Goal: Task Accomplishment & Management: Use online tool/utility

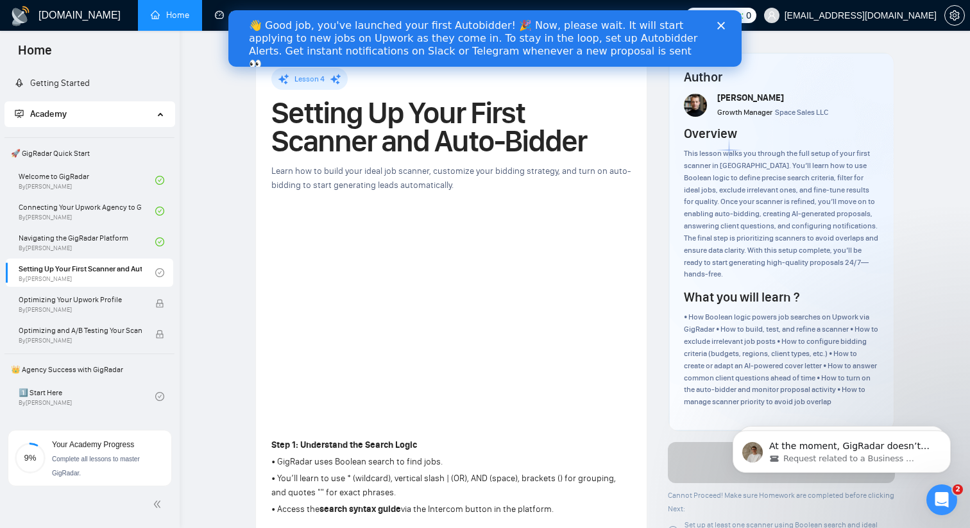
scroll to position [55, 0]
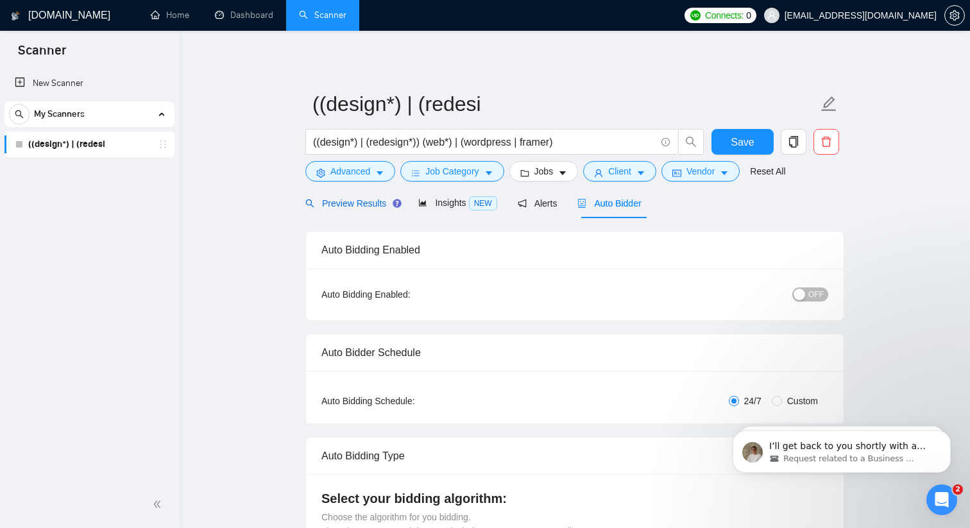
click at [356, 199] on span "Preview Results" at bounding box center [351, 203] width 92 height 10
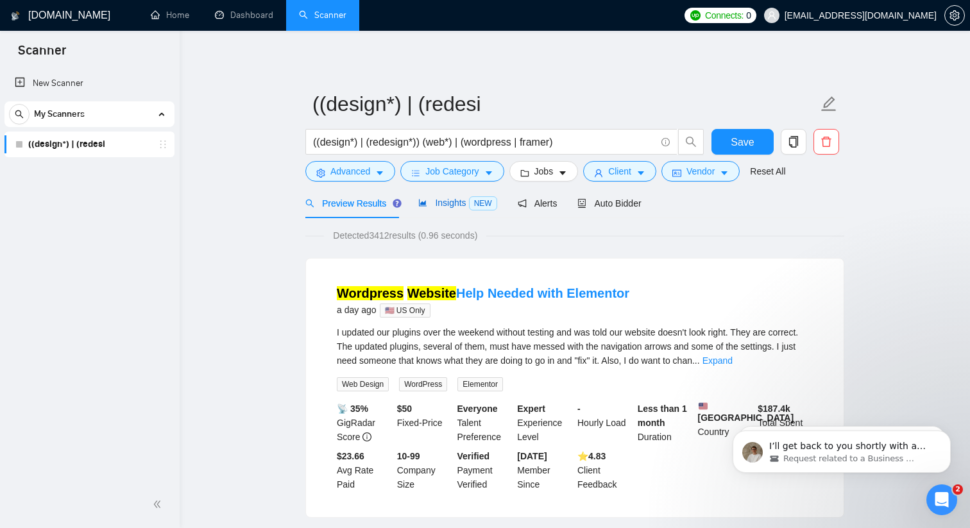
click at [451, 205] on span "Insights NEW" at bounding box center [457, 203] width 78 height 10
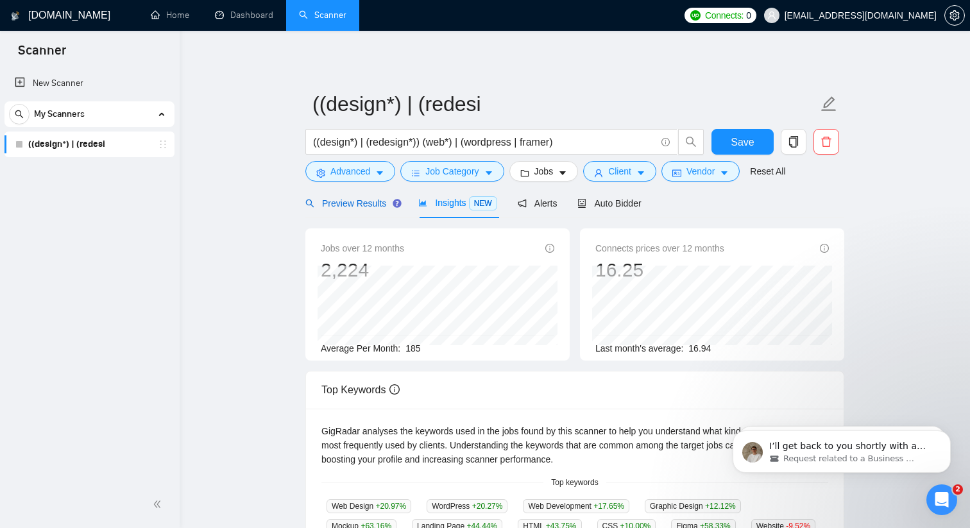
click at [333, 202] on span "Preview Results" at bounding box center [351, 203] width 92 height 10
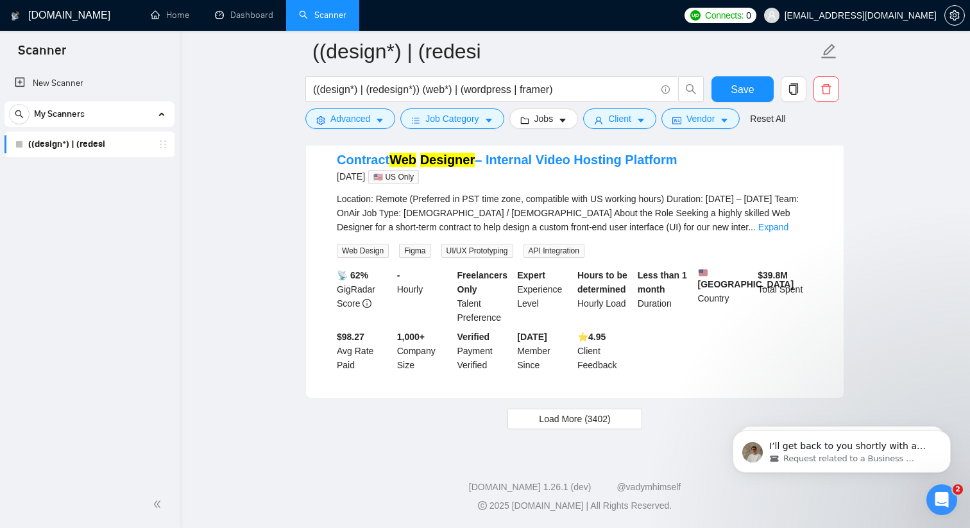
scroll to position [2673, 0]
click at [532, 429] on button "Load More (3402)" at bounding box center [574, 419] width 134 height 21
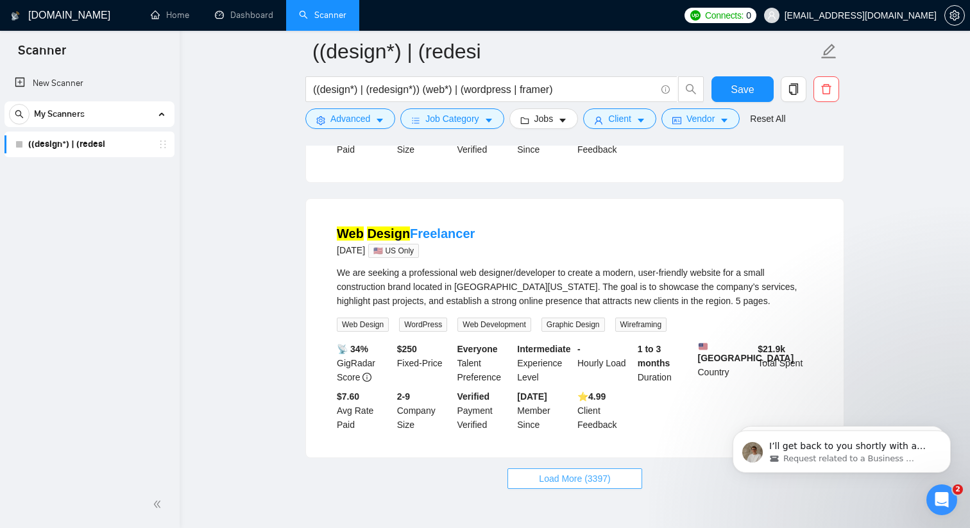
scroll to position [5533, 0]
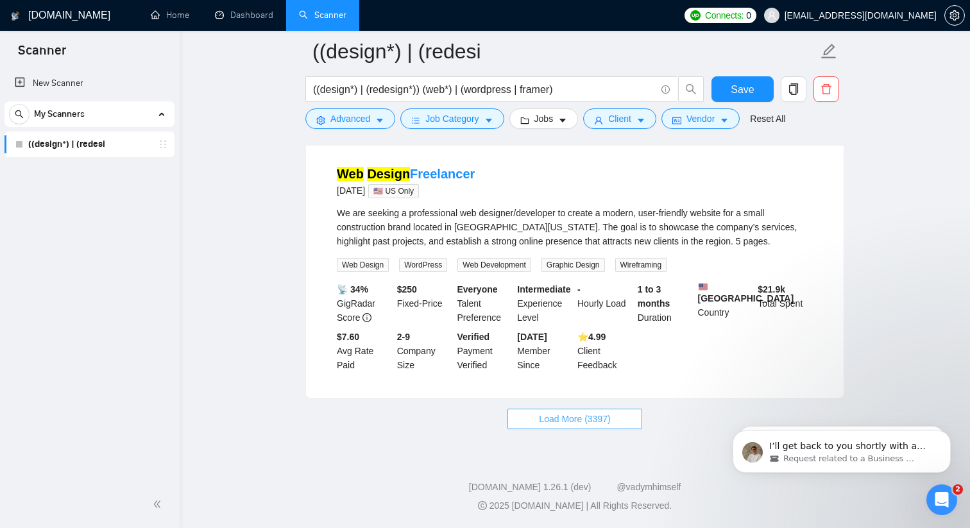
click at [532, 414] on button "Load More (3397)" at bounding box center [574, 419] width 134 height 21
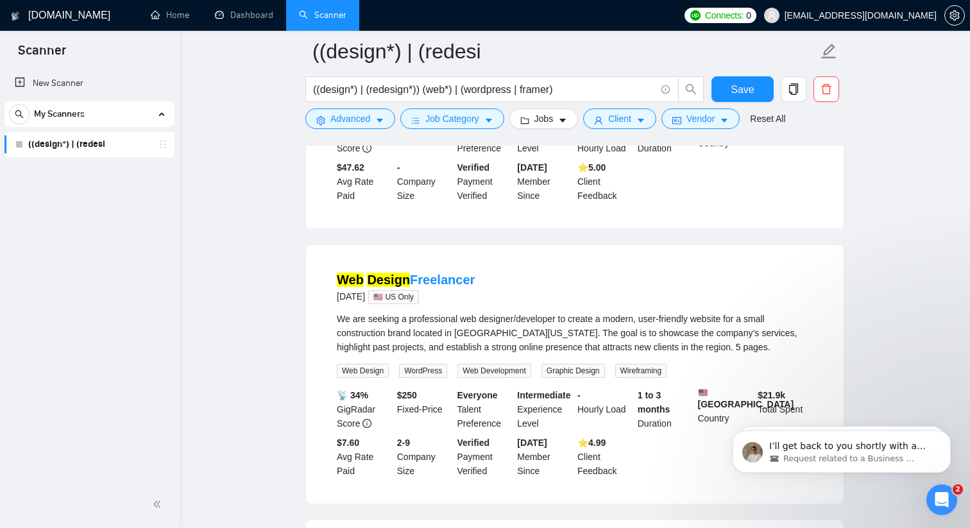
scroll to position [5325, 0]
click at [49, 81] on link "New Scanner" at bounding box center [89, 84] width 149 height 26
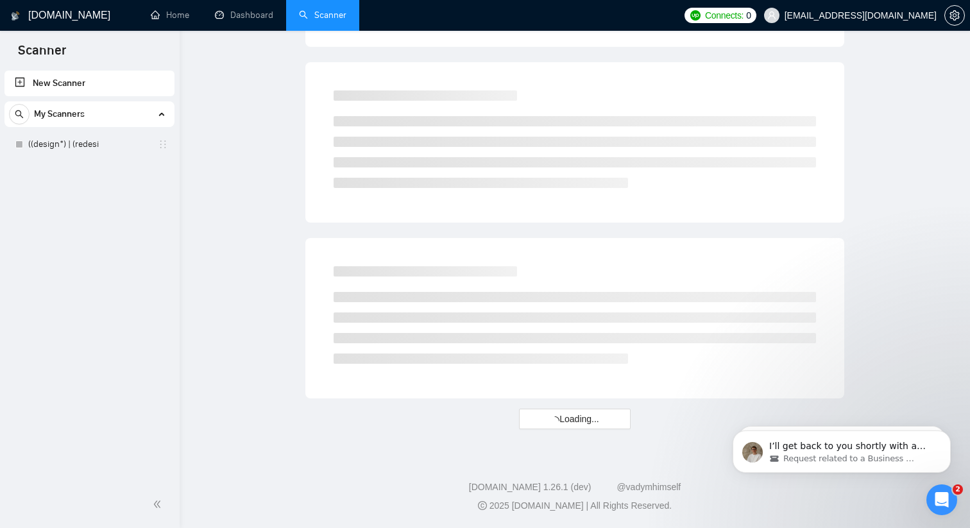
scroll to position [702, 0]
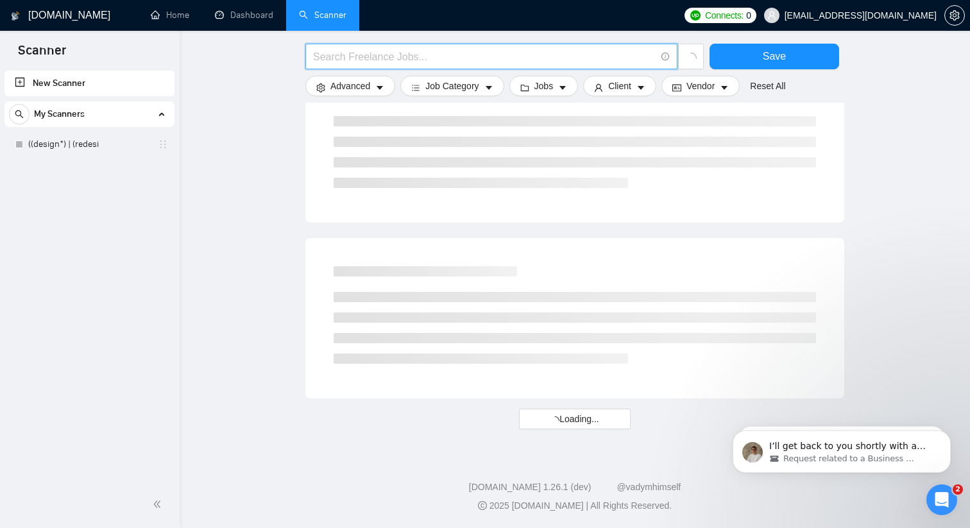
click at [401, 56] on input "text" at bounding box center [484, 57] width 342 height 16
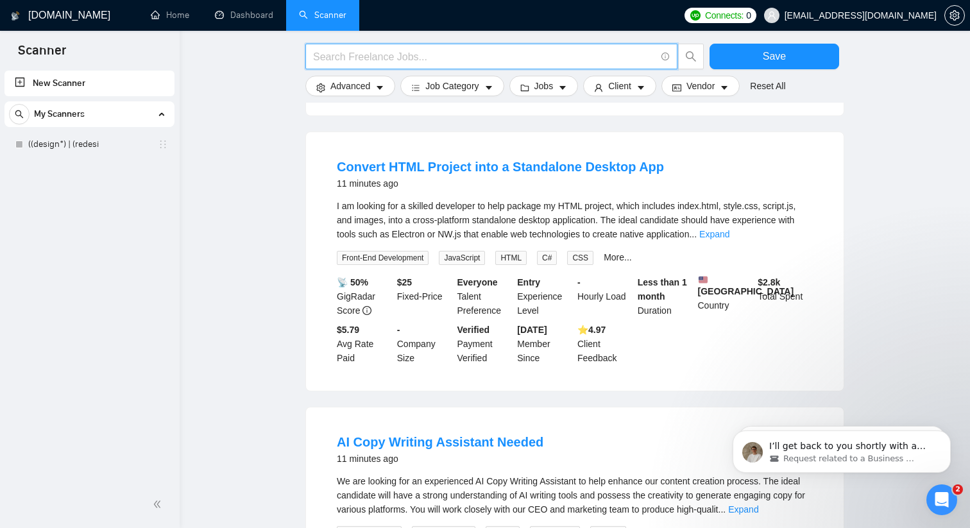
click at [471, 56] on input "text" at bounding box center [484, 57] width 342 height 16
paste input "(ui* | ux* | "user experience" | "user interface" | figma) design*"
type input "(ui* | ux* | "user experience" | "user interface" | figma) design*"
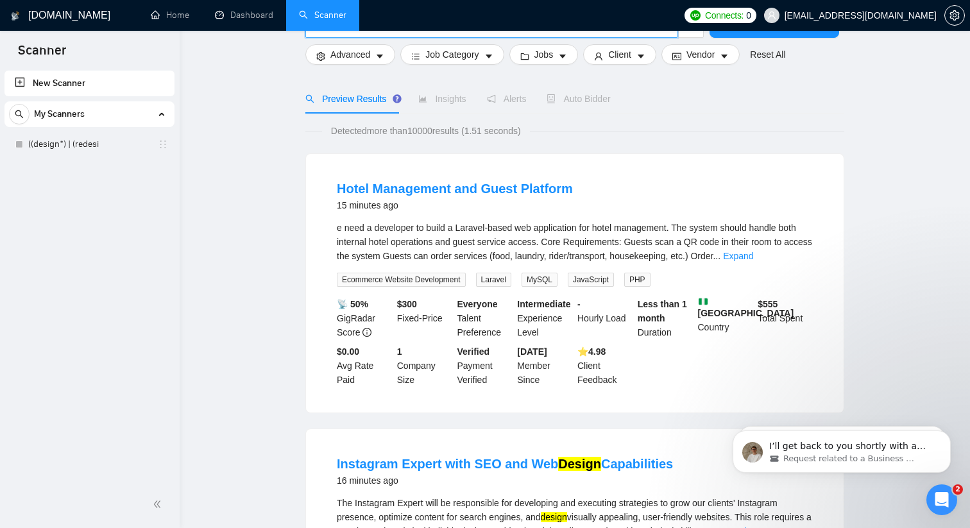
scroll to position [0, 0]
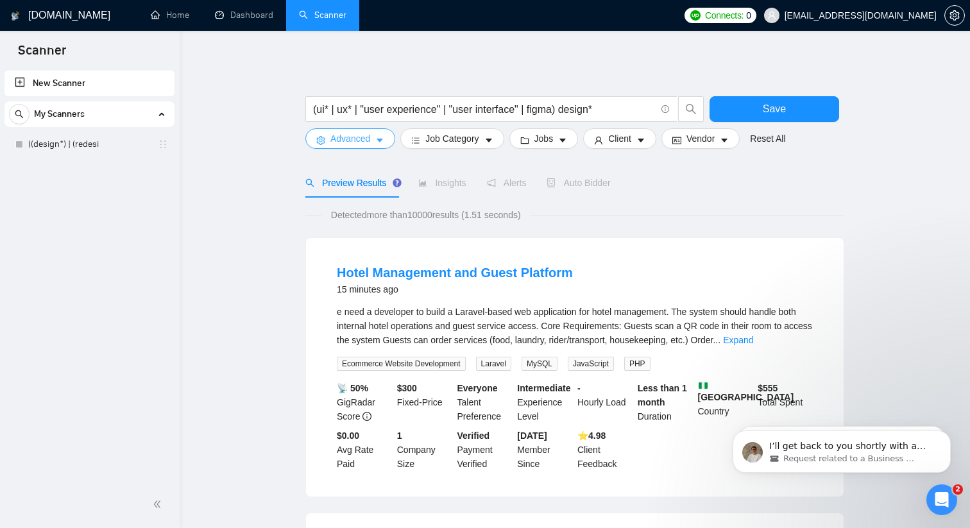
click at [380, 146] on button "Advanced" at bounding box center [350, 138] width 90 height 21
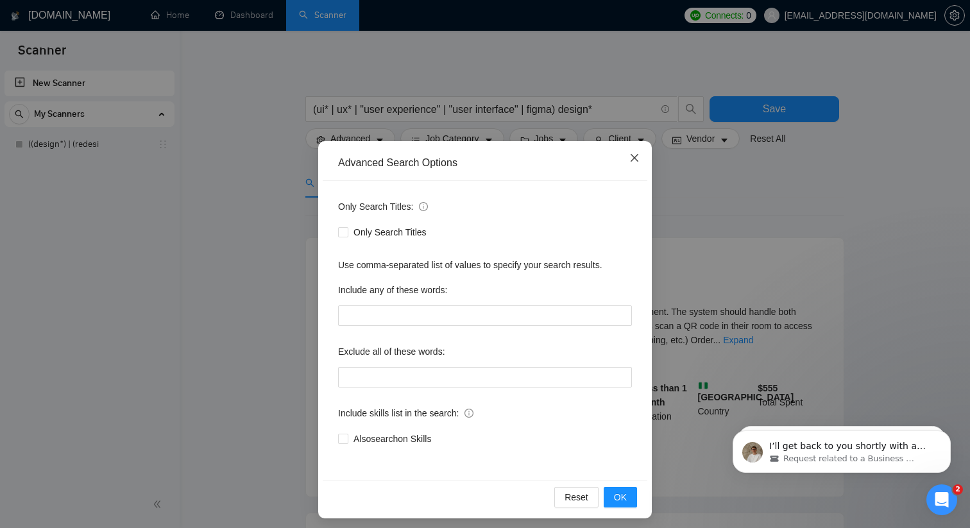
click at [634, 155] on icon "close" at bounding box center [634, 158] width 10 height 10
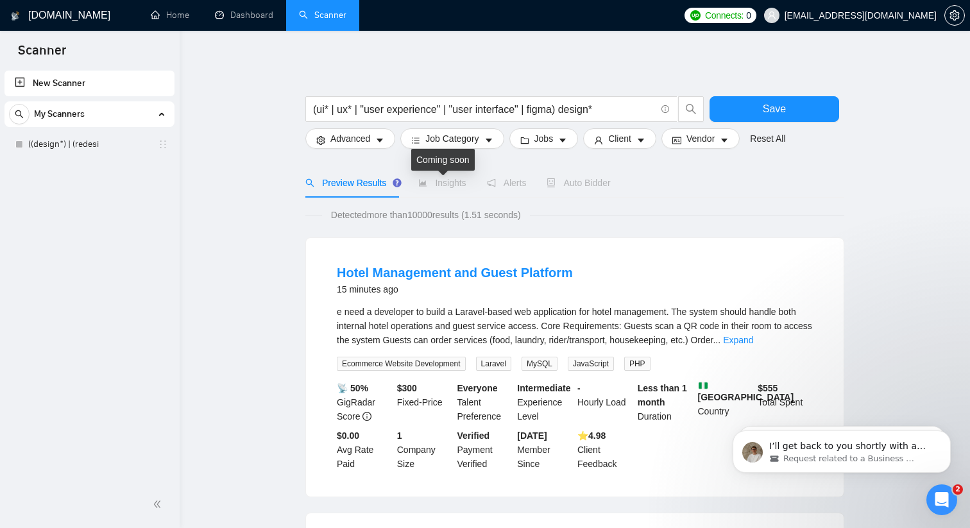
click at [443, 180] on span "Insights" at bounding box center [441, 183] width 47 height 10
click at [438, 187] on span "Insights" at bounding box center [441, 183] width 47 height 10
click at [353, 144] on span "Advanced" at bounding box center [350, 138] width 40 height 14
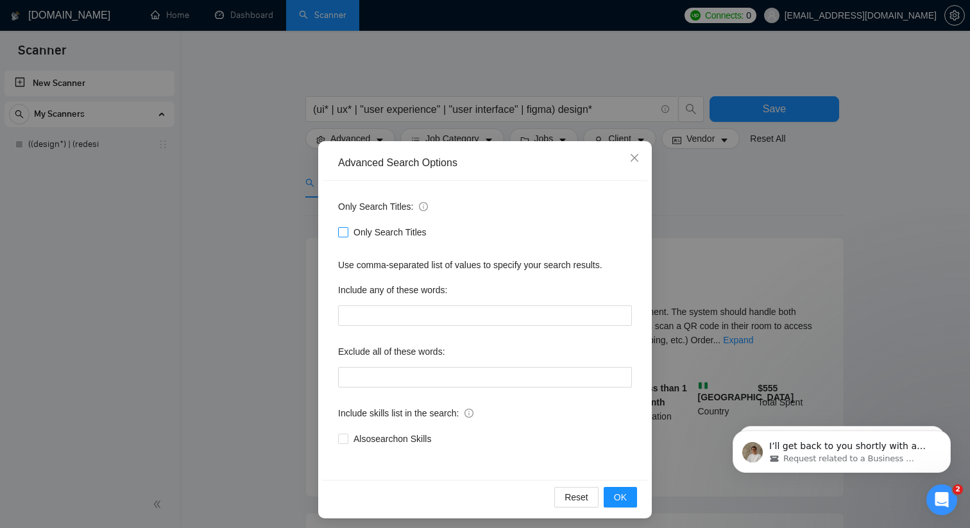
click at [340, 233] on input "Only Search Titles" at bounding box center [342, 231] width 9 height 9
checkbox input "true"
click at [608, 502] on button "OK" at bounding box center [619, 497] width 33 height 21
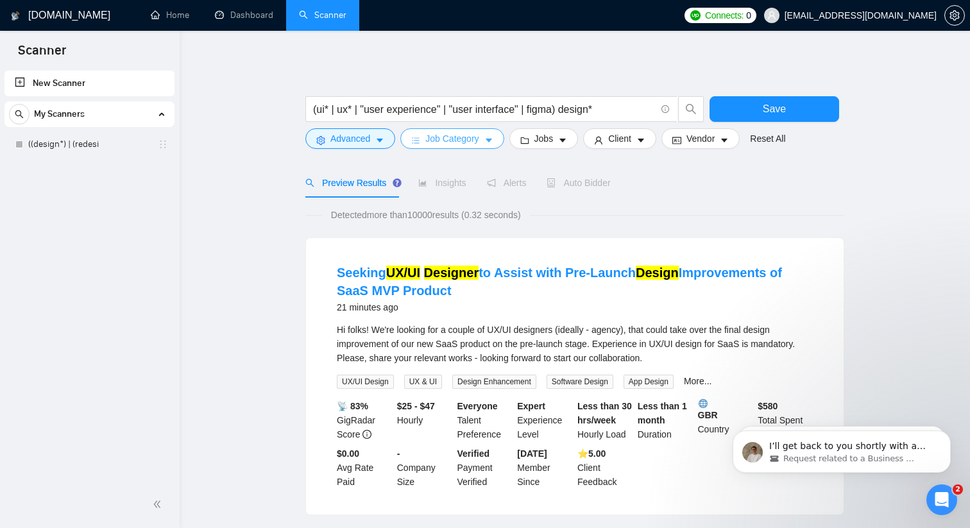
click at [478, 137] on span "Job Category" at bounding box center [451, 138] width 53 height 14
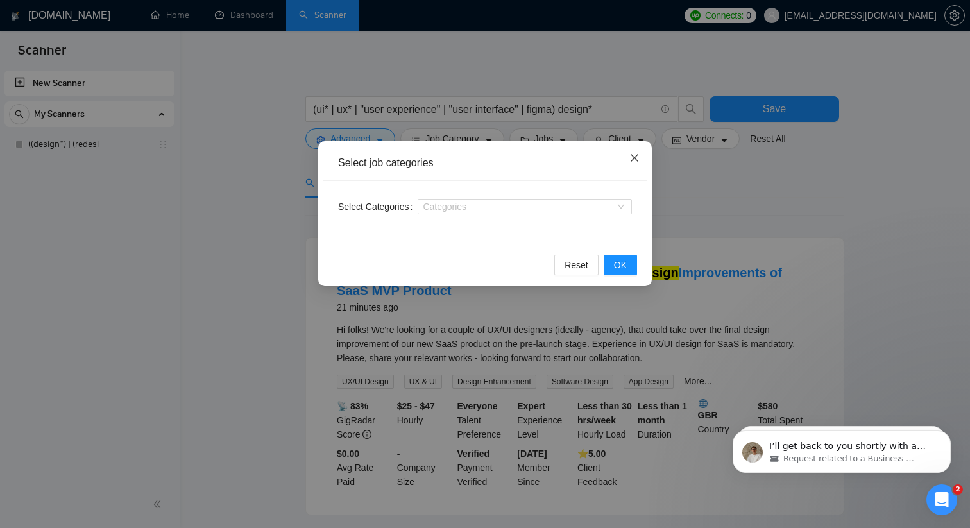
click at [634, 153] on icon "close" at bounding box center [634, 158] width 10 height 10
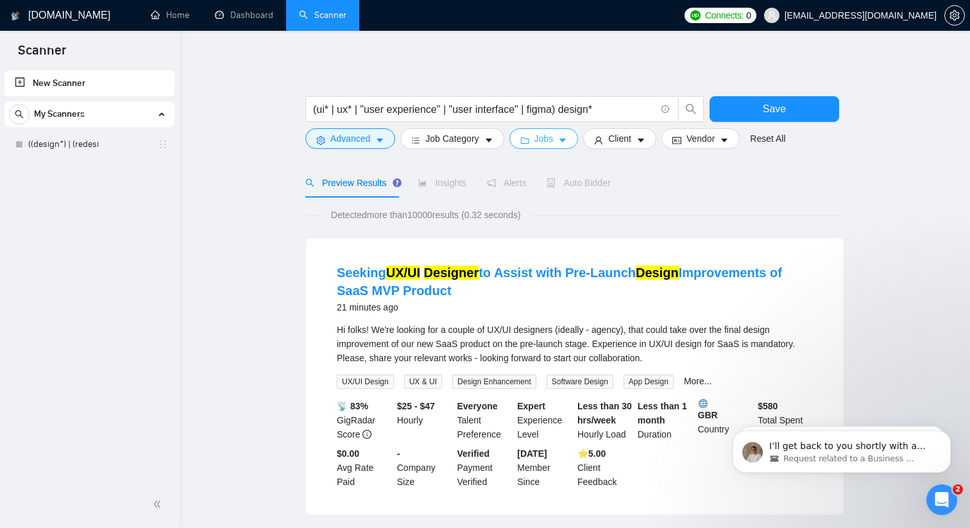
click at [566, 136] on icon "caret-down" at bounding box center [562, 140] width 9 height 9
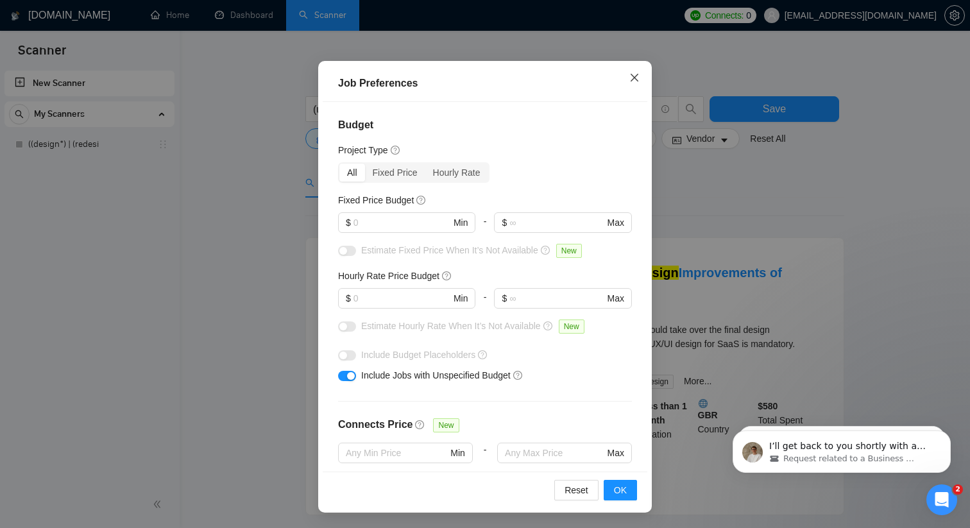
click at [628, 74] on span "Close" at bounding box center [634, 78] width 35 height 35
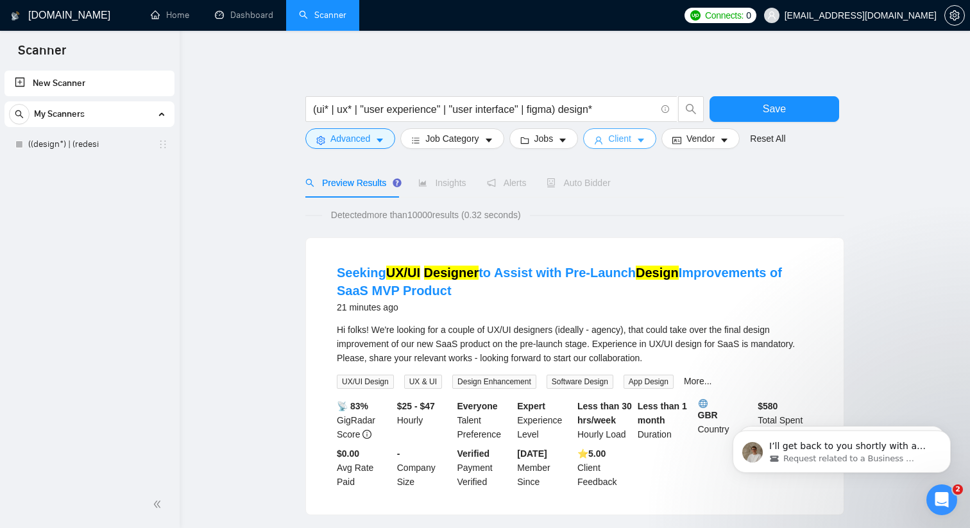
click at [645, 141] on icon "caret-down" at bounding box center [640, 140] width 9 height 9
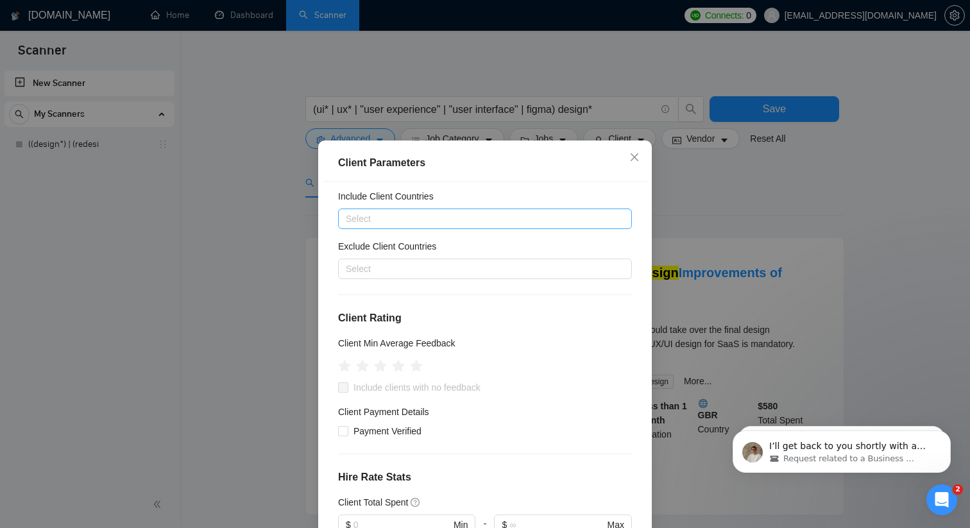
scroll to position [35, 0]
click at [425, 220] on div at bounding box center [478, 216] width 274 height 15
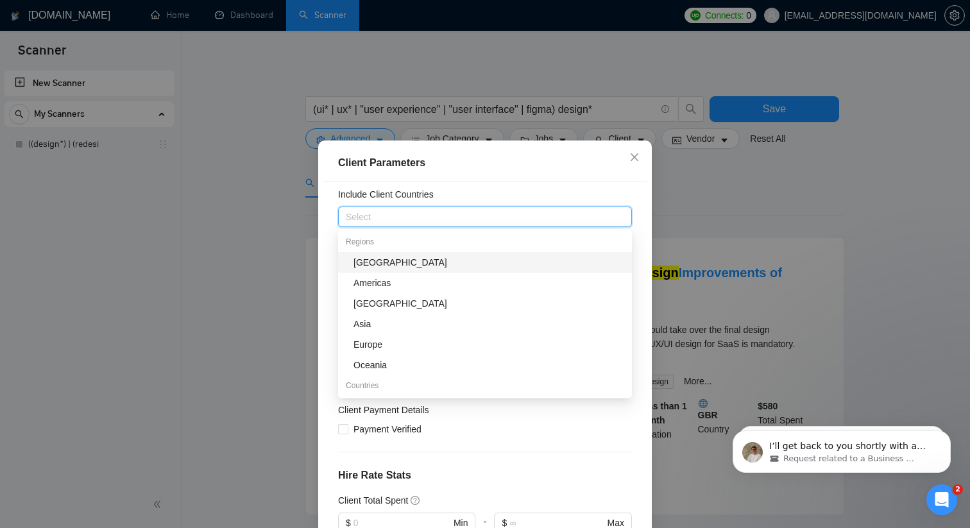
click at [454, 189] on div "Include Client Countries" at bounding box center [485, 196] width 294 height 19
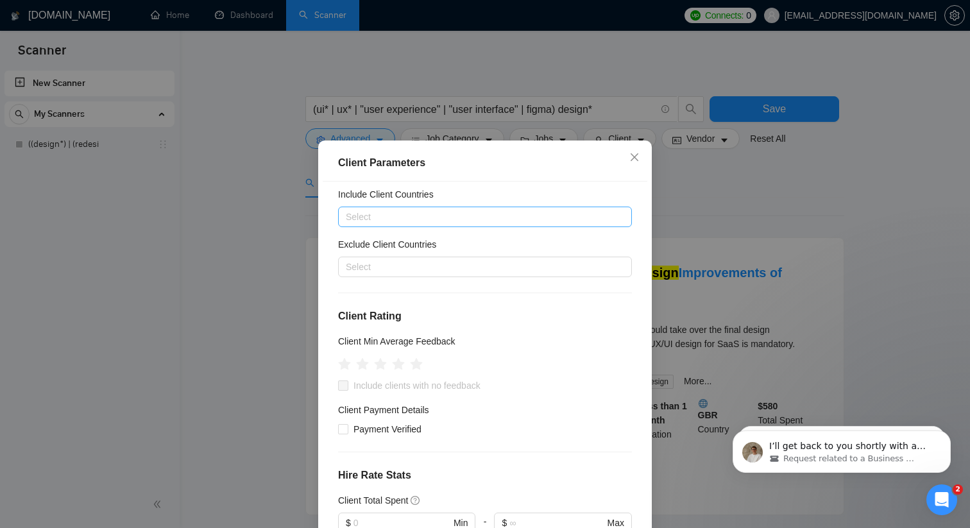
click at [401, 211] on div at bounding box center [478, 216] width 274 height 15
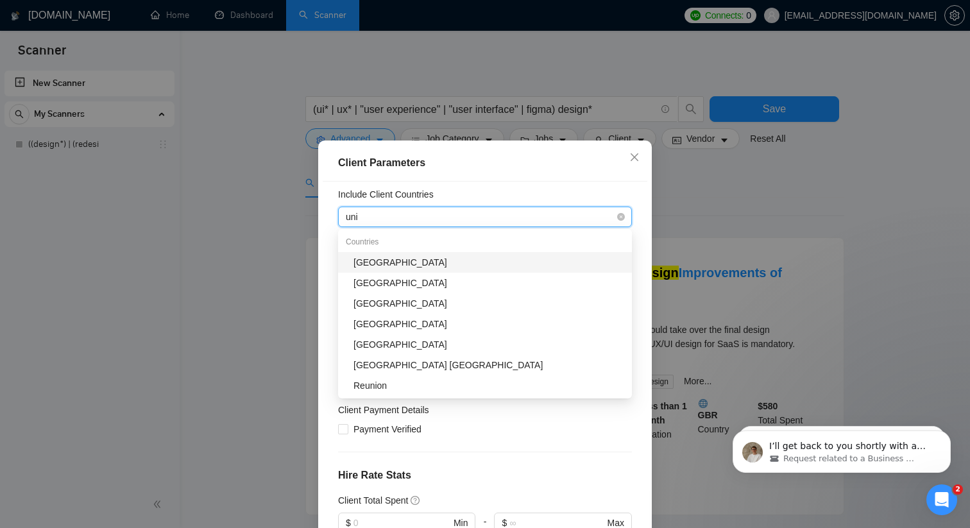
type input "unit"
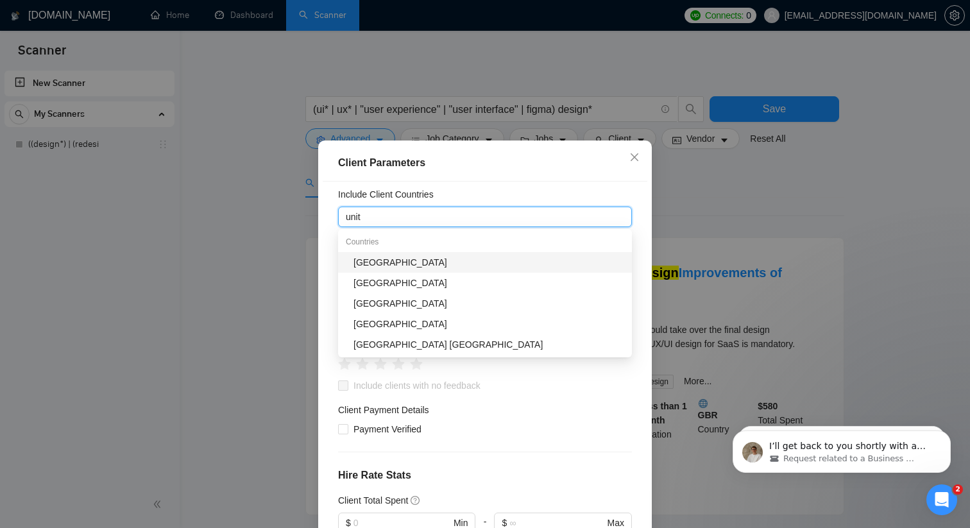
click at [379, 260] on div "[GEOGRAPHIC_DATA]" at bounding box center [488, 262] width 271 height 14
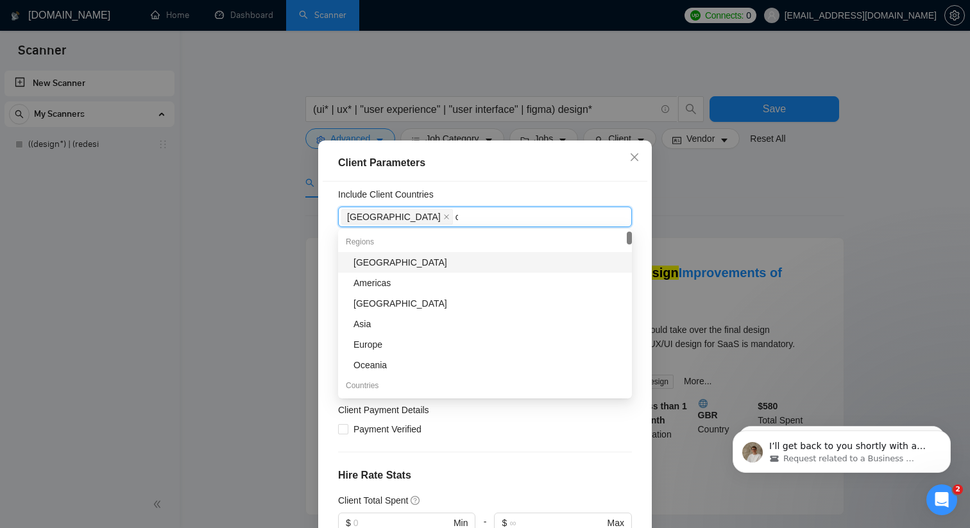
type input "can"
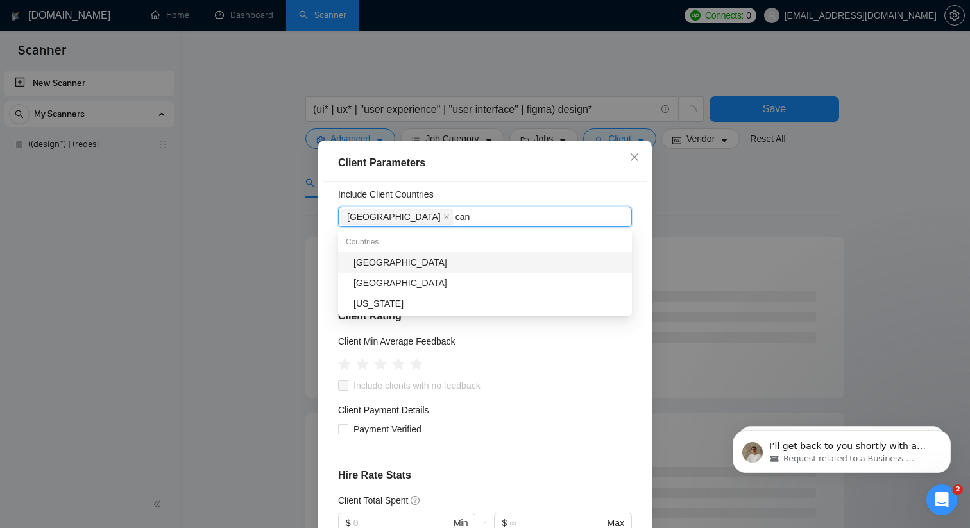
click at [407, 264] on div "[GEOGRAPHIC_DATA]" at bounding box center [488, 262] width 271 height 14
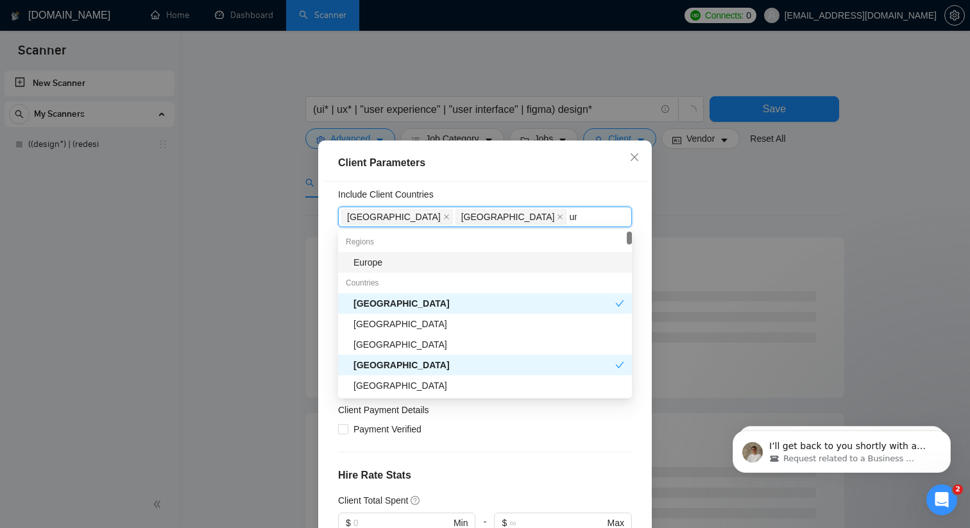
type input "unit"
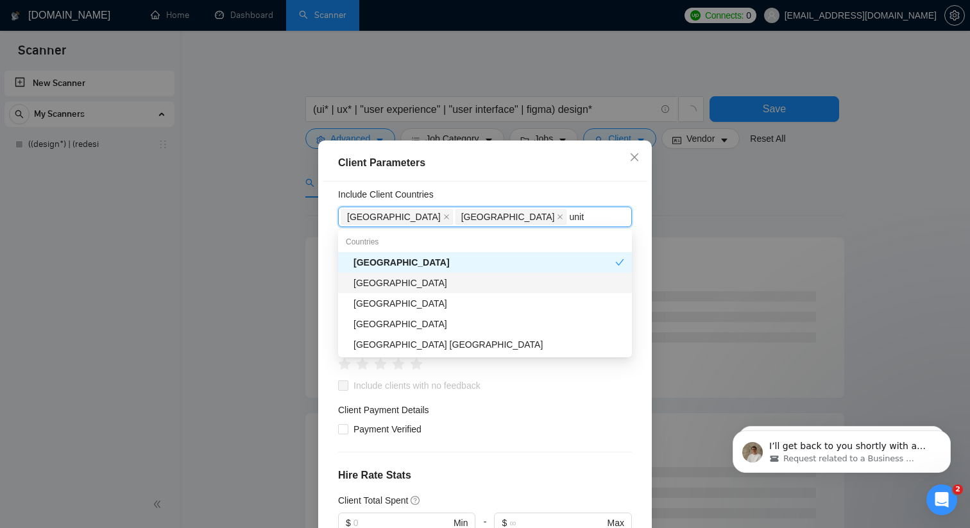
click at [398, 287] on div "[GEOGRAPHIC_DATA]" at bounding box center [488, 283] width 271 height 14
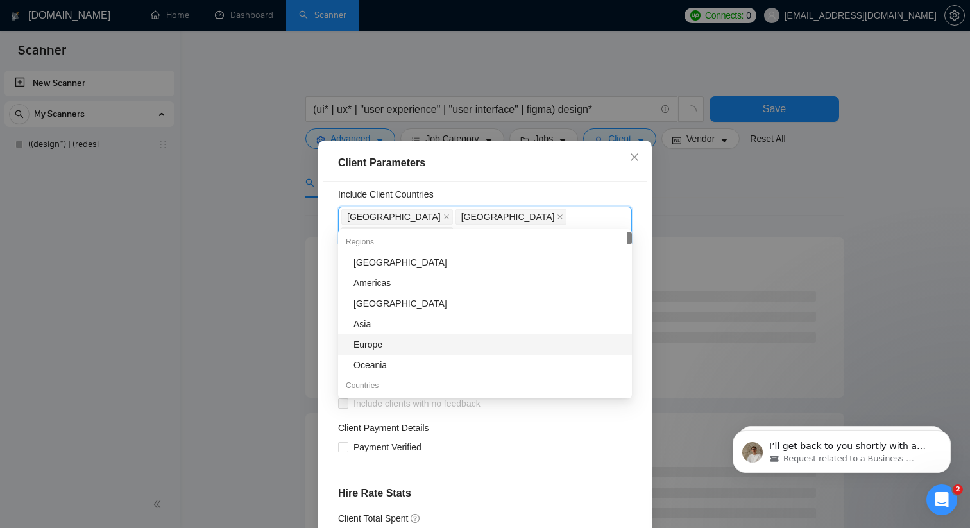
click at [621, 436] on div "Client Location Include Client Countries [GEOGRAPHIC_DATA] [GEOGRAPHIC_DATA] [G…" at bounding box center [485, 365] width 325 height 369
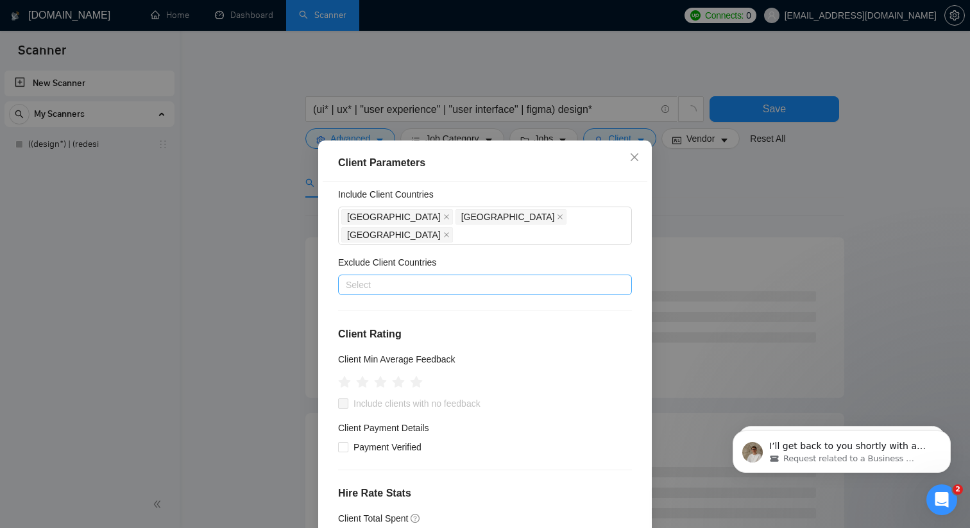
click at [489, 277] on div at bounding box center [478, 284] width 274 height 15
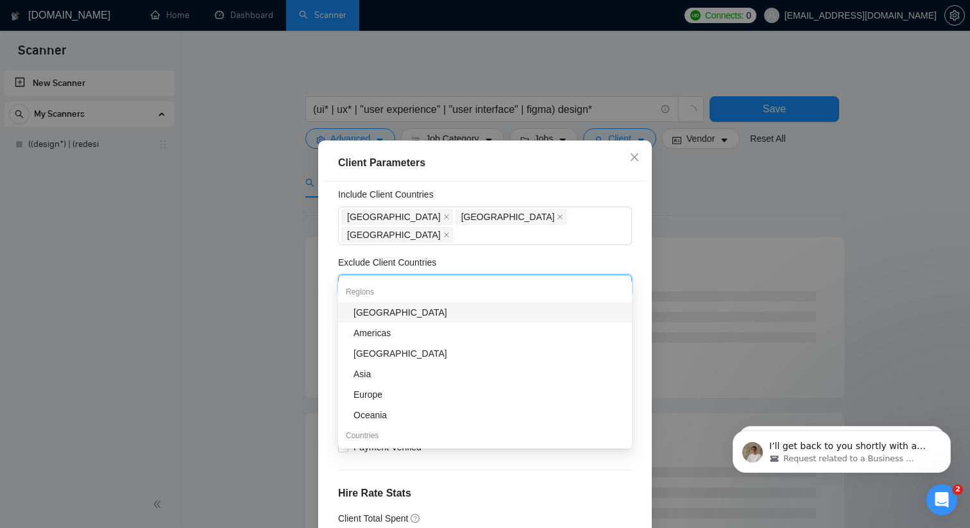
click at [393, 312] on div "[GEOGRAPHIC_DATA]" at bounding box center [488, 312] width 271 height 14
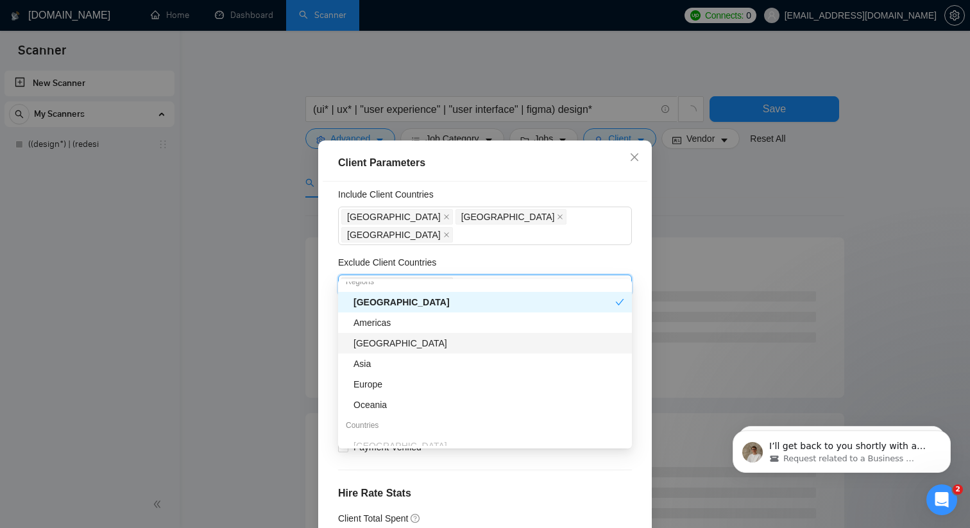
scroll to position [6, 0]
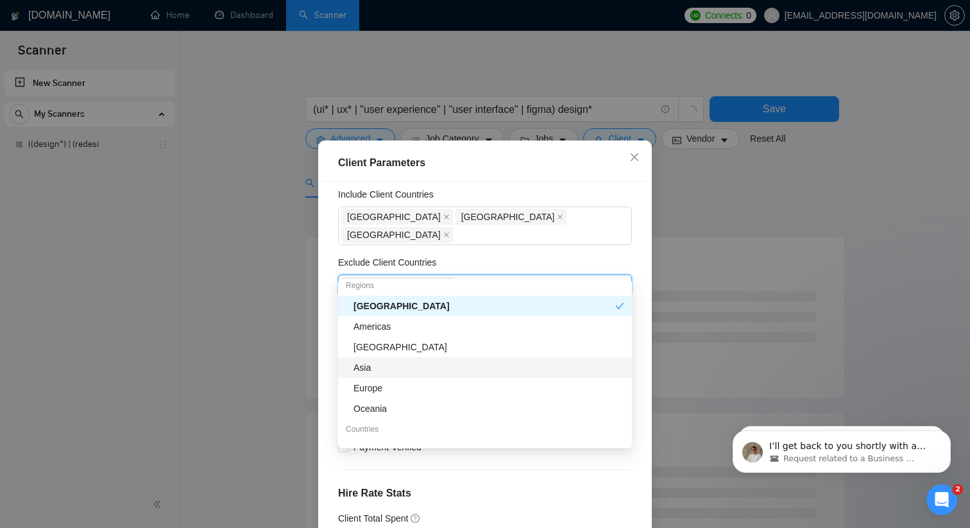
click at [418, 369] on div "Asia" at bounding box center [488, 367] width 271 height 14
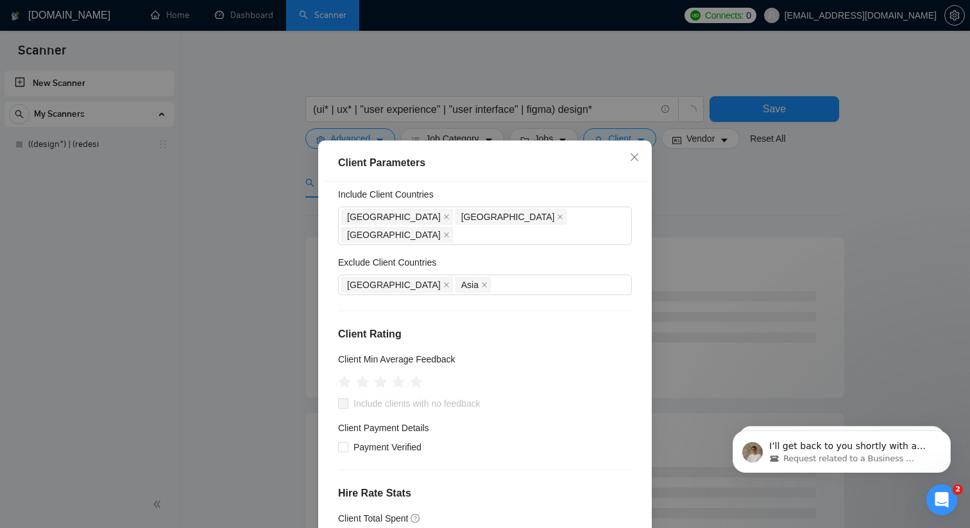
click at [591, 255] on div "Exclude Client Countries" at bounding box center [485, 264] width 294 height 19
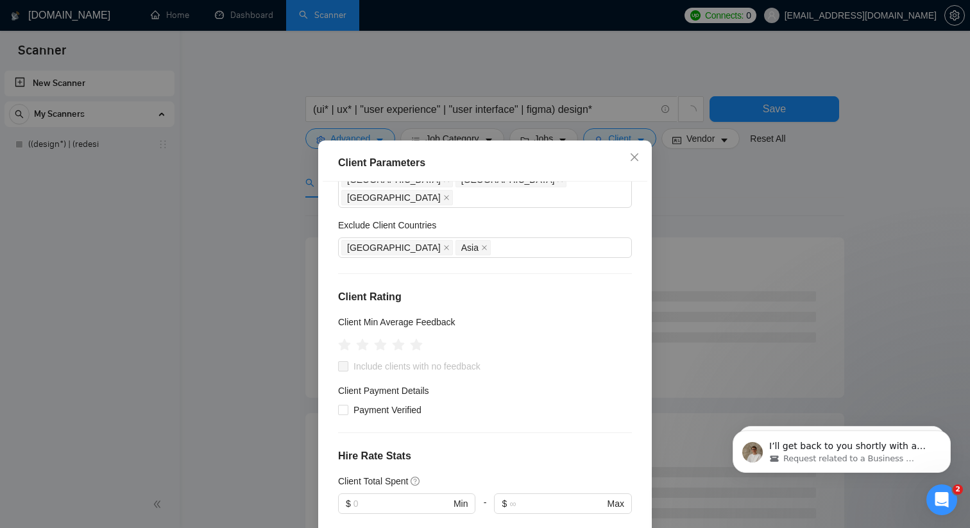
scroll to position [76, 0]
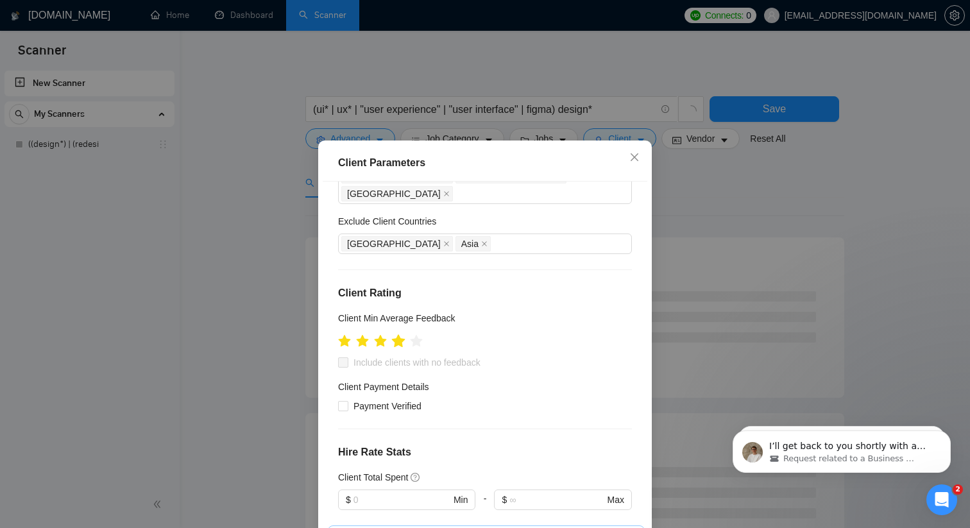
click at [400, 334] on icon "star" at bounding box center [398, 340] width 13 height 13
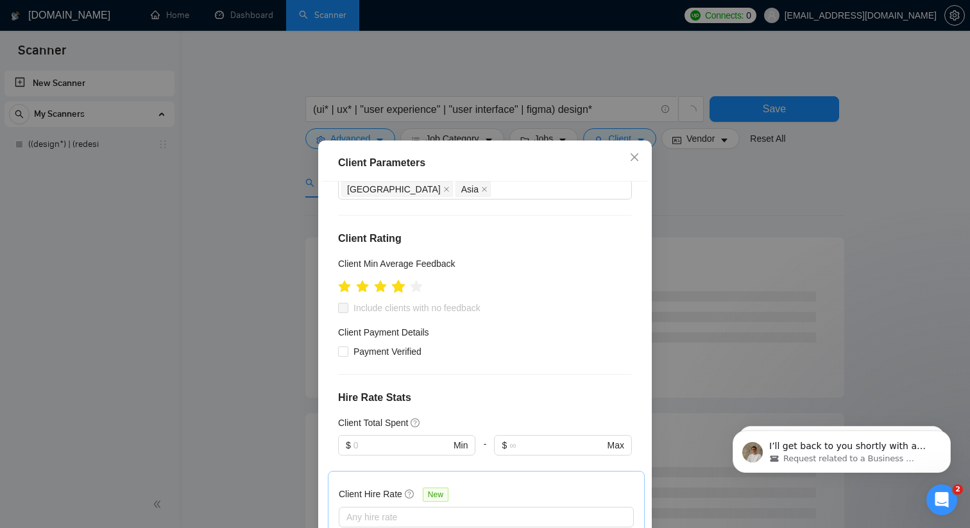
scroll to position [143, 0]
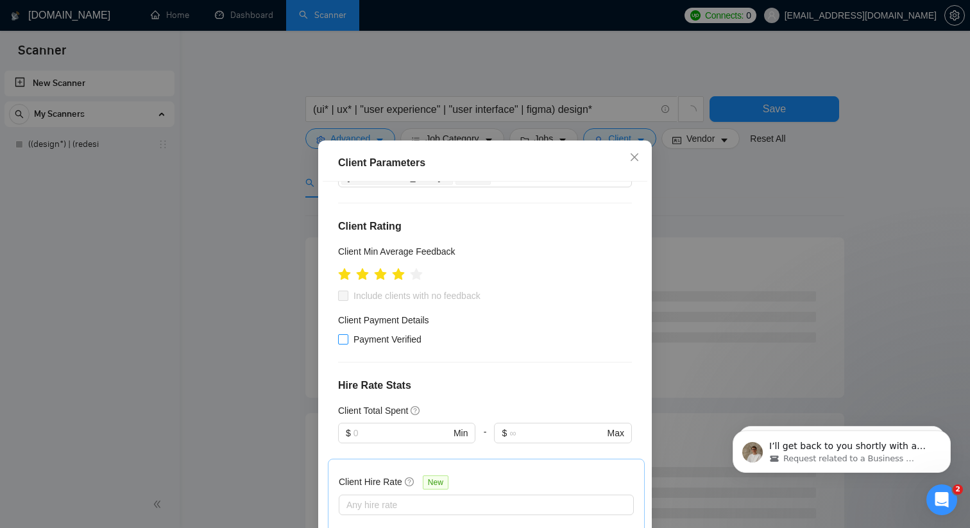
click at [342, 334] on input "Payment Verified" at bounding box center [342, 338] width 9 height 9
checkbox input "true"
click at [368, 426] on input "text" at bounding box center [401, 433] width 97 height 14
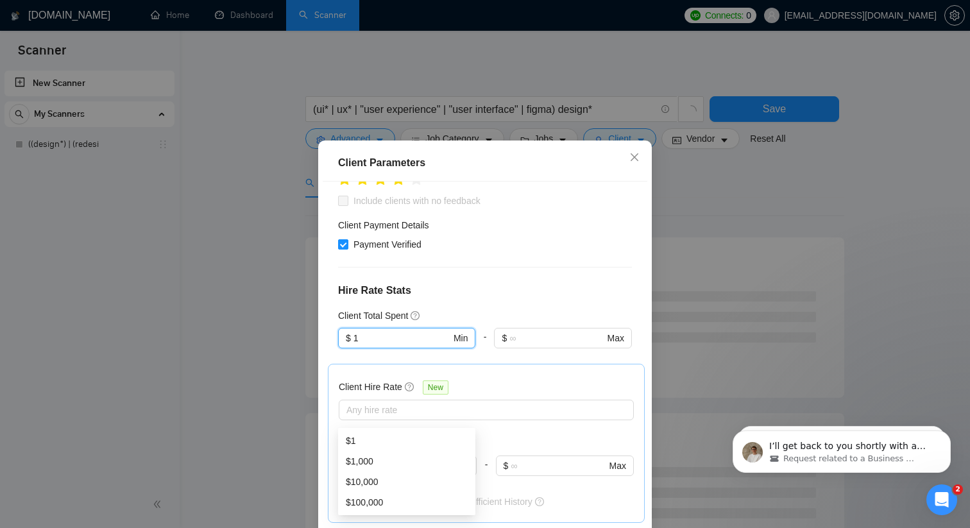
scroll to position [239, 0]
click at [380, 436] on div "$1" at bounding box center [407, 441] width 122 height 14
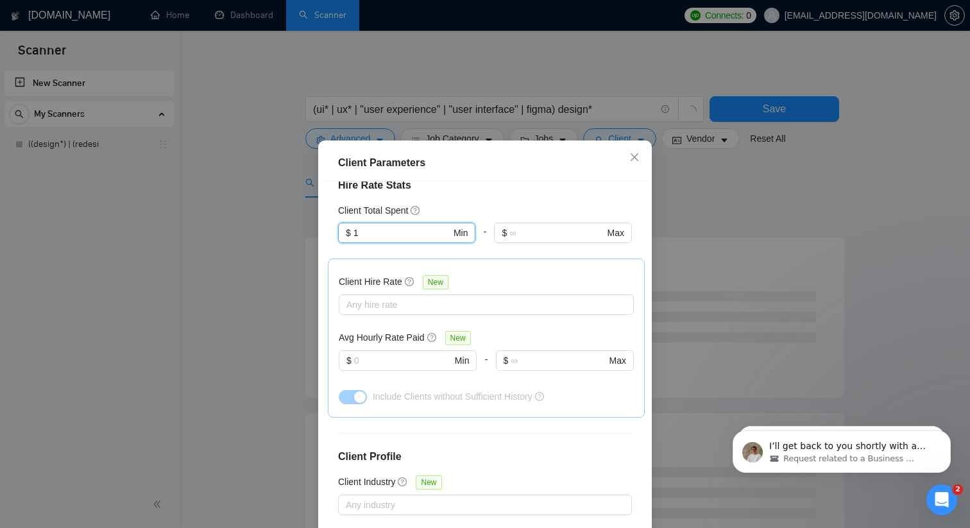
scroll to position [430, 0]
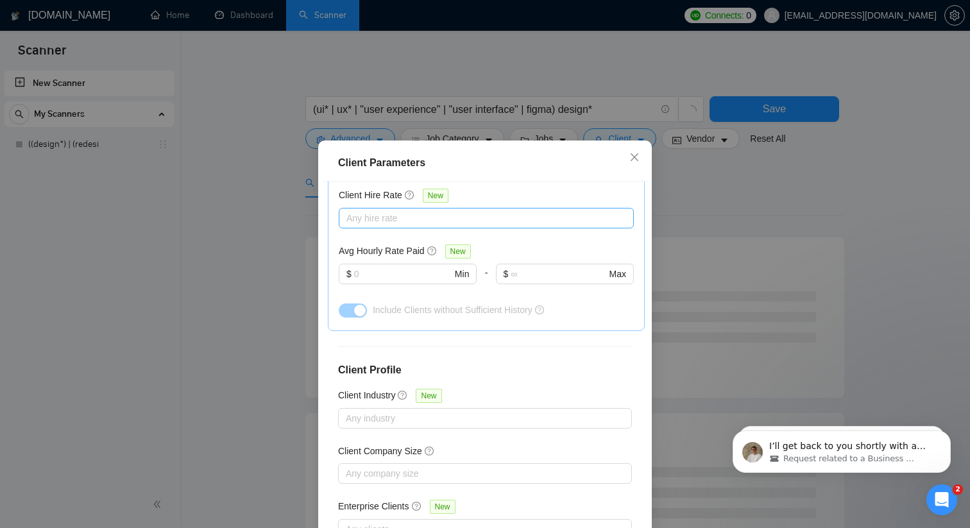
click at [404, 210] on div at bounding box center [480, 217] width 276 height 15
type input "1"
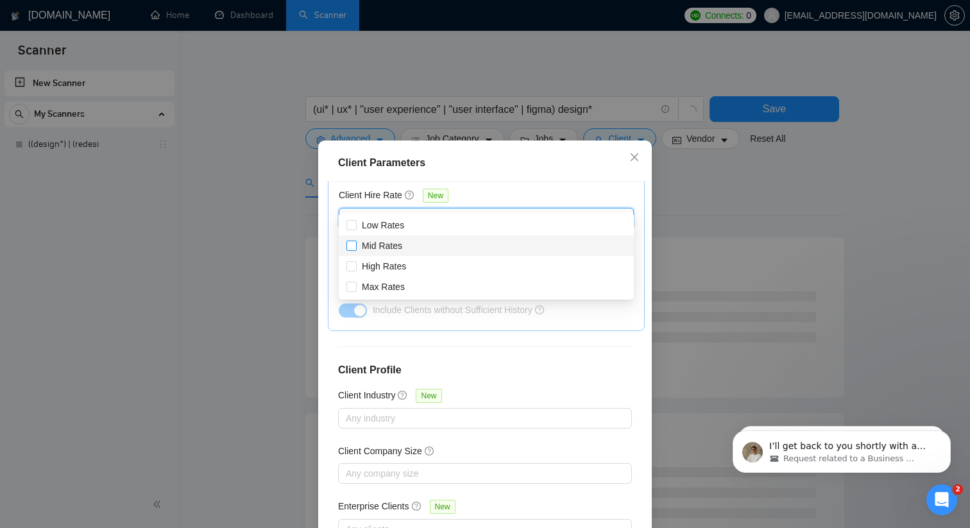
click at [348, 251] on label "Mid Rates" at bounding box center [376, 246] width 61 height 14
click at [348, 249] on input "Mid Rates" at bounding box center [350, 244] width 9 height 9
checkbox input "false"
click at [348, 266] on input "High Rates" at bounding box center [350, 265] width 9 height 9
checkbox input "true"
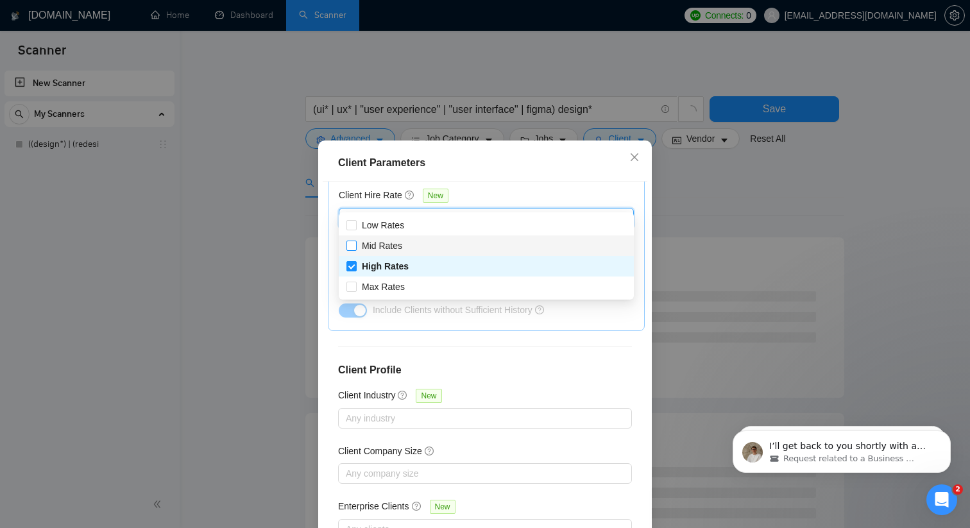
click at [348, 245] on input "Mid Rates" at bounding box center [350, 244] width 9 height 9
checkbox input "true"
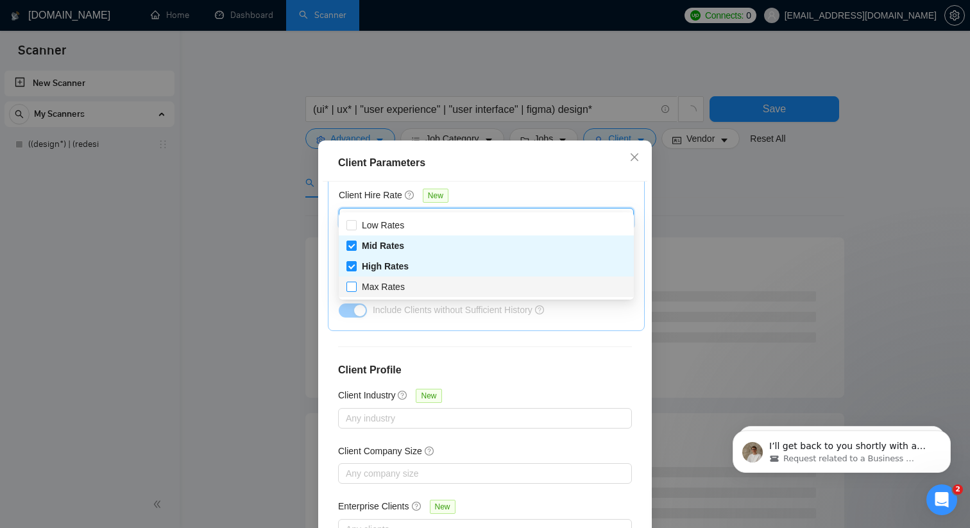
click at [348, 292] on label "Max Rates" at bounding box center [377, 287] width 63 height 14
click at [348, 291] on input "Max Rates" at bounding box center [350, 286] width 9 height 9
click at [349, 287] on input "Max Rates" at bounding box center [350, 286] width 9 height 9
checkbox input "true"
click at [568, 335] on div "Client Location Include Client Countries [GEOGRAPHIC_DATA] [GEOGRAPHIC_DATA] [G…" at bounding box center [485, 365] width 325 height 369
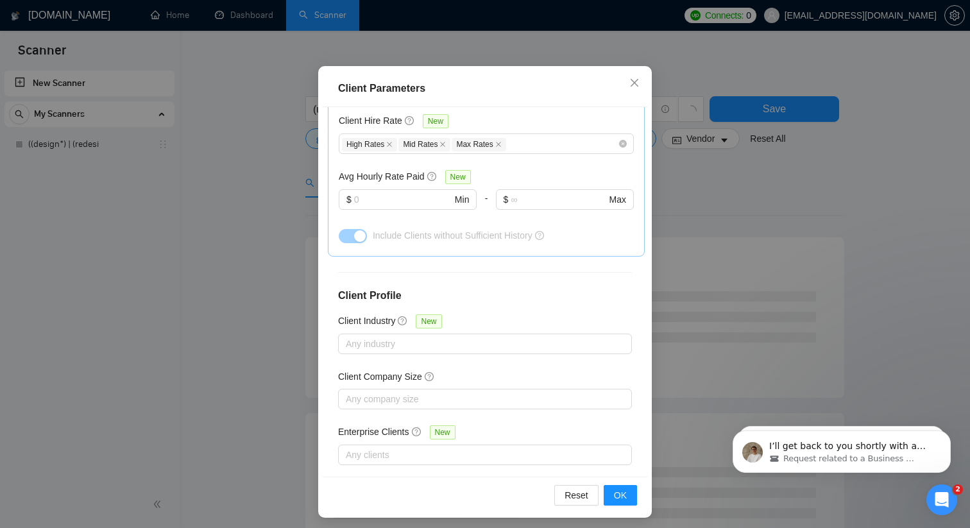
scroll to position [80, 0]
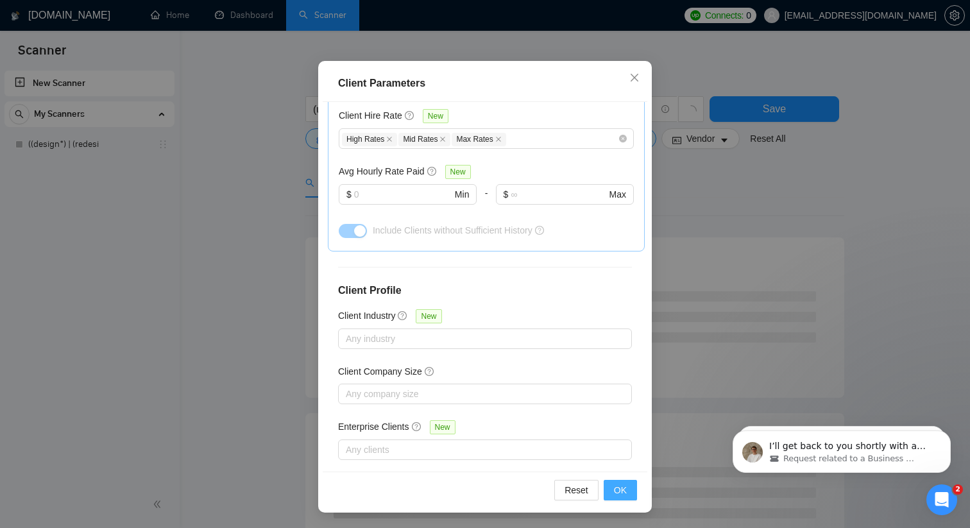
click at [618, 490] on span "OK" at bounding box center [620, 490] width 13 height 14
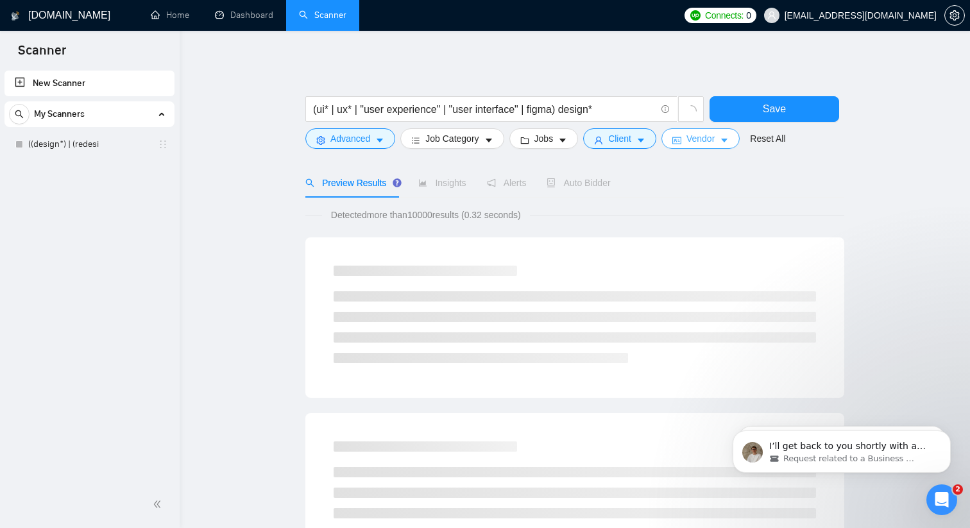
click at [721, 135] on button "Vendor" at bounding box center [700, 138] width 78 height 21
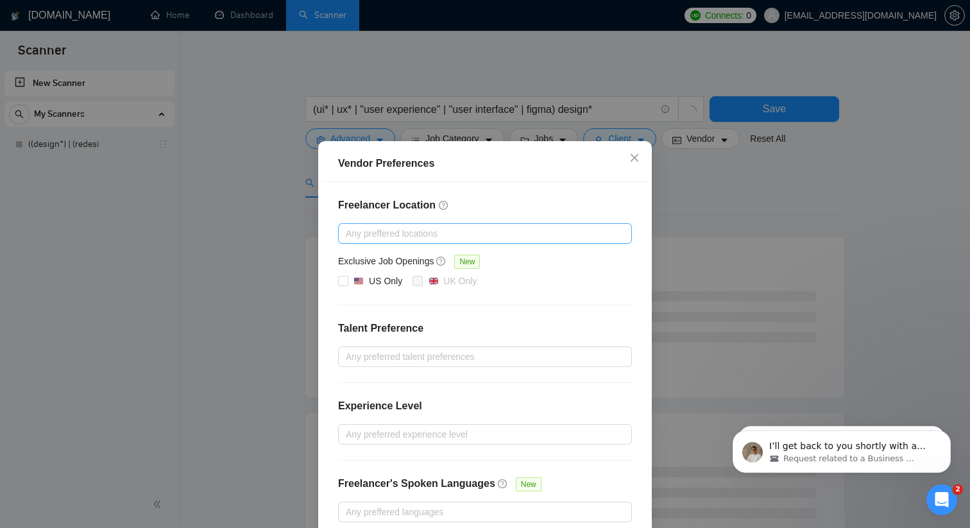
click at [368, 237] on div at bounding box center [478, 233] width 274 height 15
click at [368, 236] on div at bounding box center [478, 233] width 274 height 15
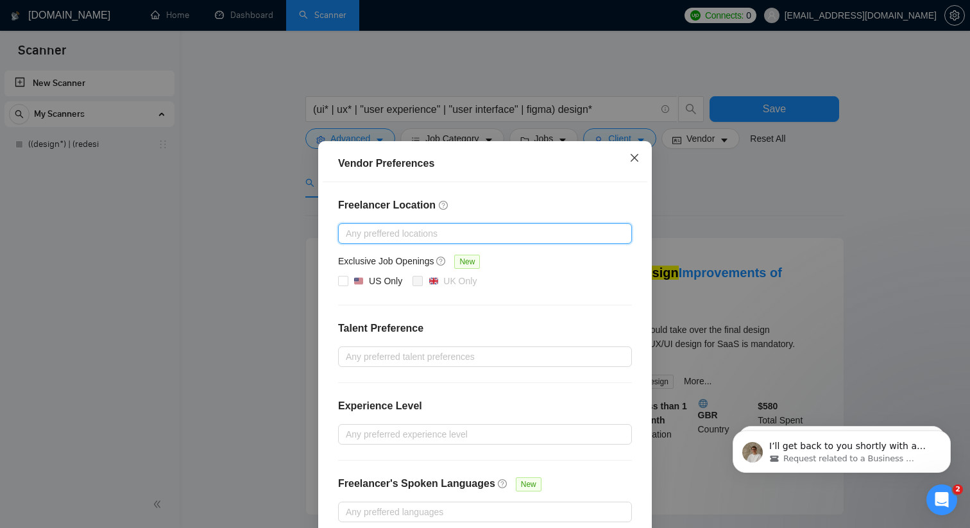
click at [632, 157] on icon "close" at bounding box center [634, 158] width 10 height 10
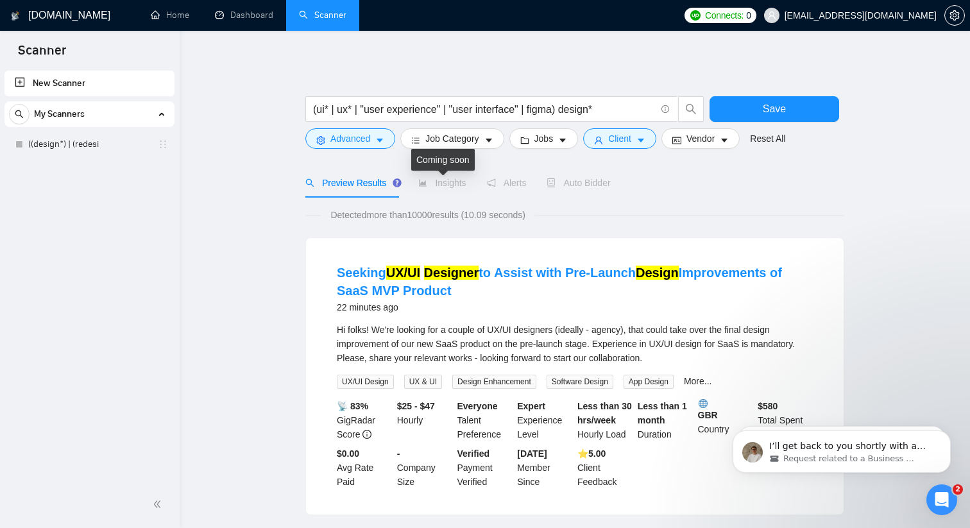
click at [426, 183] on icon "area-chart" at bounding box center [423, 182] width 8 height 7
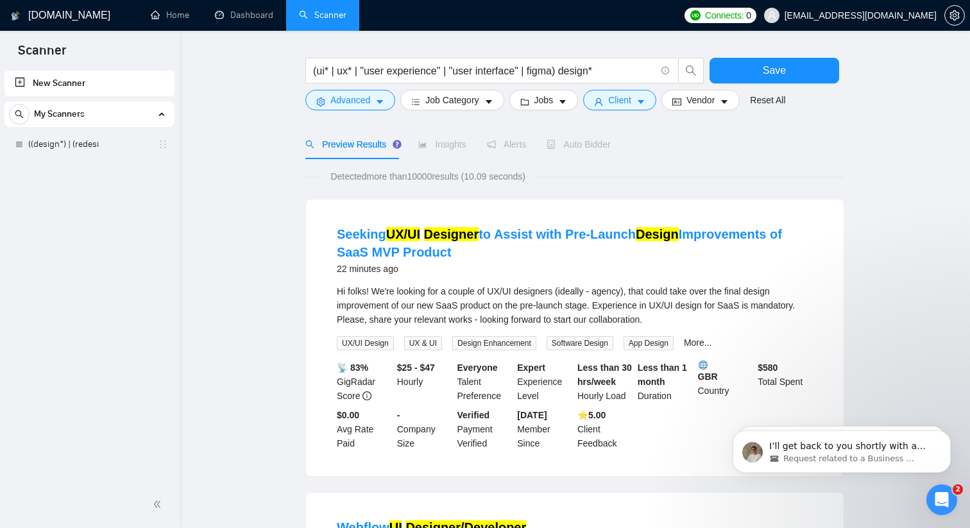
scroll to position [40, 0]
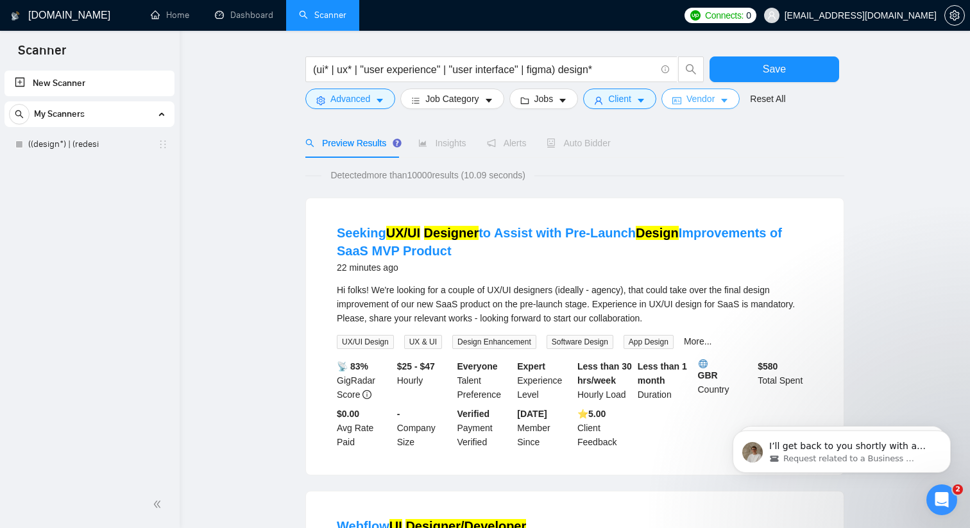
click at [709, 102] on span "Vendor" at bounding box center [700, 99] width 28 height 14
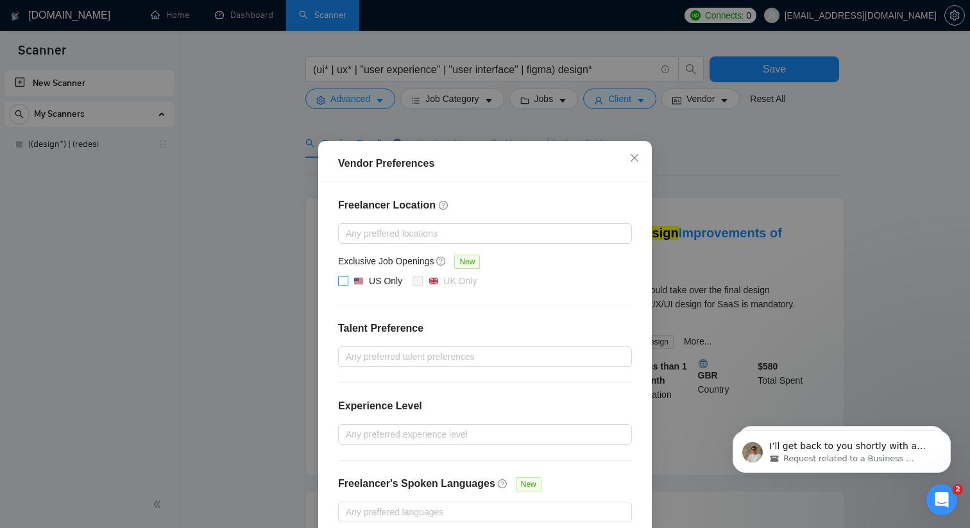
click at [344, 281] on input "US Only" at bounding box center [342, 280] width 9 height 9
checkbox input "true"
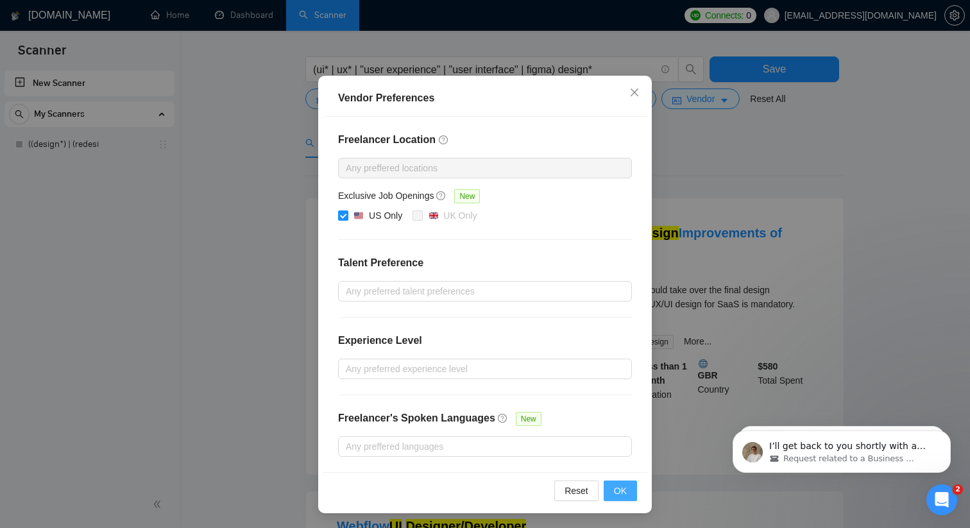
click at [625, 493] on span "OK" at bounding box center [620, 491] width 13 height 14
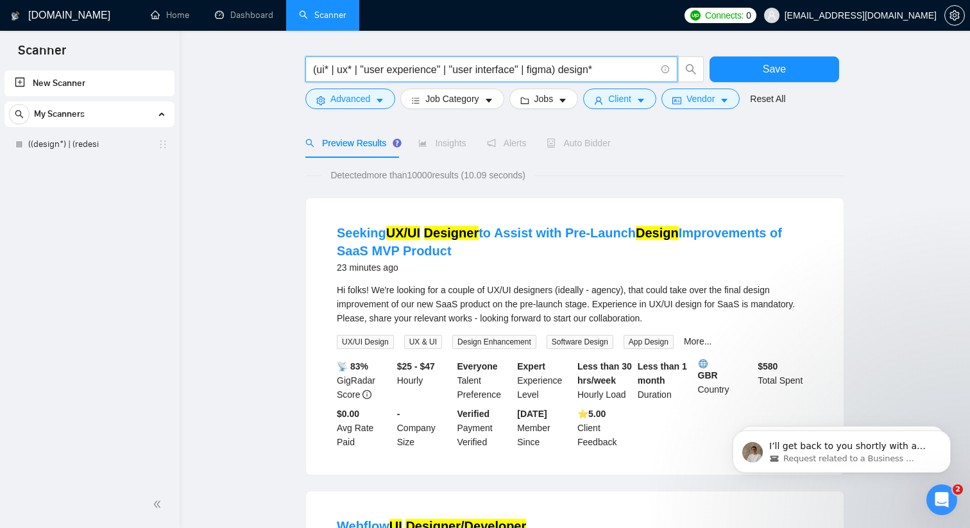
click at [623, 69] on input "(ui* | ux* | "user experience" | "user interface" | figma) design*" at bounding box center [484, 70] width 342 height 16
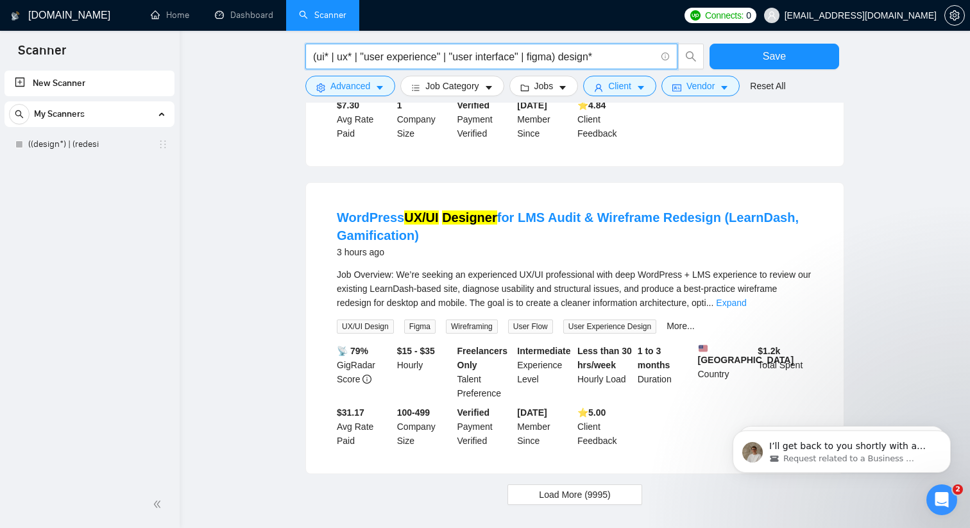
scroll to position [1279, 0]
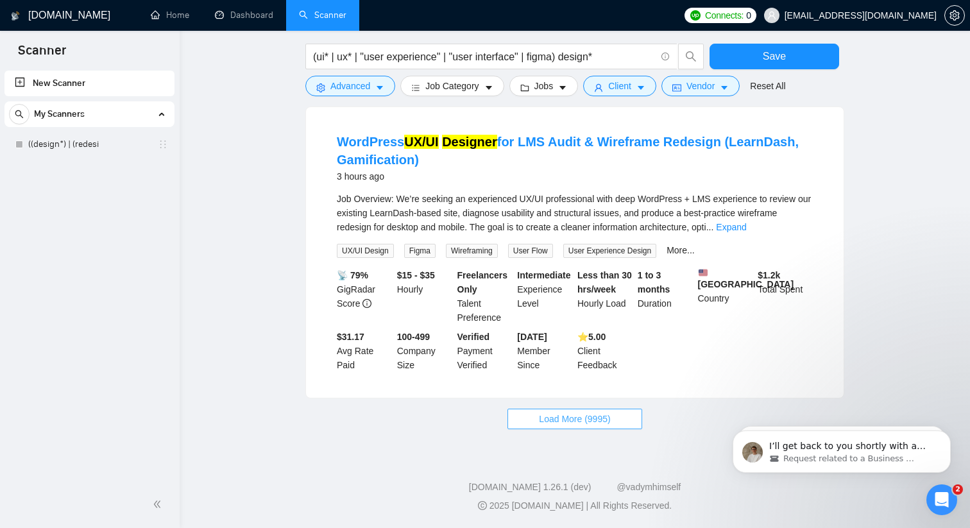
click at [602, 419] on span "Load More (9995)" at bounding box center [574, 419] width 71 height 14
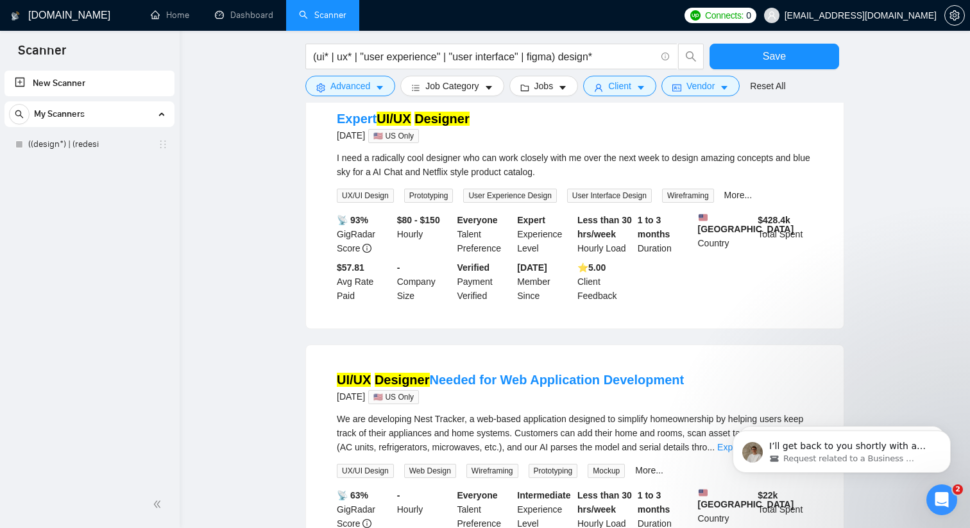
scroll to position [2685, 0]
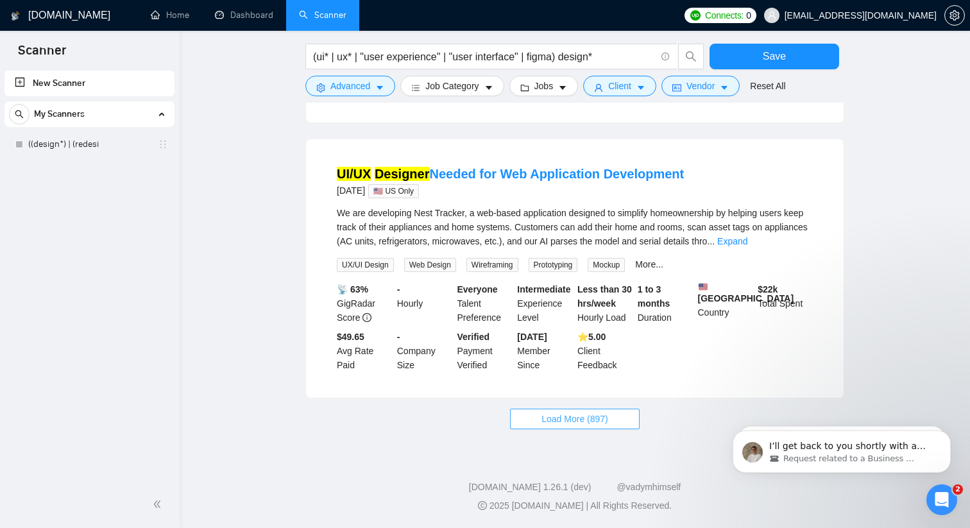
click at [589, 423] on span "Load More (897)" at bounding box center [574, 419] width 67 height 14
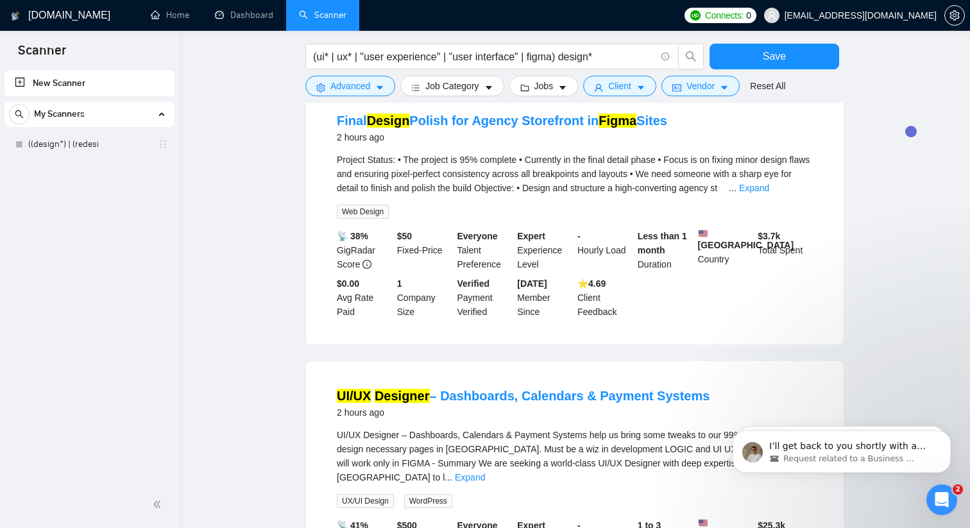
scroll to position [0, 0]
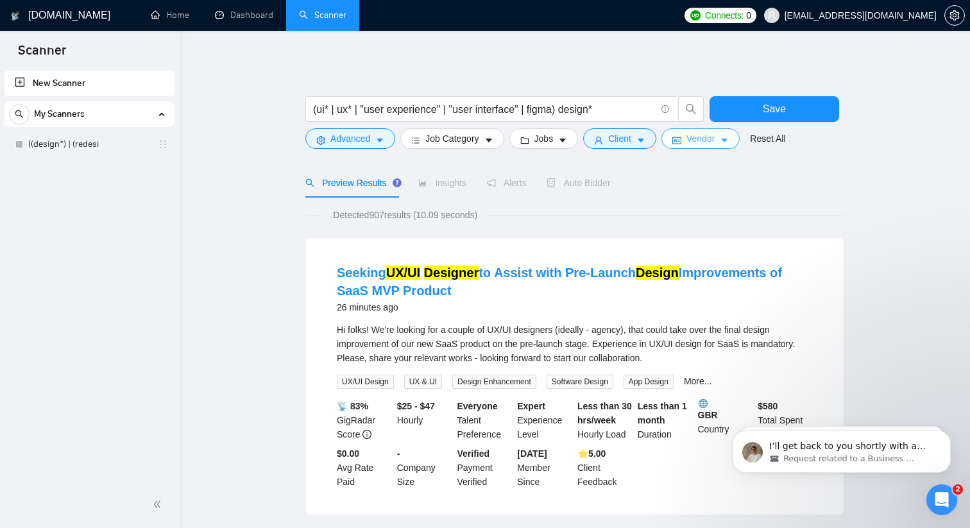
click at [736, 135] on button "Vendor" at bounding box center [700, 138] width 78 height 21
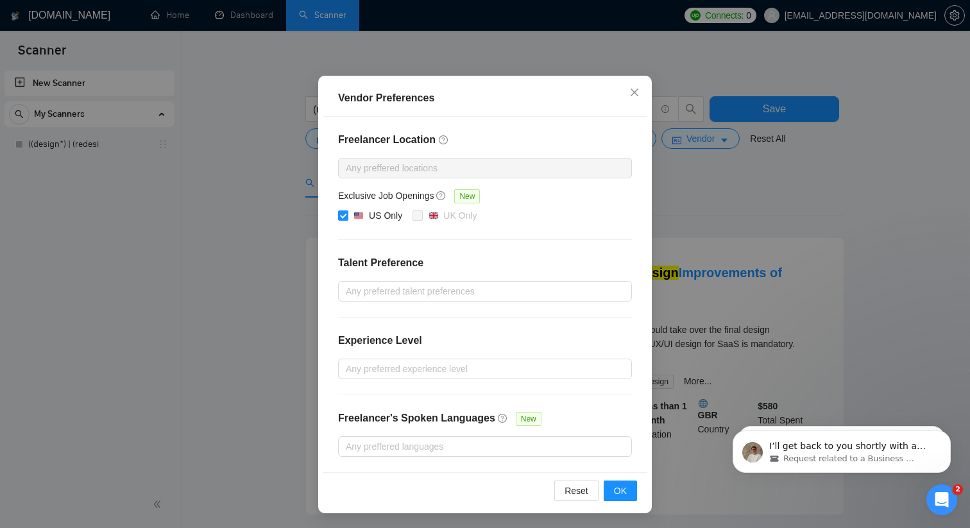
scroll to position [64, 0]
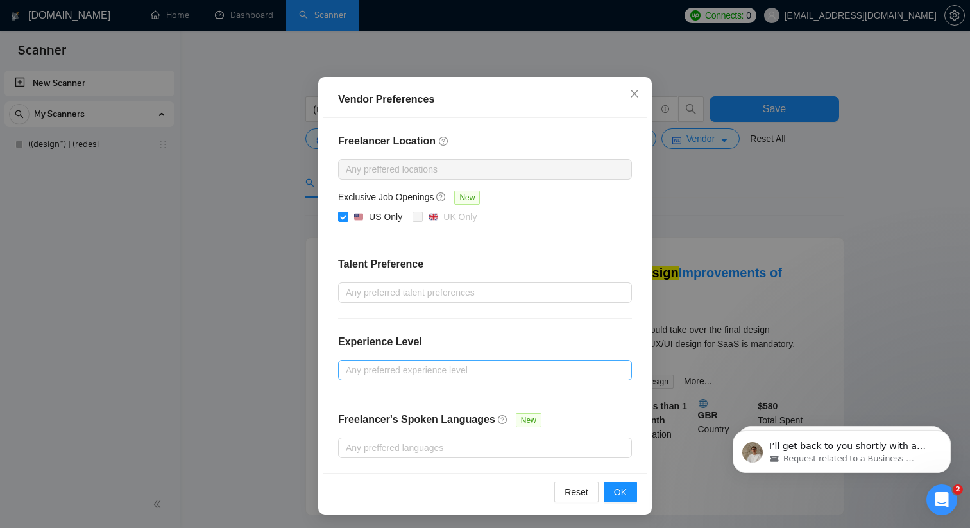
click at [423, 375] on div at bounding box center [478, 369] width 274 height 15
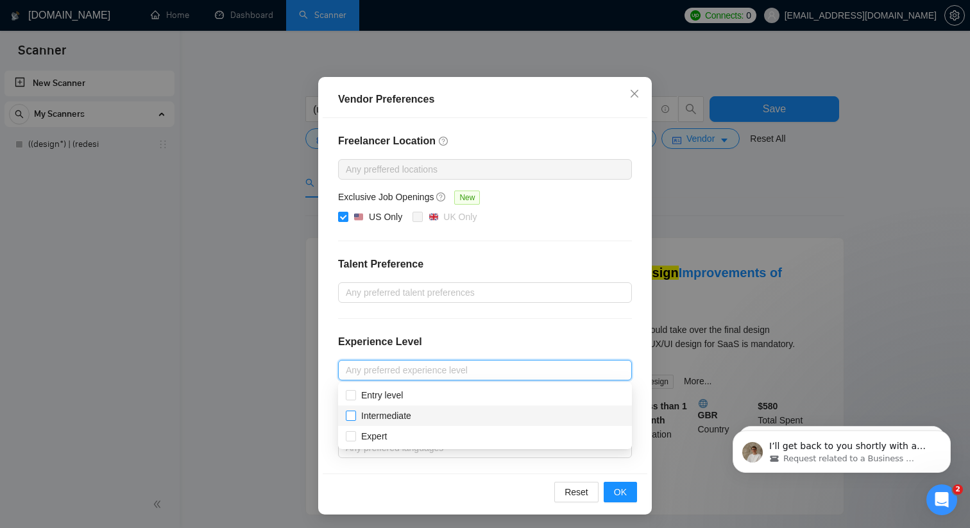
click at [351, 412] on input "Intermediate" at bounding box center [350, 414] width 9 height 9
checkbox input "true"
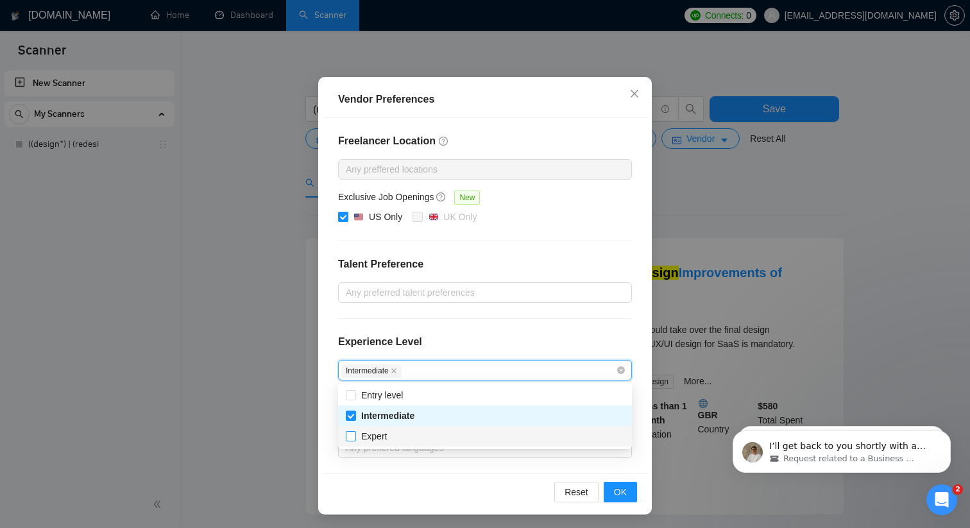
click at [351, 430] on label "Expert" at bounding box center [369, 436] width 46 height 14
click at [351, 431] on input "Expert" at bounding box center [350, 435] width 9 height 9
click at [516, 285] on div at bounding box center [478, 292] width 274 height 15
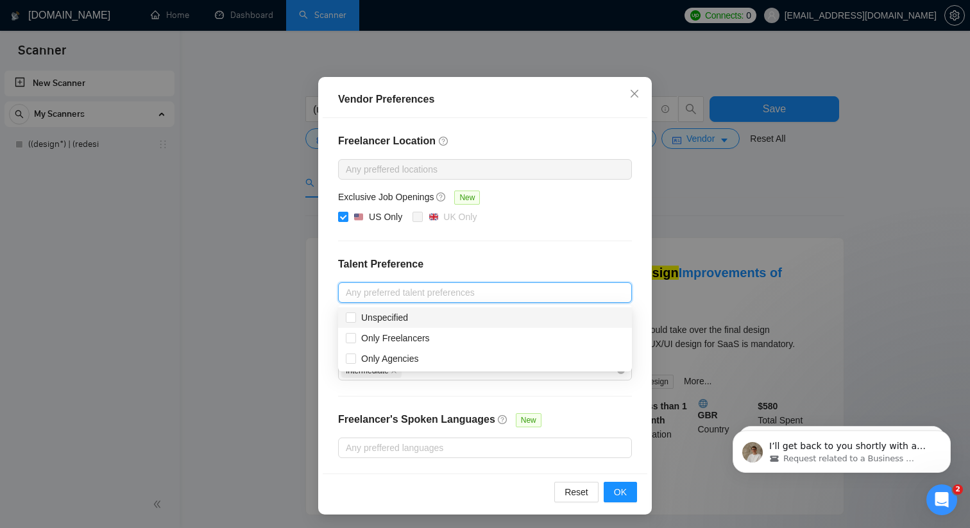
click at [496, 258] on h4 "Talent Preference" at bounding box center [485, 264] width 294 height 15
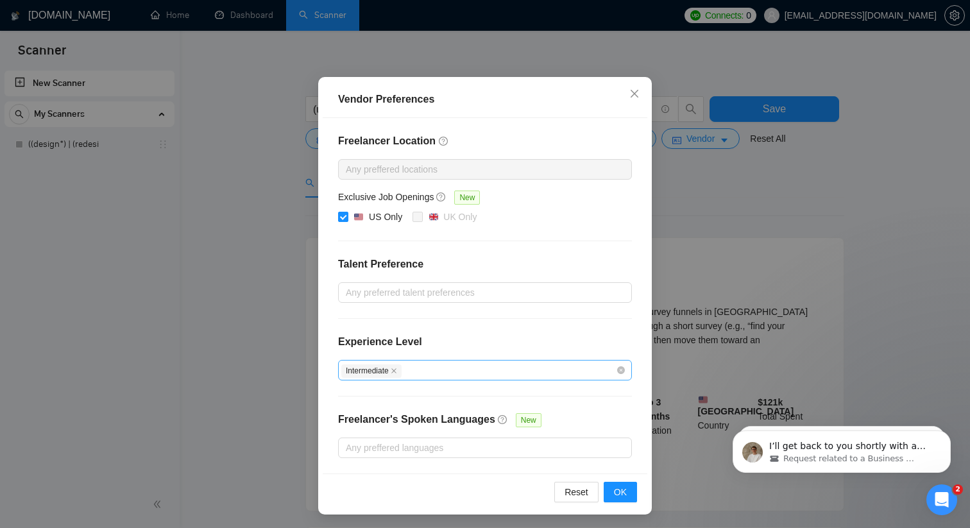
click at [512, 375] on div "Intermediate" at bounding box center [478, 369] width 274 height 15
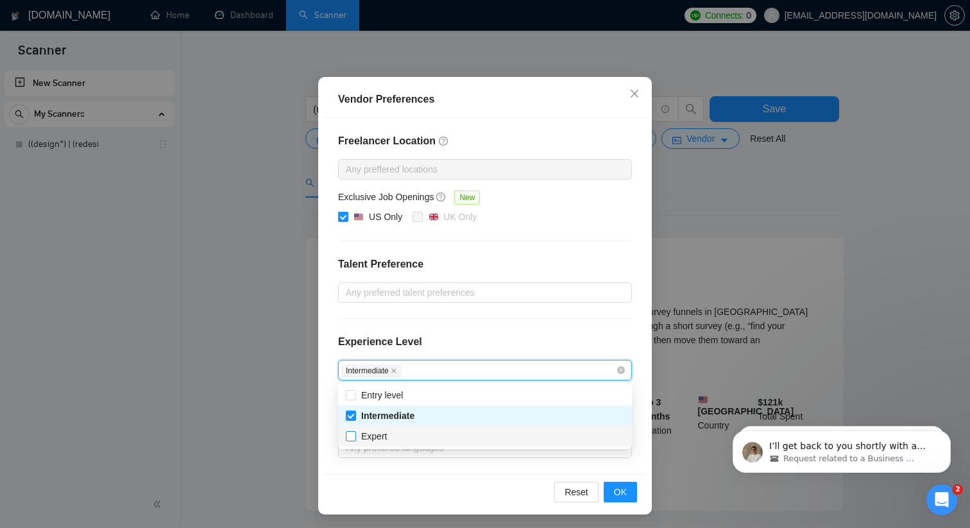
click at [347, 441] on span at bounding box center [351, 436] width 10 height 10
click at [347, 440] on input "Expert" at bounding box center [350, 435] width 9 height 9
click at [351, 438] on input "Expert" at bounding box center [350, 435] width 9 height 9
checkbox input "true"
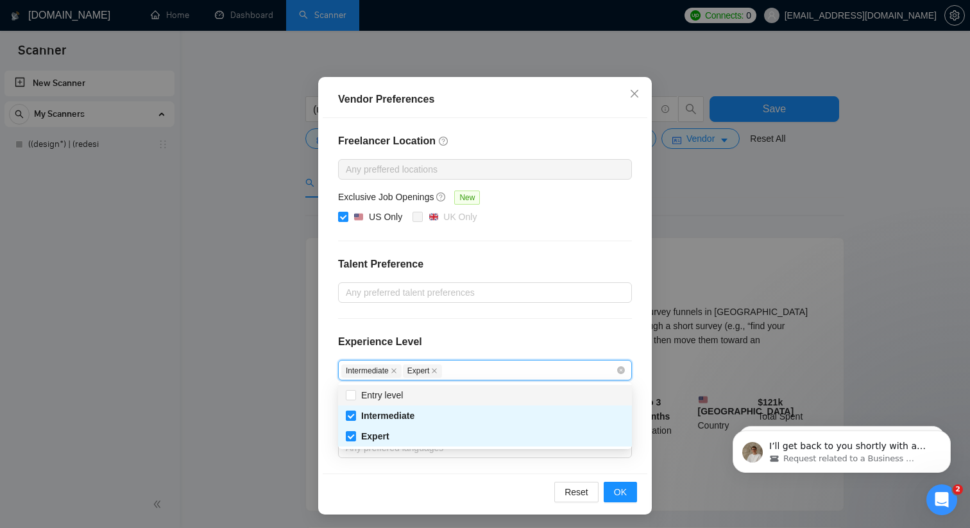
click at [553, 319] on div "Freelancer Location Any preffered locations Exclusive Job Openings New US Only …" at bounding box center [485, 295] width 325 height 355
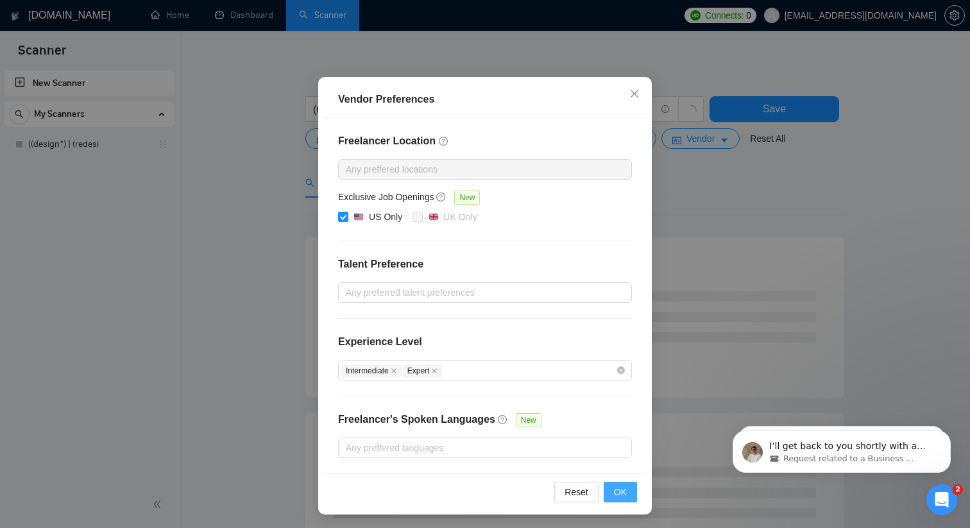
click at [616, 488] on span "OK" at bounding box center [620, 492] width 13 height 14
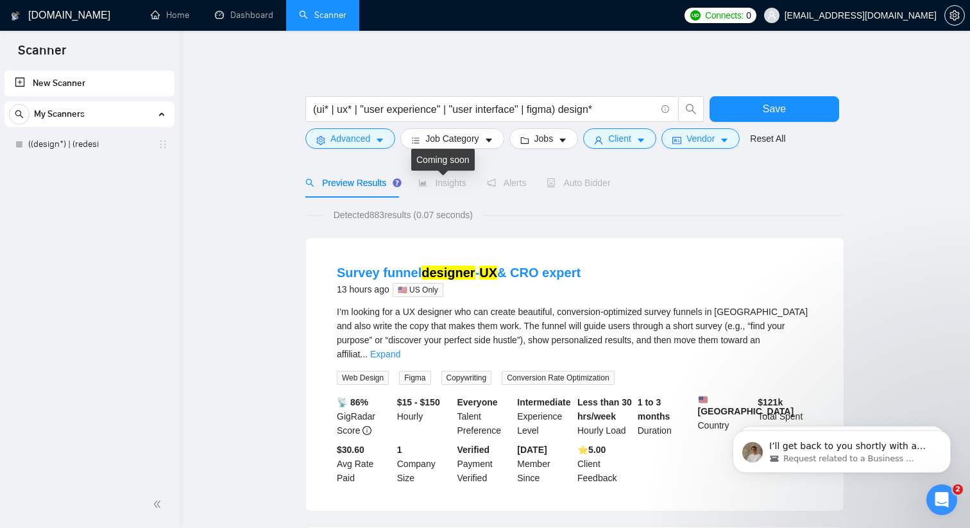
click at [454, 178] on span "Insights" at bounding box center [441, 183] width 47 height 10
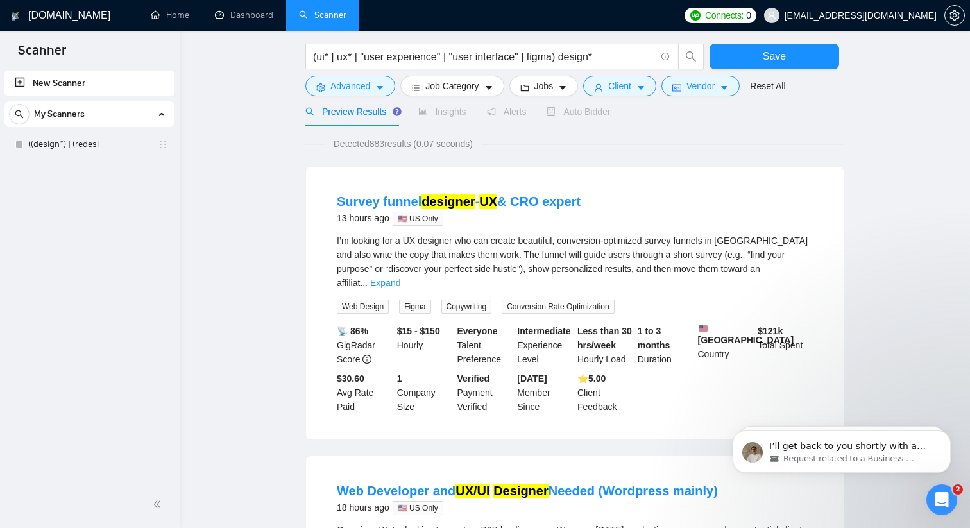
scroll to position [0, 0]
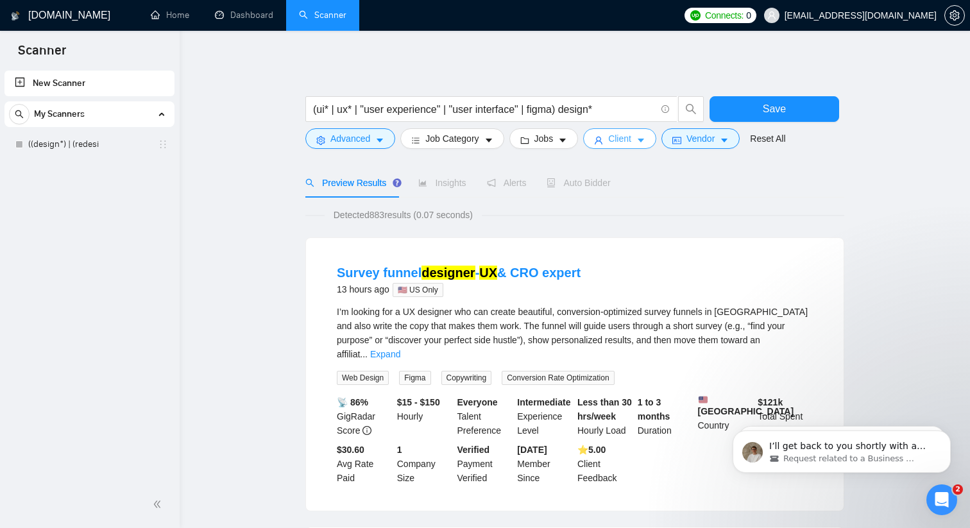
click at [641, 135] on button "Client" at bounding box center [619, 138] width 73 height 21
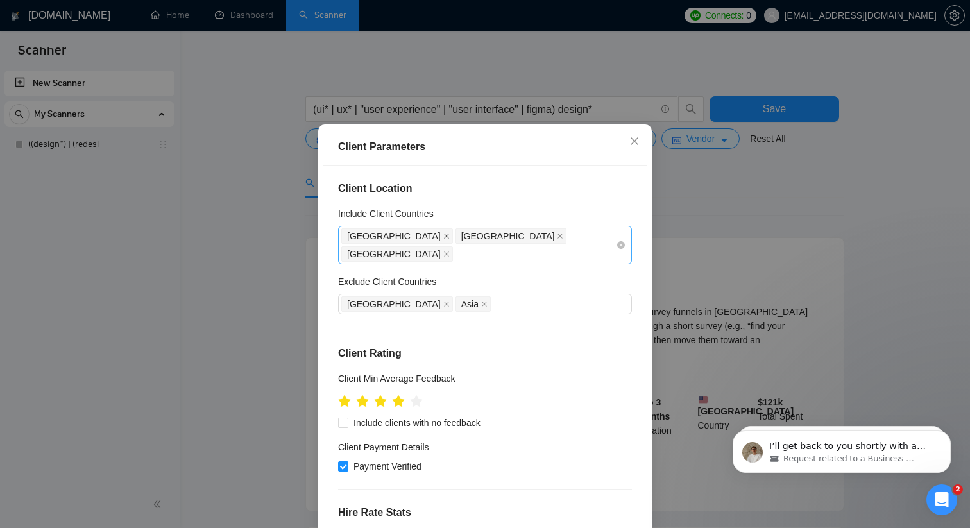
click at [444, 239] on icon "close" at bounding box center [446, 235] width 5 height 5
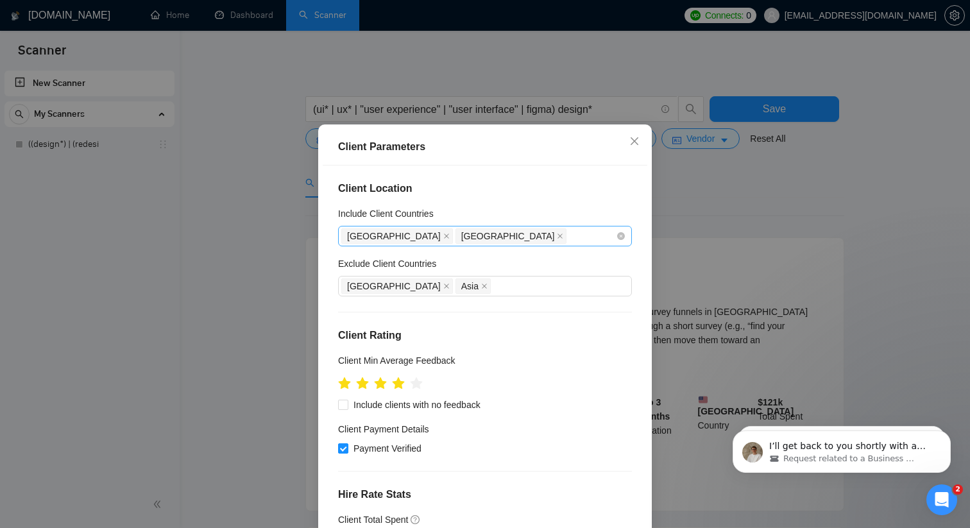
click at [461, 243] on span "[GEOGRAPHIC_DATA]" at bounding box center [508, 236] width 94 height 14
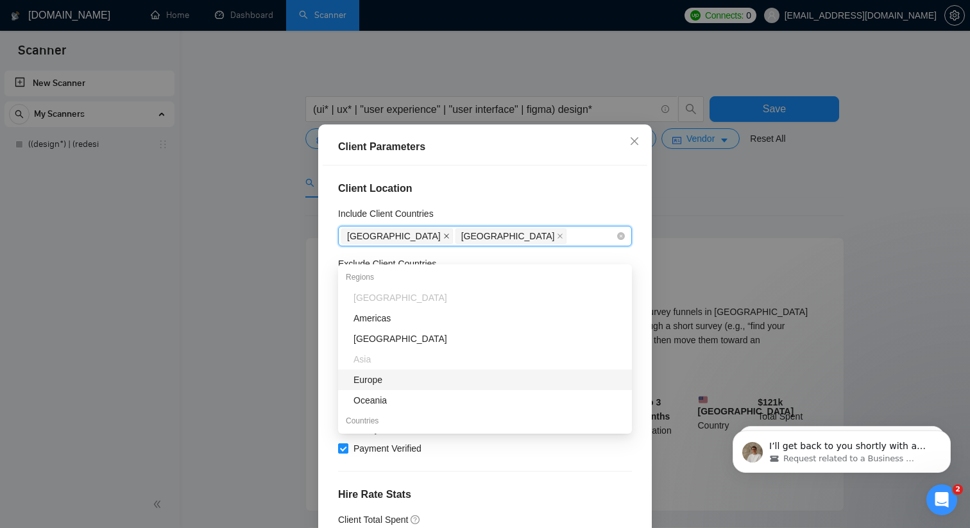
click at [444, 239] on icon "close" at bounding box center [446, 235] width 5 height 5
click at [443, 239] on icon "close" at bounding box center [446, 236] width 6 height 6
click at [466, 187] on div "Client Location Include Client Countries Select Exclude Client Countries [GEOGR…" at bounding box center [485, 349] width 325 height 369
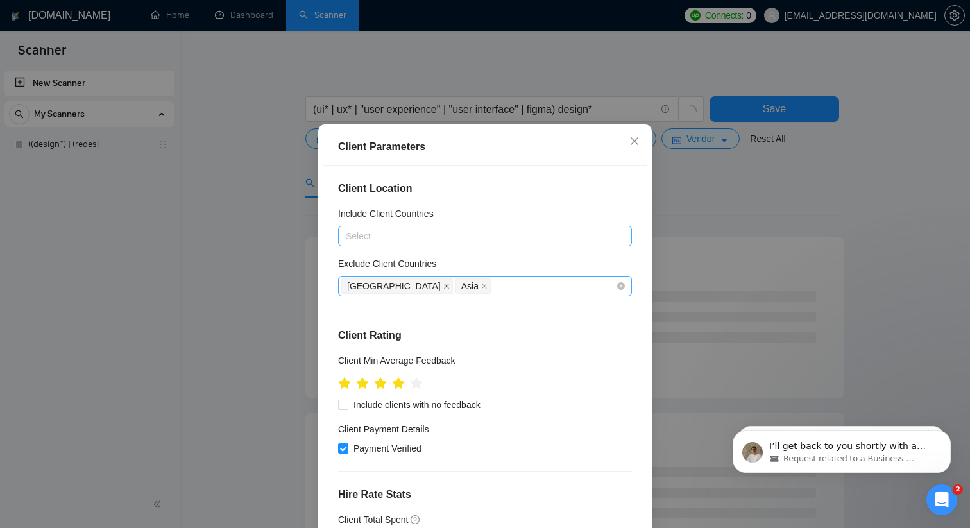
click at [443, 289] on icon "close" at bounding box center [446, 286] width 6 height 6
click at [367, 289] on icon "close" at bounding box center [370, 286] width 6 height 6
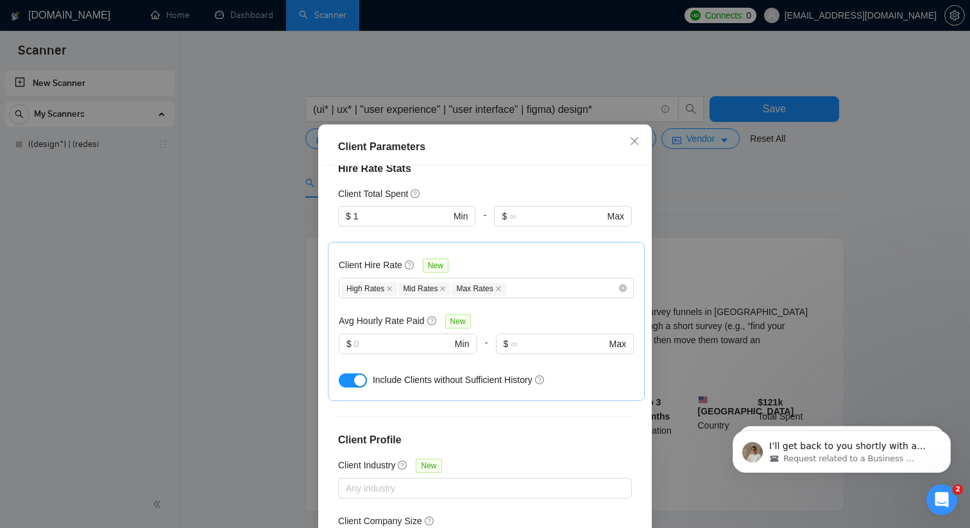
scroll to position [430, 0]
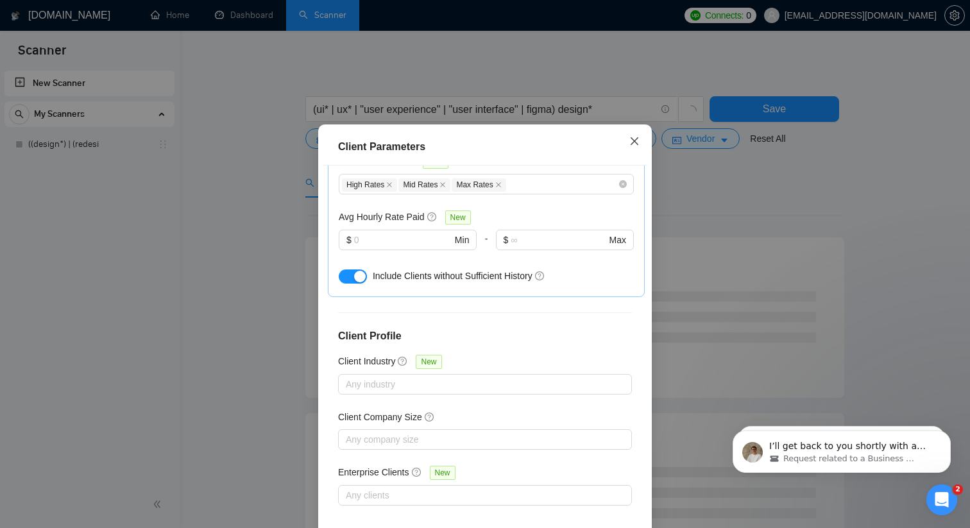
click at [630, 146] on icon "close" at bounding box center [634, 141] width 10 height 10
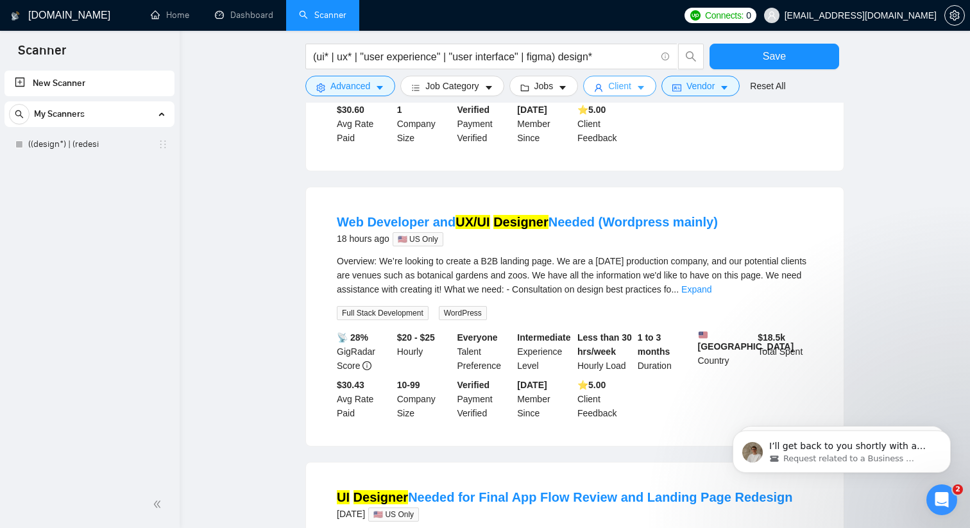
scroll to position [0, 0]
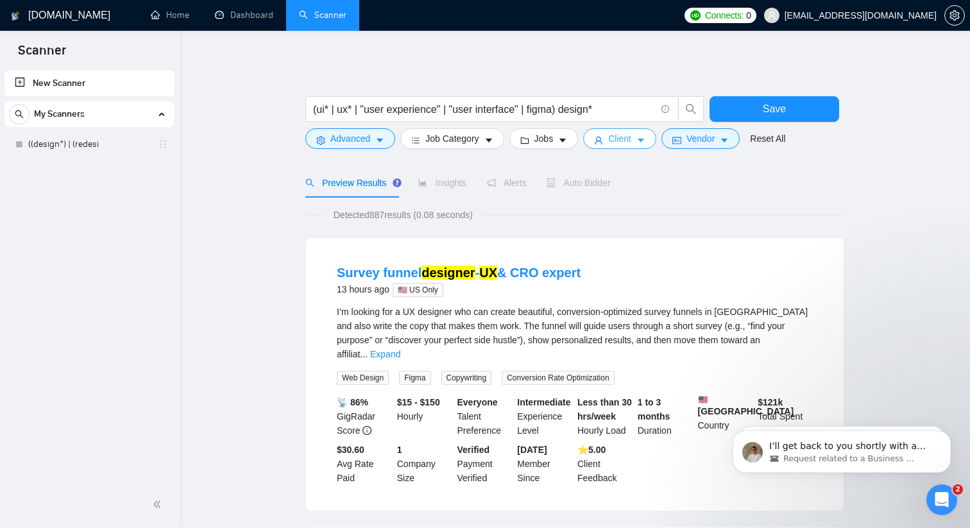
click at [606, 134] on button "Client" at bounding box center [619, 138] width 73 height 21
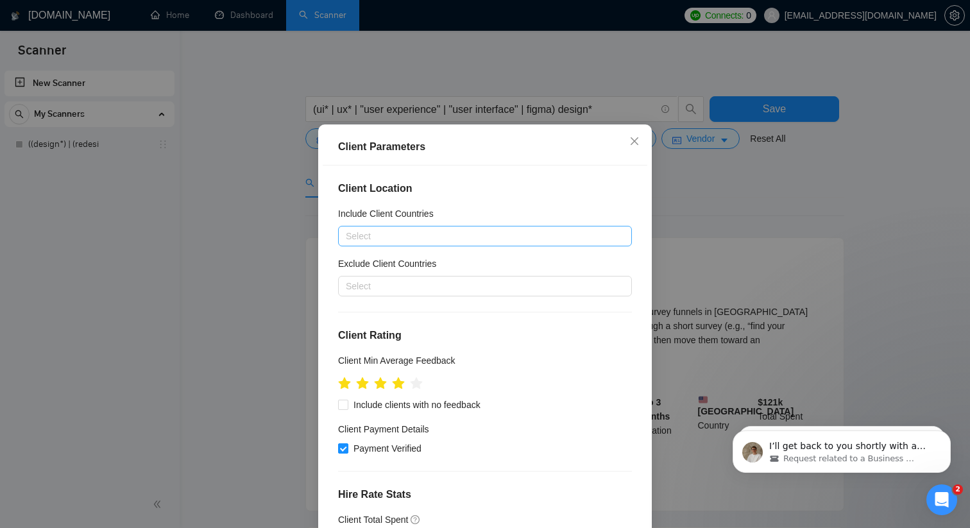
click at [387, 244] on div at bounding box center [478, 235] width 274 height 15
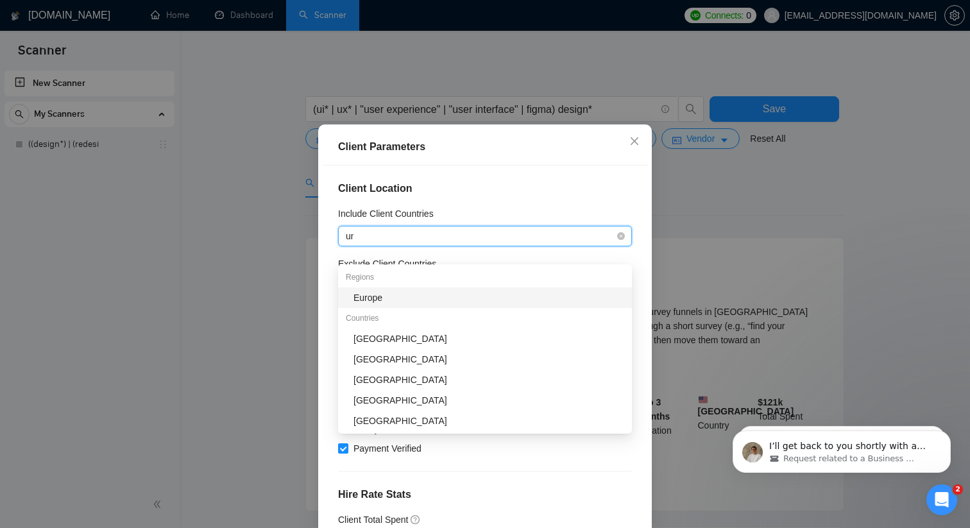
type input "uni"
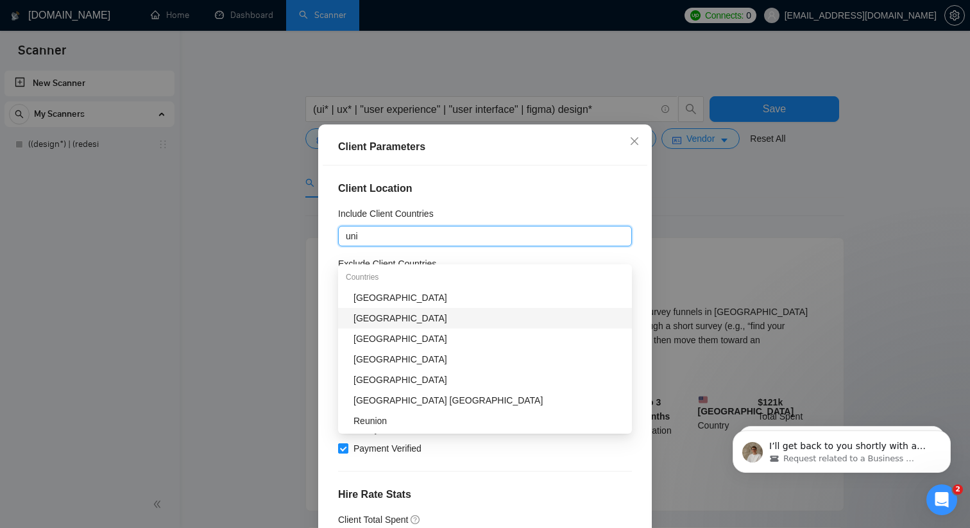
click at [389, 317] on div "[GEOGRAPHIC_DATA]" at bounding box center [488, 318] width 271 height 14
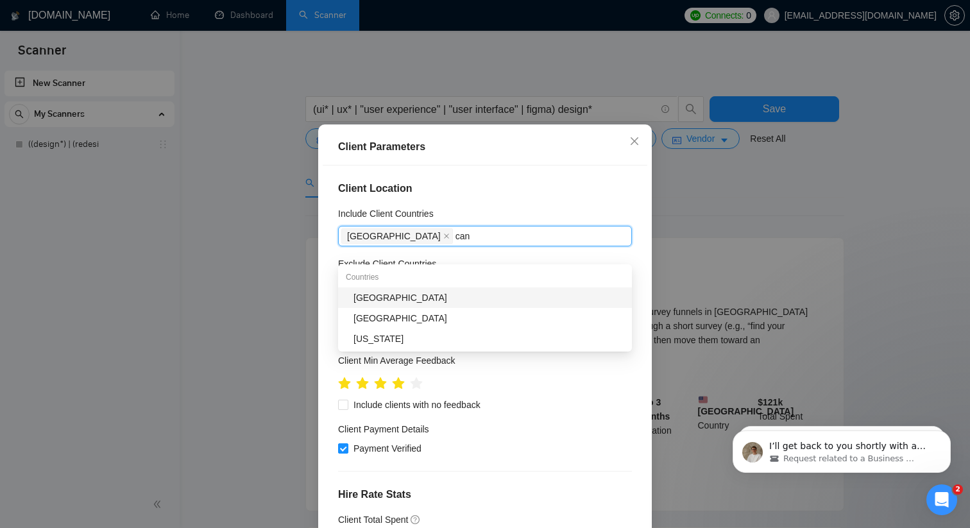
type input "cana"
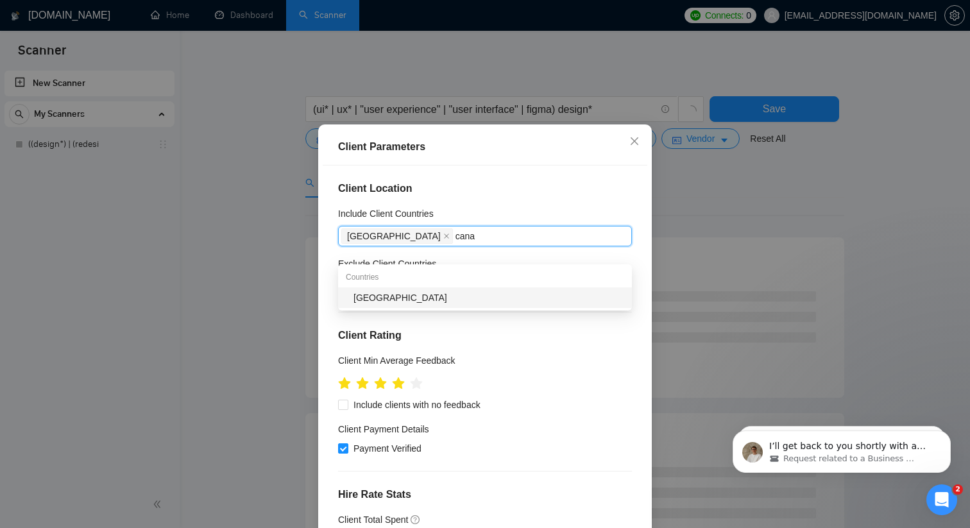
click at [373, 293] on div "[GEOGRAPHIC_DATA]" at bounding box center [488, 298] width 271 height 14
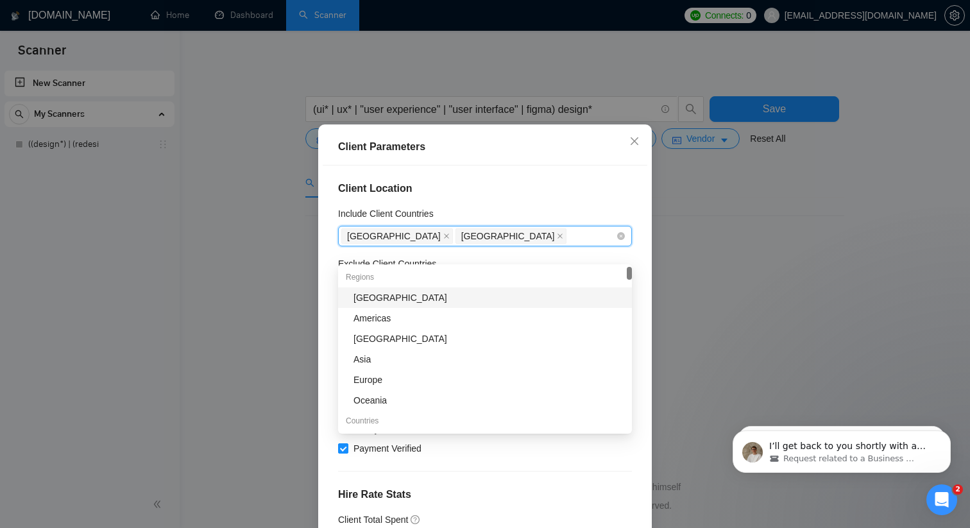
type input "u"
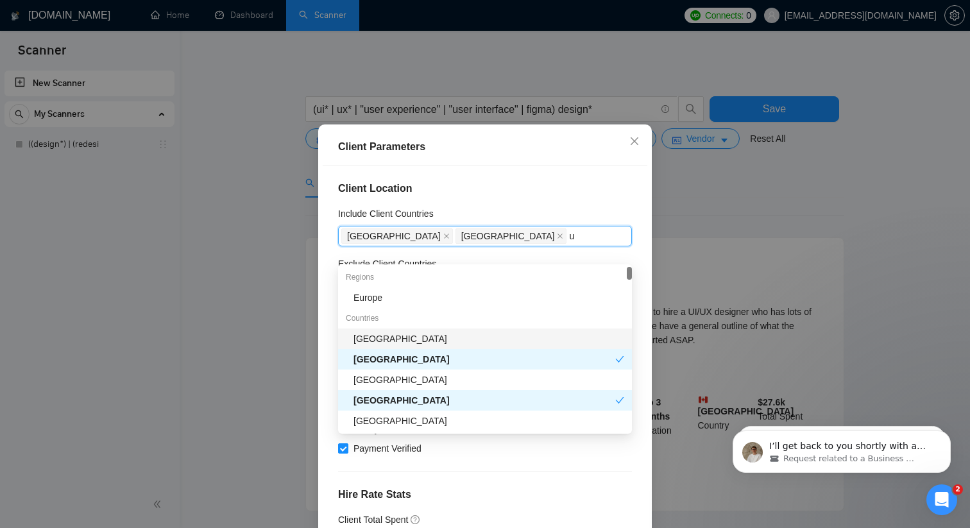
click at [397, 333] on div "[GEOGRAPHIC_DATA]" at bounding box center [488, 339] width 271 height 14
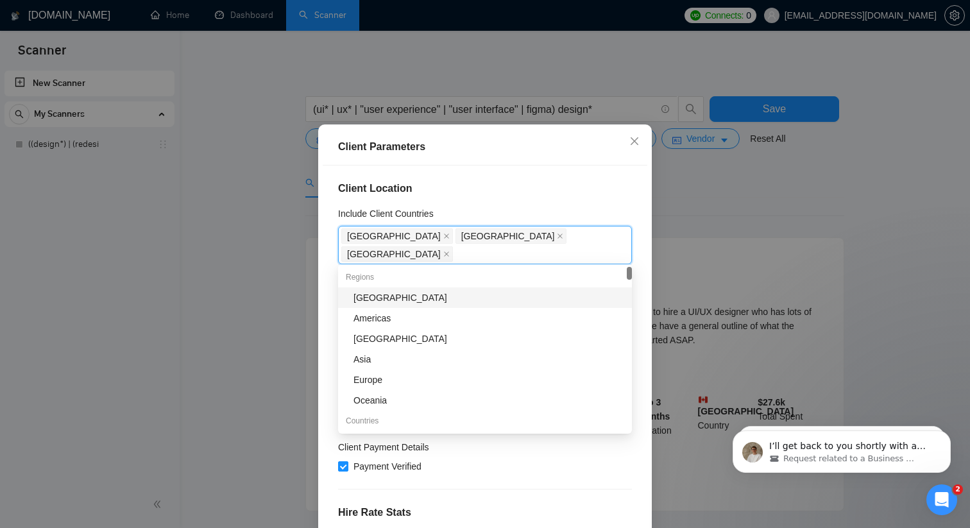
click at [573, 221] on div "Client Location Include Client Countries [GEOGRAPHIC_DATA] [GEOGRAPHIC_DATA] [G…" at bounding box center [485, 349] width 325 height 369
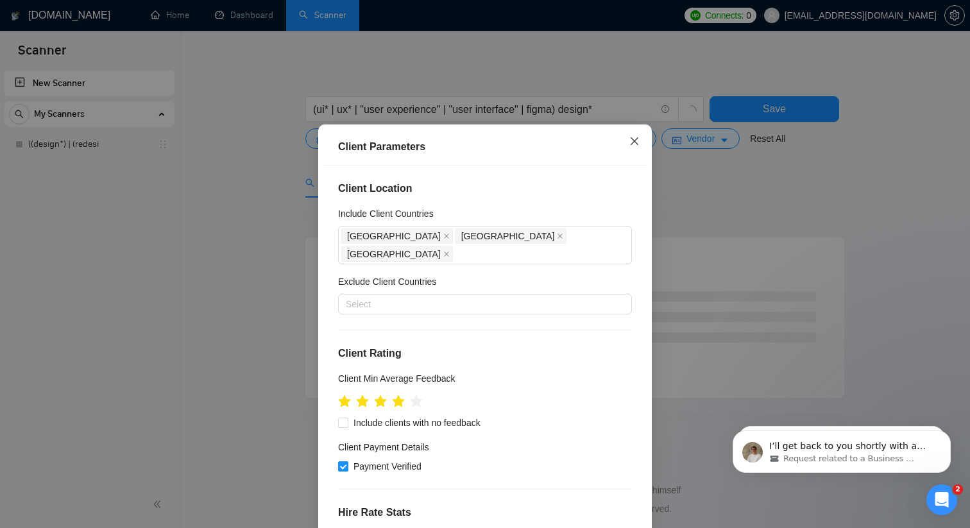
click at [632, 146] on icon "close" at bounding box center [634, 141] width 10 height 10
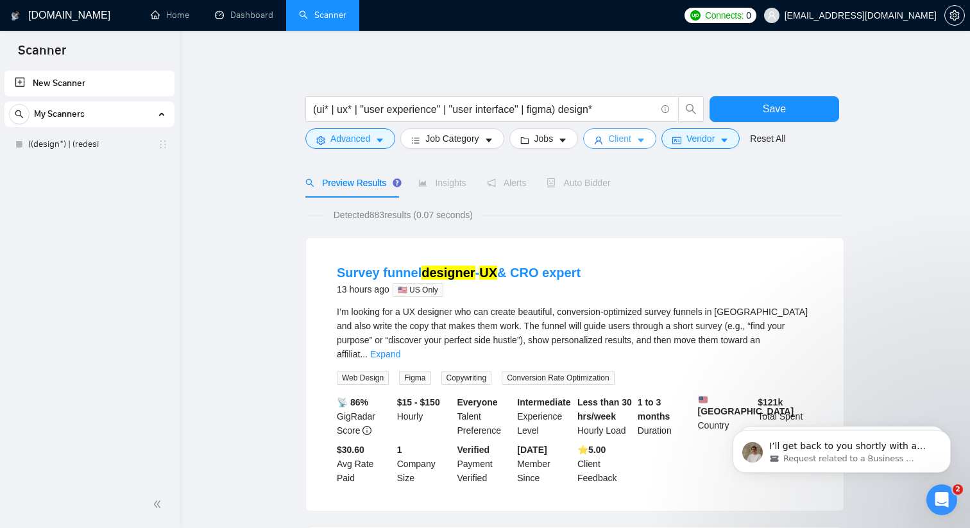
click at [631, 141] on span "Client" at bounding box center [619, 138] width 23 height 14
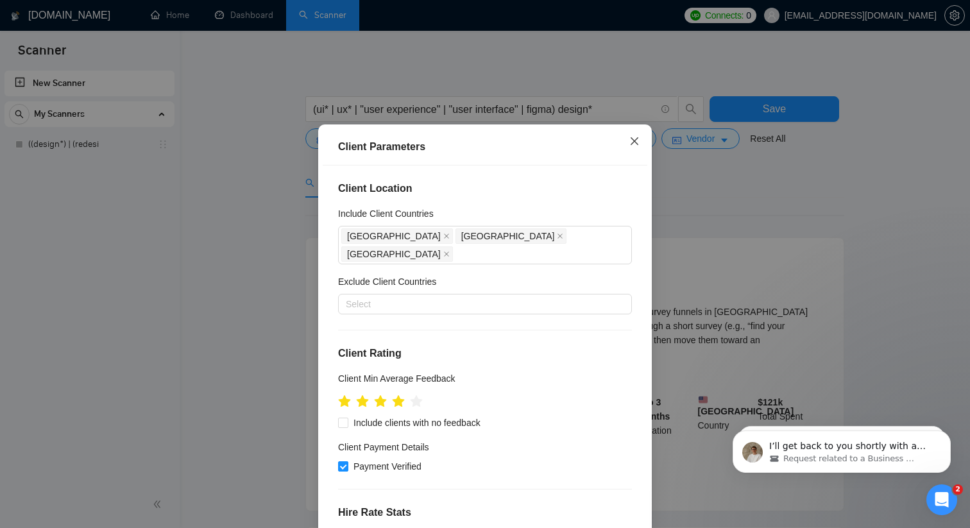
click at [634, 146] on icon "close" at bounding box center [634, 141] width 10 height 10
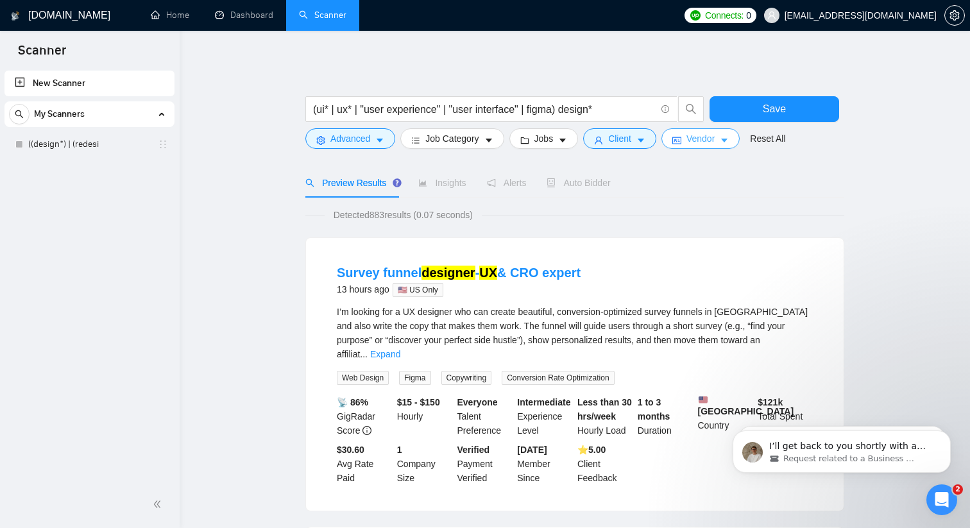
click at [699, 145] on span "Vendor" at bounding box center [700, 138] width 28 height 14
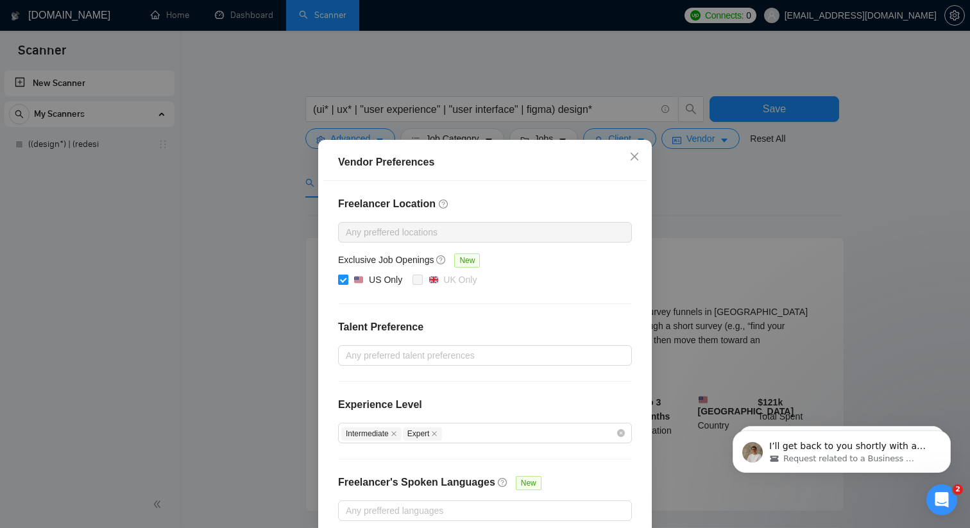
click at [343, 278] on input "US Only" at bounding box center [342, 278] width 9 height 9
checkbox input "false"
click at [635, 158] on icon "close" at bounding box center [634, 157] width 8 height 8
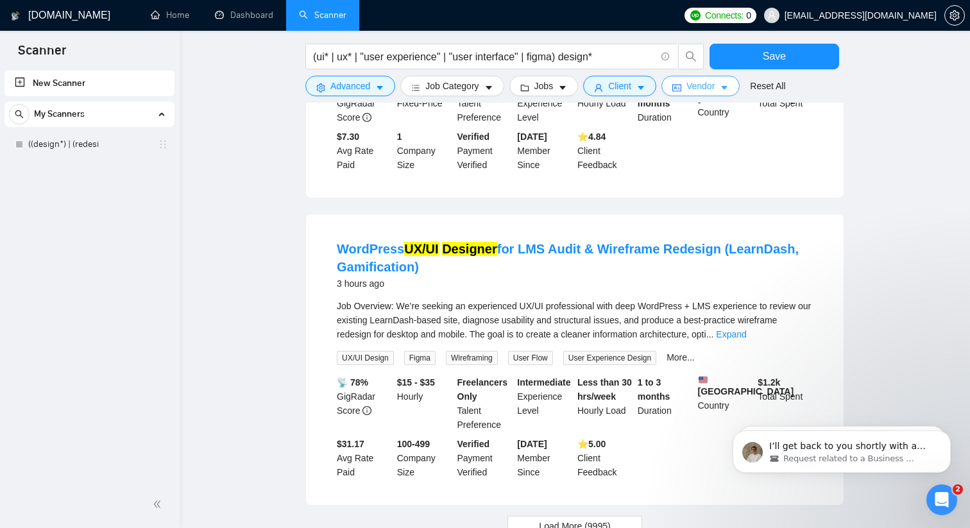
scroll to position [1279, 0]
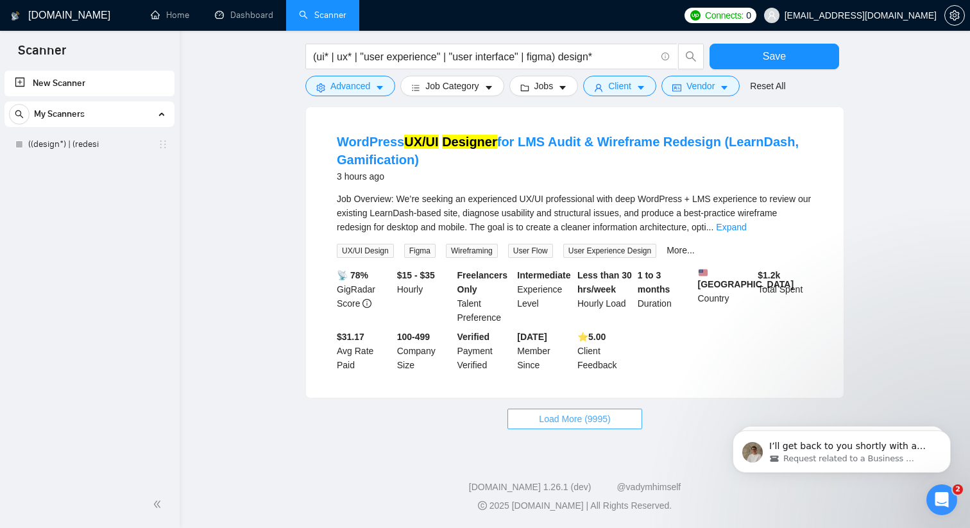
click at [606, 426] on button "Load More (9995)" at bounding box center [574, 419] width 134 height 21
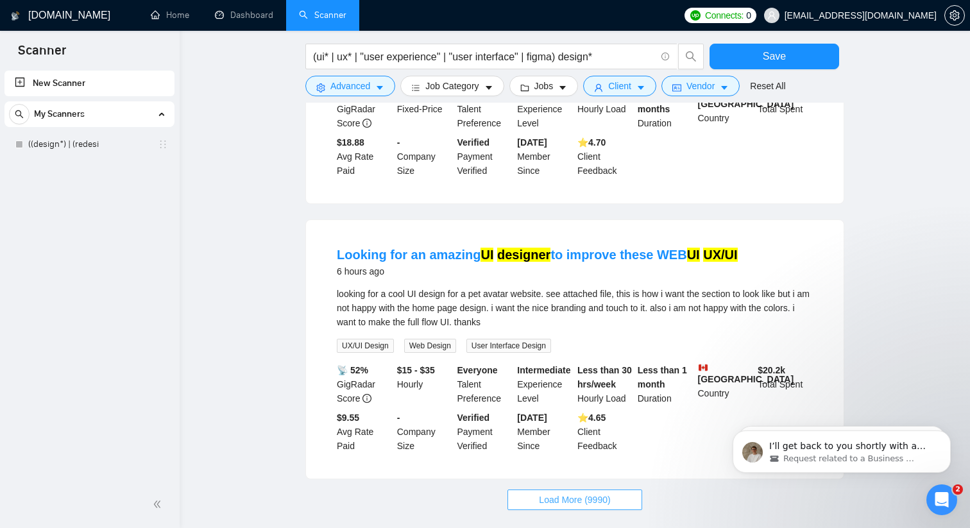
scroll to position [2660, 0]
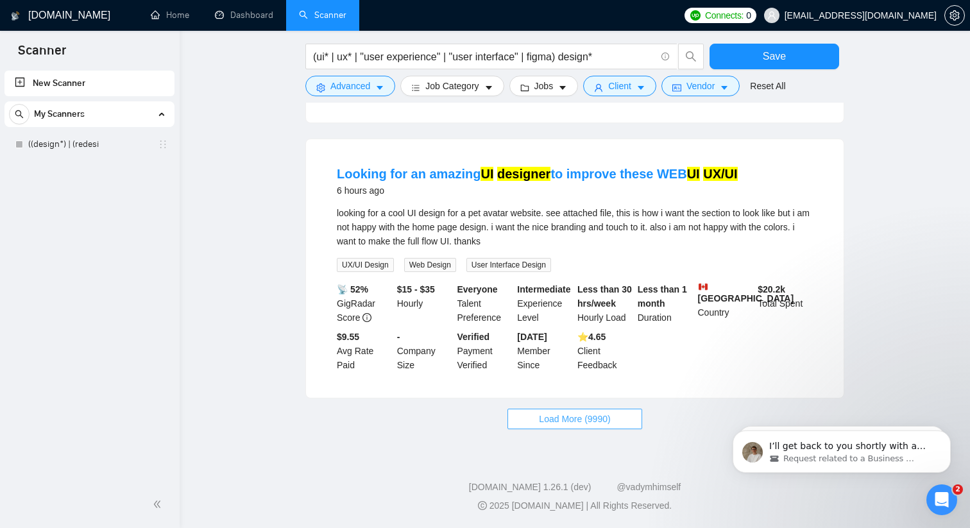
click at [546, 426] on span "Load More (9990)" at bounding box center [574, 419] width 71 height 14
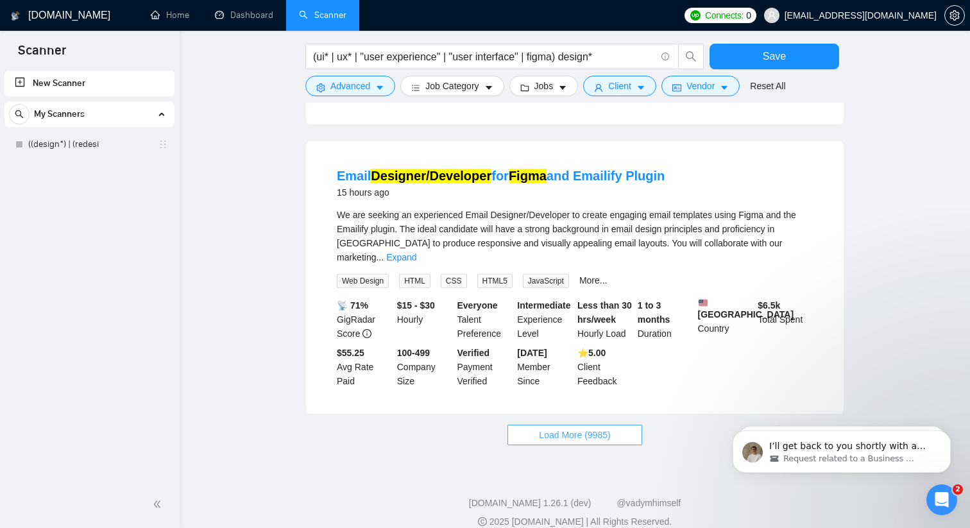
scroll to position [4117, 0]
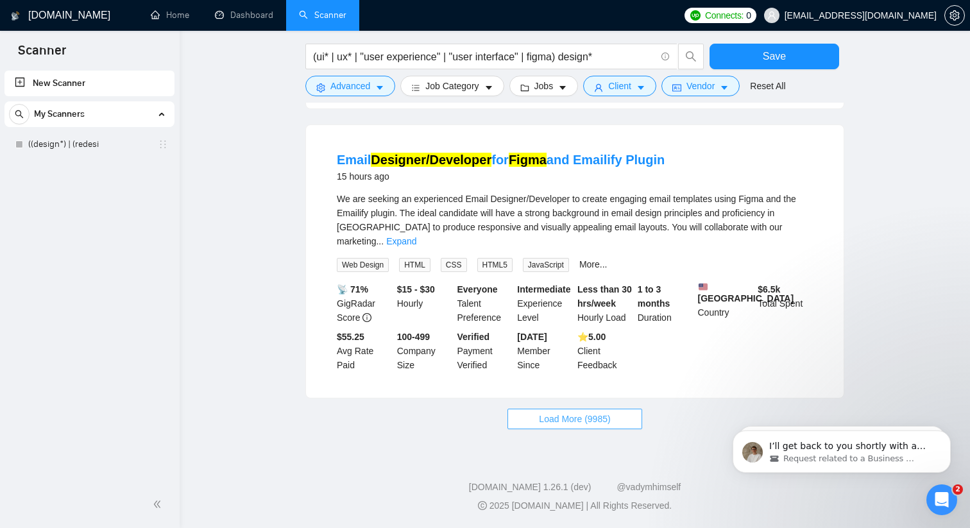
click at [552, 411] on button "Load More (9985)" at bounding box center [574, 419] width 134 height 21
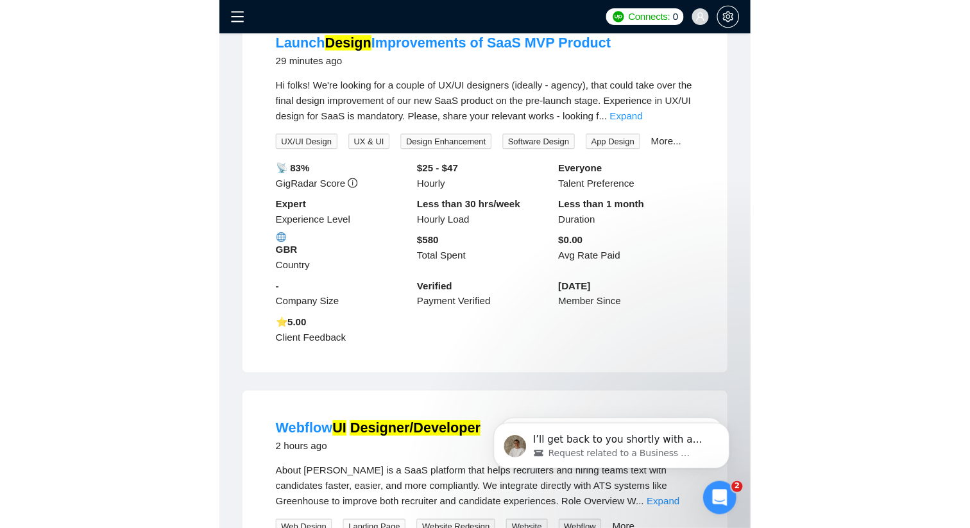
scroll to position [0, 0]
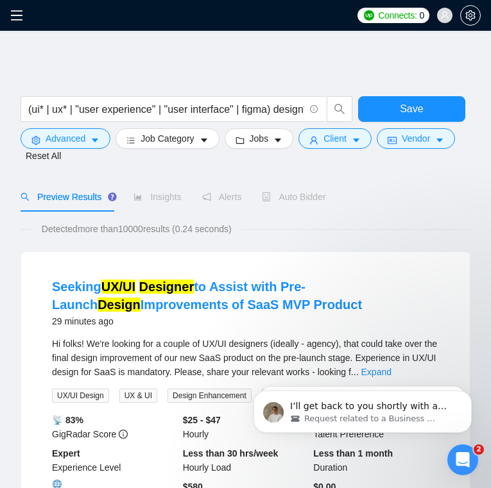
click at [155, 197] on span "Insights" at bounding box center [156, 197] width 47 height 10
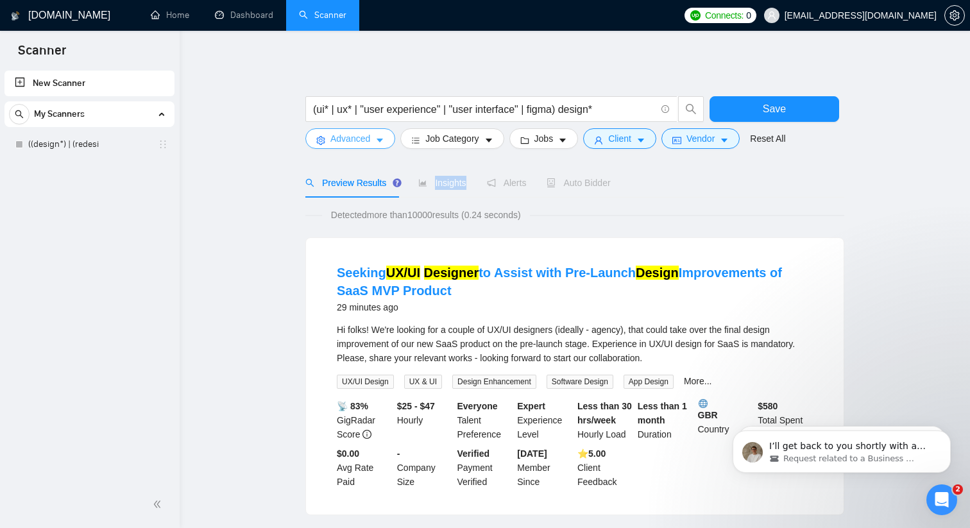
click at [377, 144] on icon "caret-down" at bounding box center [379, 140] width 9 height 9
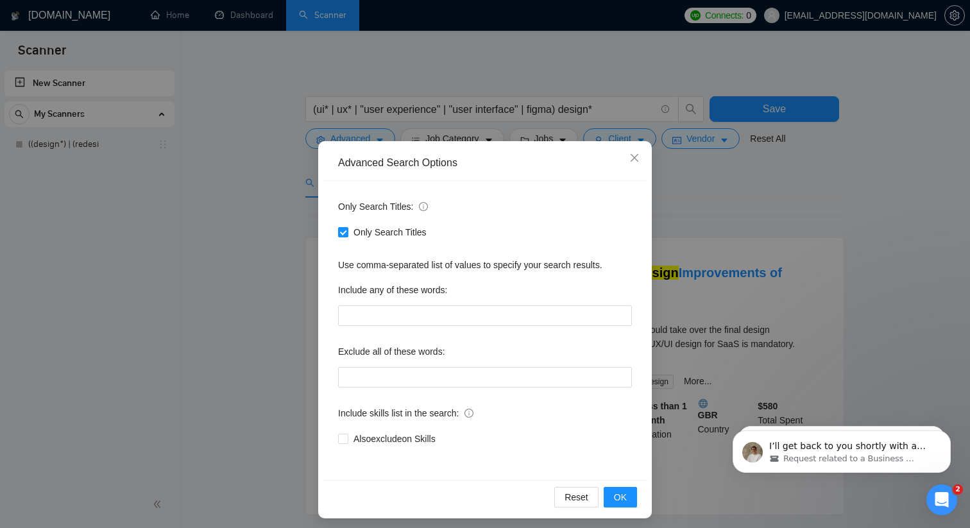
scroll to position [6, 0]
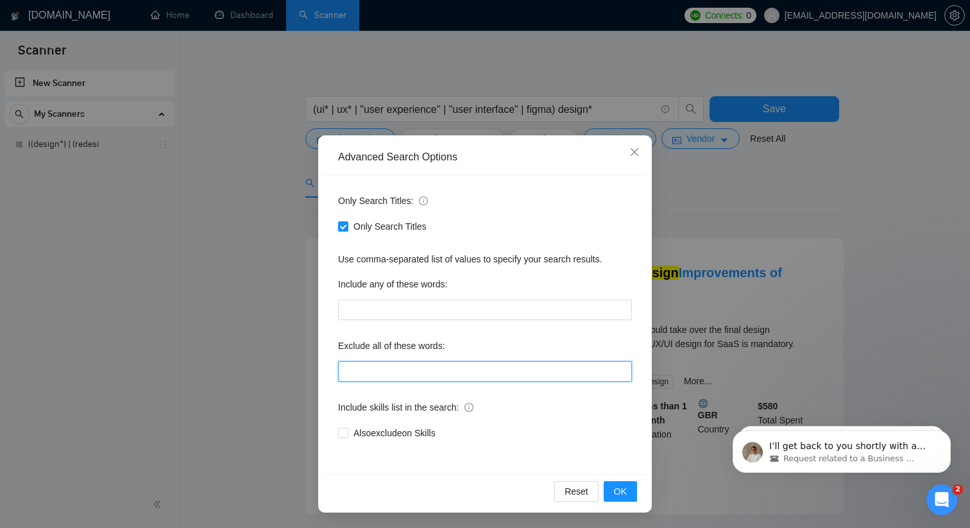
click at [421, 371] on input "text" at bounding box center [485, 371] width 294 height 21
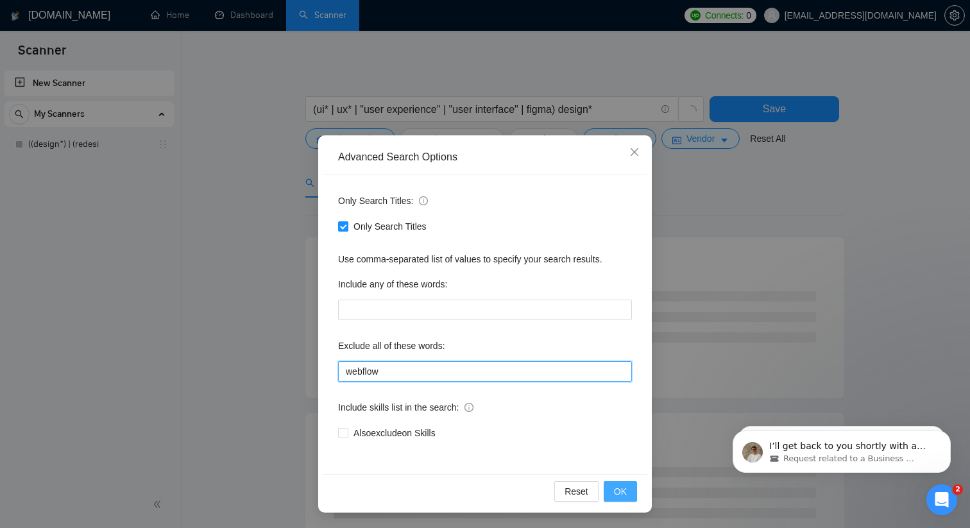
type input "webflow"
click at [622, 490] on span "OK" at bounding box center [620, 491] width 13 height 14
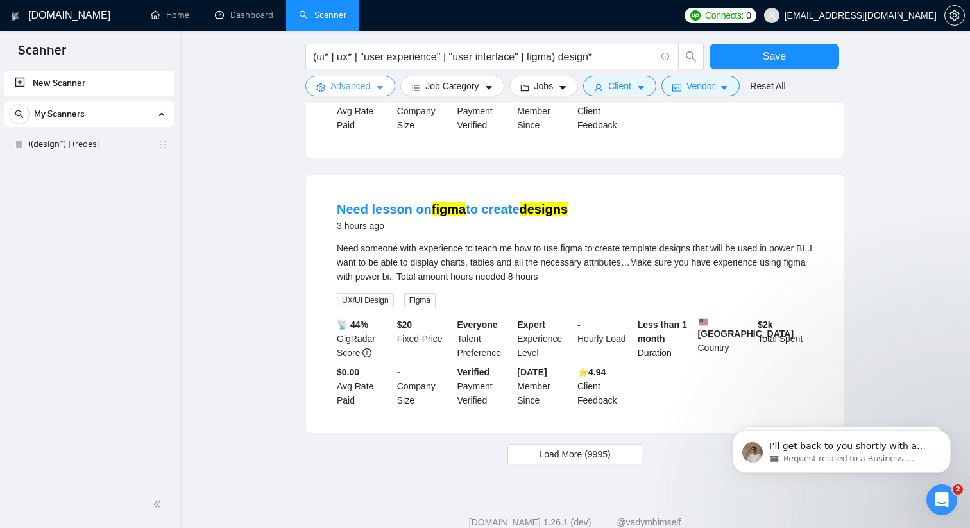
scroll to position [1271, 0]
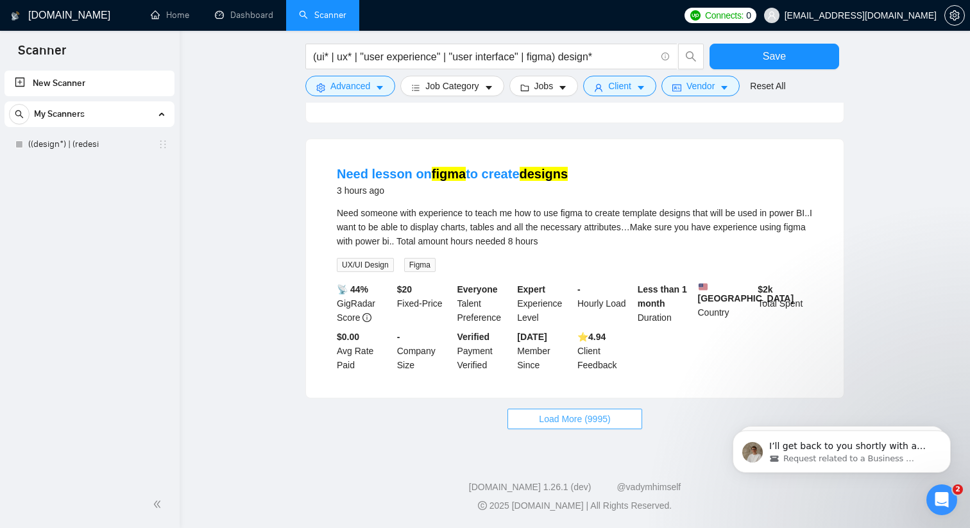
click at [582, 426] on span "Load More (9995)" at bounding box center [574, 419] width 71 height 14
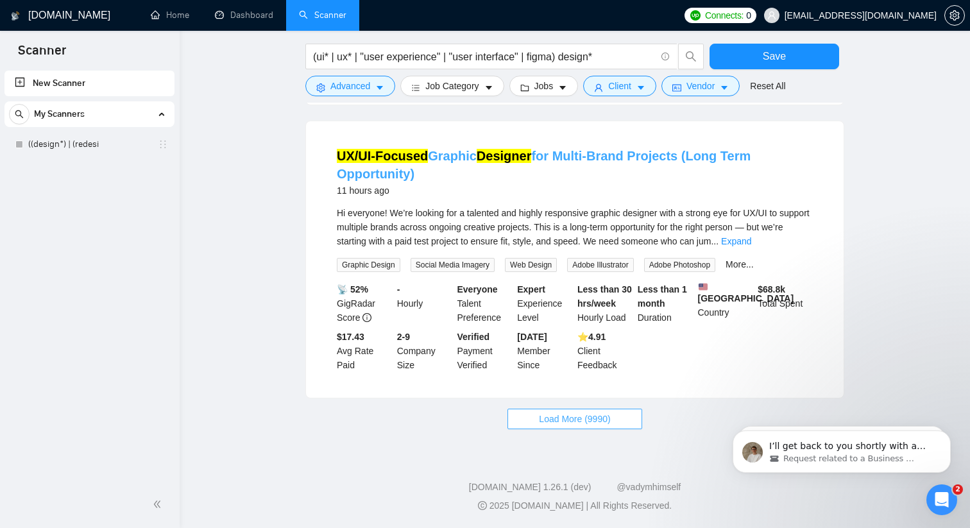
scroll to position [2717, 0]
click at [574, 415] on span "Load More (9990)" at bounding box center [574, 419] width 71 height 14
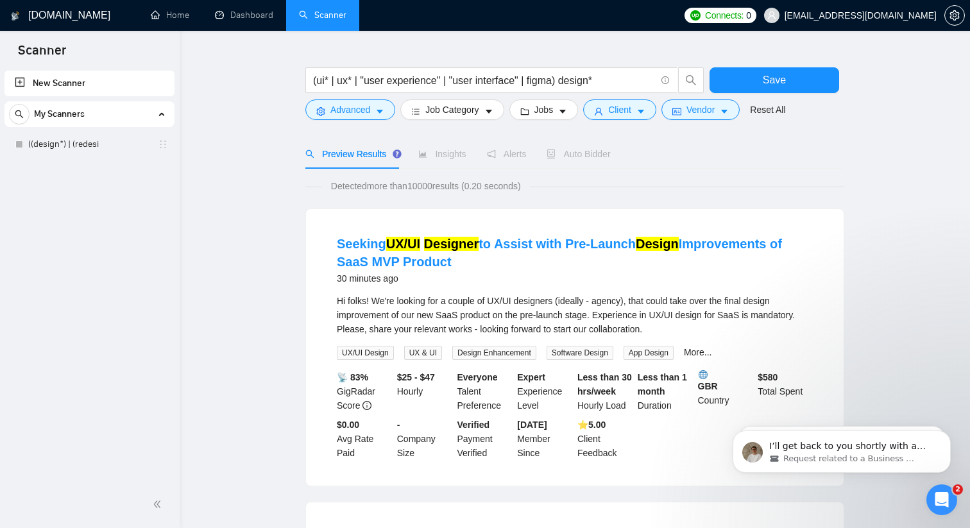
scroll to position [0, 0]
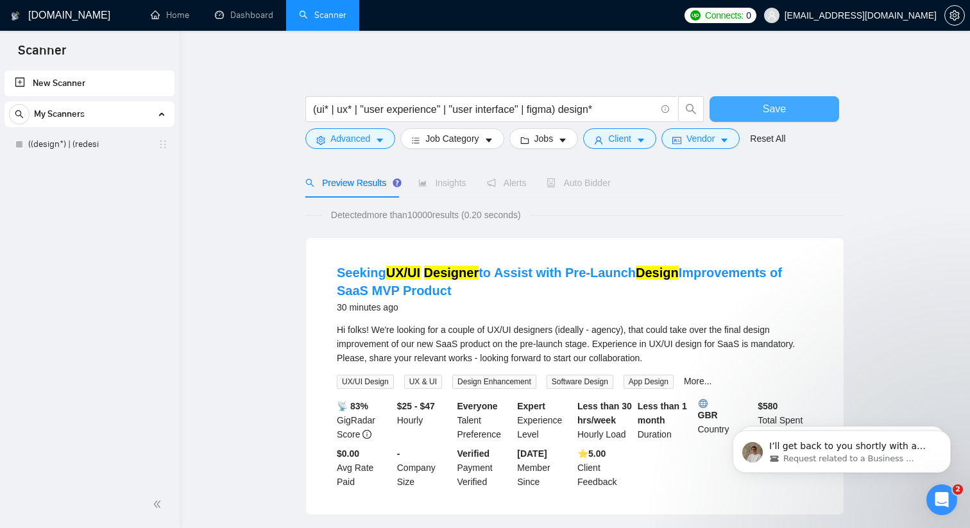
click at [751, 103] on button "Save" at bounding box center [774, 109] width 130 height 26
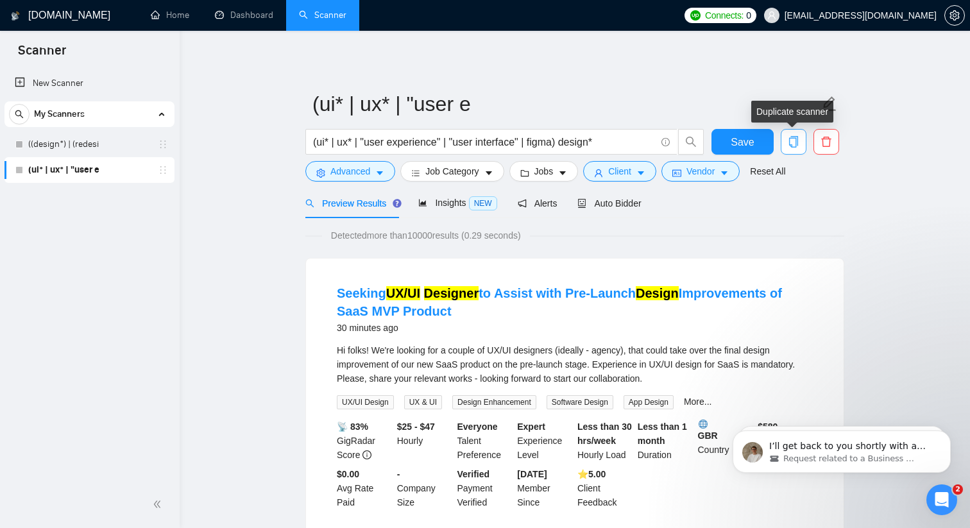
click at [790, 148] on button "button" at bounding box center [793, 142] width 26 height 26
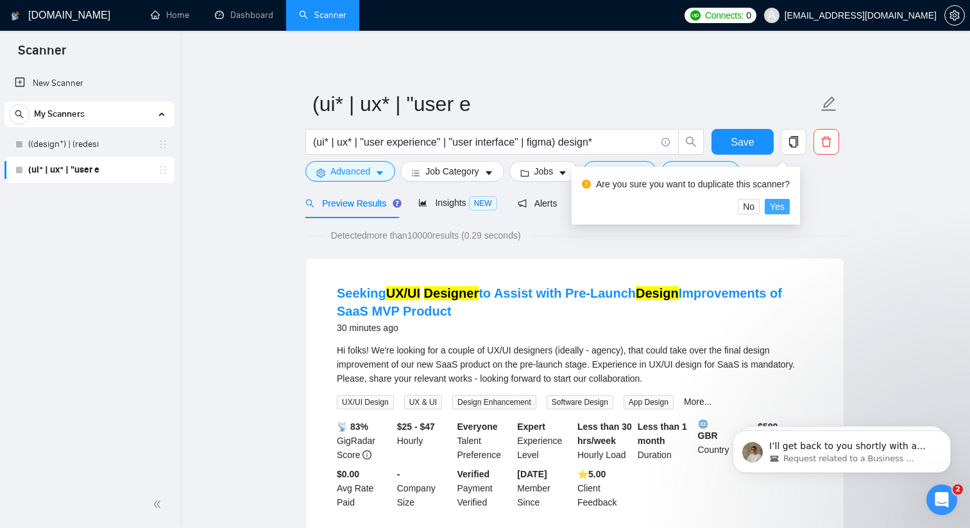
click at [784, 206] on span "Yes" at bounding box center [777, 206] width 15 height 14
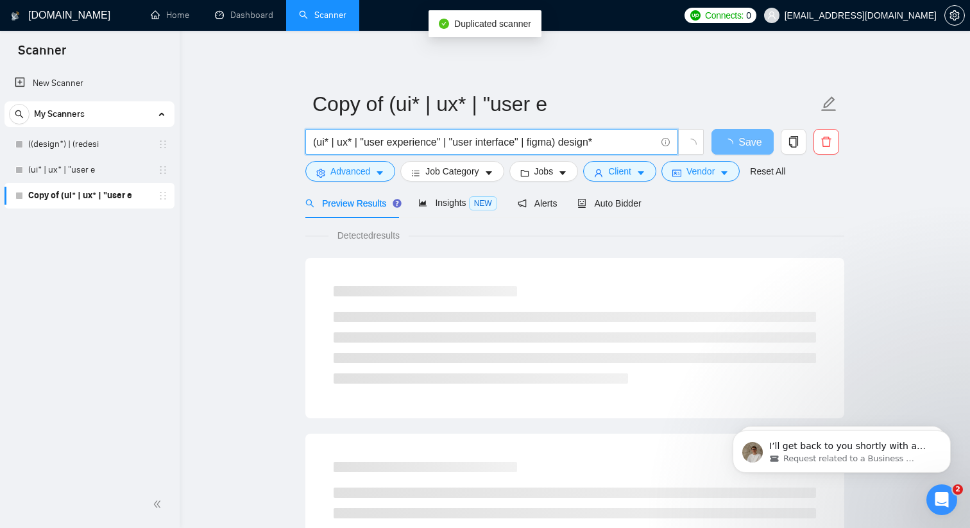
click at [627, 142] on input "(ui* | ux* | "user experience" | "user interface" | figma) design*" at bounding box center [484, 142] width 342 height 16
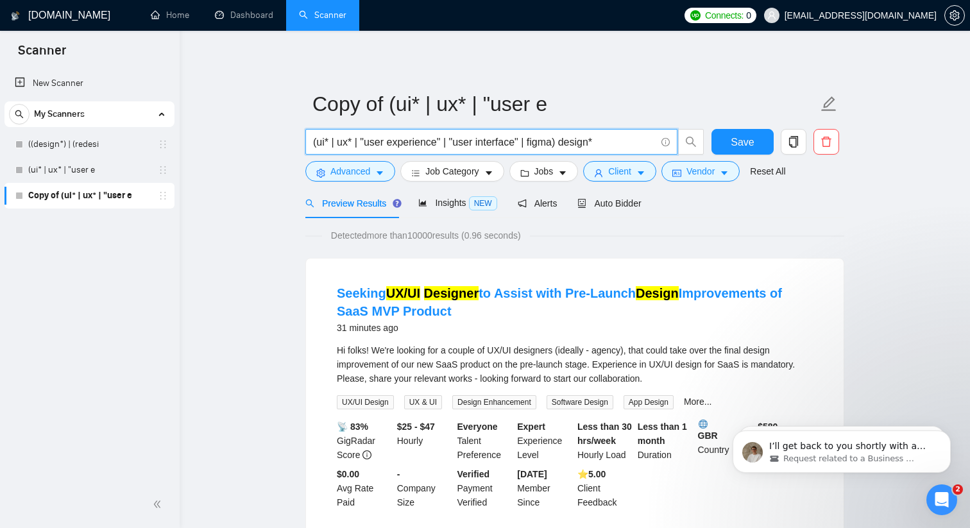
click at [559, 140] on input "(ui* | ux* | "user experience" | "user interface" | figma) design*" at bounding box center [484, 142] width 342 height 16
type input "(ui* | ux* | "user experience" | "user interface" | figma) design*"
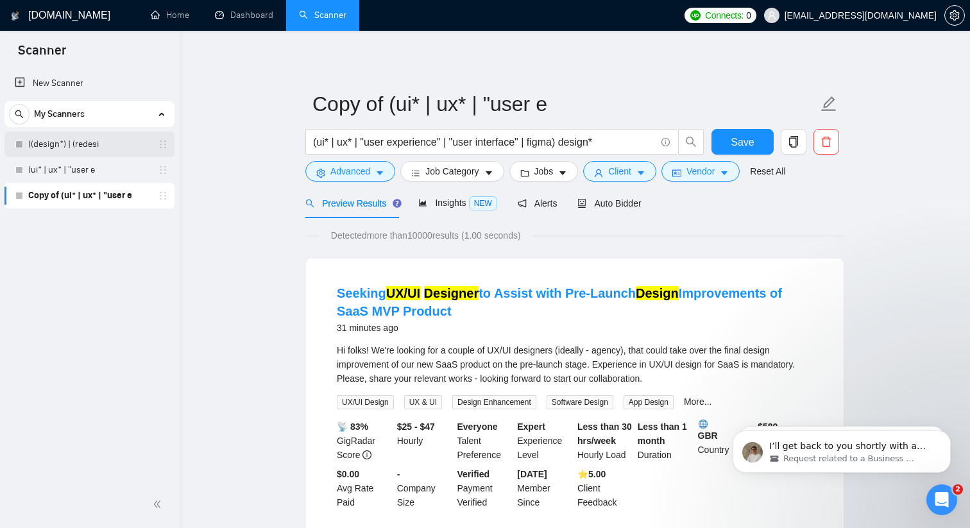
click at [101, 144] on link "((design*) | (redesi" at bounding box center [89, 144] width 122 height 26
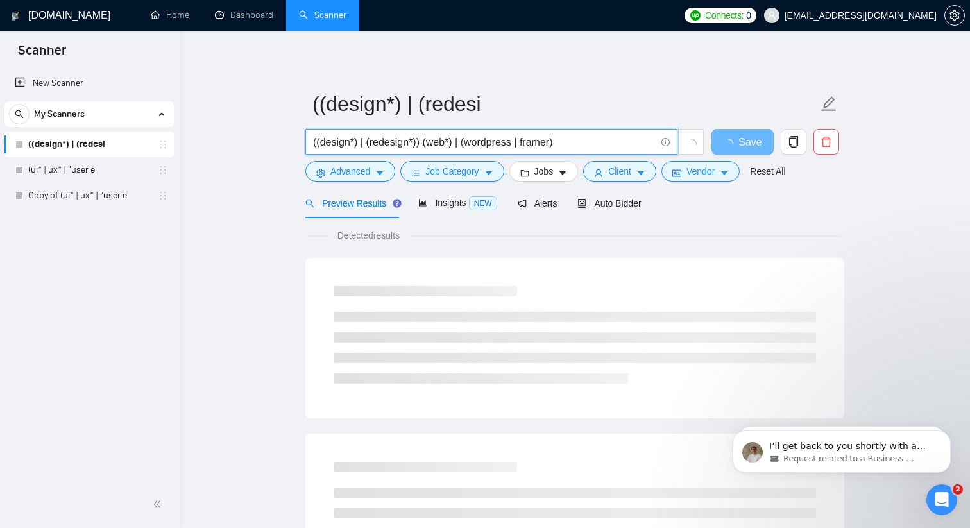
click at [598, 142] on input "((design*) | (redesign*)) (web*) | (wordpress | framer)" at bounding box center [484, 142] width 342 height 16
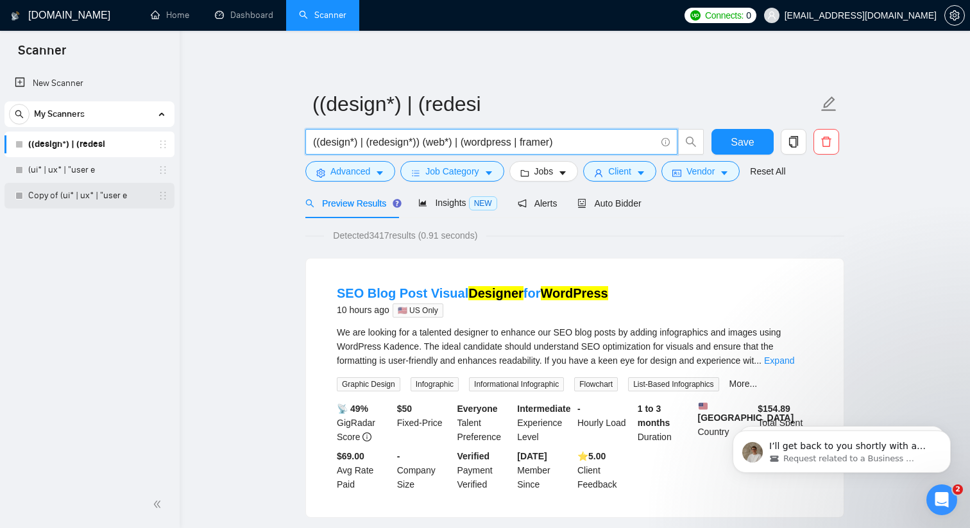
click at [117, 199] on link "Copy of (ui* | ux* | "user e" at bounding box center [89, 196] width 122 height 26
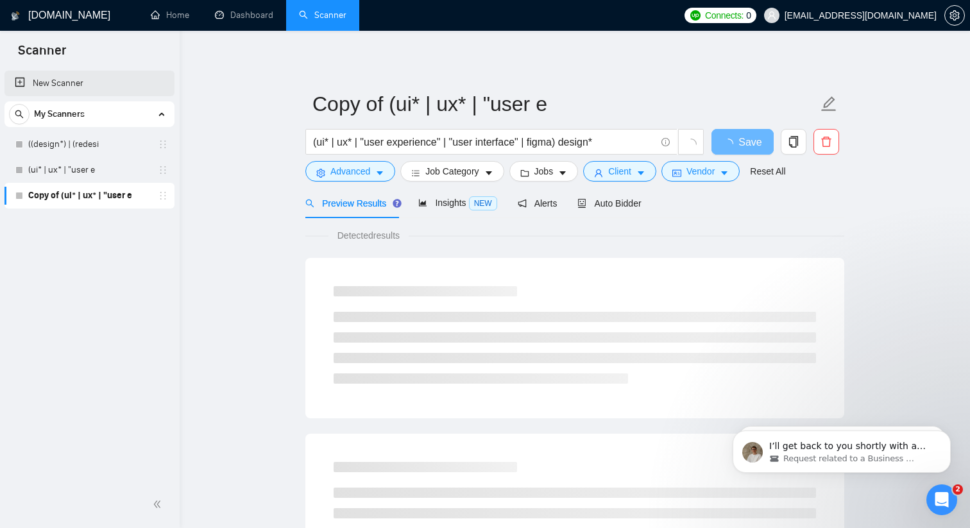
click at [73, 84] on link "New Scanner" at bounding box center [89, 84] width 149 height 26
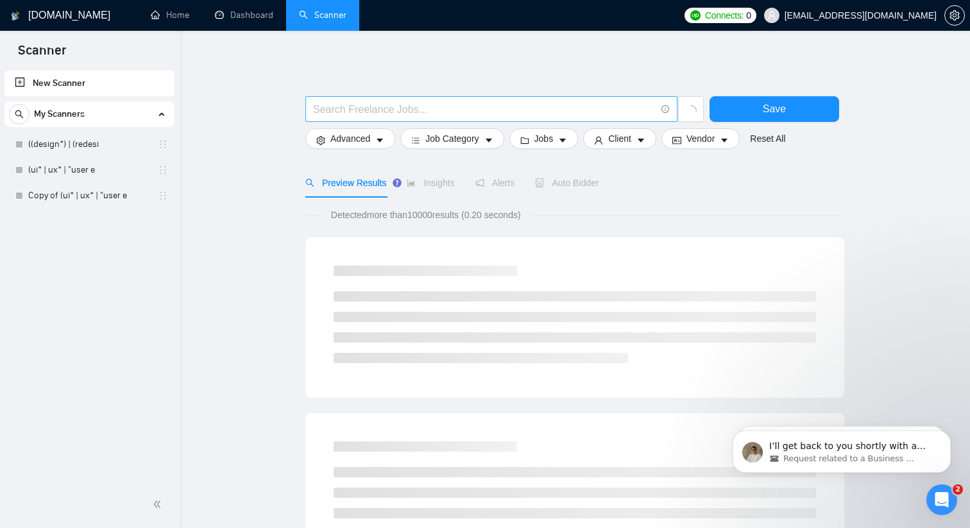
click at [367, 115] on input "text" at bounding box center [484, 109] width 342 height 16
paste input "web* (design* | ui* | ux*) wordpress"
type input "web* (design* | ui* | ux*) wordpress"
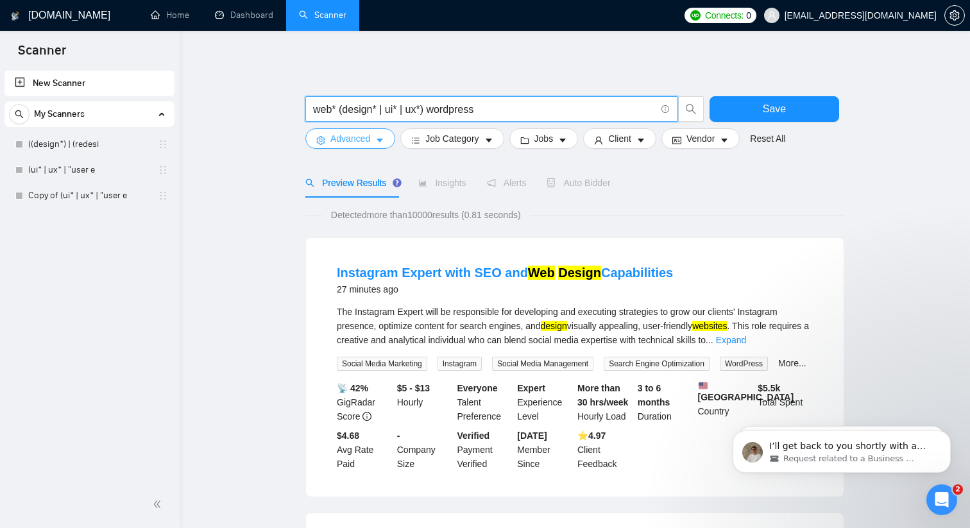
click at [356, 144] on span "Advanced" at bounding box center [350, 138] width 40 height 14
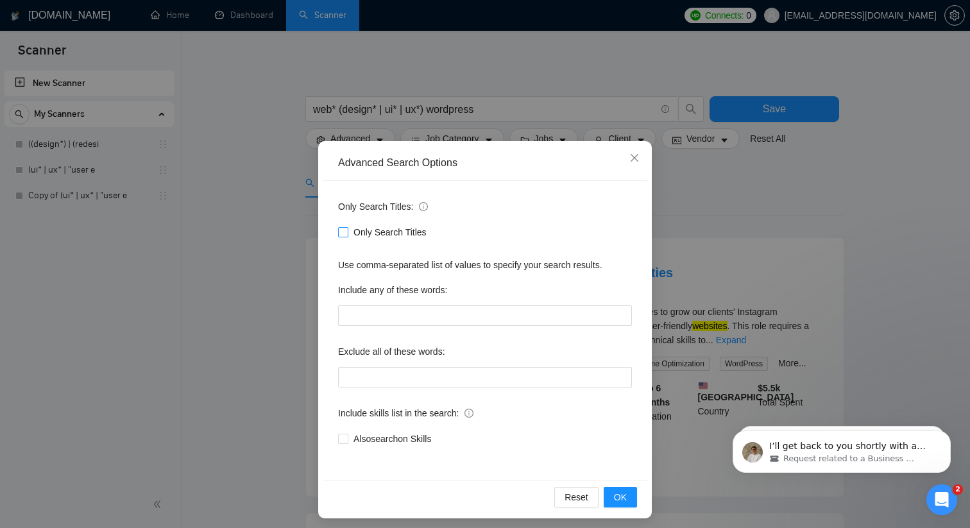
click at [349, 234] on span "Only Search Titles" at bounding box center [389, 232] width 83 height 14
click at [347, 234] on input "Only Search Titles" at bounding box center [342, 231] width 9 height 9
checkbox input "true"
click at [619, 494] on span "OK" at bounding box center [620, 497] width 13 height 14
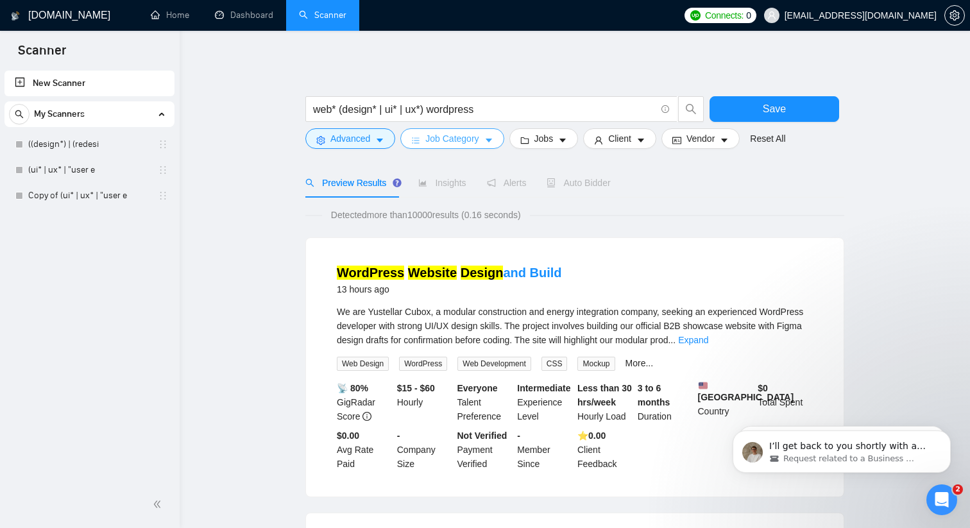
click at [458, 139] on span "Job Category" at bounding box center [451, 138] width 53 height 14
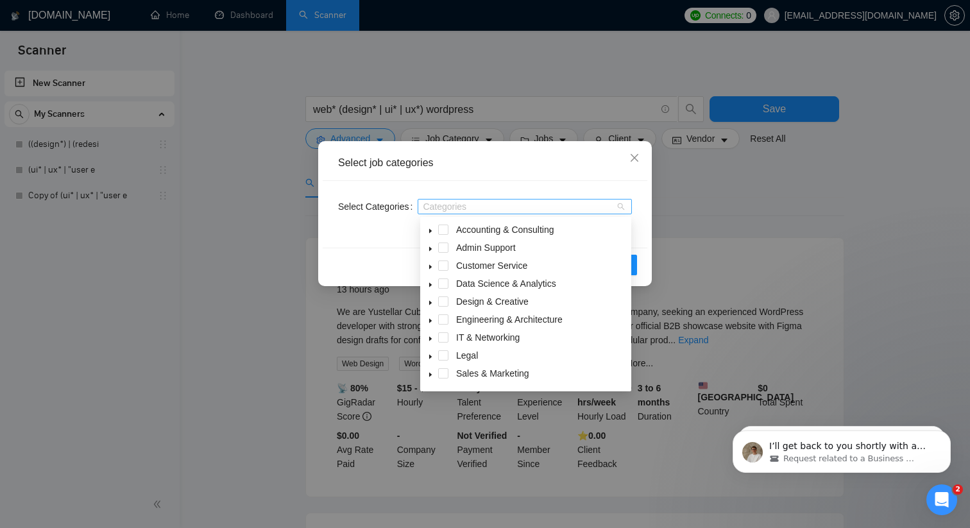
click at [512, 210] on div at bounding box center [518, 206] width 195 height 10
click at [635, 159] on icon "close" at bounding box center [634, 158] width 8 height 8
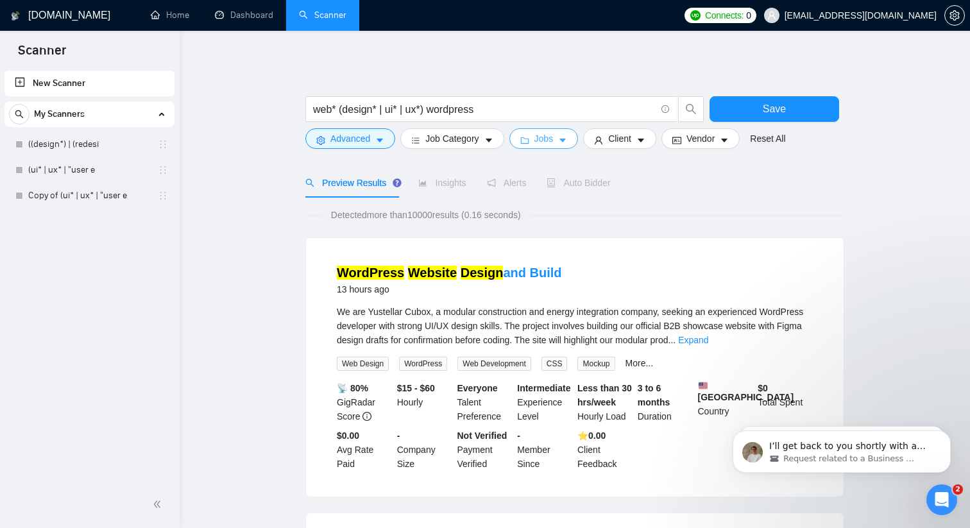
click at [539, 140] on span "Jobs" at bounding box center [543, 138] width 19 height 14
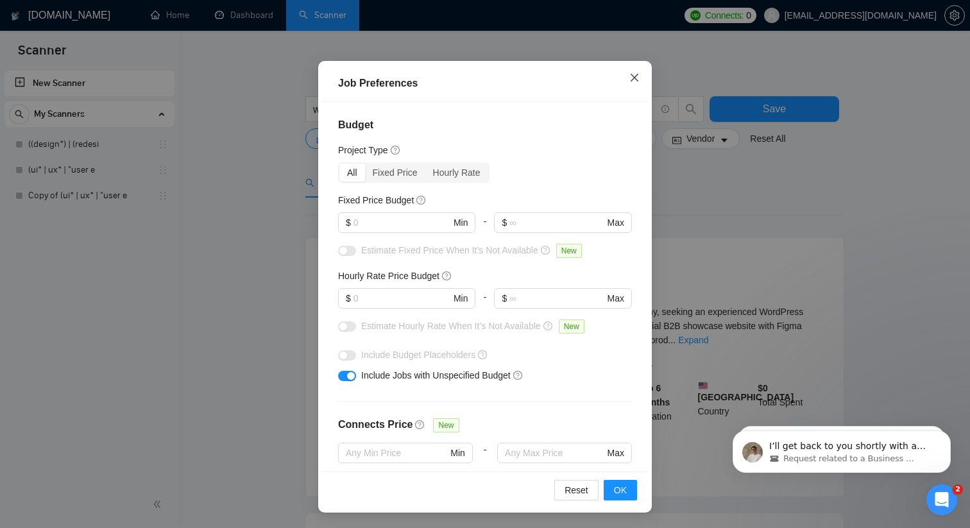
click at [634, 83] on icon "close" at bounding box center [634, 77] width 10 height 10
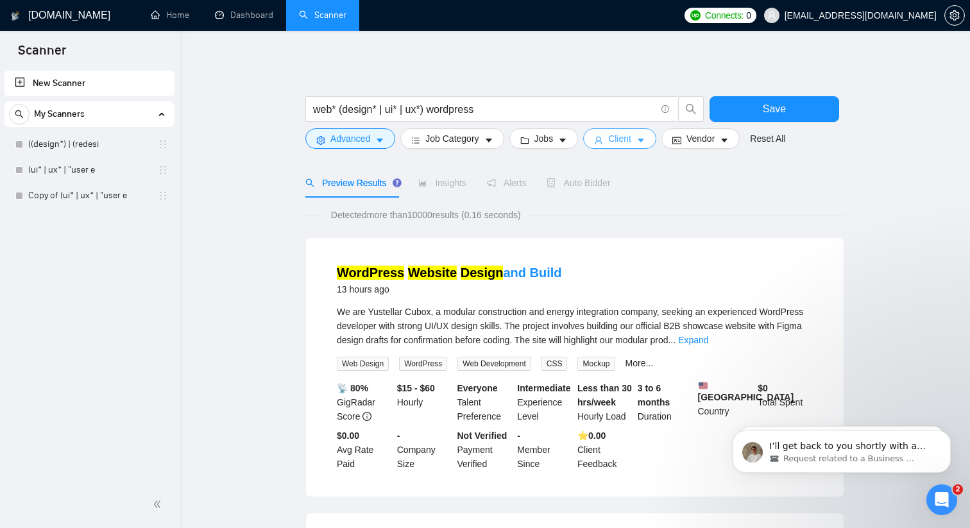
click at [621, 142] on span "Client" at bounding box center [619, 138] width 23 height 14
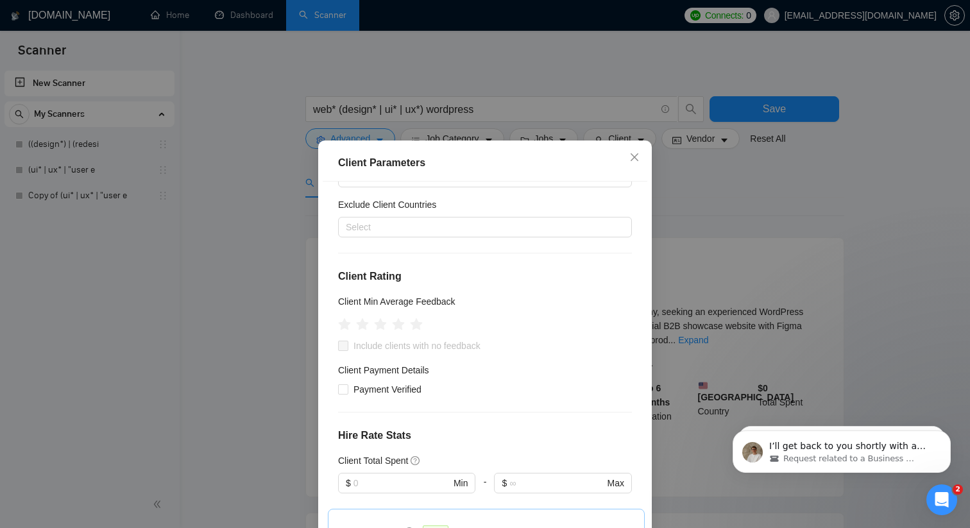
scroll to position [74, 0]
click at [396, 330] on icon "star" at bounding box center [398, 325] width 13 height 13
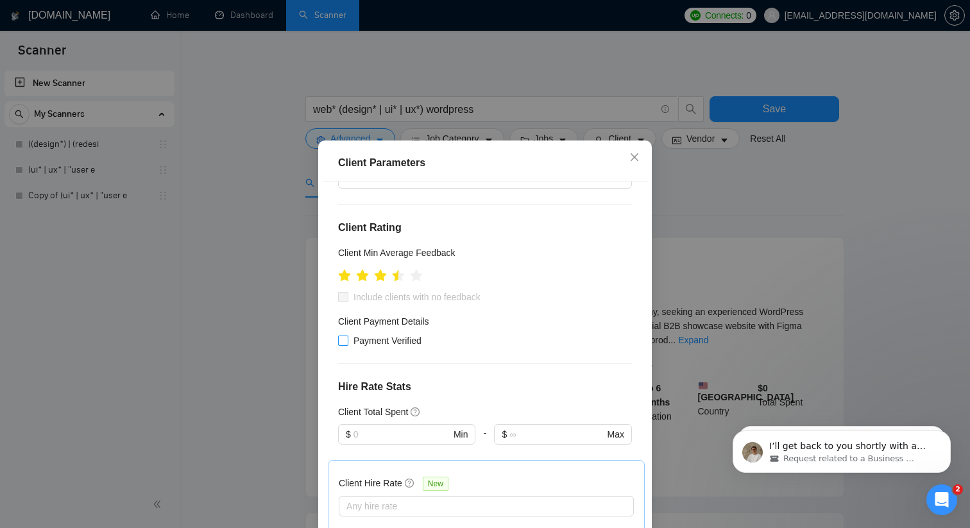
scroll to position [123, 0]
click at [337, 342] on div "Client Location Include Client Countries Select Exclude Client Countries Select…" at bounding box center [485, 365] width 325 height 369
click at [339, 341] on input "Payment Verified" at bounding box center [342, 340] width 9 height 9
checkbox input "true"
click at [374, 426] on span "$ Min" at bounding box center [406, 435] width 137 height 21
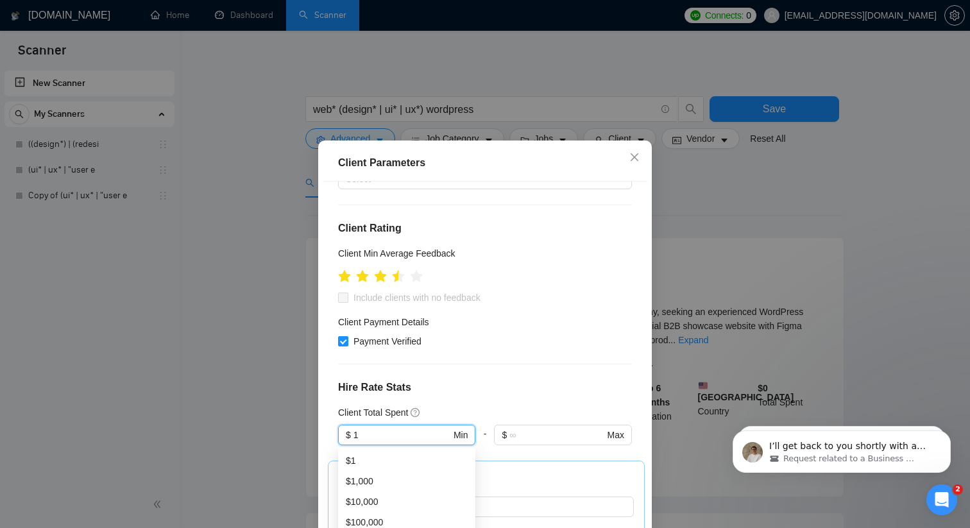
type input "1"
click at [468, 406] on div "Client Total Spent" at bounding box center [485, 412] width 294 height 14
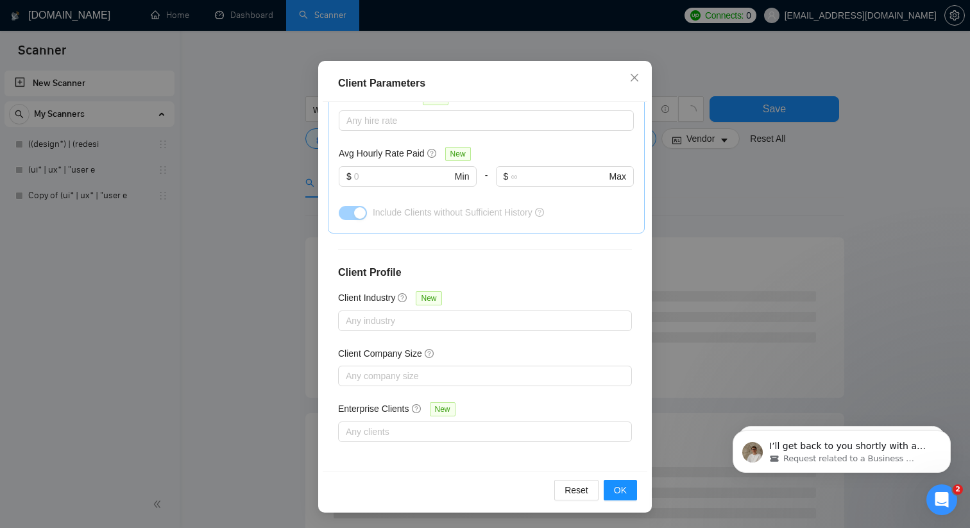
scroll to position [76, 0]
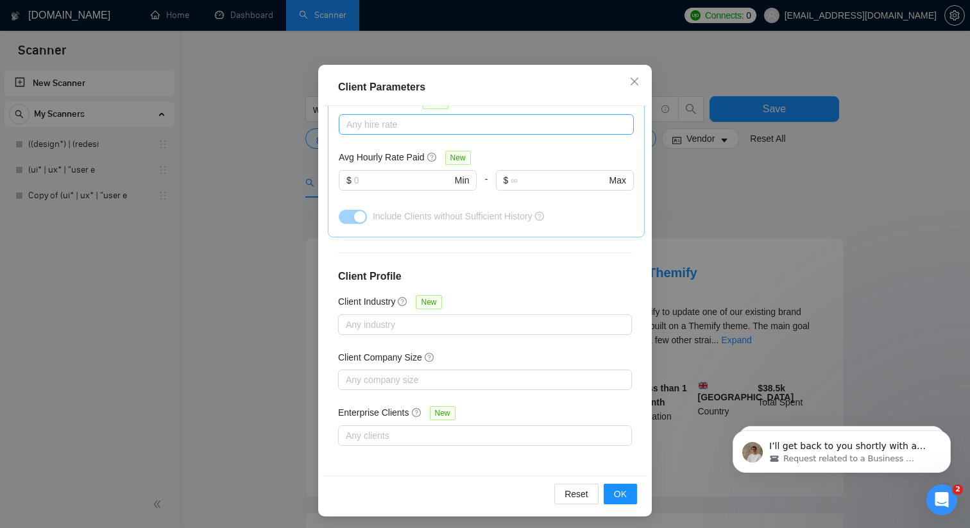
click at [412, 129] on div at bounding box center [480, 124] width 276 height 15
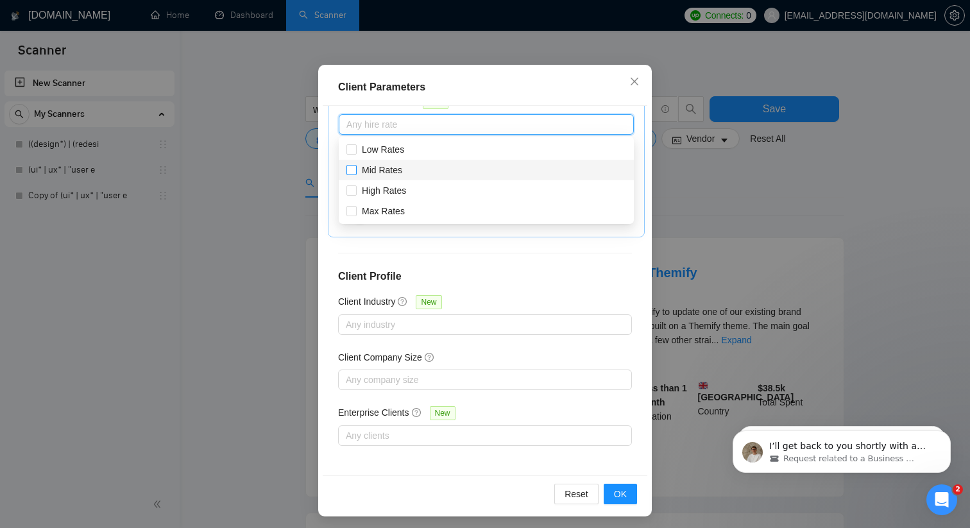
click at [351, 173] on input "Mid Rates" at bounding box center [350, 169] width 9 height 9
checkbox input "true"
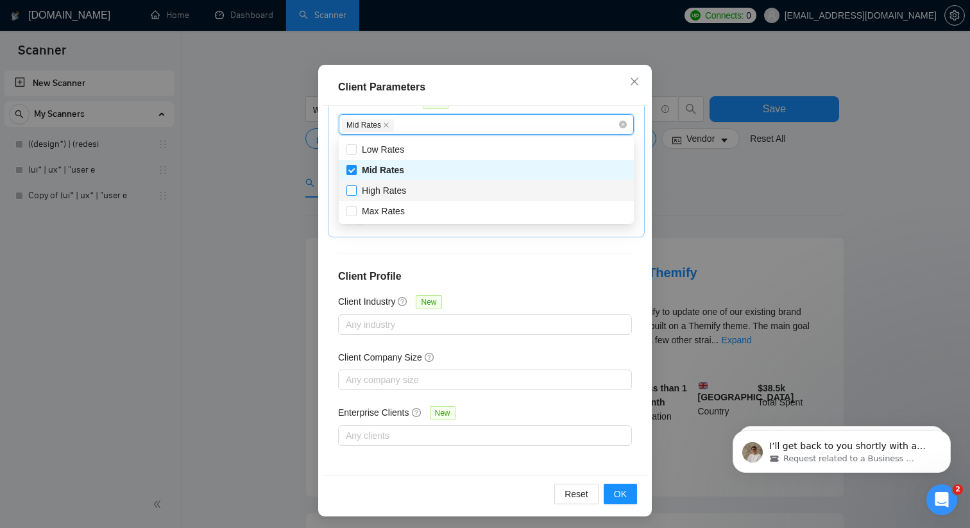
click at [351, 192] on input "High Rates" at bounding box center [350, 189] width 9 height 9
checkbox input "true"
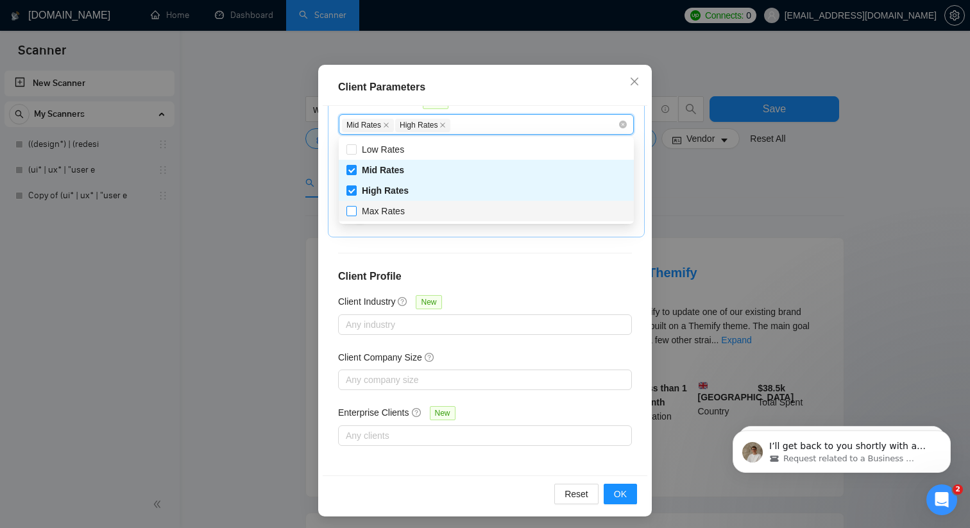
click at [351, 211] on input "Max Rates" at bounding box center [350, 210] width 9 height 9
checkbox input "true"
click at [494, 242] on div "Client Location Include Client Countries Select Exclude Client Countries Select…" at bounding box center [485, 290] width 325 height 369
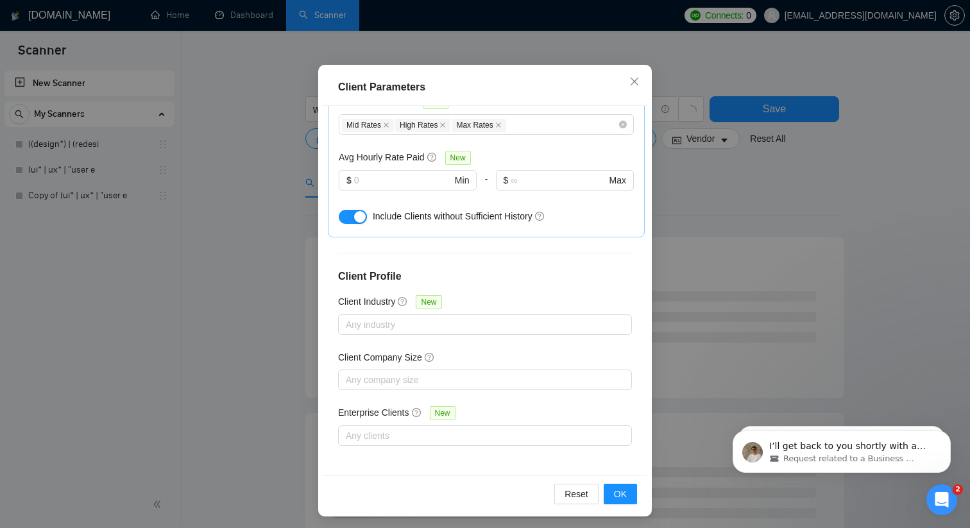
scroll to position [80, 0]
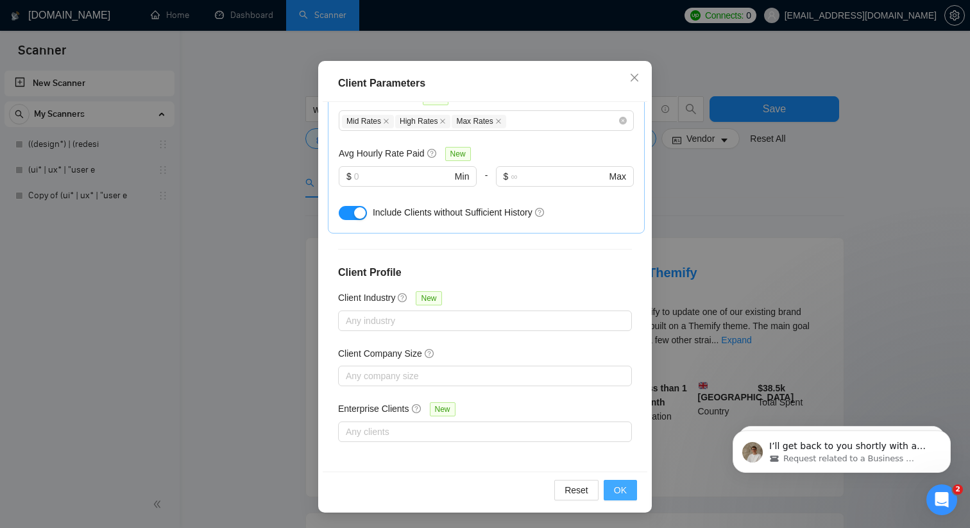
click at [618, 494] on span "OK" at bounding box center [620, 490] width 13 height 14
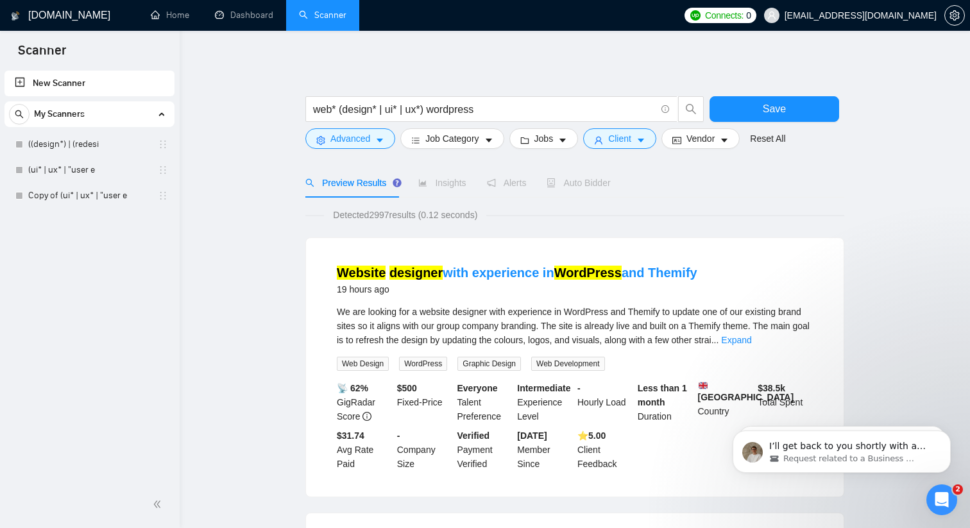
scroll to position [16, 0]
click at [694, 146] on button "Vendor" at bounding box center [700, 138] width 78 height 21
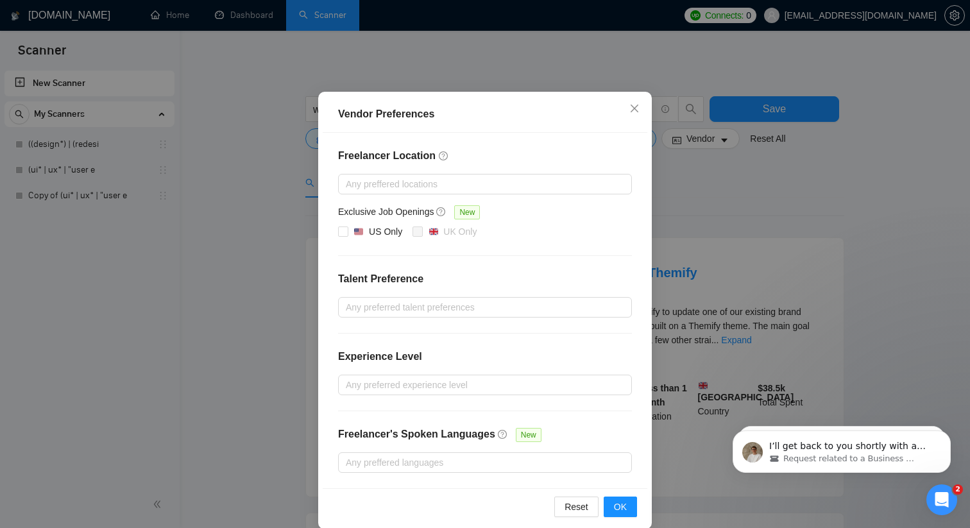
scroll to position [65, 0]
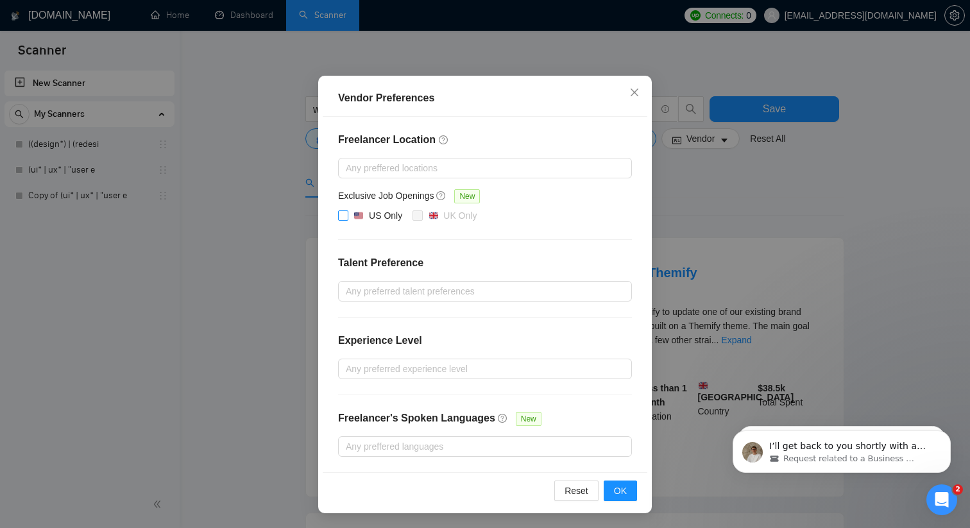
click at [348, 212] on span "US Only" at bounding box center [377, 215] width 59 height 15
click at [347, 212] on input "US Only" at bounding box center [342, 214] width 9 height 9
checkbox input "true"
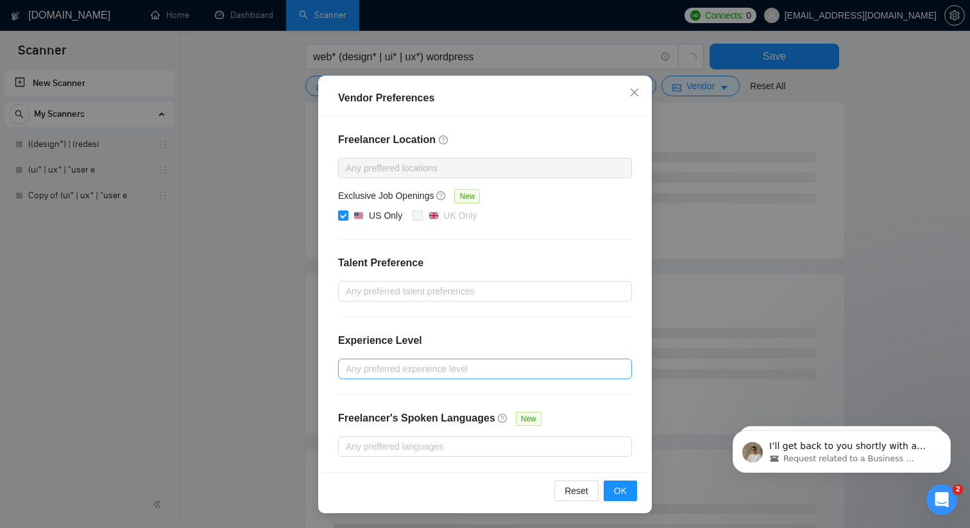
scroll to position [140, 0]
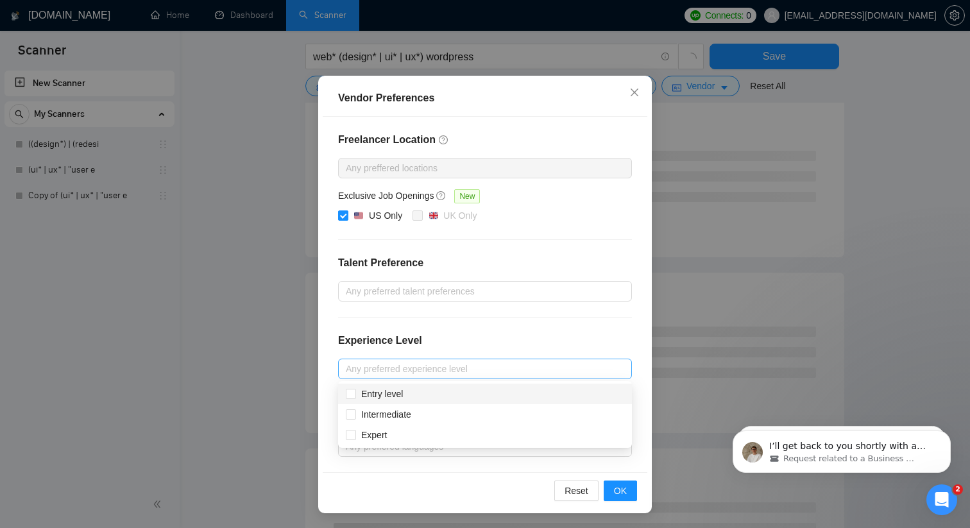
click at [391, 363] on div at bounding box center [478, 368] width 274 height 15
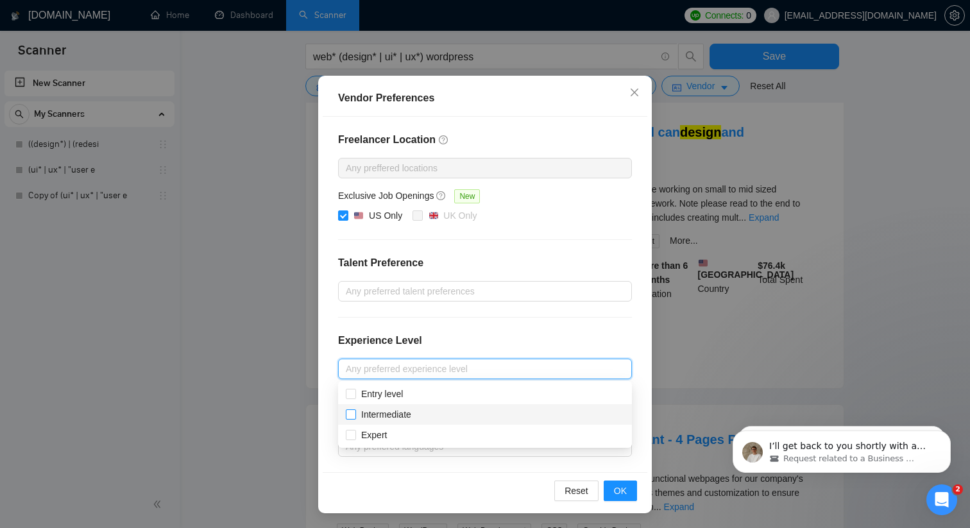
click at [351, 416] on input "Intermediate" at bounding box center [350, 413] width 9 height 9
checkbox input "true"
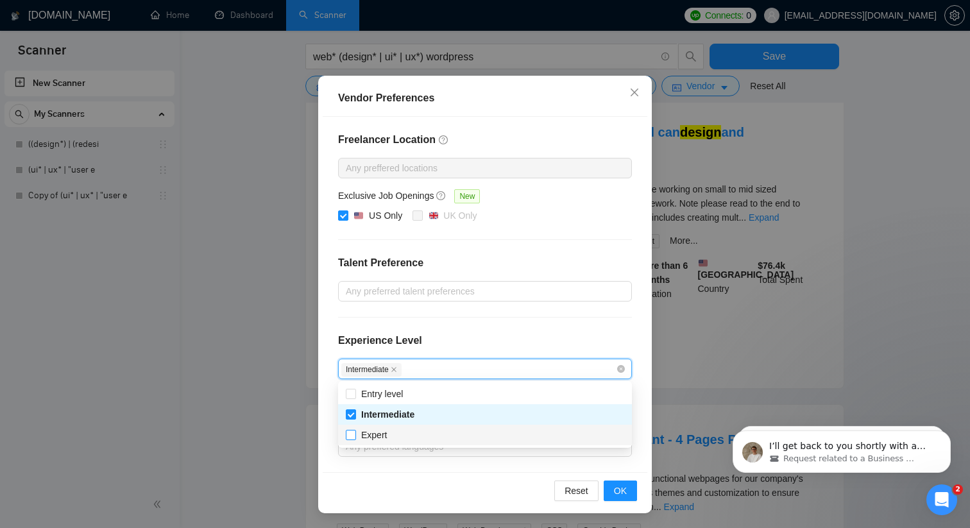
click at [351, 432] on input "Expert" at bounding box center [350, 434] width 9 height 9
checkbox input "true"
click at [624, 496] on span "OK" at bounding box center [620, 491] width 13 height 14
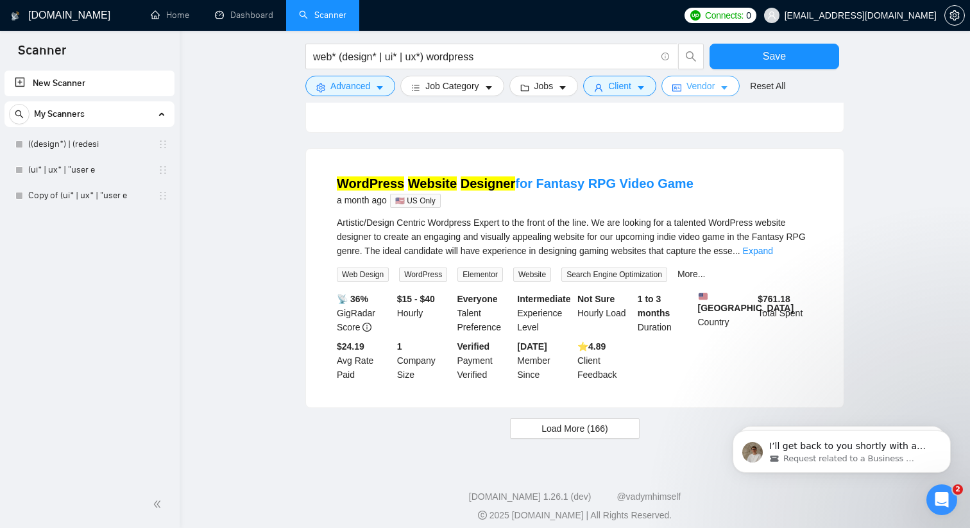
scroll to position [1288, 0]
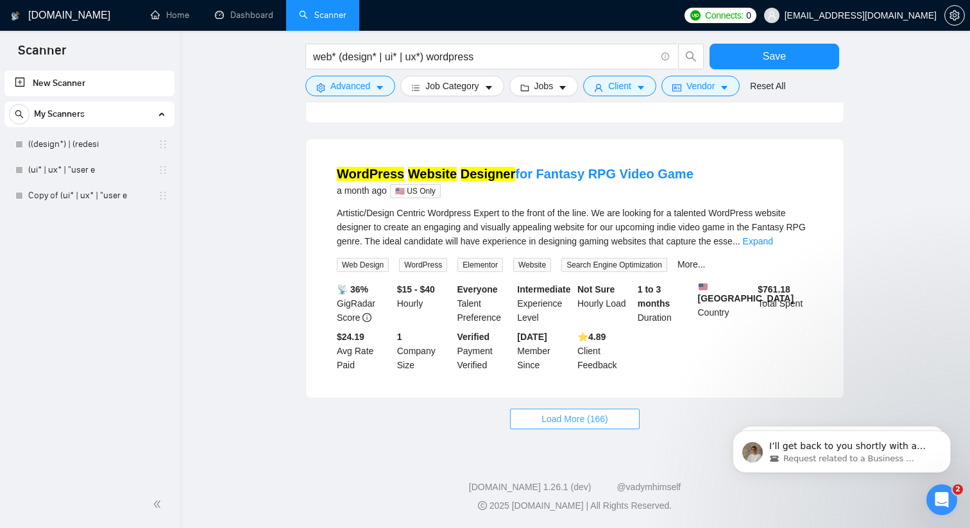
click at [541, 420] on span "Load More (166)" at bounding box center [574, 419] width 67 height 14
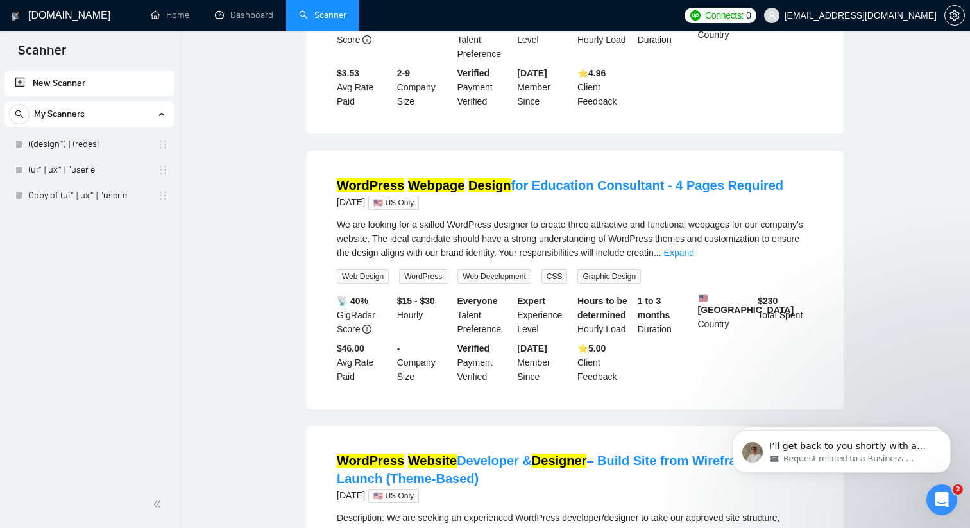
scroll to position [448, 0]
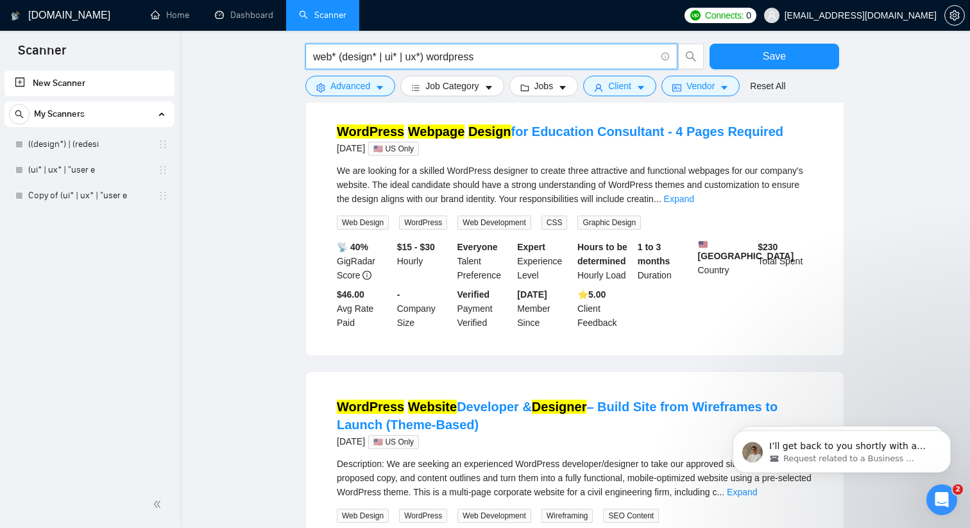
click at [490, 62] on input "web* (design* | ui* | ux*) wordpress" at bounding box center [484, 57] width 342 height 16
type input "web* (design* | ui* | ux*) framer"
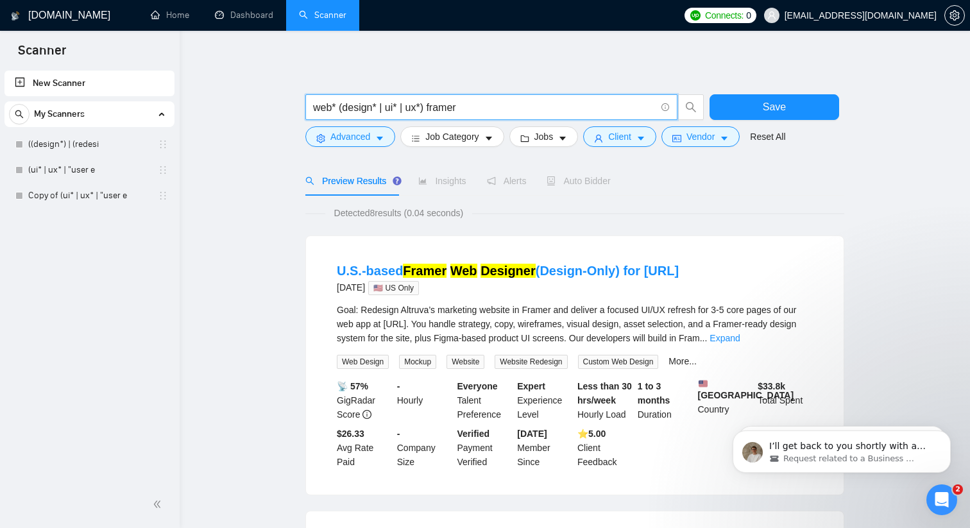
scroll to position [0, 0]
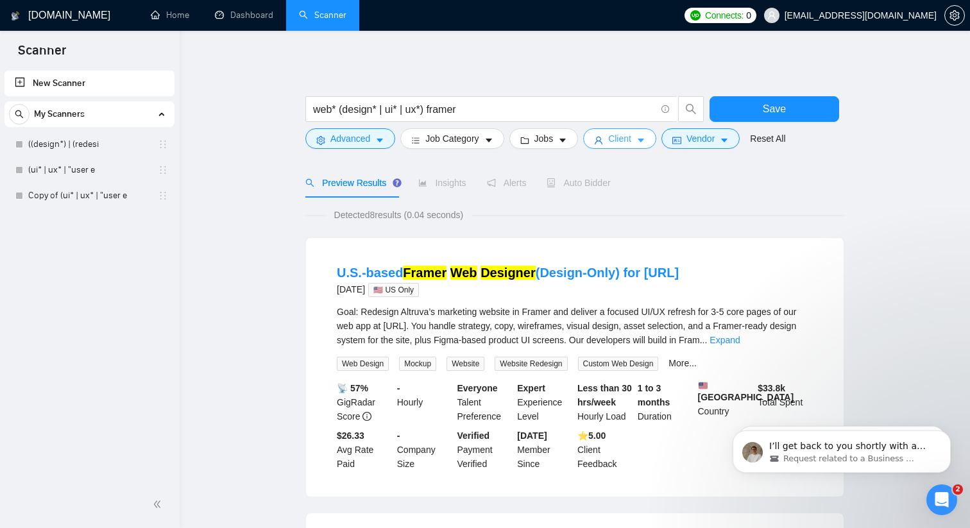
click at [631, 140] on span "Client" at bounding box center [619, 138] width 23 height 14
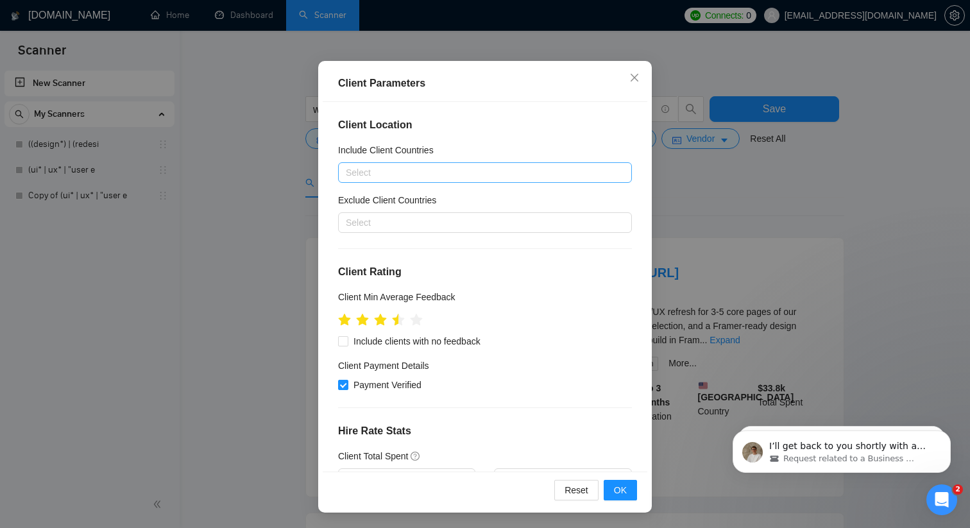
click at [430, 168] on div at bounding box center [478, 172] width 274 height 15
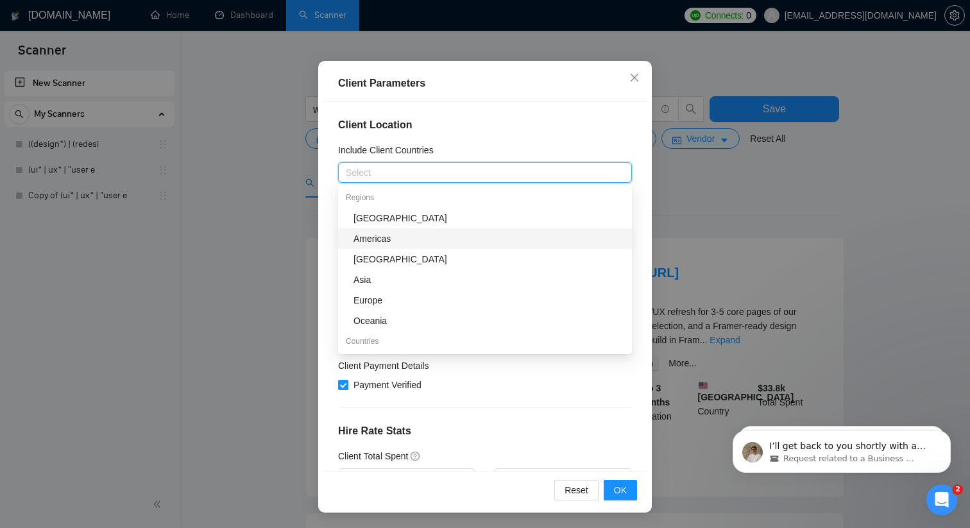
click at [475, 130] on h4 "Client Location" at bounding box center [485, 124] width 294 height 15
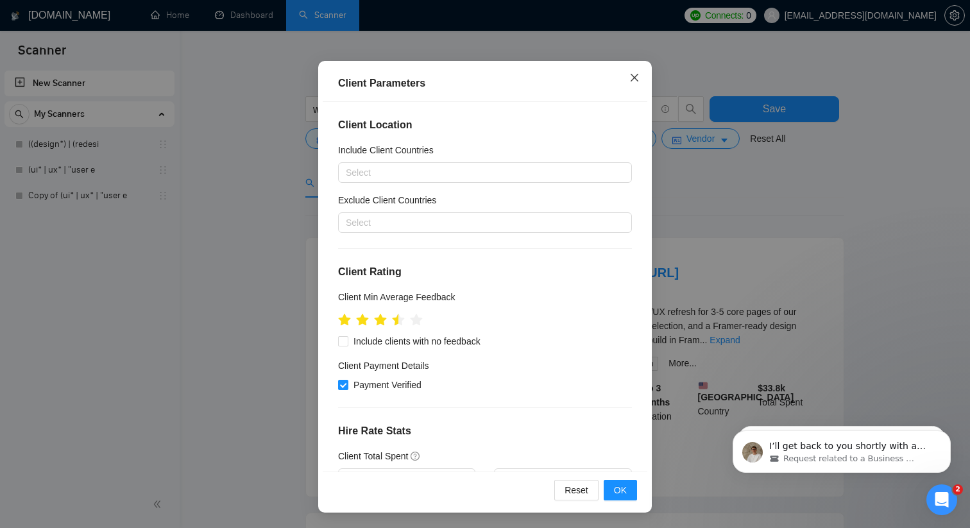
click at [634, 74] on icon "close" at bounding box center [634, 77] width 10 height 10
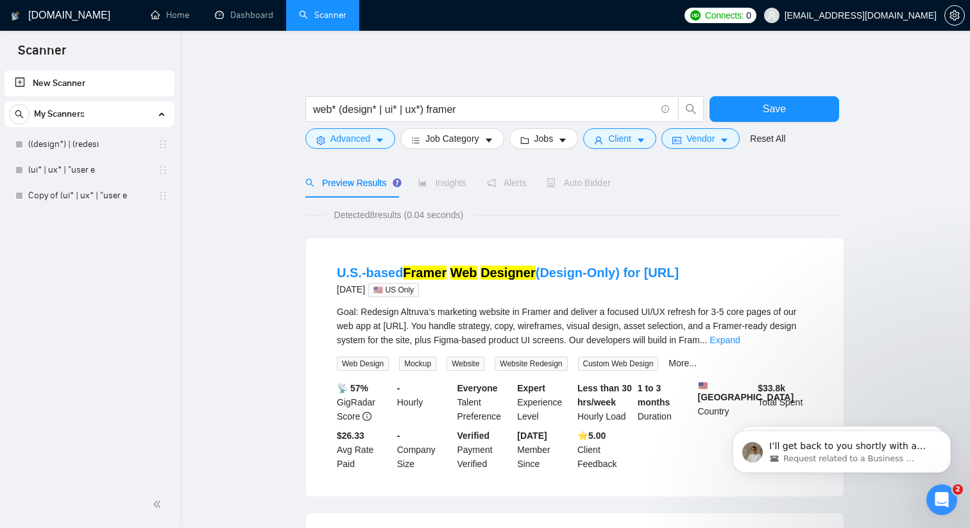
scroll to position [16, 0]
click at [739, 146] on button "Vendor" at bounding box center [700, 138] width 78 height 21
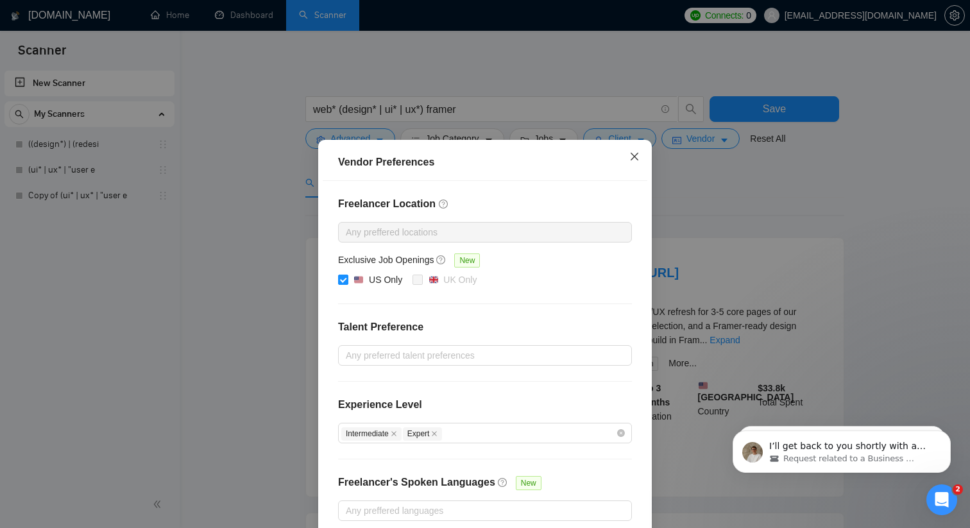
click at [629, 158] on icon "close" at bounding box center [634, 156] width 10 height 10
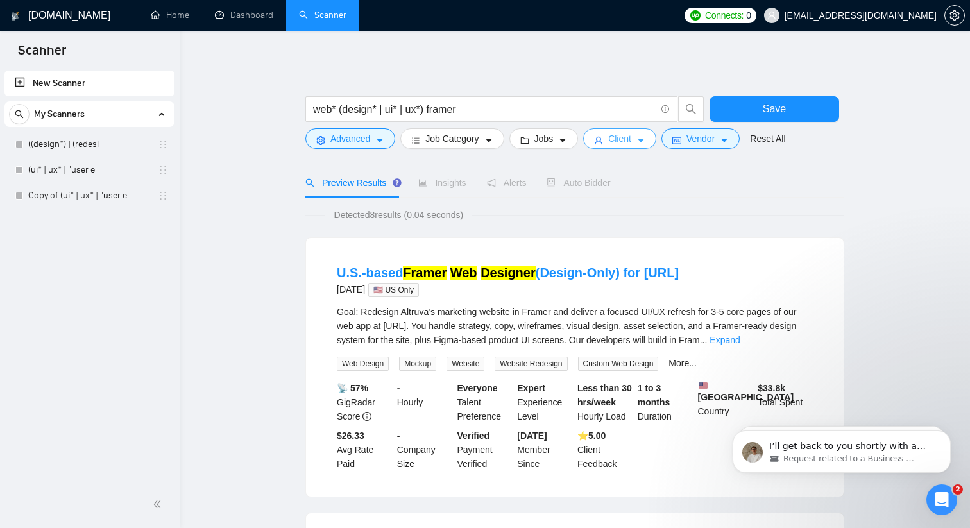
click at [625, 143] on span "Client" at bounding box center [619, 138] width 23 height 14
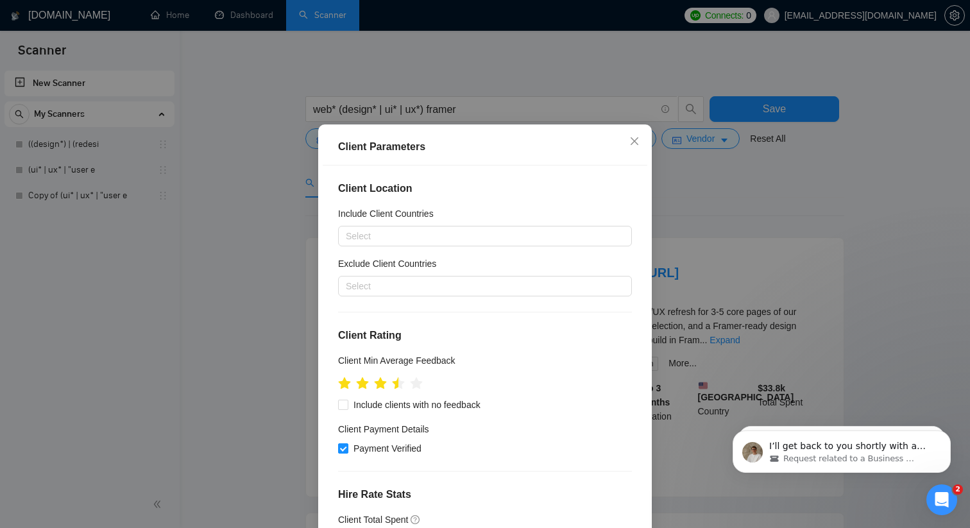
click at [493, 268] on div "Client Location Include Client Countries Select Exclude Client Countries Select…" at bounding box center [485, 349] width 325 height 369
click at [494, 244] on div at bounding box center [478, 235] width 274 height 15
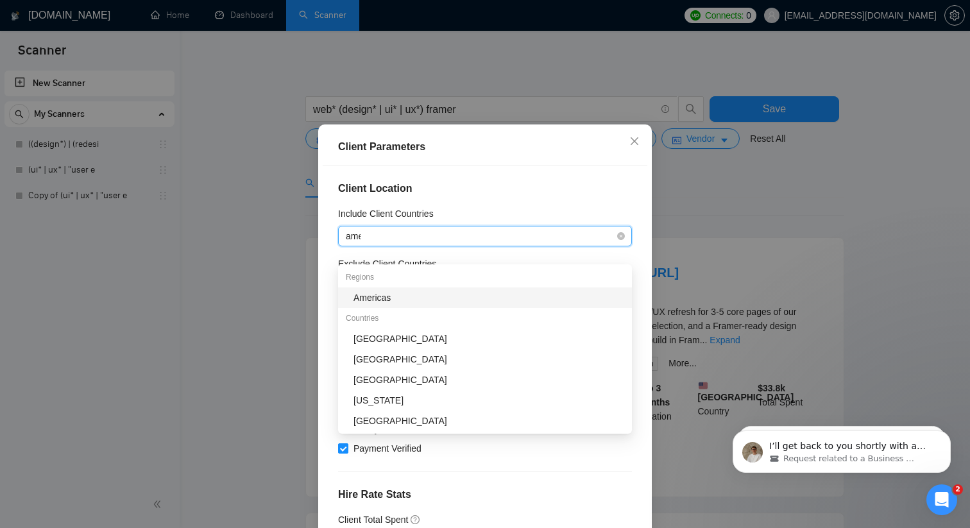
type input "amer"
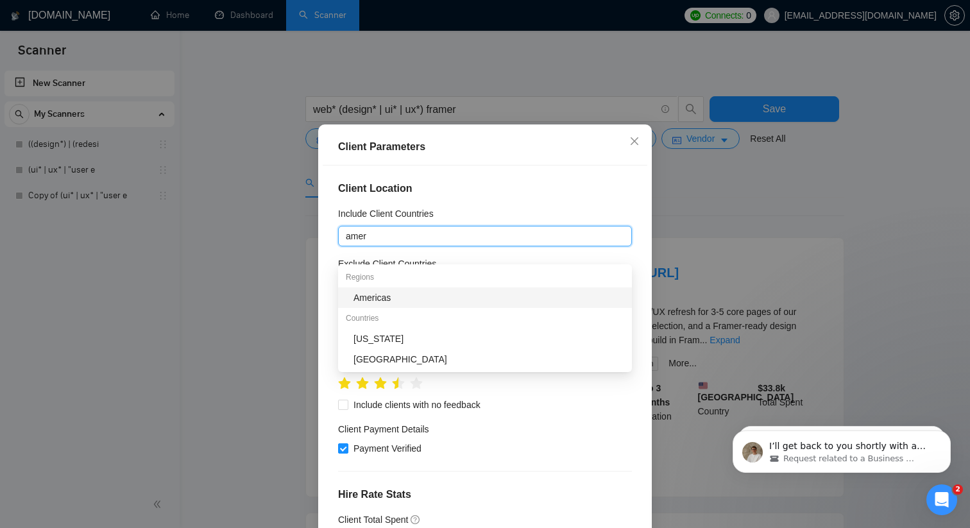
click at [383, 292] on div "Americas" at bounding box center [488, 298] width 271 height 14
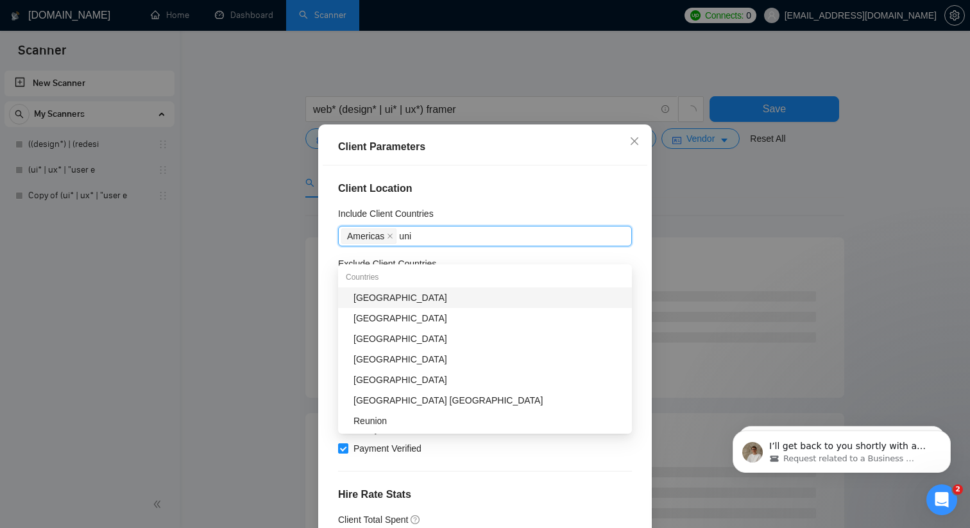
type input "unit"
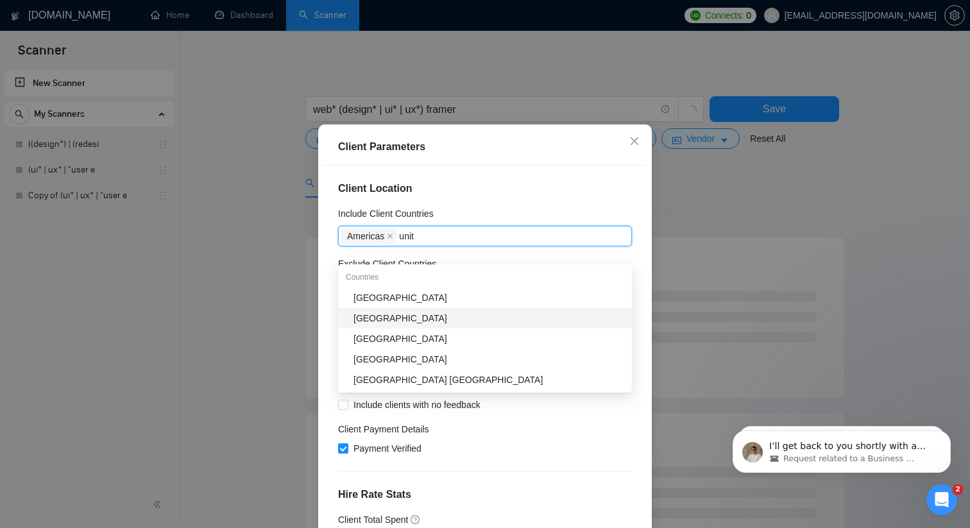
click at [422, 310] on div "[GEOGRAPHIC_DATA]" at bounding box center [485, 318] width 294 height 21
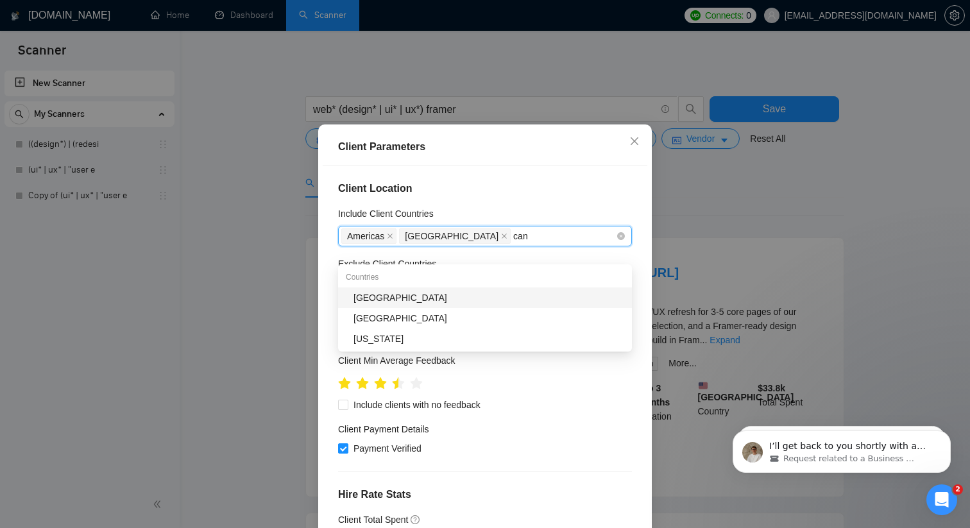
type input "cana"
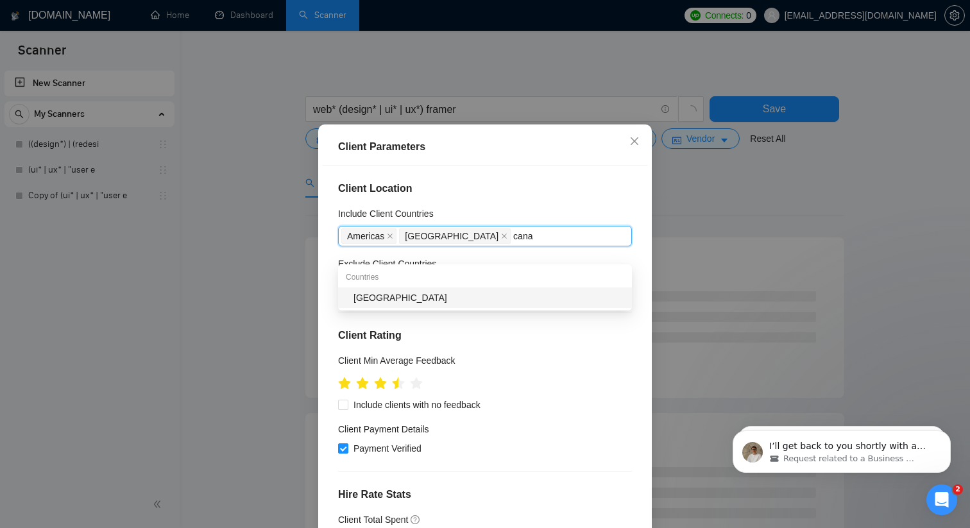
click at [434, 299] on div "[GEOGRAPHIC_DATA]" at bounding box center [488, 298] width 271 height 14
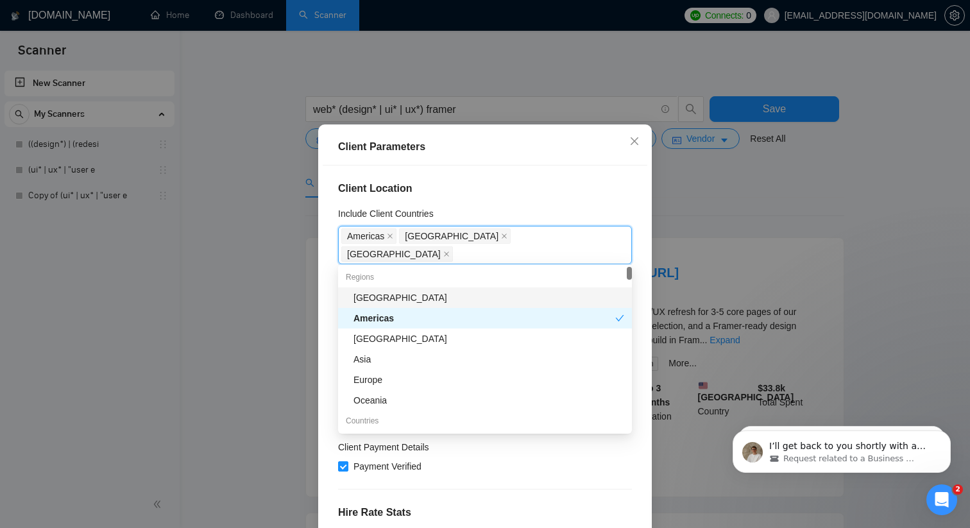
click at [591, 214] on div "Client Location Include Client Countries [GEOGRAPHIC_DATA] [GEOGRAPHIC_DATA] [G…" at bounding box center [485, 349] width 325 height 369
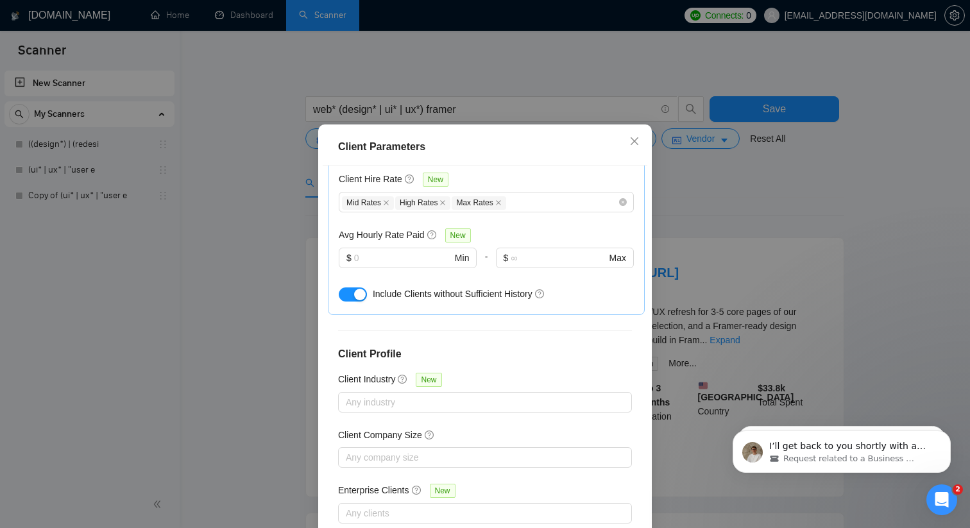
scroll to position [80, 0]
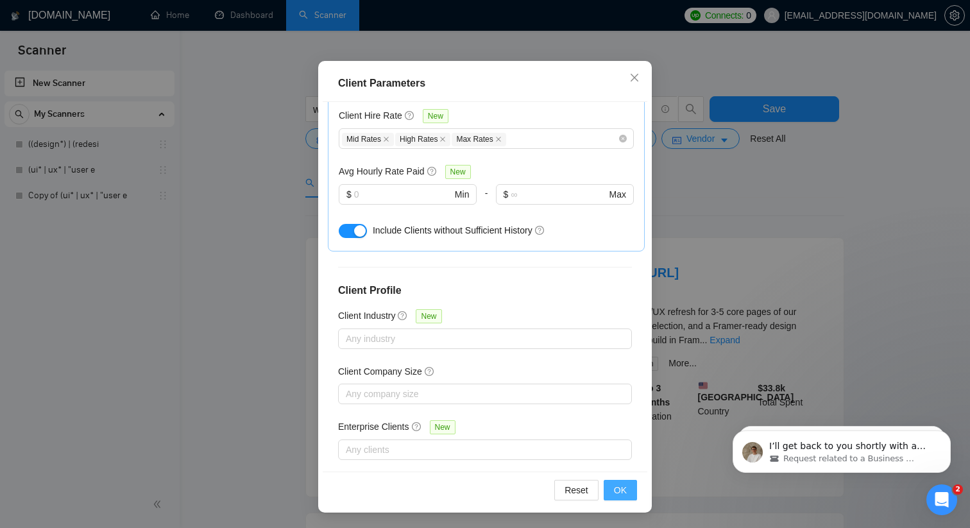
click at [620, 486] on span "OK" at bounding box center [620, 490] width 13 height 14
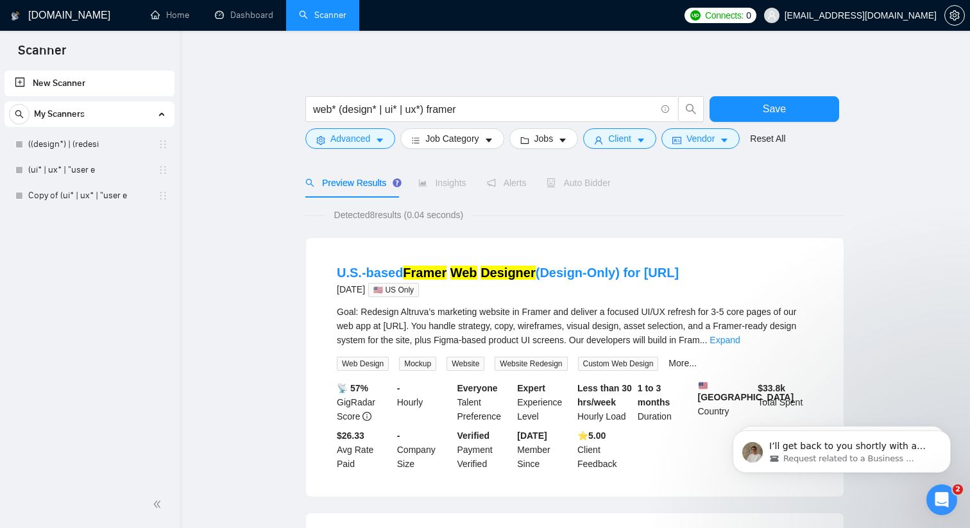
scroll to position [16, 0]
click at [714, 139] on span "Vendor" at bounding box center [700, 138] width 28 height 14
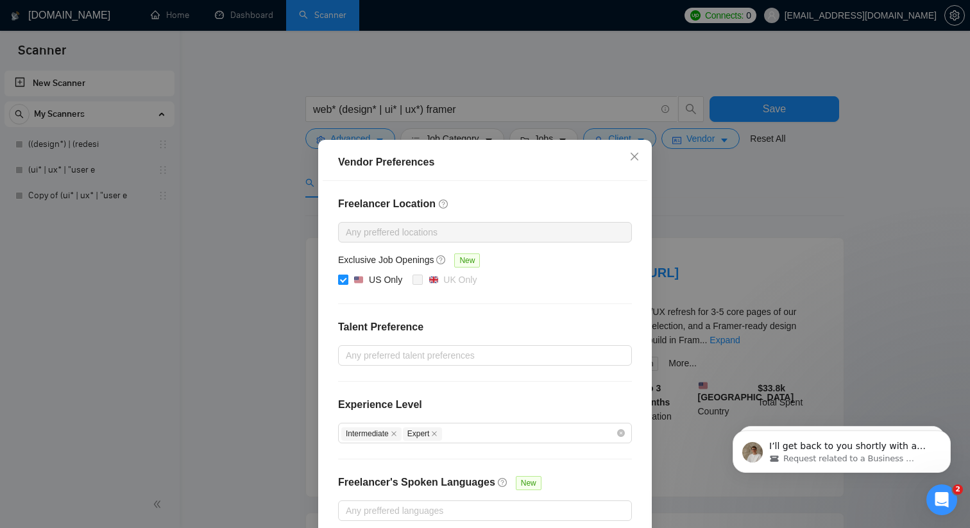
click at [345, 276] on input "US Only" at bounding box center [342, 278] width 9 height 9
checkbox input "false"
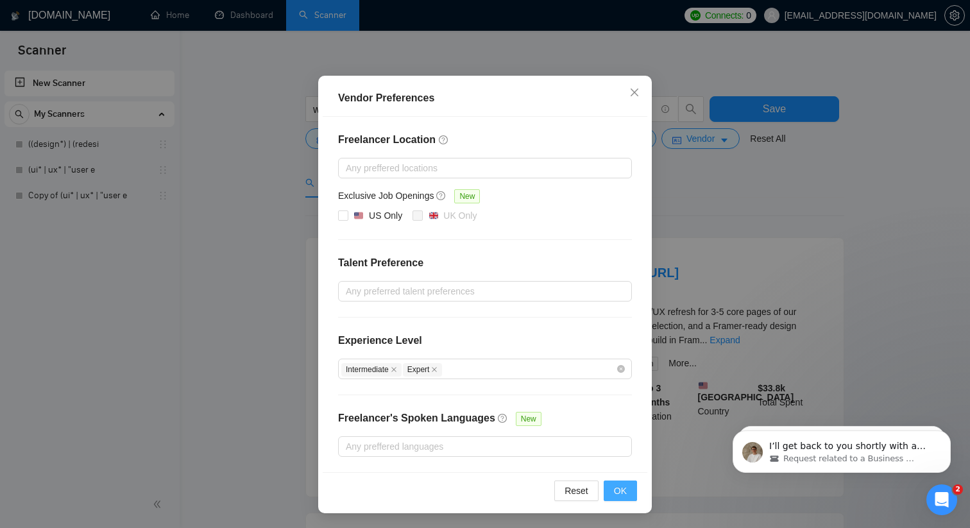
click at [627, 494] on button "OK" at bounding box center [619, 490] width 33 height 21
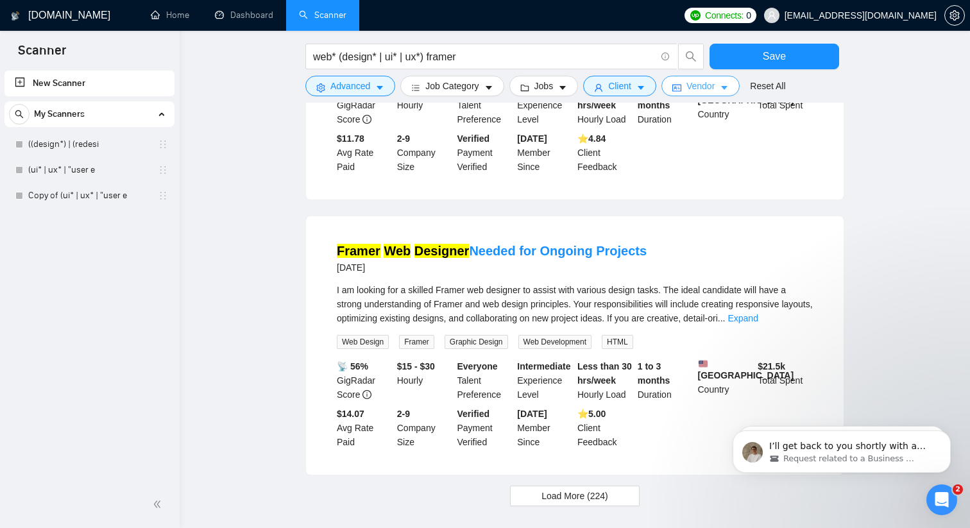
scroll to position [1251, 0]
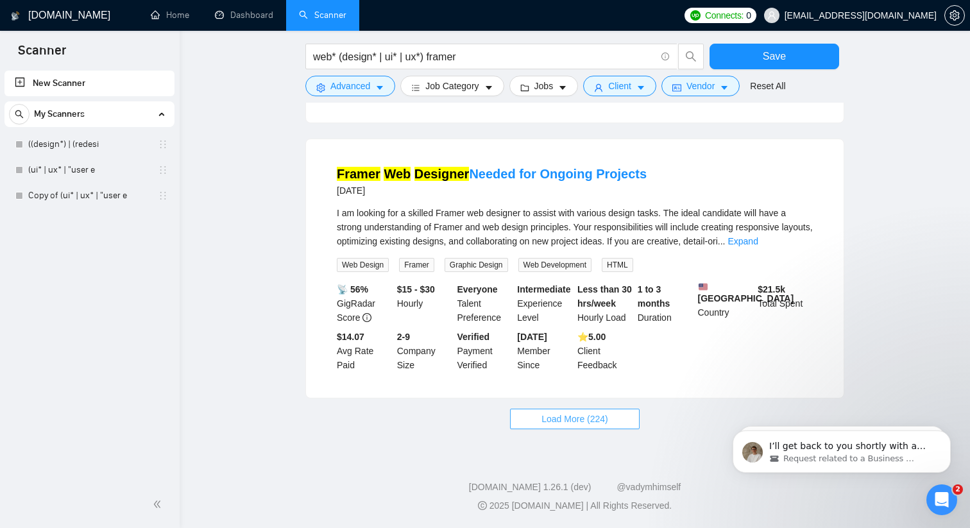
click at [549, 418] on span "Load More (224)" at bounding box center [574, 419] width 67 height 14
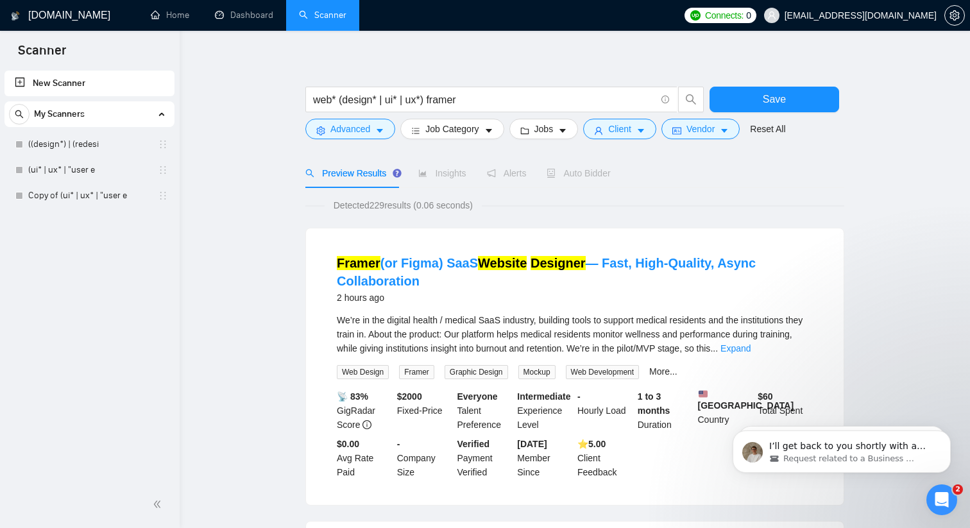
scroll to position [0, 0]
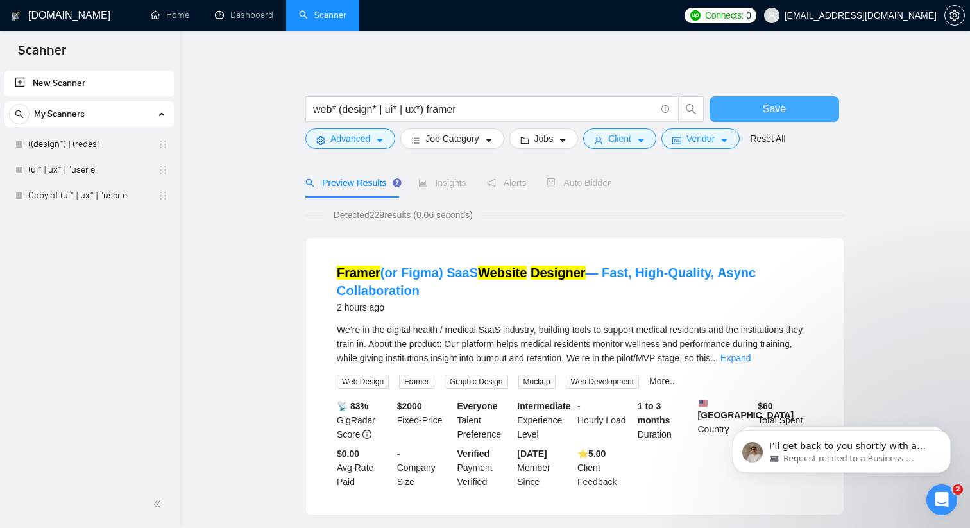
click at [788, 106] on button "Save" at bounding box center [774, 109] width 130 height 26
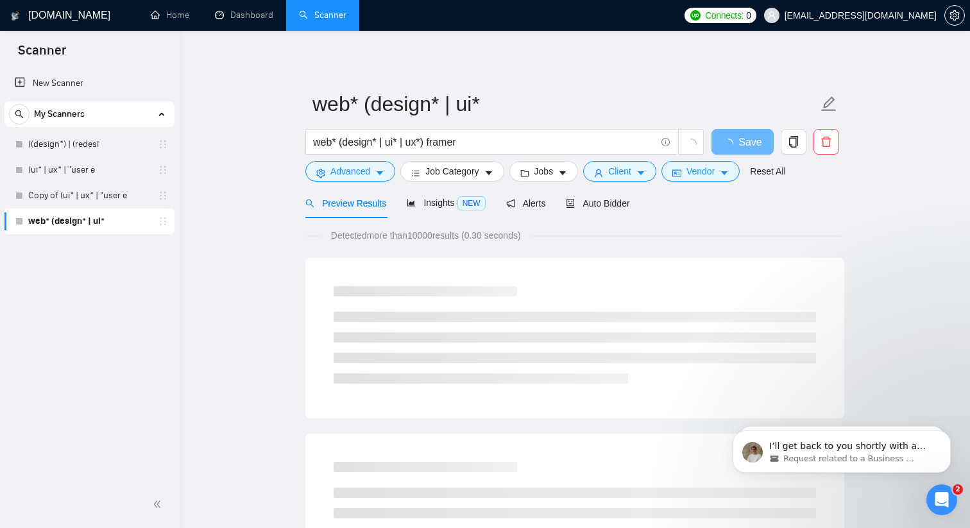
click at [109, 219] on link "web* (design* | ui*" at bounding box center [89, 221] width 122 height 26
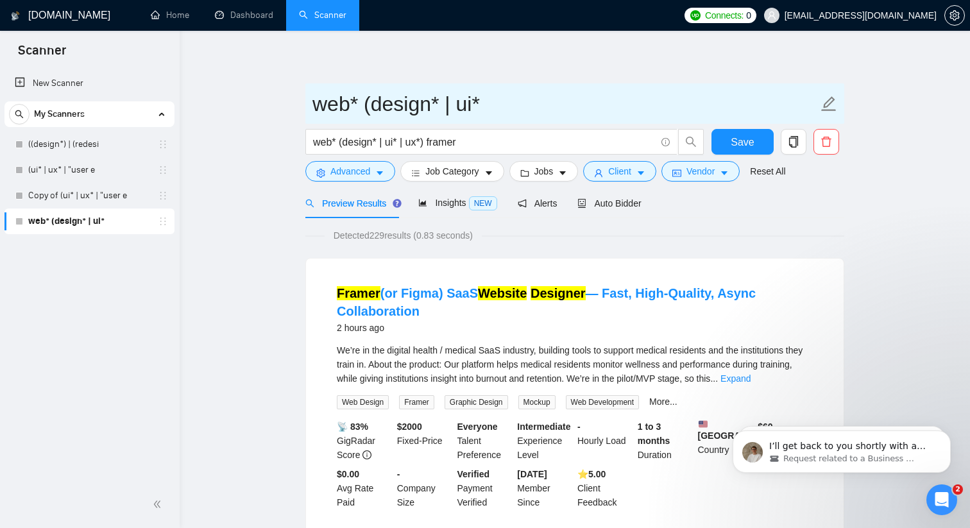
click at [826, 111] on icon "edit" at bounding box center [828, 104] width 17 height 17
drag, startPoint x: 580, startPoint y: 94, endPoint x: 211, endPoint y: 92, distance: 369.4
type input "Framer"
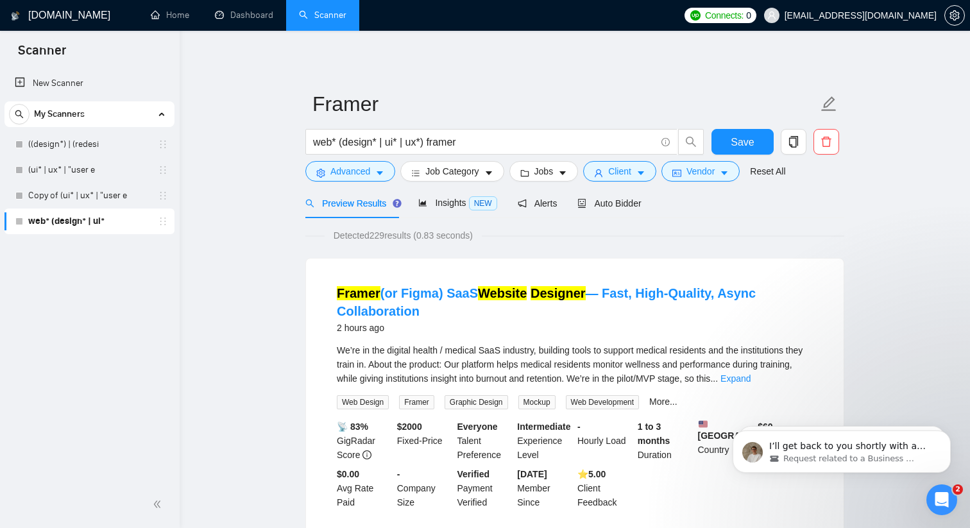
click at [60, 201] on link "Copy of (ui* | ux* | "user e" at bounding box center [89, 196] width 122 height 26
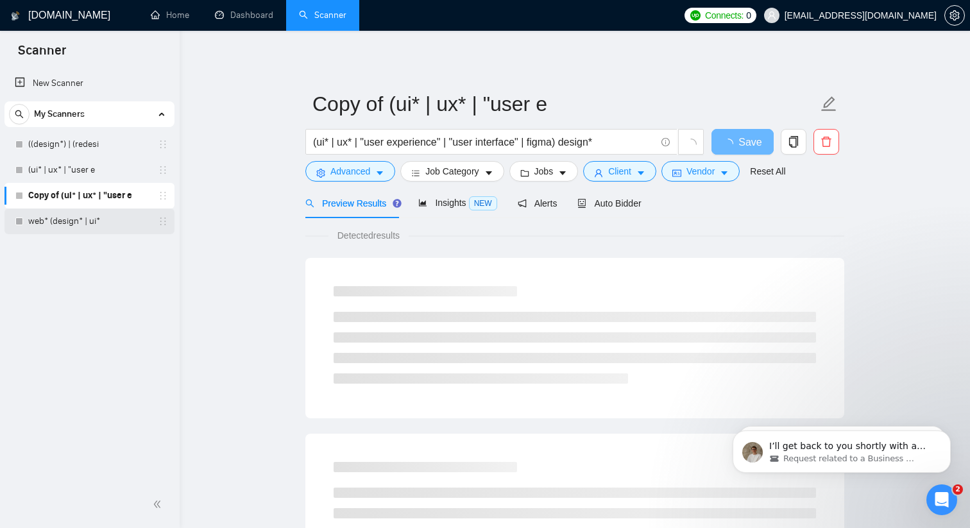
click at [56, 226] on link "web* (design* | ui*" at bounding box center [89, 221] width 122 height 26
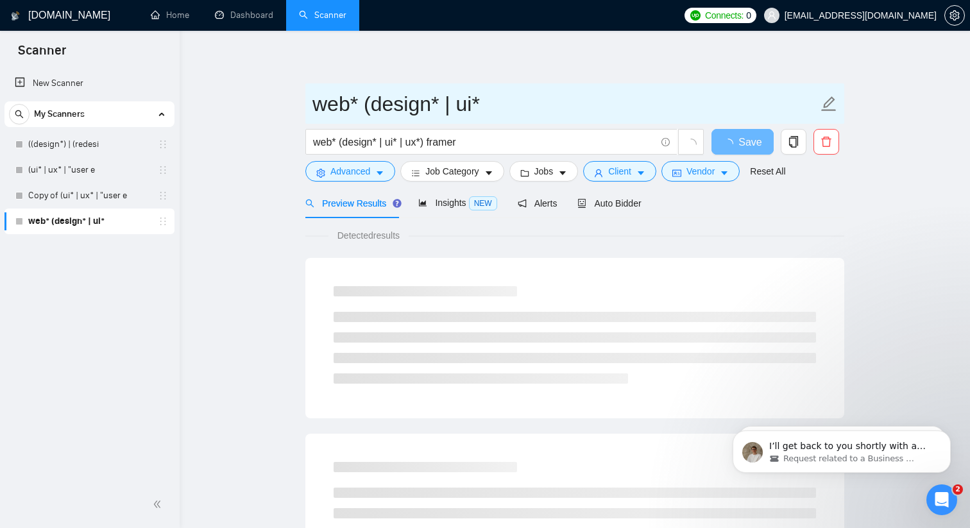
click at [487, 104] on input "web* (design* | ui*" at bounding box center [564, 104] width 505 height 32
drag, startPoint x: 487, startPoint y: 104, endPoint x: 137, endPoint y: 104, distance: 350.8
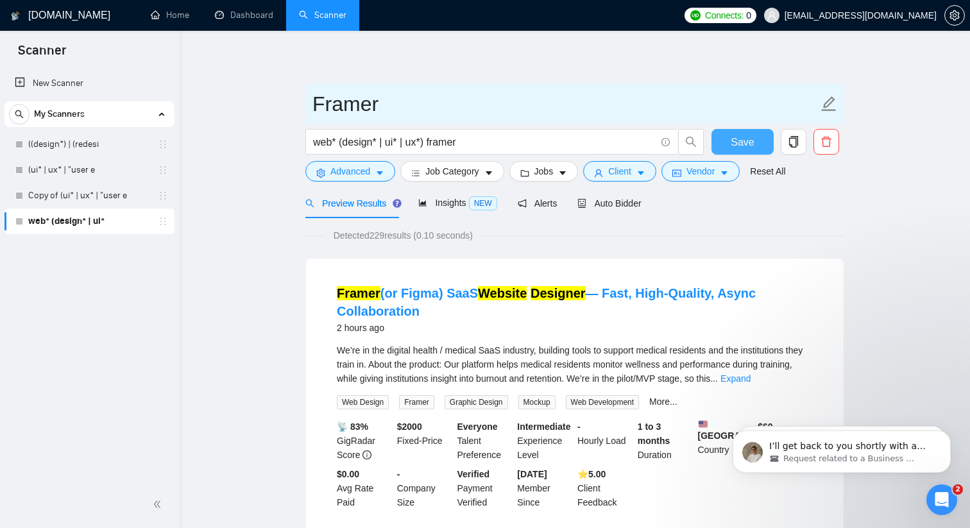
type input "Framer"
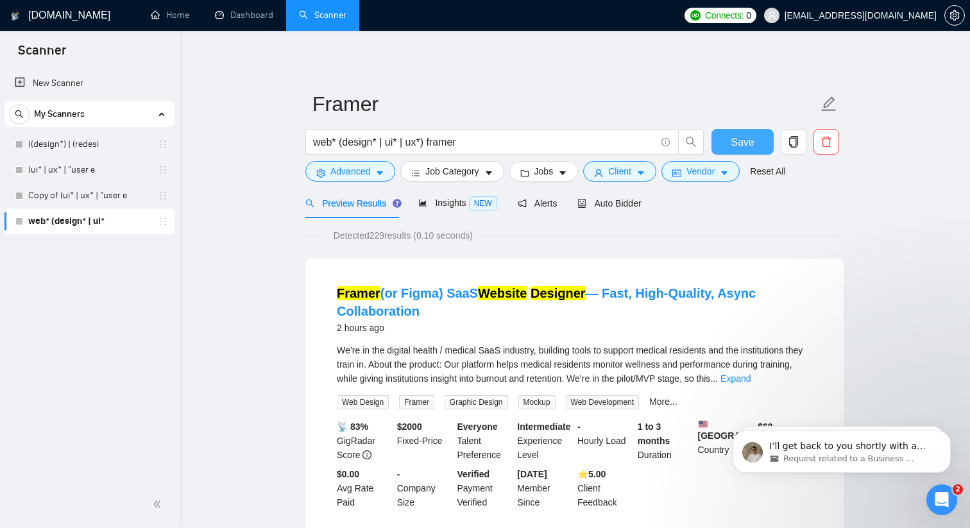
click at [761, 143] on button "Save" at bounding box center [742, 142] width 62 height 26
click at [78, 191] on link "Copy of (ui* | ux* | "user e" at bounding box center [89, 196] width 122 height 26
click at [95, 199] on link "Copy of (ui* | ux* | "user e" at bounding box center [89, 196] width 122 height 26
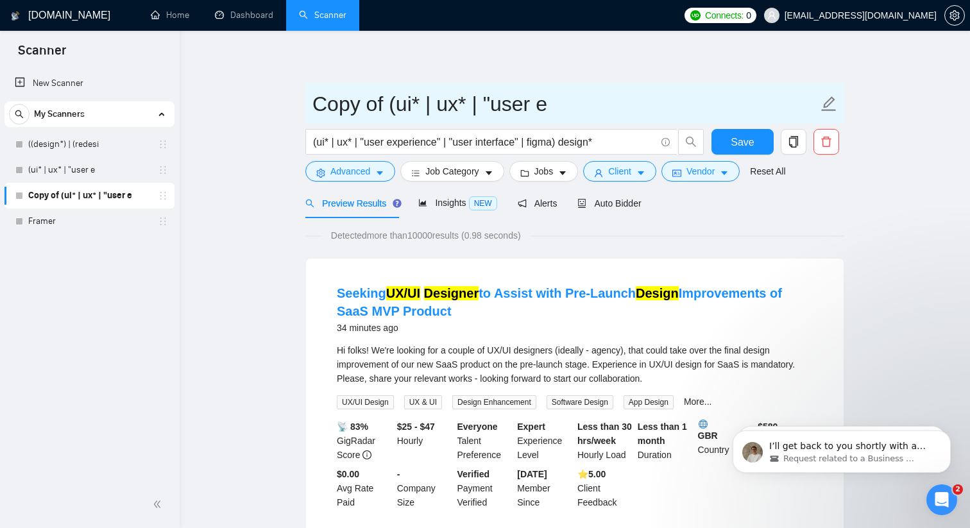
click at [416, 108] on input "Copy of (ui* | ux* | "user e" at bounding box center [564, 104] width 505 height 32
type input "UI / UX / Figma"
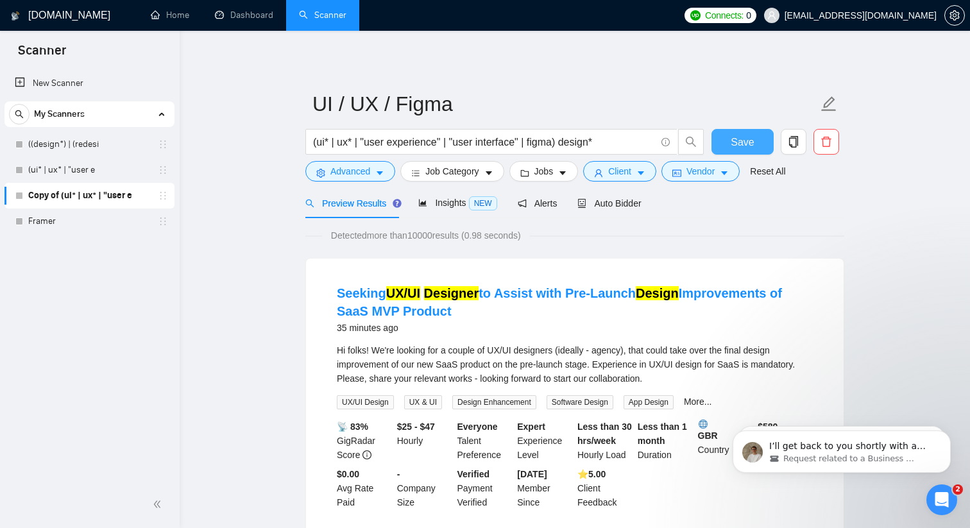
click at [764, 140] on button "Save" at bounding box center [742, 142] width 62 height 26
click at [105, 172] on link "(ui* | ux* | "user e" at bounding box center [89, 170] width 122 height 26
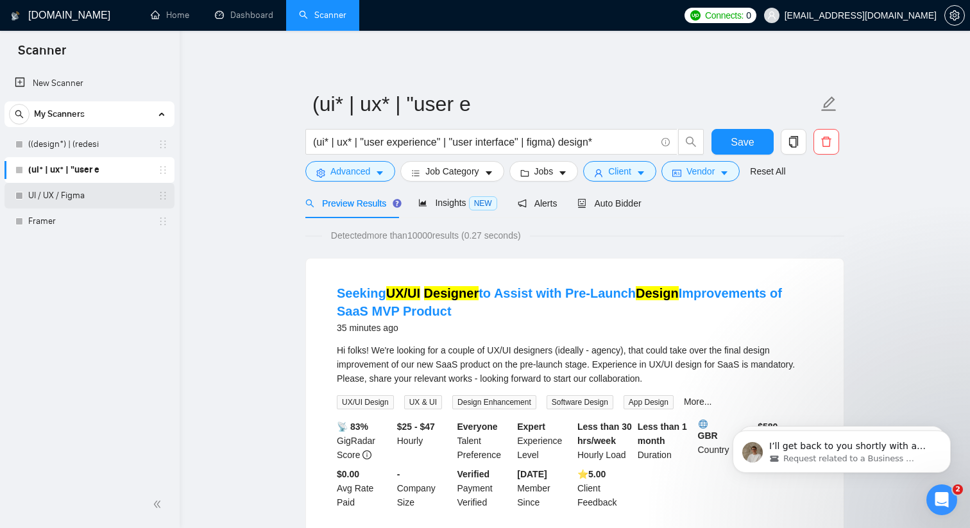
click at [95, 194] on link "UI / UX / Figma" at bounding box center [89, 196] width 122 height 26
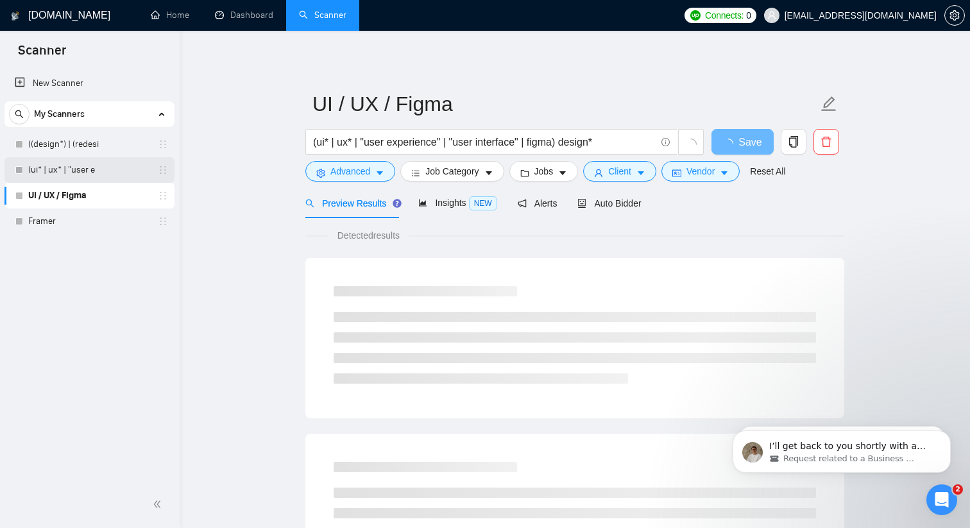
click at [89, 176] on link "(ui* | ux* | "user e" at bounding box center [89, 170] width 122 height 26
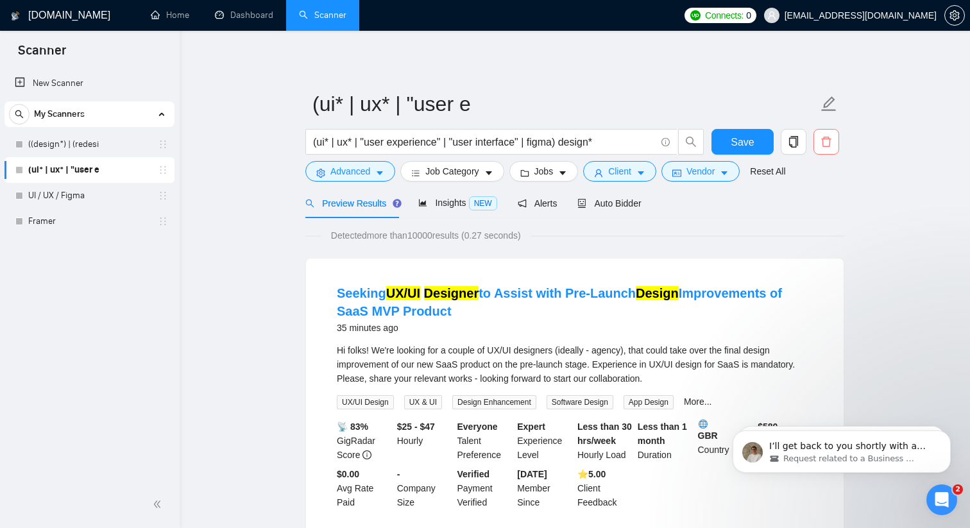
click at [833, 135] on button "button" at bounding box center [826, 142] width 26 height 26
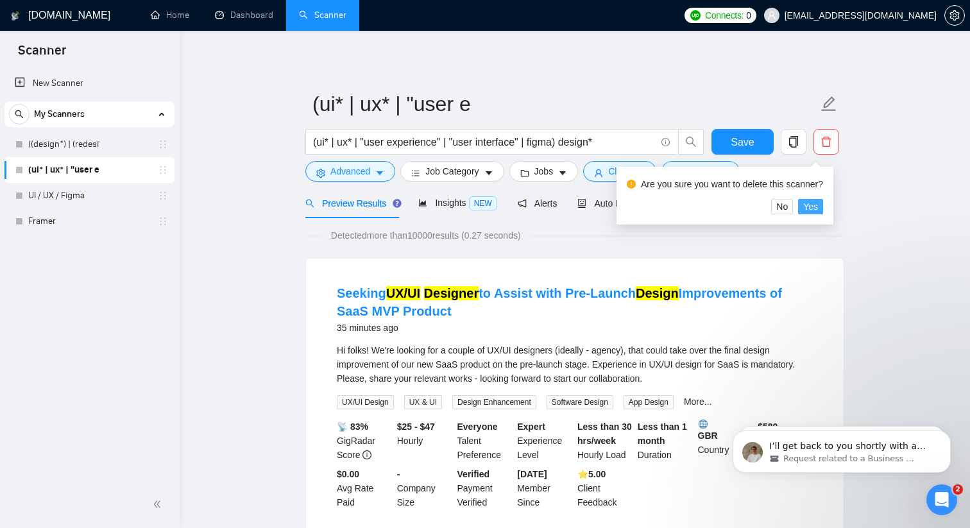
click at [812, 207] on span "Yes" at bounding box center [810, 206] width 15 height 14
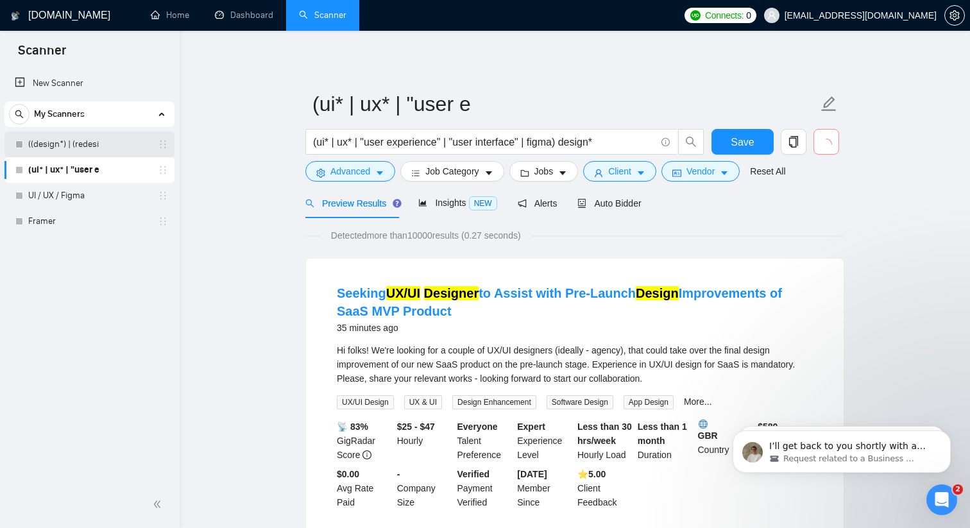
click at [71, 143] on link "((design*) | (redesi" at bounding box center [89, 144] width 122 height 26
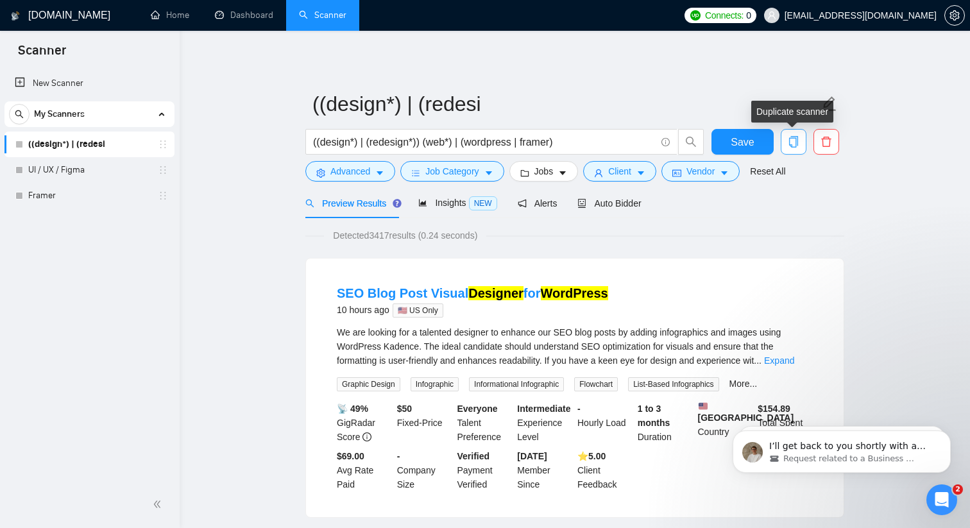
click at [798, 143] on icon "copy" at bounding box center [794, 142] width 12 height 12
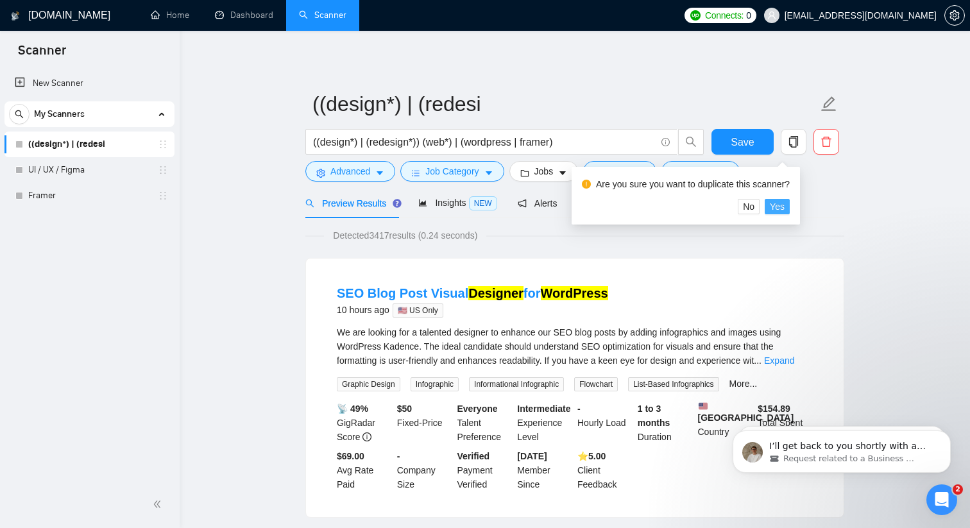
click at [784, 208] on span "Yes" at bounding box center [777, 206] width 15 height 14
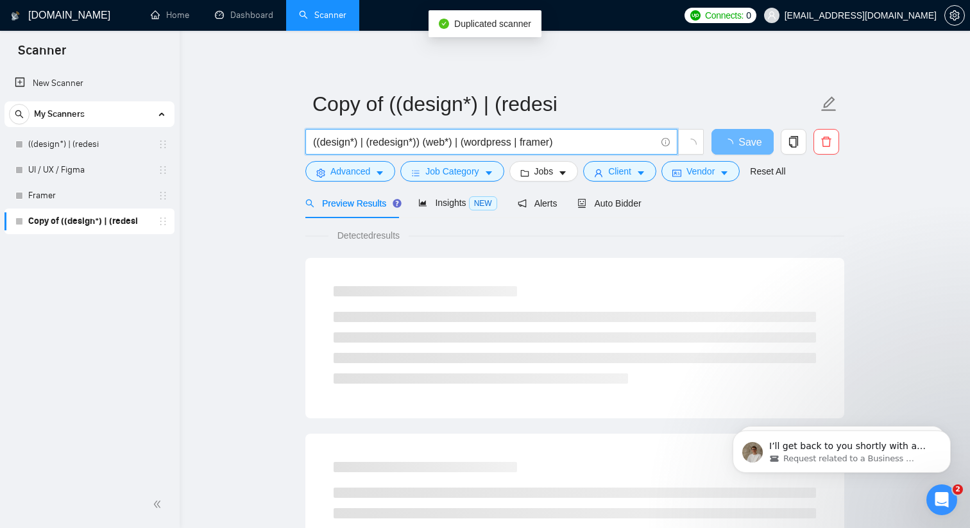
click at [552, 147] on input "((design*) | (redesign*)) (web*) | (wordpress | framer)" at bounding box center [484, 142] width 342 height 16
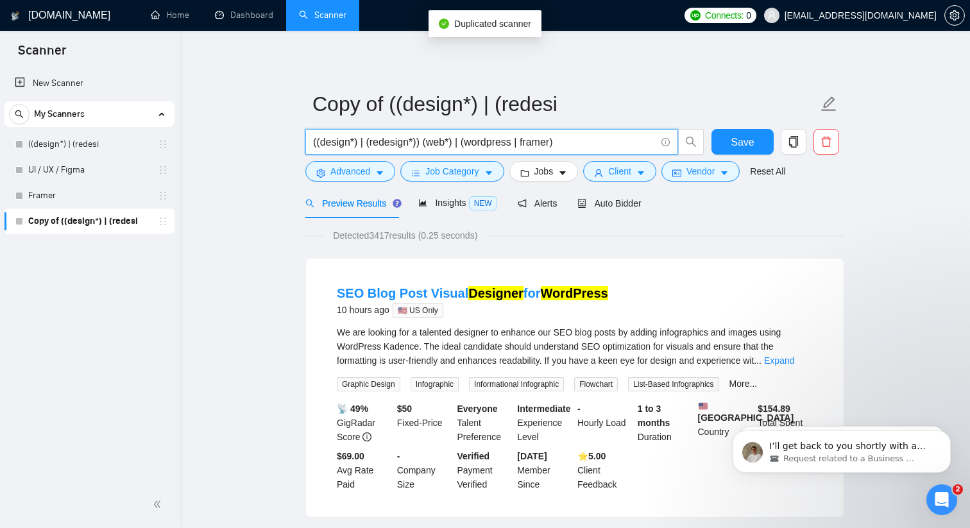
drag, startPoint x: 570, startPoint y: 143, endPoint x: 517, endPoint y: 144, distance: 53.2
click at [517, 144] on input "((design*) | (redesign*)) (web*) | (wordpress | framer)" at bounding box center [484, 142] width 342 height 16
click at [471, 140] on input "((design*) | (redesign*)) (web*) | (wordpress" at bounding box center [484, 142] width 342 height 16
type input "((design*) | (redesign*)) (web*) | wordpress"
click at [694, 139] on icon "search" at bounding box center [691, 142] width 12 height 12
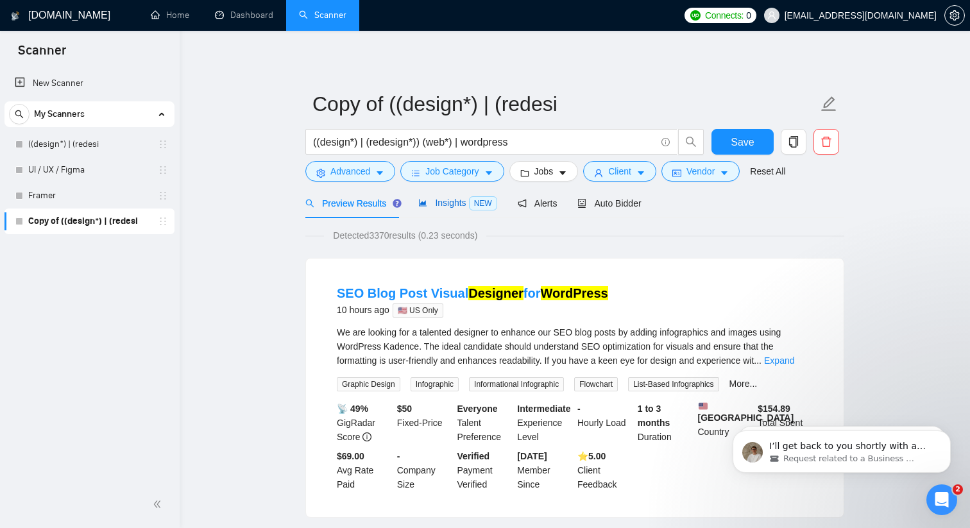
click at [469, 199] on span "Insights NEW" at bounding box center [457, 203] width 78 height 10
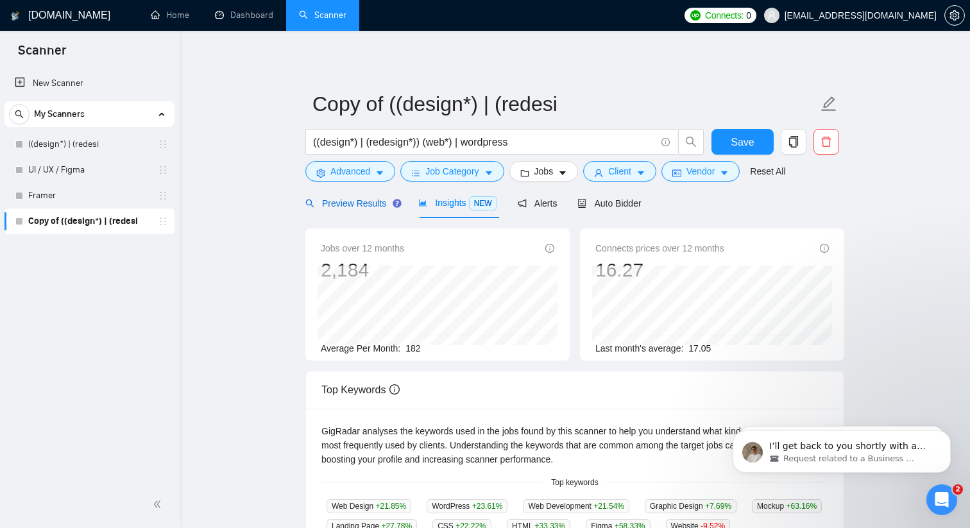
click at [378, 204] on span "Preview Results" at bounding box center [351, 203] width 92 height 10
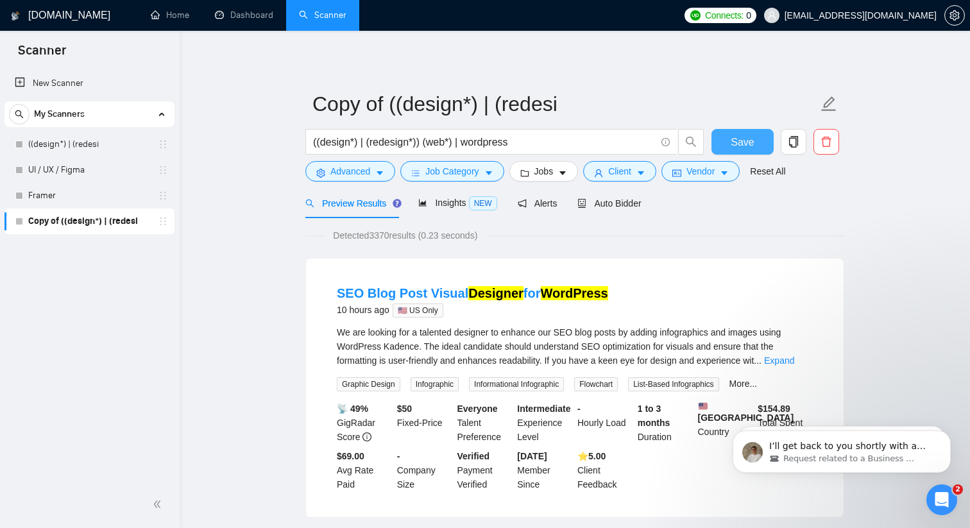
click at [747, 137] on span "Save" at bounding box center [741, 142] width 23 height 16
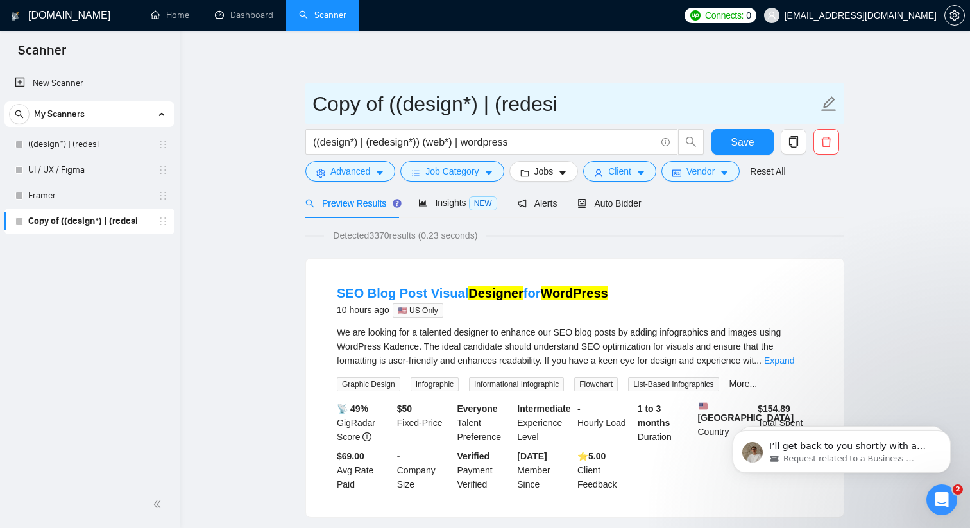
click at [586, 110] on input "Copy of ((design*) | (redesi" at bounding box center [564, 104] width 505 height 32
drag, startPoint x: 586, startPoint y: 110, endPoint x: 278, endPoint y: 110, distance: 307.8
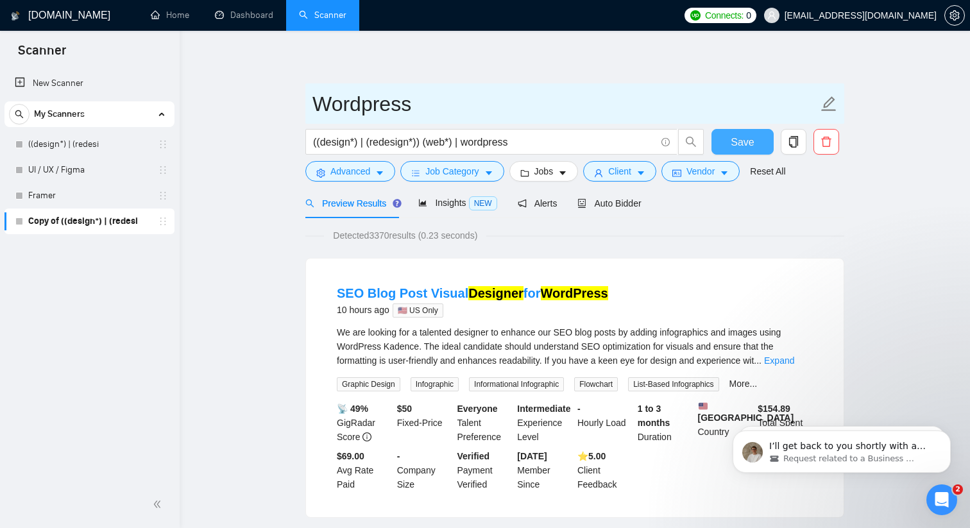
type input "Wordpress"
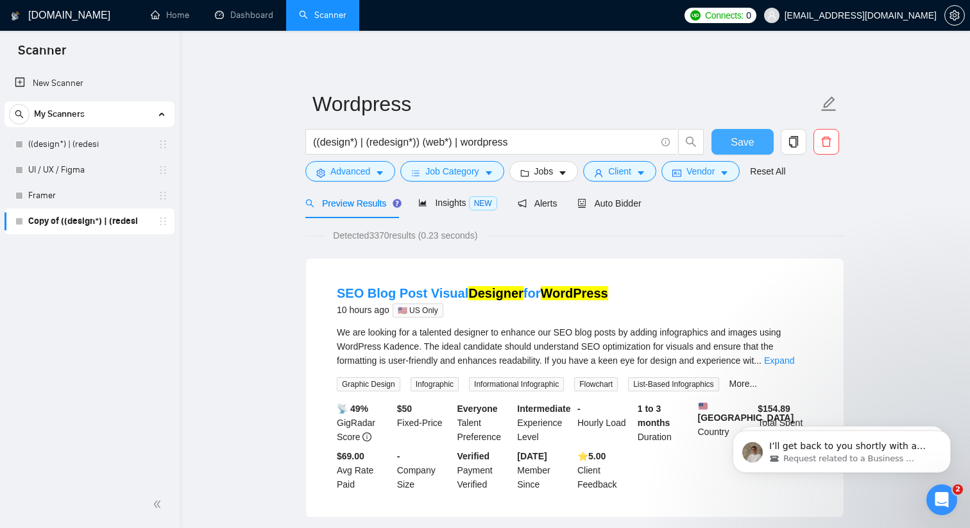
click at [726, 149] on button "Save" at bounding box center [742, 142] width 62 height 26
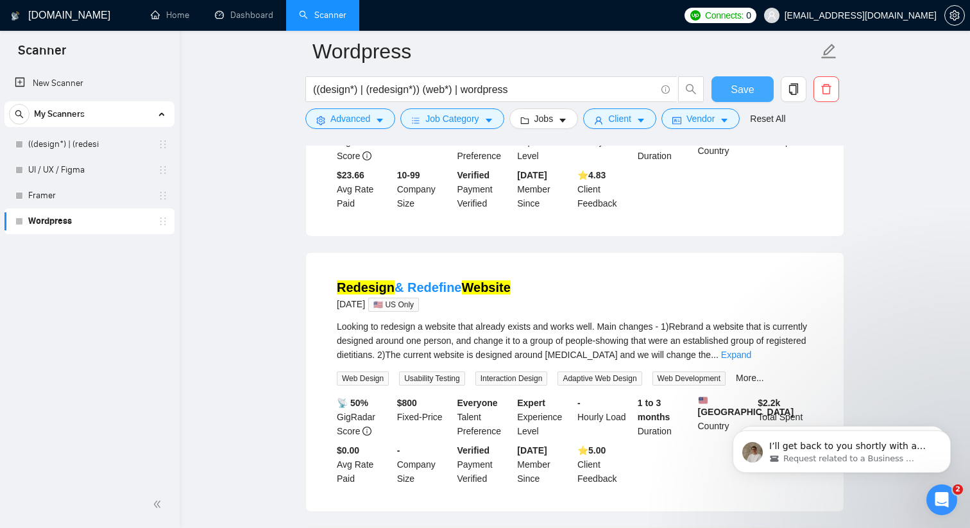
scroll to position [1472, 0]
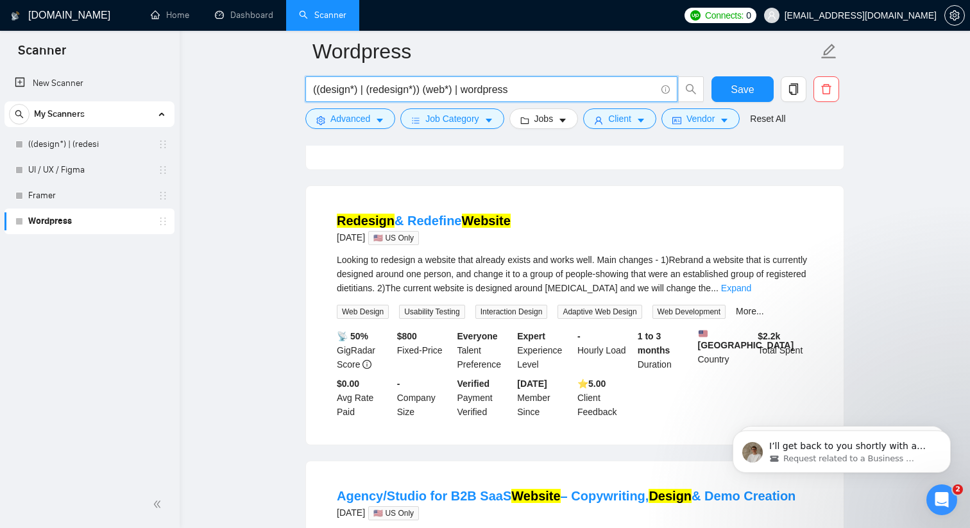
click at [543, 87] on input "((design*) | (redesign*)) (web*) | wordpress" at bounding box center [484, 89] width 342 height 16
click at [466, 85] on input "((design*) | (redesign*)) (web*) | wordpress" at bounding box center [484, 89] width 342 height 16
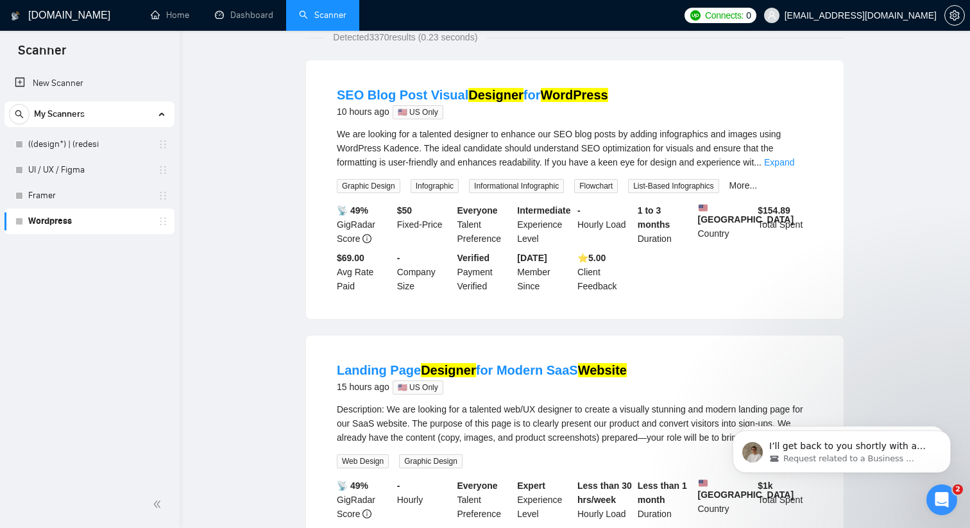
scroll to position [0, 0]
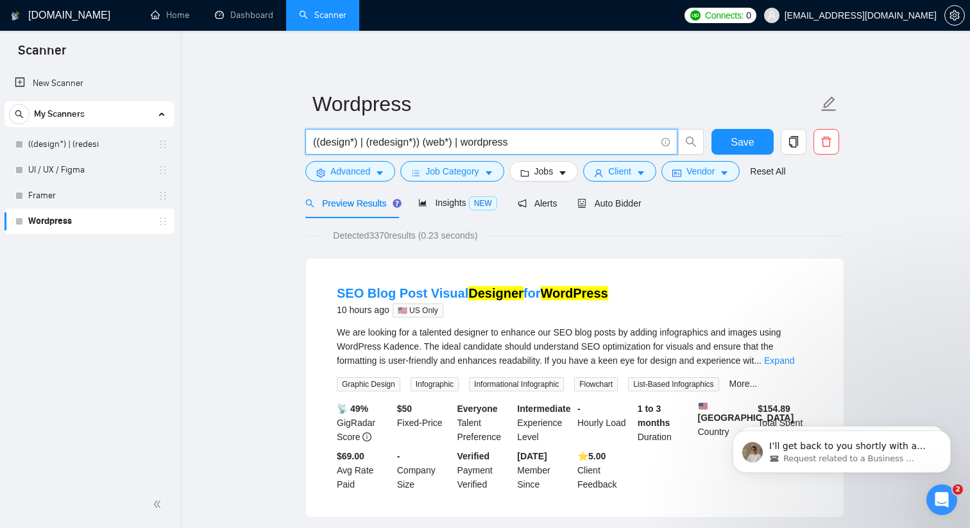
click at [542, 138] on input "((design*) | (redesign*)) (web*) | wordpress" at bounding box center [484, 142] width 342 height 16
drag, startPoint x: 528, startPoint y: 144, endPoint x: 242, endPoint y: 145, distance: 285.4
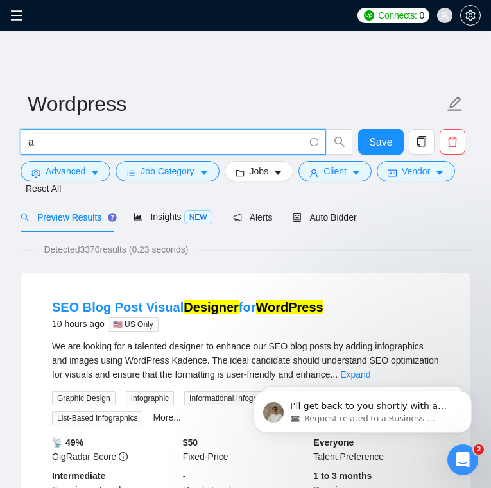
type input "a"
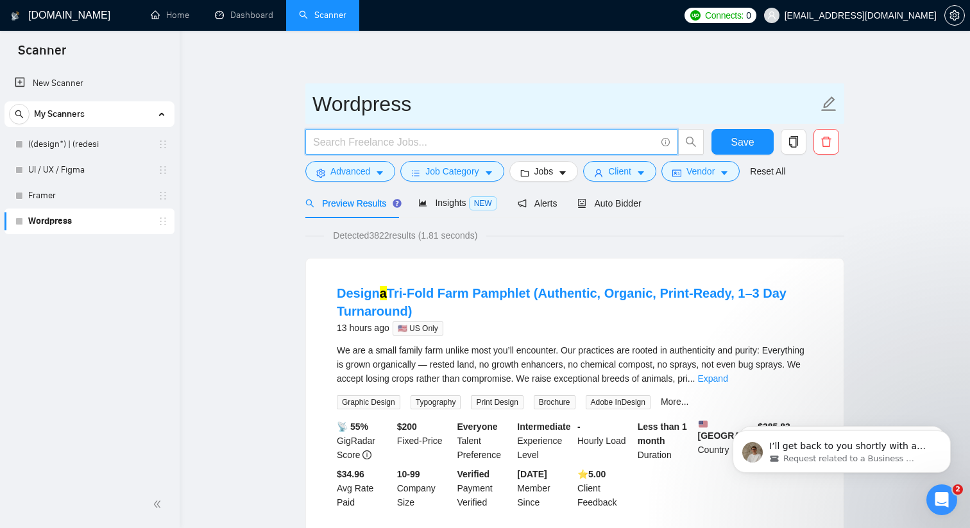
click at [407, 103] on input "Wordpress" at bounding box center [564, 104] width 505 height 32
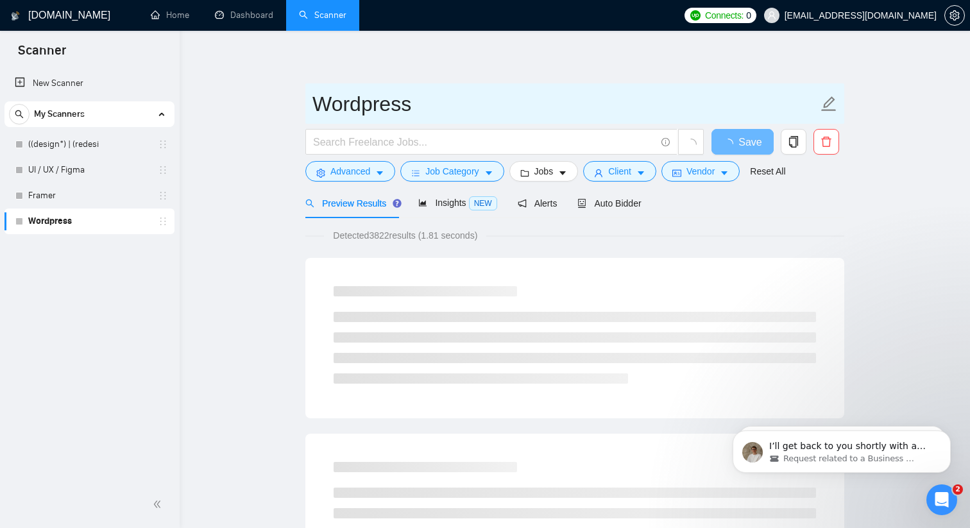
click at [455, 92] on input "Wordpress" at bounding box center [564, 104] width 505 height 32
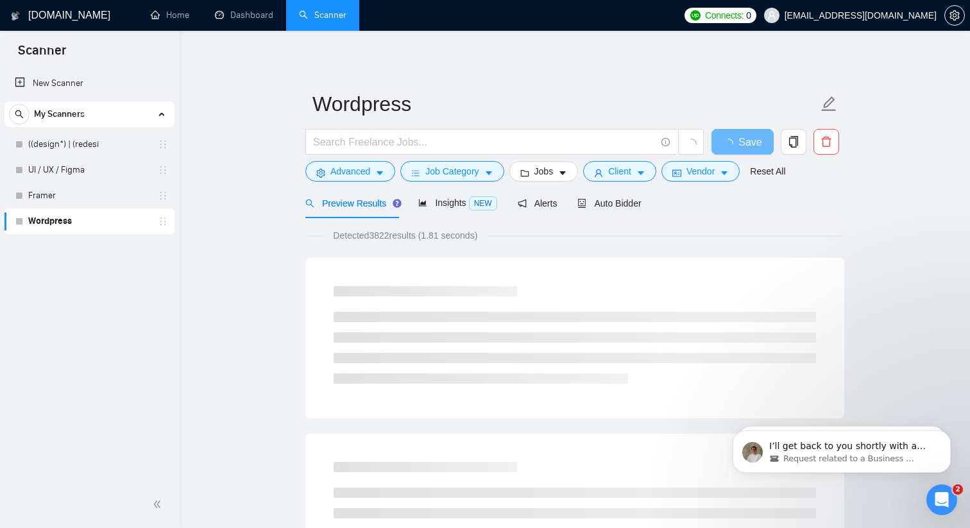
click at [79, 227] on link "Wordpress" at bounding box center [89, 221] width 122 height 26
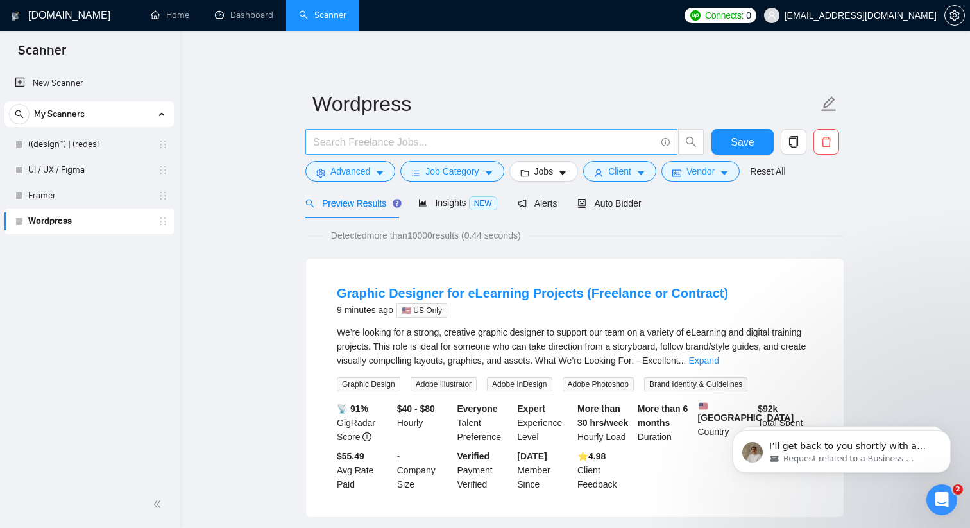
click at [339, 153] on span at bounding box center [491, 142] width 372 height 26
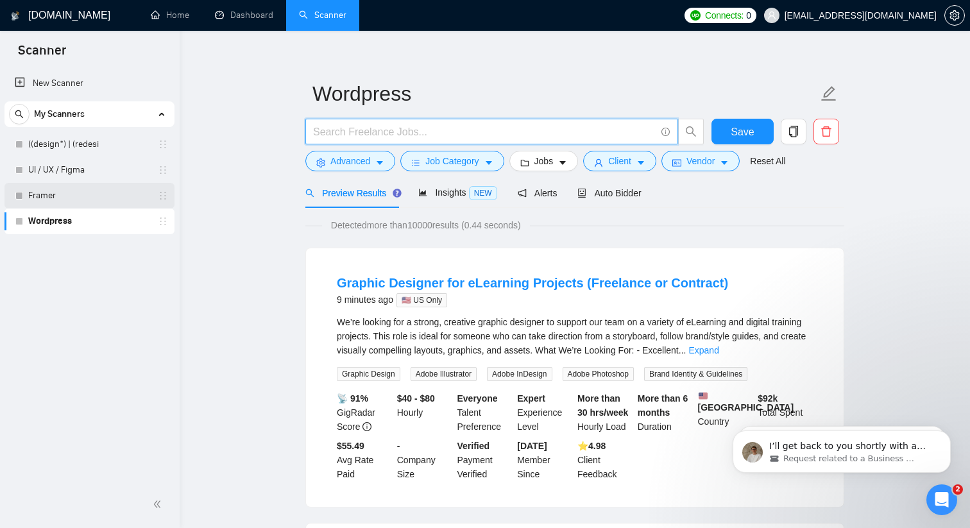
click at [89, 196] on link "Framer" at bounding box center [89, 196] width 122 height 26
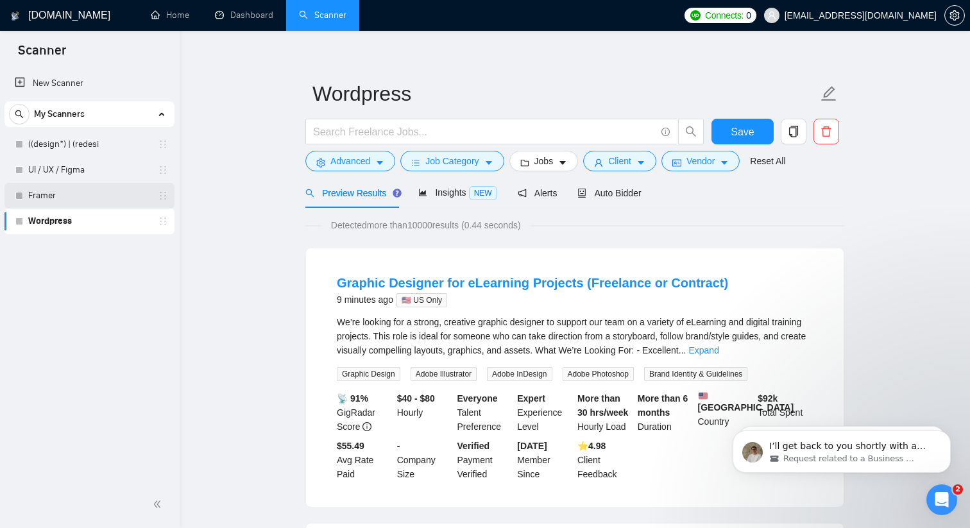
click at [78, 193] on link "Framer" at bounding box center [89, 196] width 122 height 26
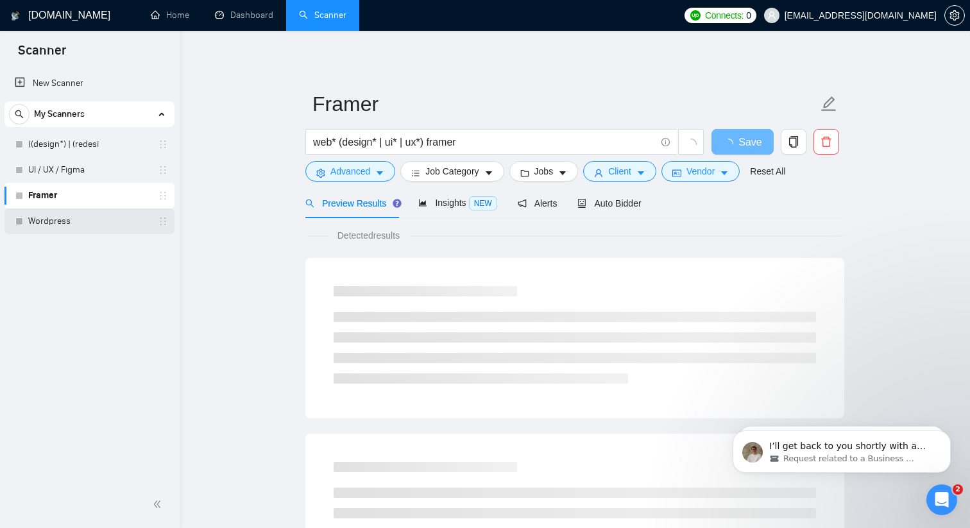
click at [49, 224] on link "Wordpress" at bounding box center [89, 221] width 122 height 26
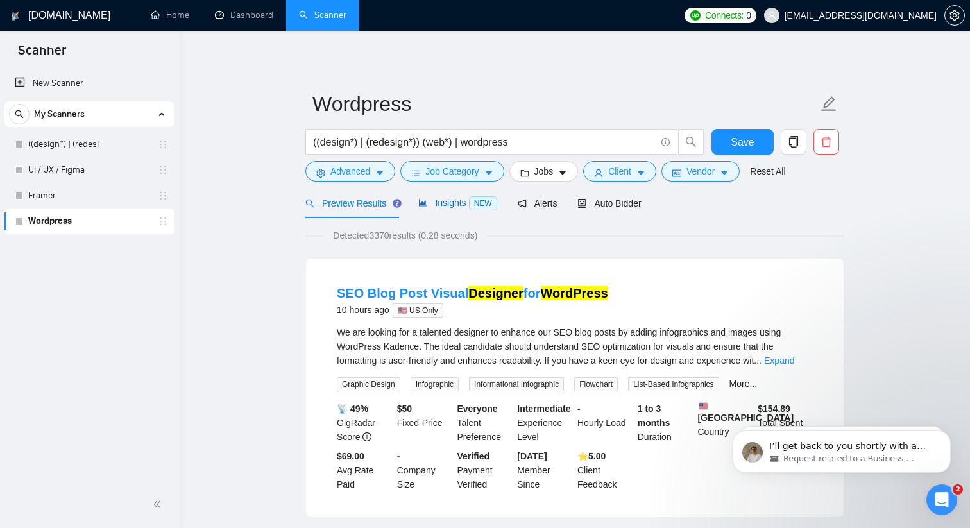
click at [481, 207] on span "NEW" at bounding box center [483, 203] width 28 height 14
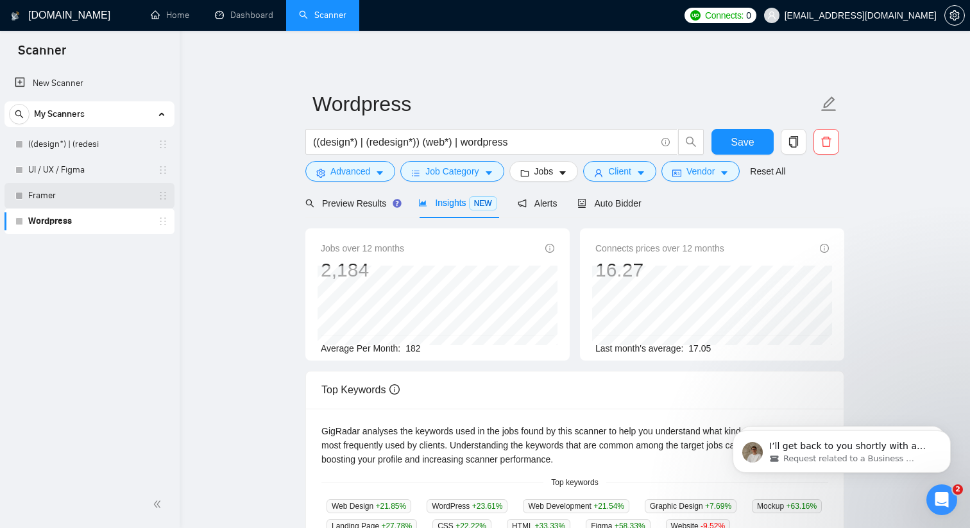
click at [72, 189] on link "Framer" at bounding box center [89, 196] width 122 height 26
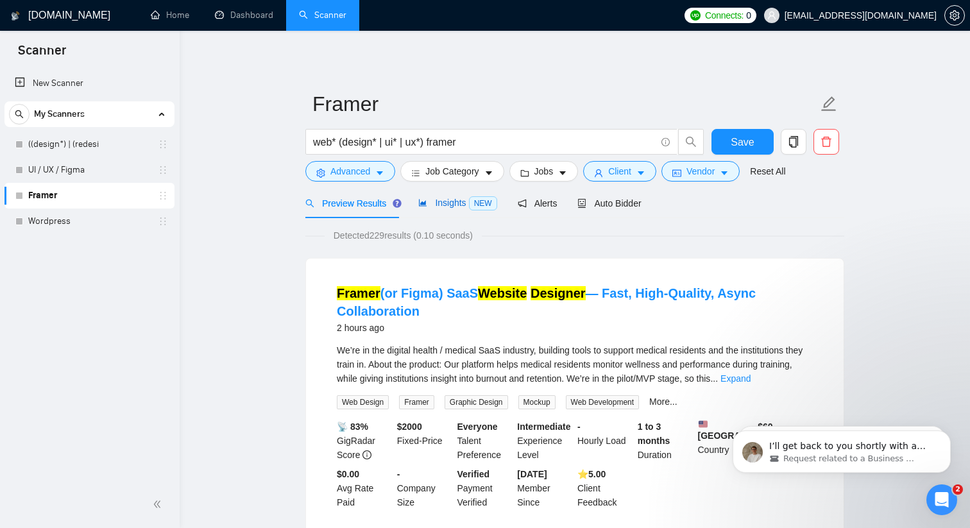
click at [466, 207] on span "Insights NEW" at bounding box center [457, 203] width 78 height 10
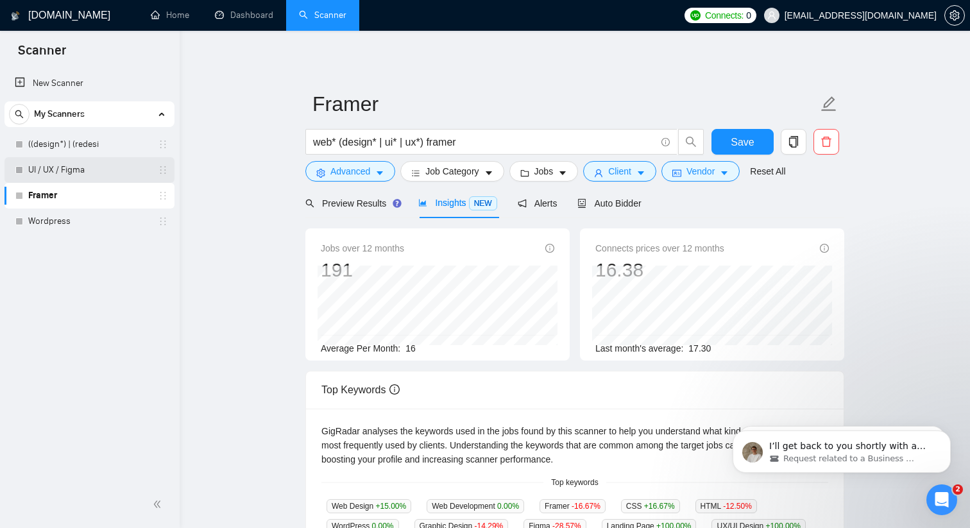
click at [57, 173] on link "UI / UX / Figma" at bounding box center [89, 170] width 122 height 26
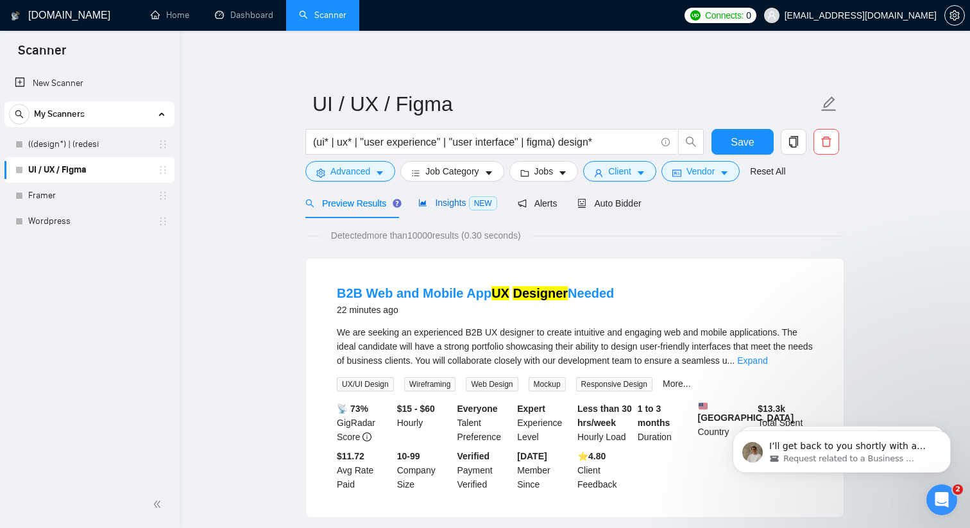
click at [447, 205] on span "Insights NEW" at bounding box center [457, 203] width 78 height 10
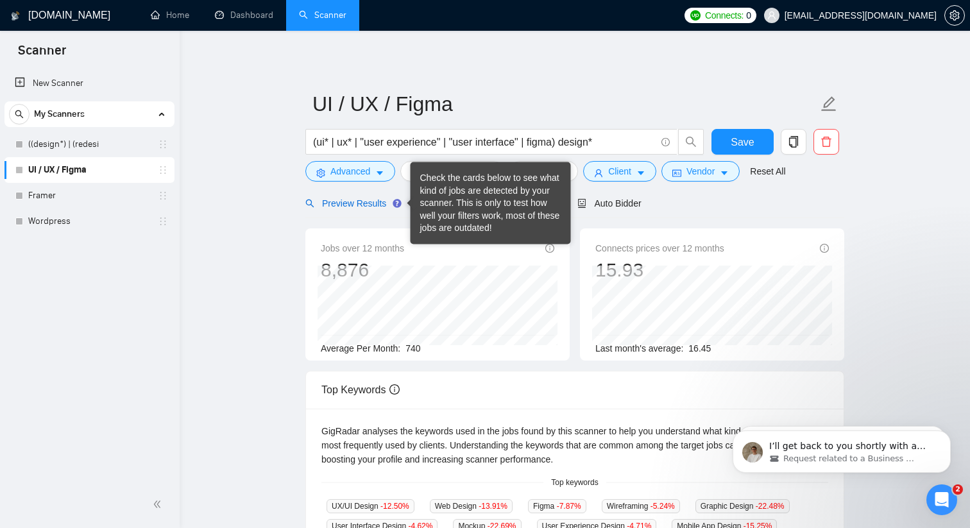
click at [389, 199] on span "Preview Results" at bounding box center [351, 203] width 92 height 10
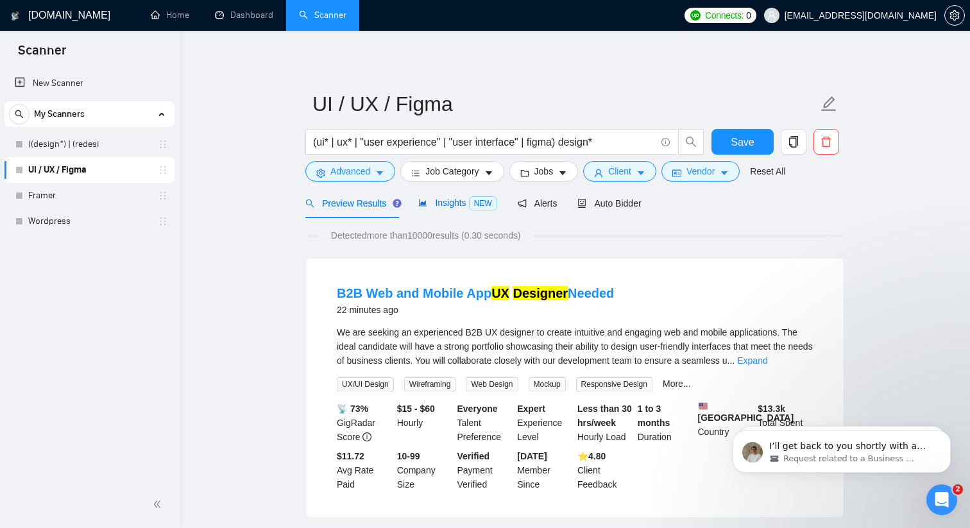
click at [428, 208] on div "Insights NEW" at bounding box center [457, 203] width 78 height 15
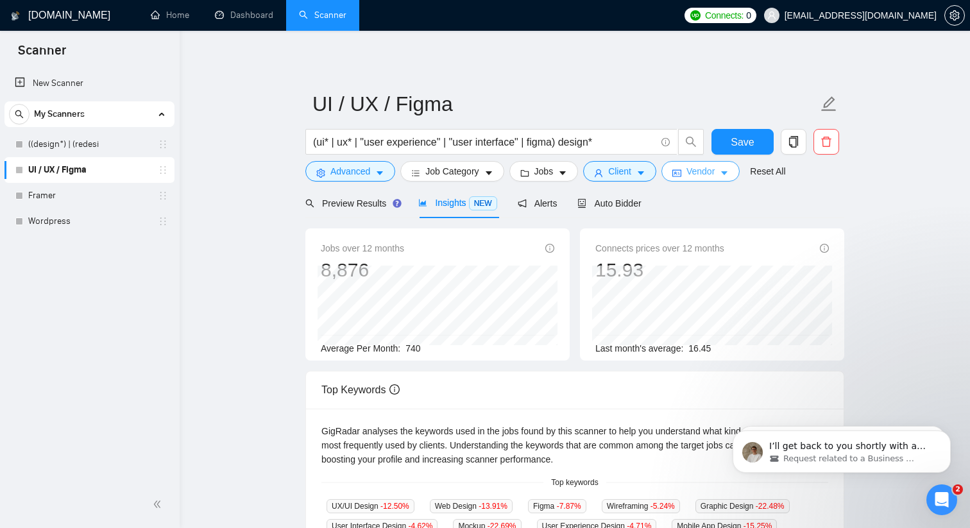
click at [736, 166] on button "Vendor" at bounding box center [700, 171] width 78 height 21
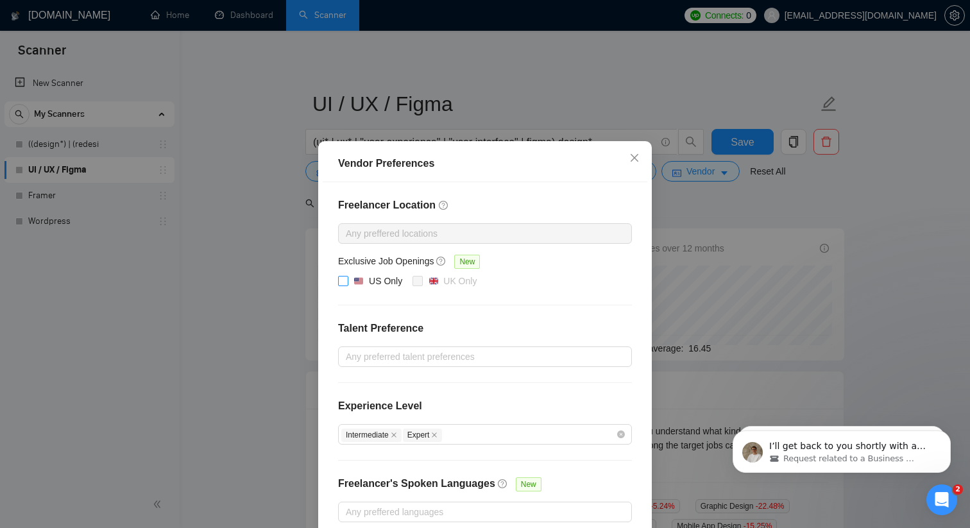
click at [343, 279] on input "US Only" at bounding box center [342, 280] width 9 height 9
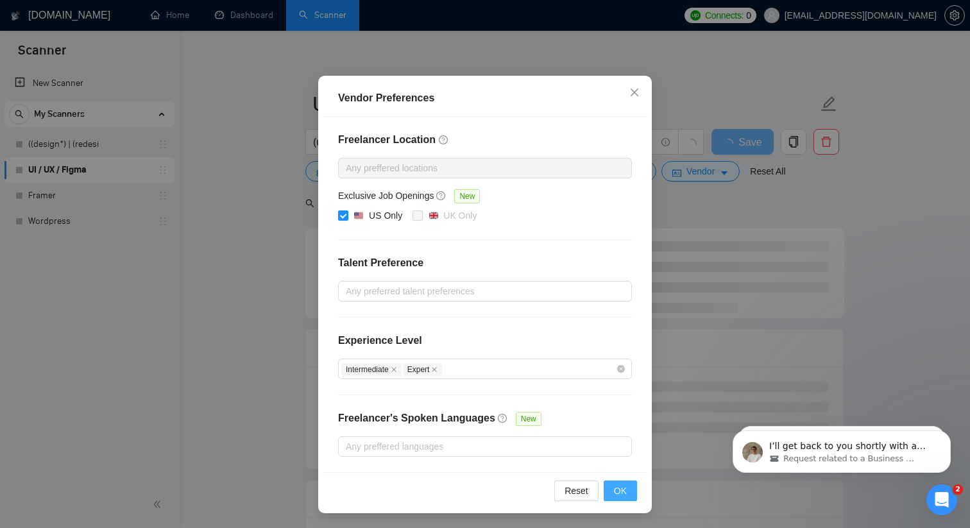
click at [625, 488] on span "OK" at bounding box center [620, 491] width 13 height 14
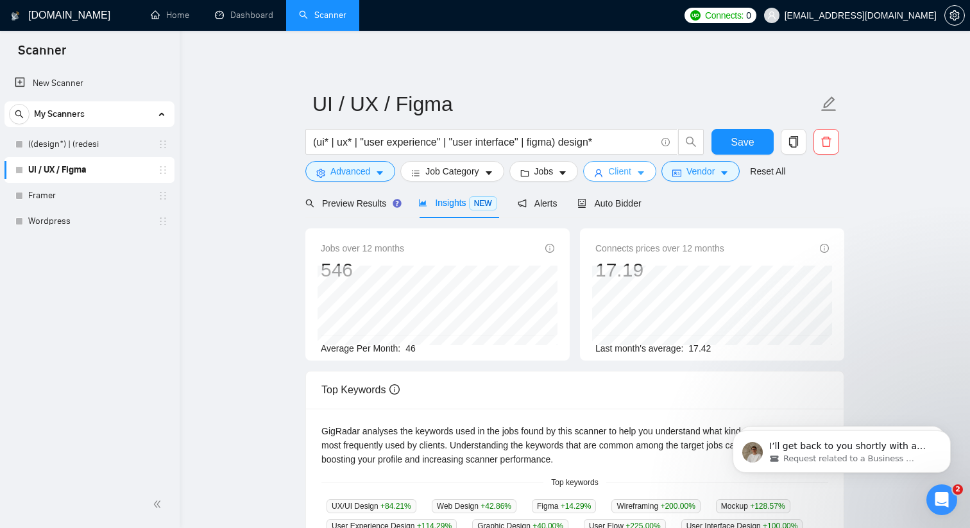
click at [615, 180] on button "Client" at bounding box center [619, 171] width 73 height 21
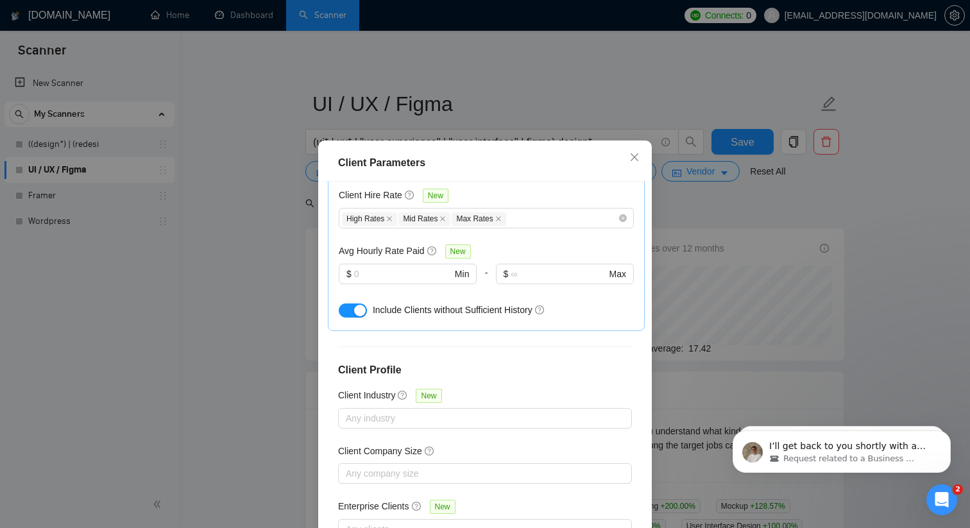
scroll to position [0, 0]
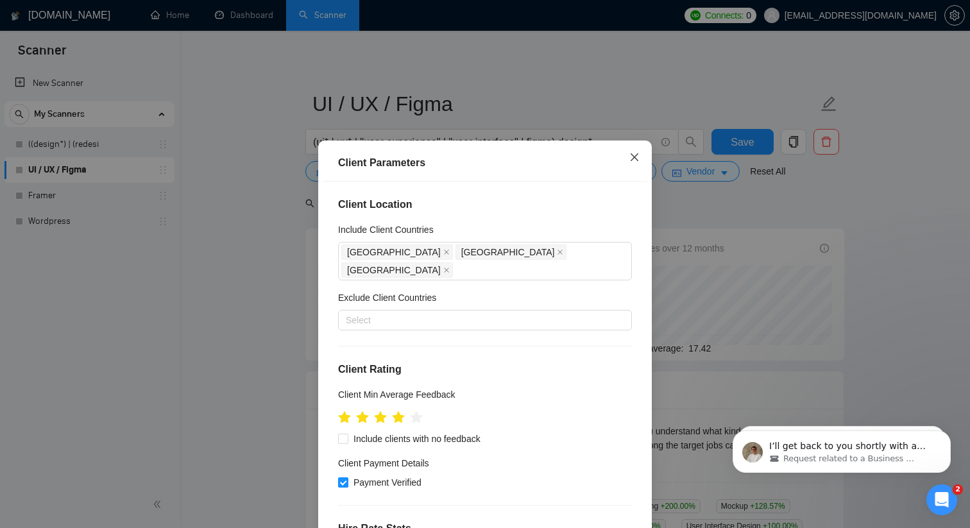
click at [638, 157] on icon "close" at bounding box center [634, 157] width 10 height 10
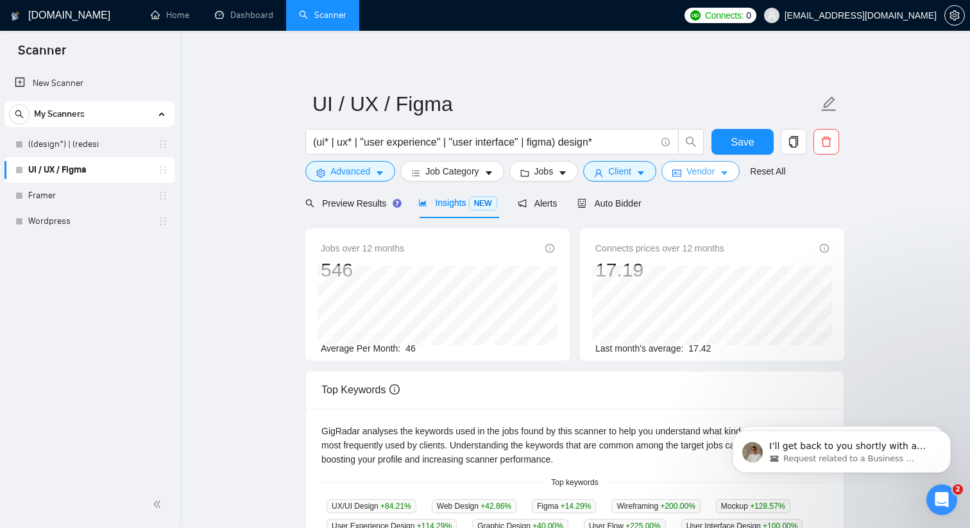
click at [739, 174] on button "Vendor" at bounding box center [700, 171] width 78 height 21
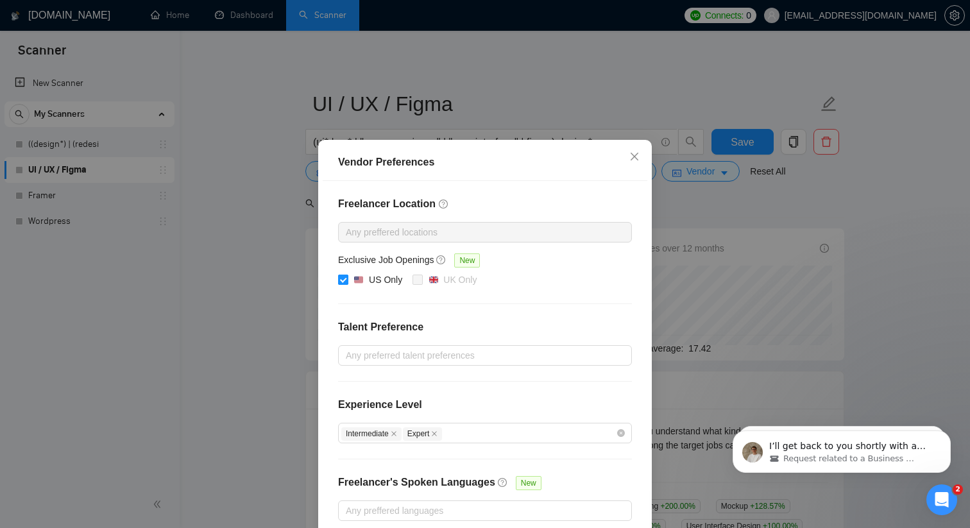
click at [348, 280] on span at bounding box center [343, 279] width 10 height 10
click at [347, 280] on input "US Only" at bounding box center [342, 278] width 9 height 9
click at [502, 233] on div at bounding box center [478, 231] width 274 height 15
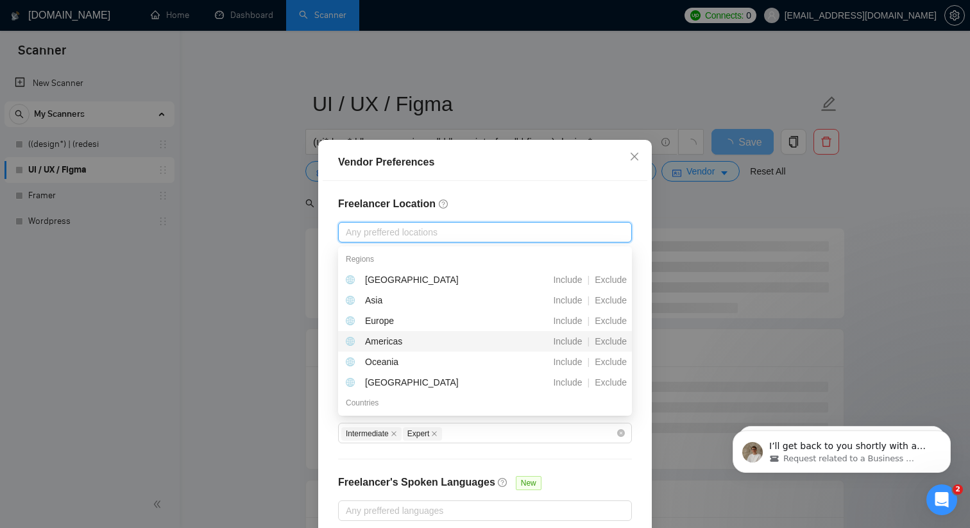
click at [412, 339] on div "Americas" at bounding box center [417, 341] width 143 height 14
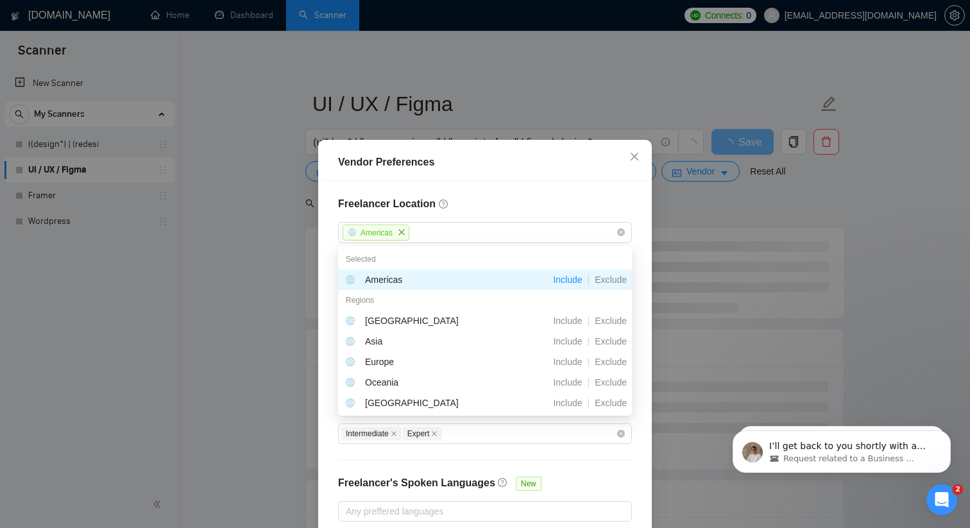
click at [571, 215] on div "Freelancer Location [GEOGRAPHIC_DATA] Exclusive Job Openings New US Only [GEOGR…" at bounding box center [485, 359] width 325 height 356
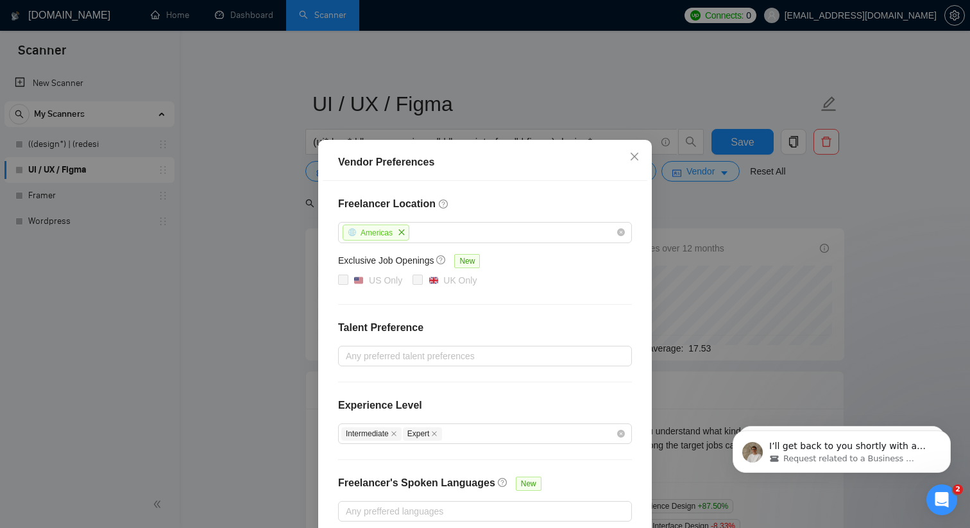
scroll to position [65, 0]
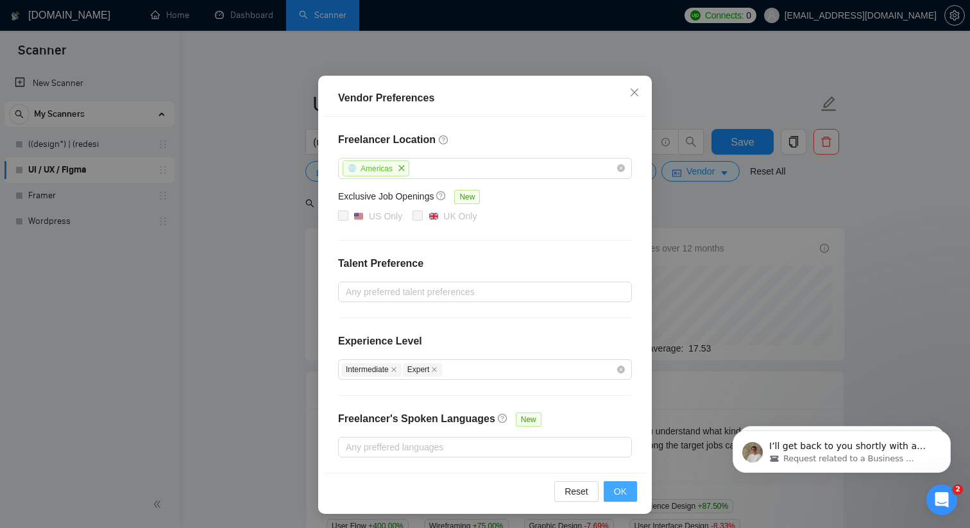
click at [626, 490] on span "OK" at bounding box center [620, 491] width 13 height 14
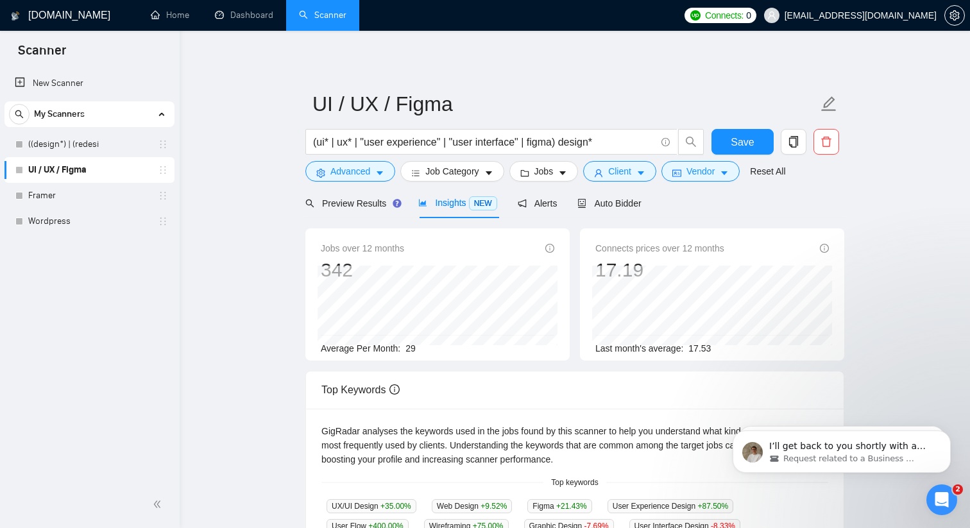
scroll to position [1, 0]
click at [631, 173] on span "Client" at bounding box center [619, 171] width 23 height 14
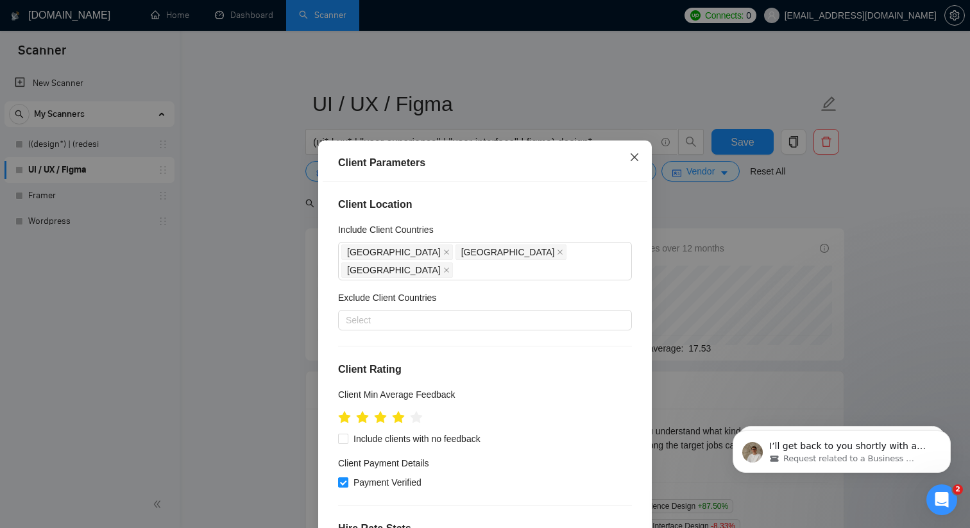
click at [632, 158] on icon "close" at bounding box center [634, 157] width 10 height 10
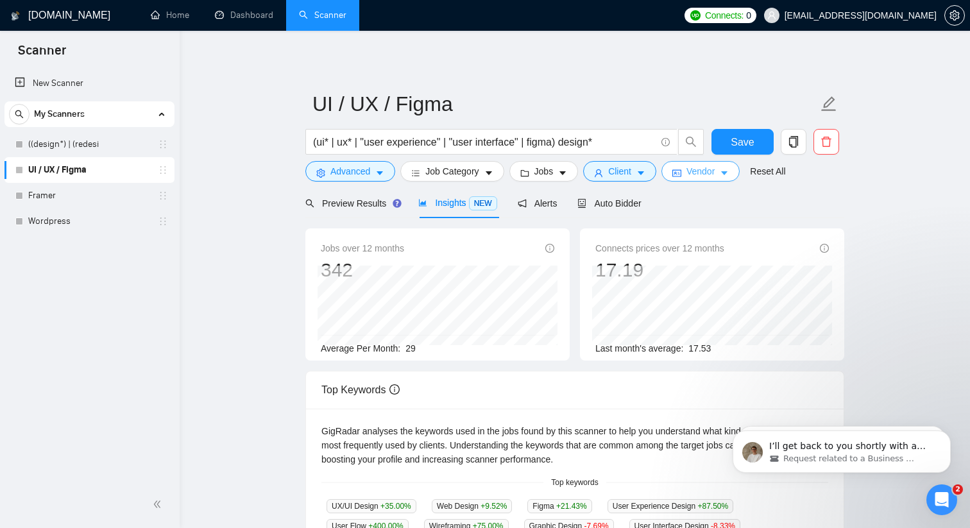
click at [693, 169] on span "Vendor" at bounding box center [700, 171] width 28 height 14
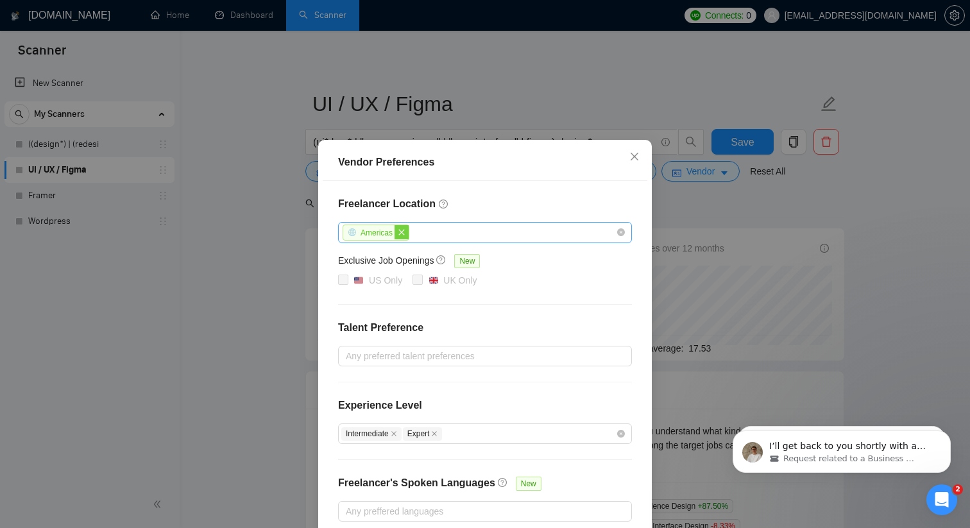
click at [405, 233] on icon "close" at bounding box center [402, 232] width 8 height 8
click at [635, 157] on icon "close" at bounding box center [634, 157] width 8 height 8
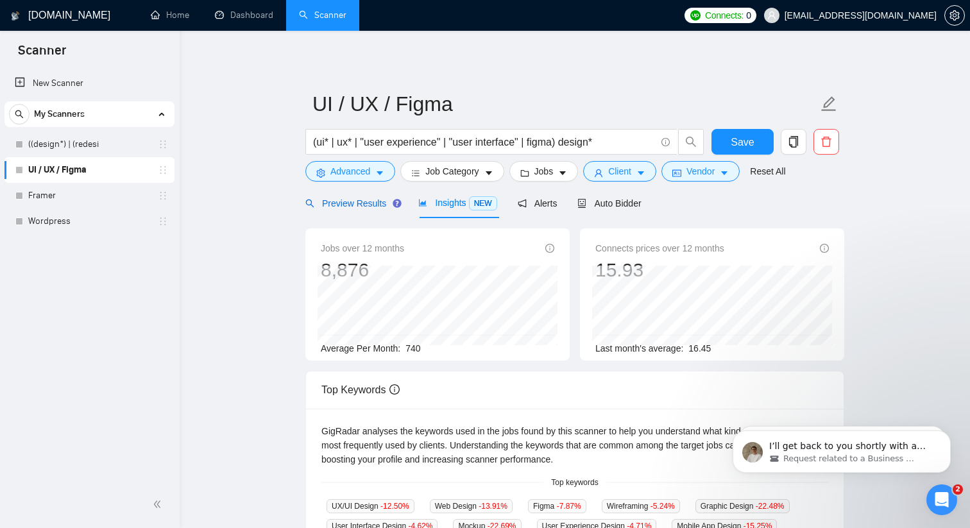
click at [366, 206] on span "Preview Results" at bounding box center [351, 203] width 92 height 10
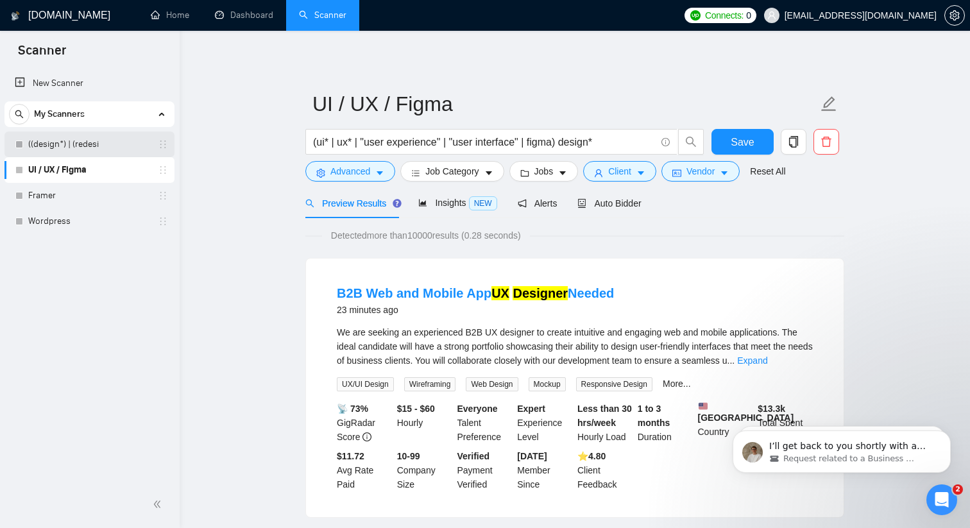
click at [110, 145] on link "((design*) | (redesi" at bounding box center [89, 144] width 122 height 26
click at [720, 139] on button "Save" at bounding box center [742, 142] width 62 height 26
click at [486, 202] on span "NEW" at bounding box center [483, 203] width 28 height 14
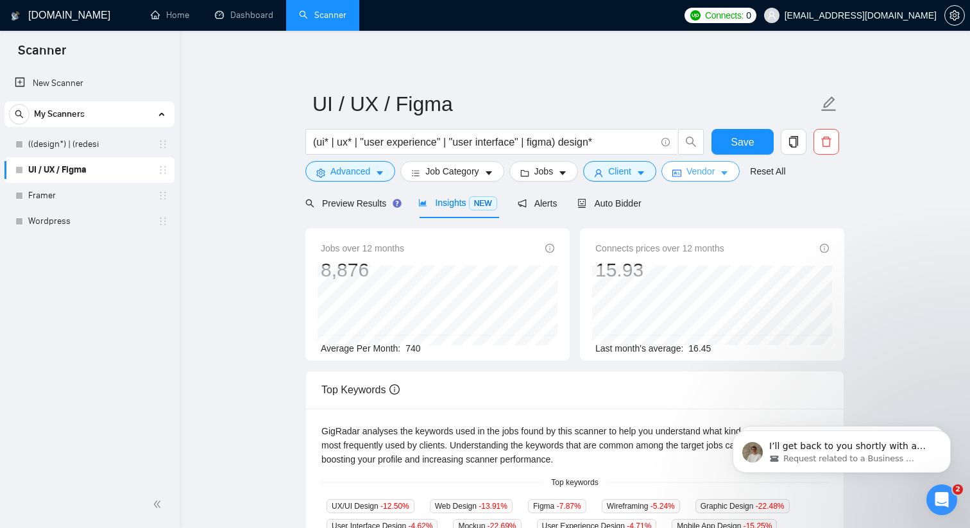
click at [689, 173] on button "Vendor" at bounding box center [700, 171] width 78 height 21
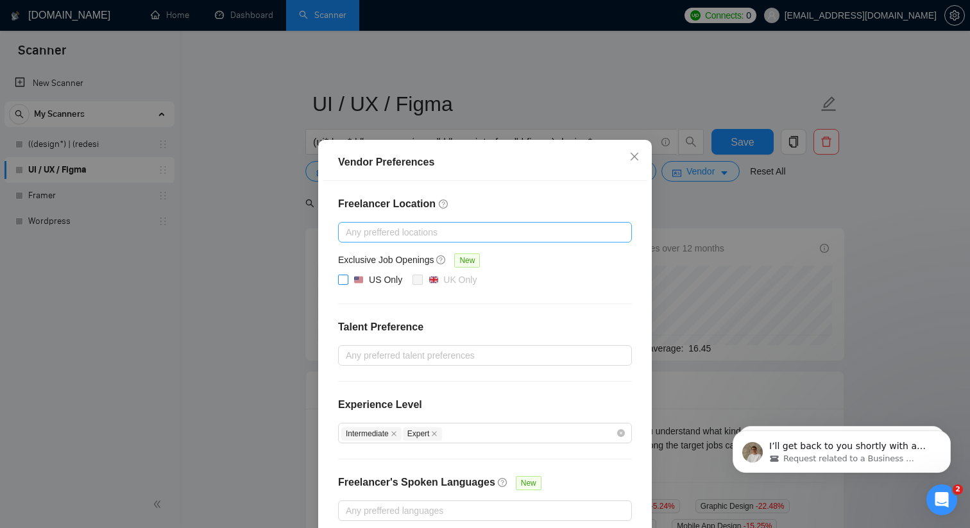
click at [343, 280] on input "US Only" at bounding box center [342, 278] width 9 height 9
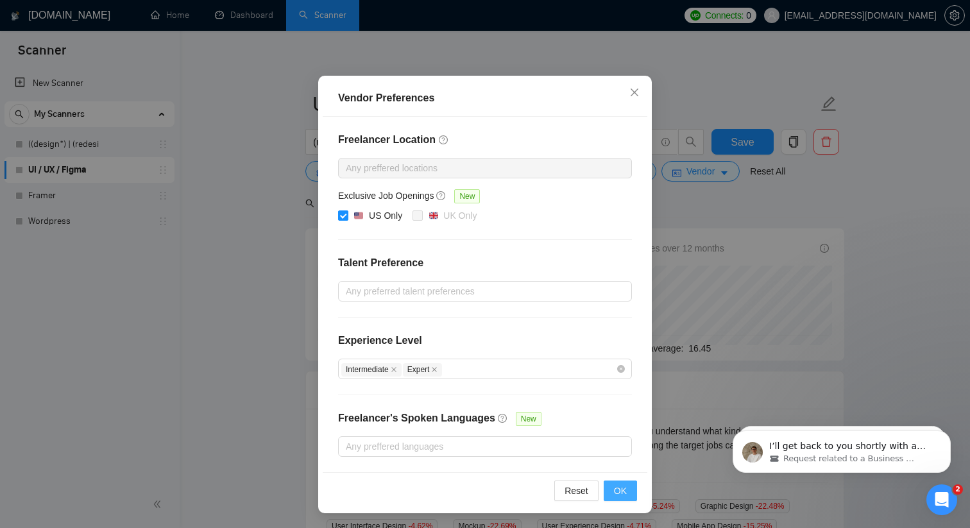
click at [614, 496] on span "OK" at bounding box center [620, 491] width 13 height 14
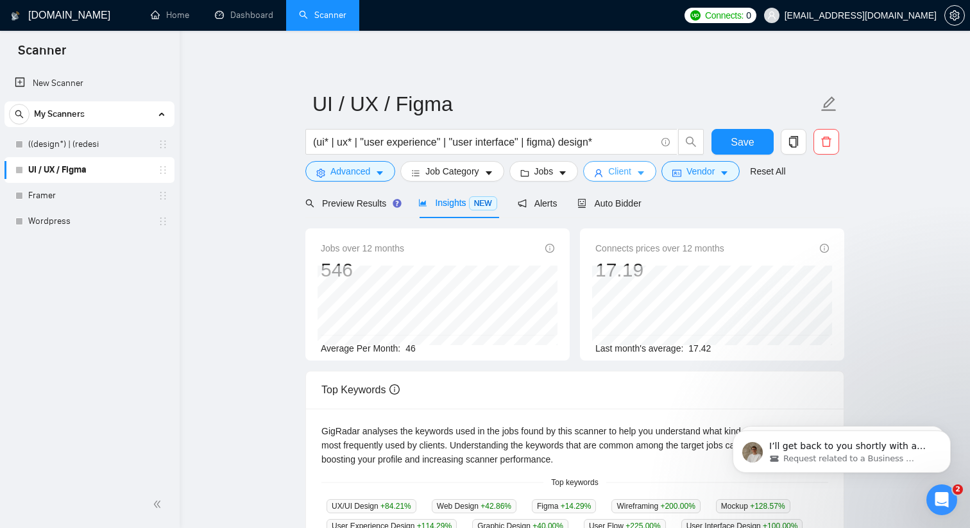
click at [645, 169] on icon "caret-down" at bounding box center [640, 173] width 9 height 9
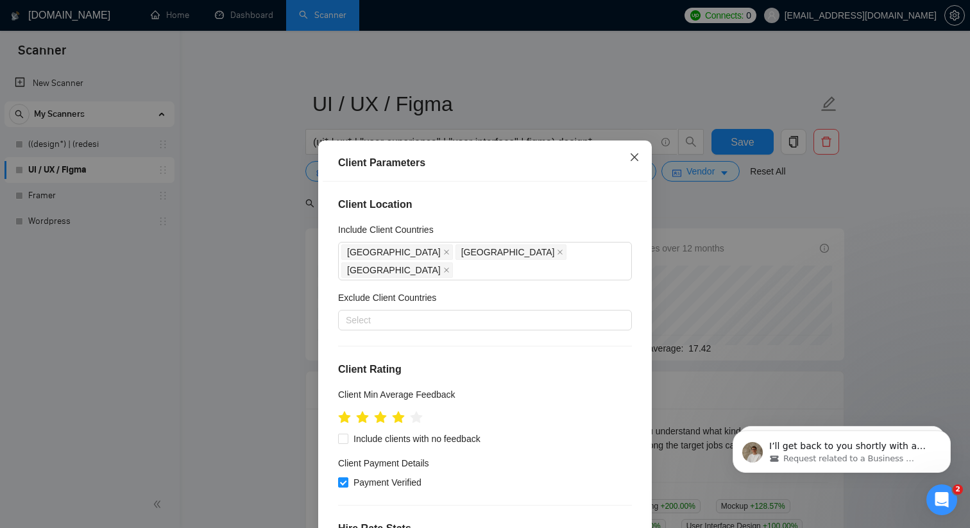
click at [637, 152] on span "Close" at bounding box center [634, 157] width 35 height 35
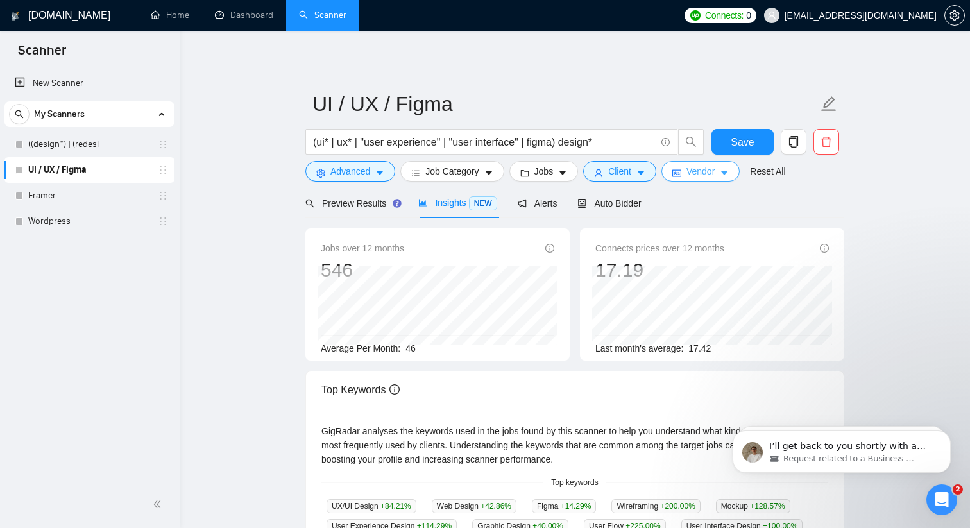
click at [714, 167] on span "Vendor" at bounding box center [700, 171] width 28 height 14
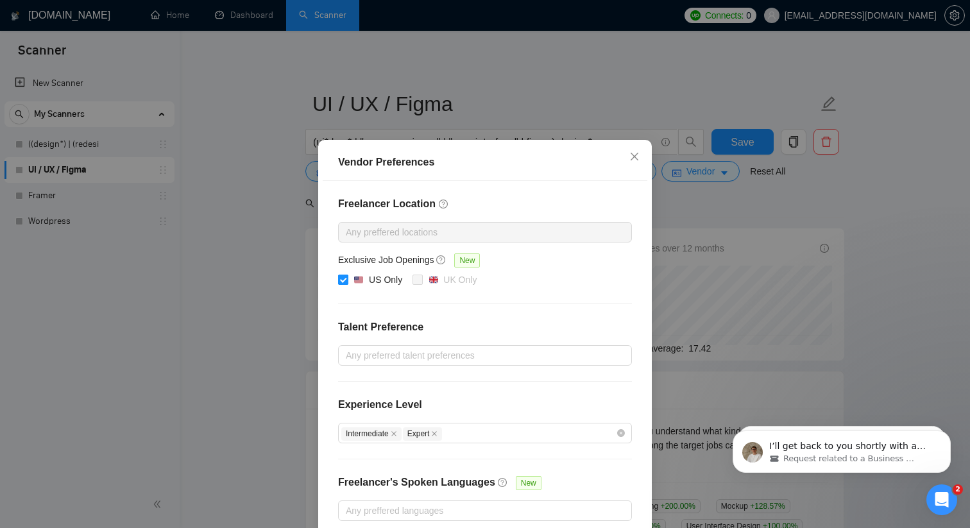
click at [343, 278] on input "US Only" at bounding box center [342, 278] width 9 height 9
checkbox input "false"
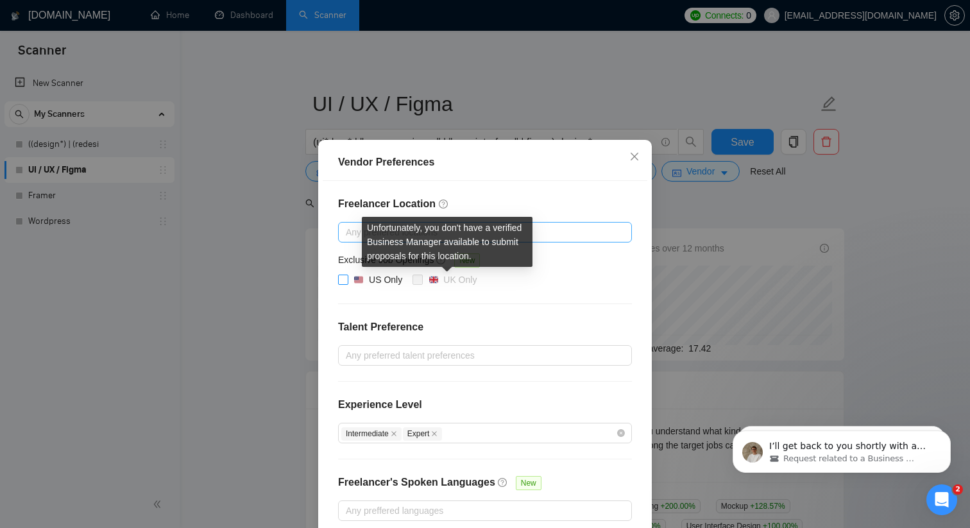
scroll to position [65, 0]
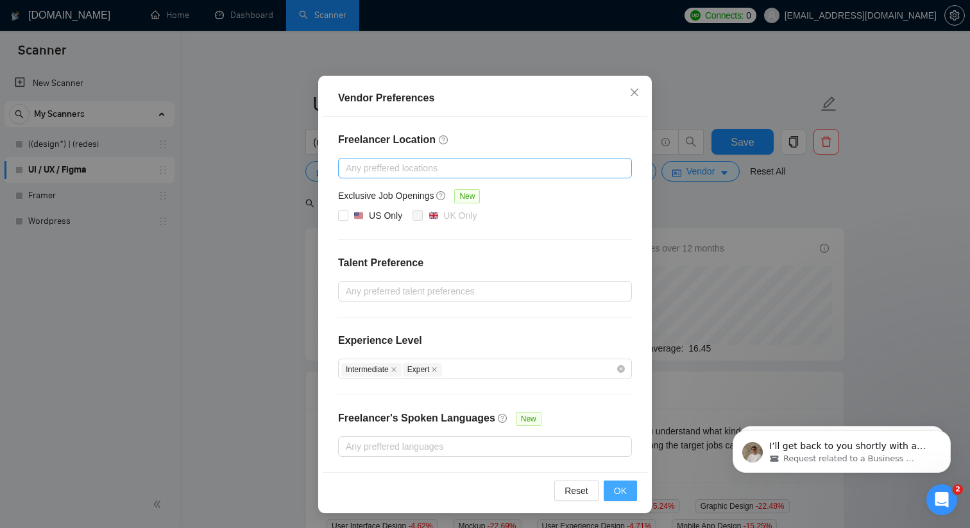
click at [616, 489] on span "OK" at bounding box center [620, 491] width 13 height 14
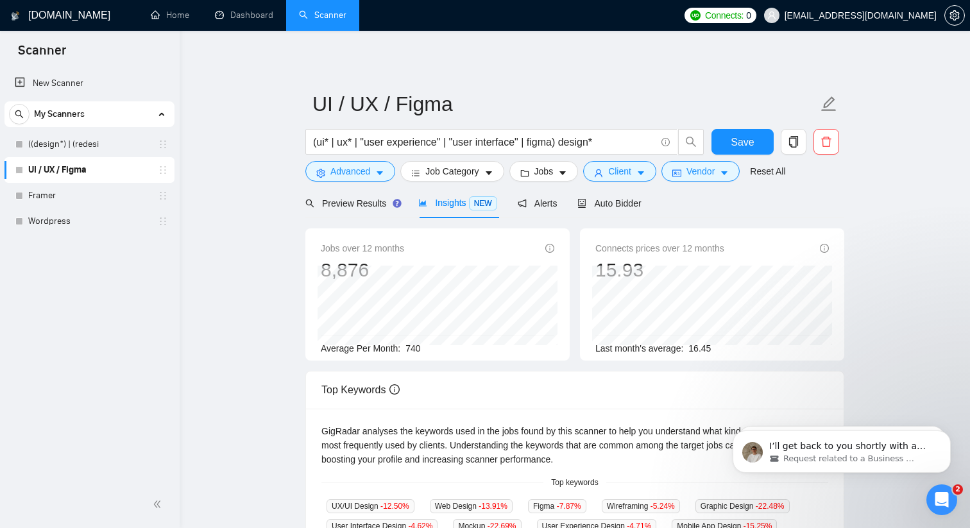
scroll to position [1, 0]
click at [363, 170] on span "Advanced" at bounding box center [350, 171] width 40 height 14
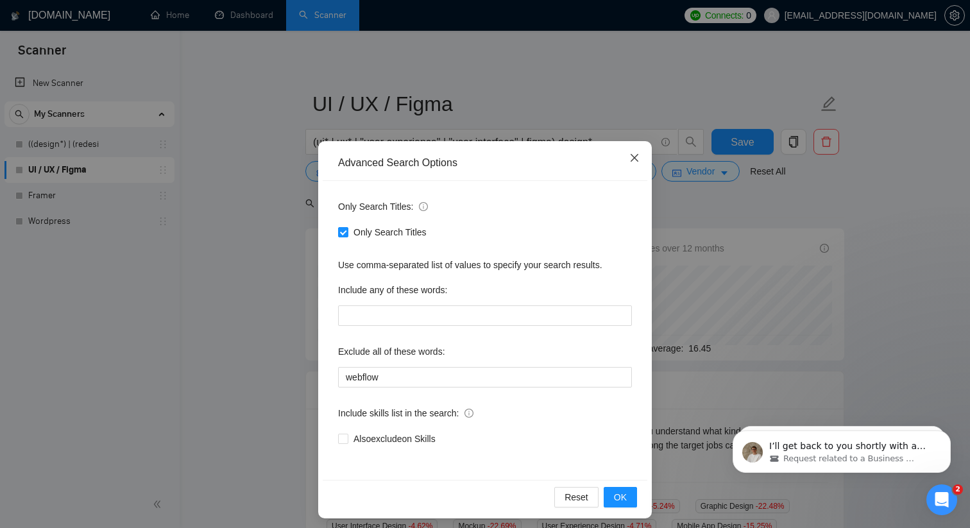
click at [637, 158] on icon "close" at bounding box center [634, 158] width 10 height 10
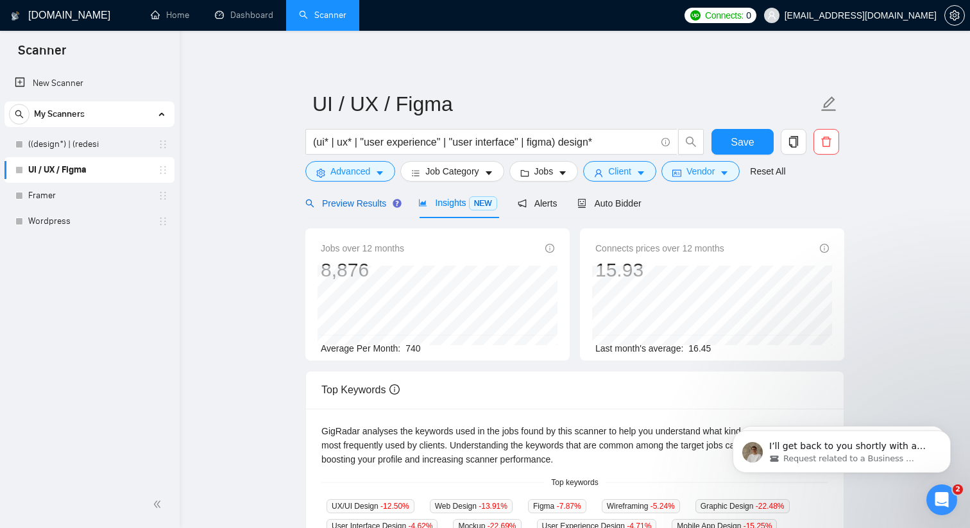
click at [331, 198] on span "Preview Results" at bounding box center [351, 203] width 92 height 10
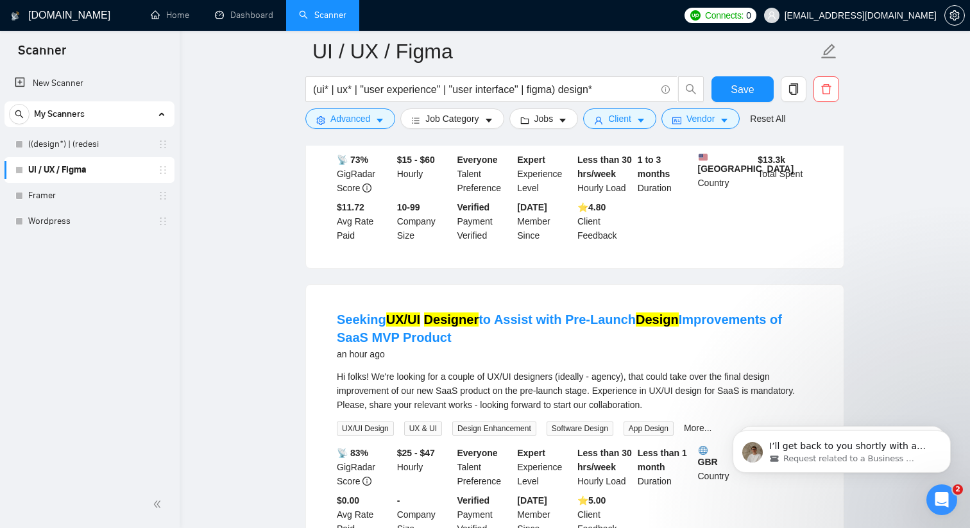
scroll to position [210, 0]
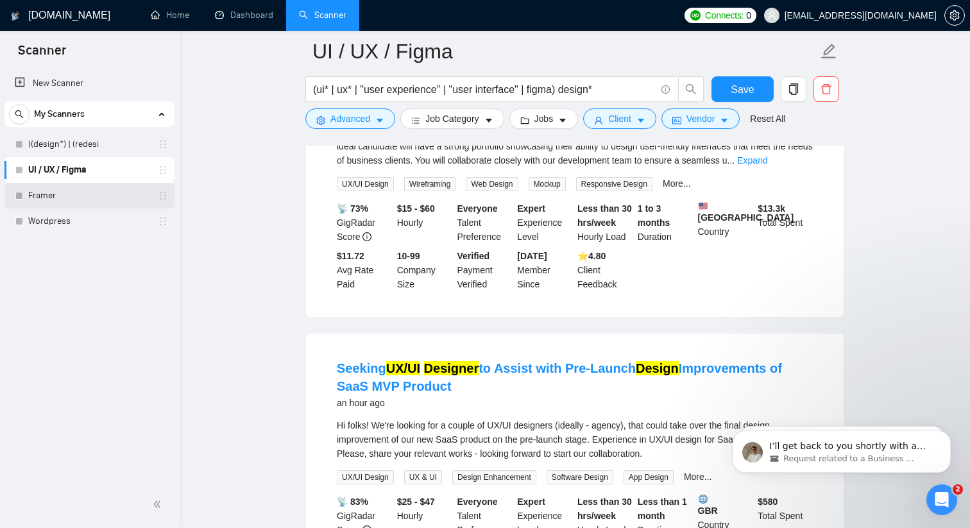
click at [42, 199] on link "Framer" at bounding box center [89, 196] width 122 height 26
click at [747, 95] on span "Save" at bounding box center [741, 89] width 23 height 16
click at [113, 143] on link "((design*) | (redesi" at bounding box center [89, 144] width 122 height 26
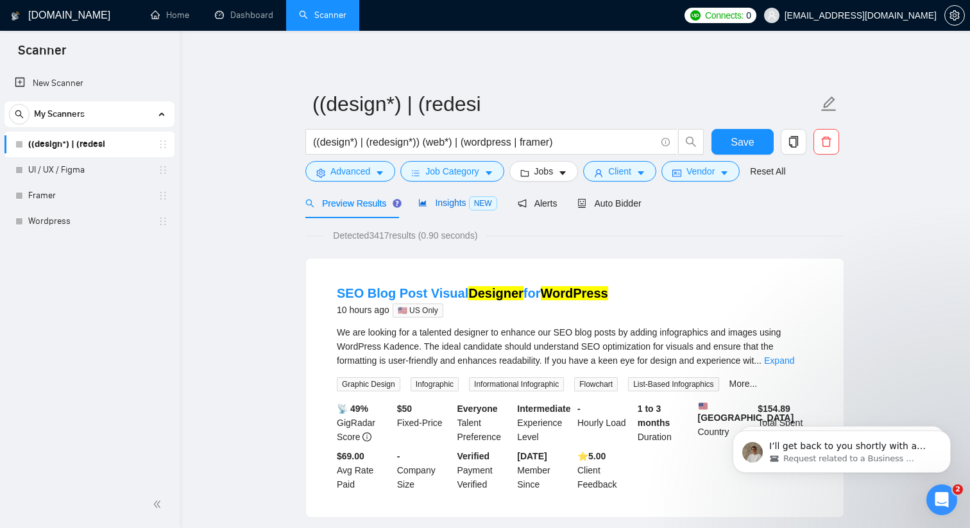
click at [483, 204] on span "NEW" at bounding box center [483, 203] width 28 height 14
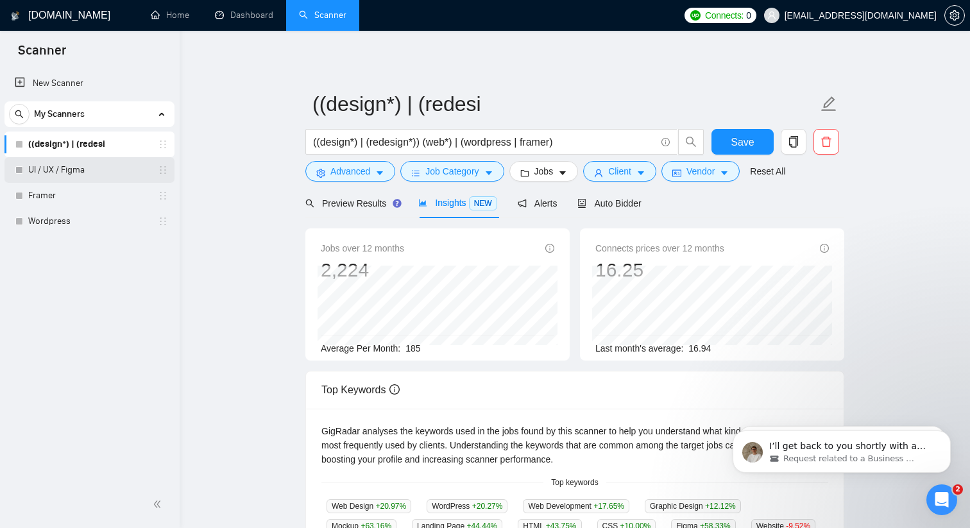
click at [115, 169] on link "UI / UX / Figma" at bounding box center [89, 170] width 122 height 26
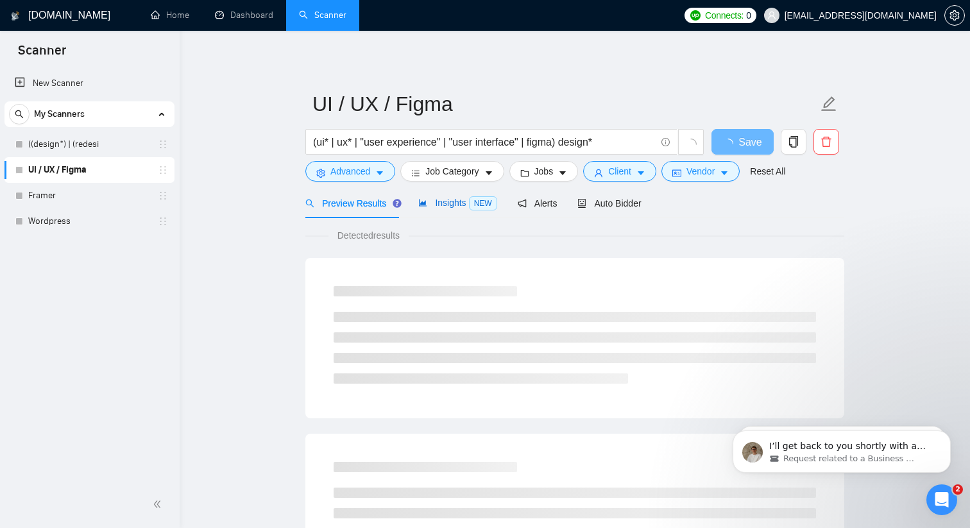
click at [455, 203] on span "Insights NEW" at bounding box center [457, 203] width 78 height 10
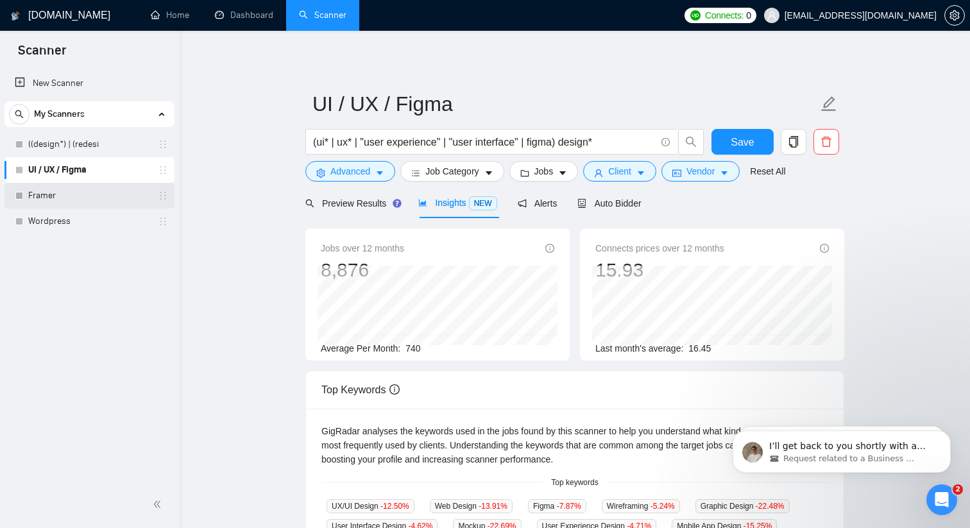
click at [39, 205] on link "Framer" at bounding box center [89, 196] width 122 height 26
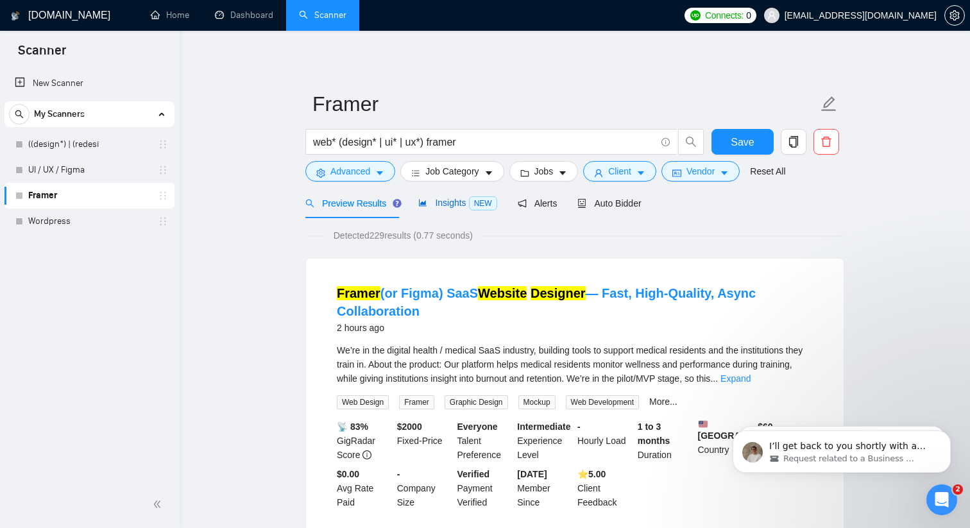
click at [486, 209] on span "NEW" at bounding box center [483, 203] width 28 height 14
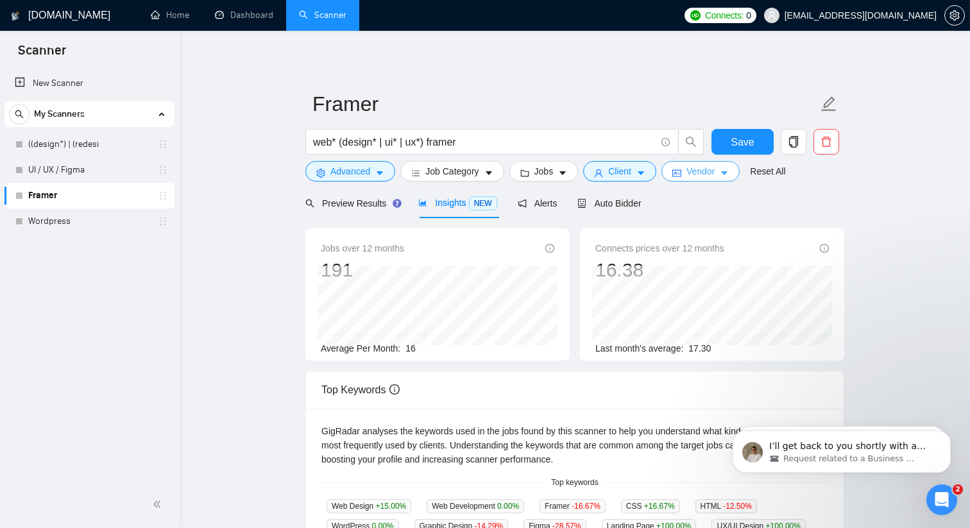
click at [704, 174] on span "Vendor" at bounding box center [700, 171] width 28 height 14
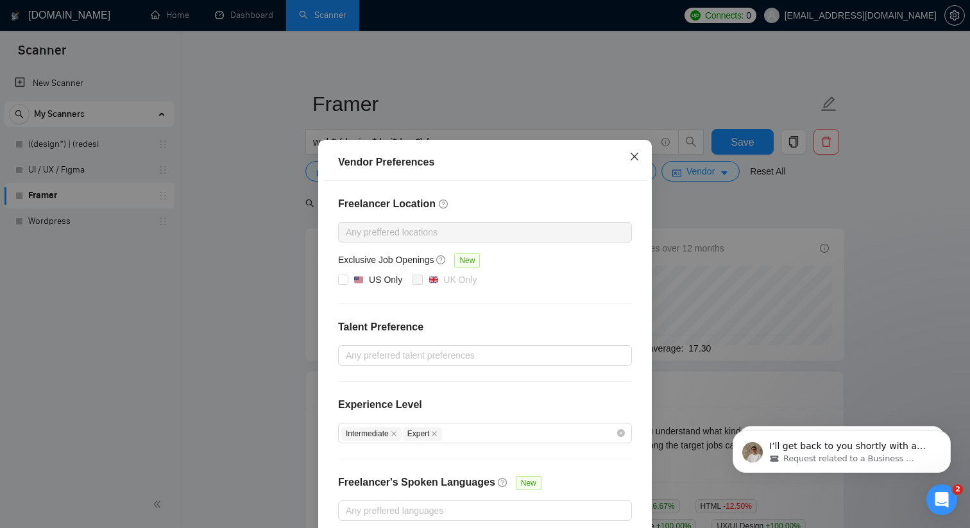
click at [634, 158] on icon "close" at bounding box center [634, 157] width 8 height 8
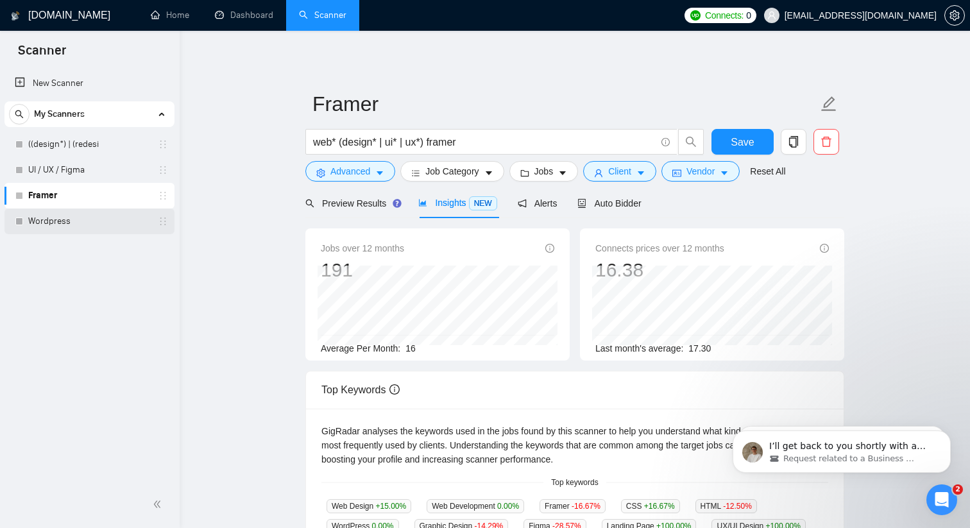
click at [102, 215] on link "Wordpress" at bounding box center [89, 221] width 122 height 26
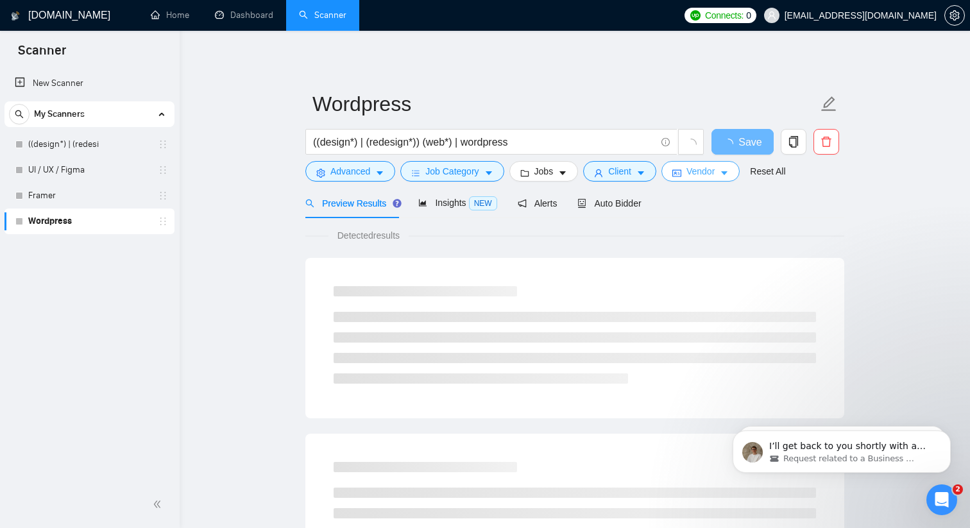
click at [734, 180] on button "Vendor" at bounding box center [700, 171] width 78 height 21
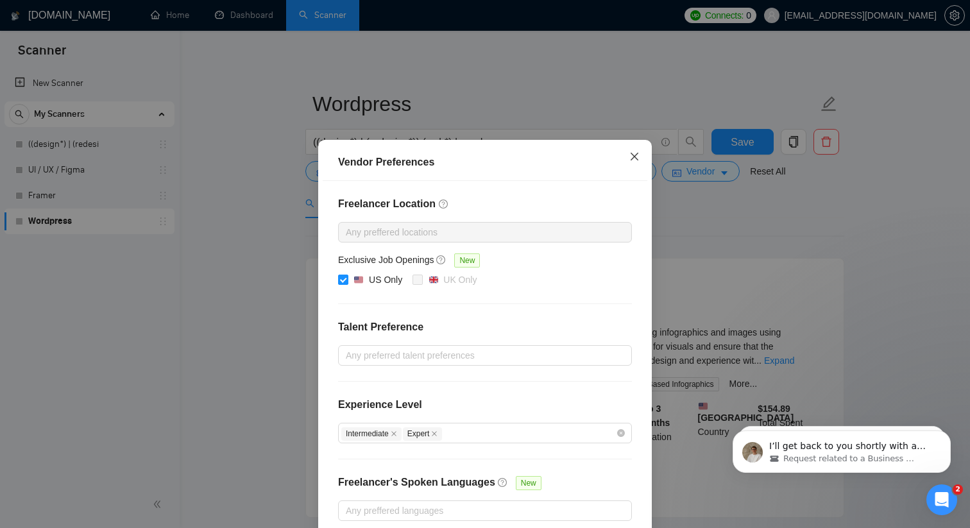
click at [636, 157] on icon "close" at bounding box center [634, 156] width 10 height 10
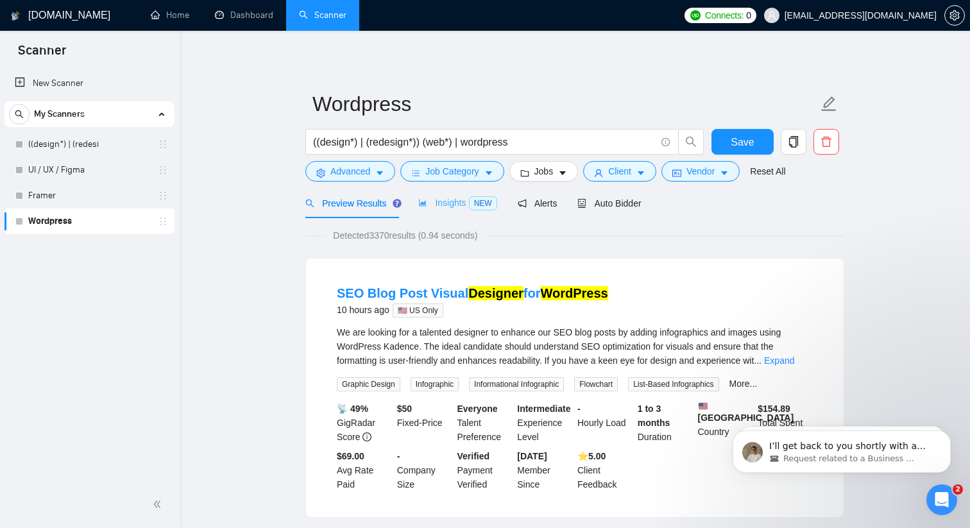
click at [457, 193] on div "Insights NEW" at bounding box center [457, 203] width 78 height 30
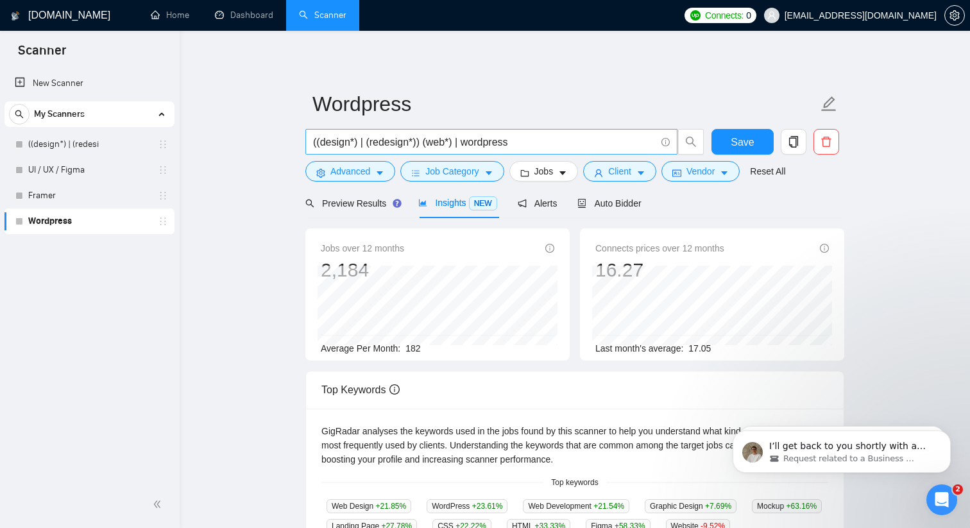
click at [409, 133] on span "((design*) | (redesign*)) (web*) | wordpress" at bounding box center [491, 142] width 372 height 26
click at [420, 143] on input "((design*) | (redesign*)) (web*) | wordpress" at bounding box center [484, 142] width 342 height 16
drag, startPoint x: 519, startPoint y: 139, endPoint x: 284, endPoint y: 139, distance: 234.7
click at [284, 139] on main "Wordpress ((design*) | (redesign*)) (web*) | wordpress Save Advanced Job Catego…" at bounding box center [574, 481] width 749 height 860
click at [26, 89] on link "New Scanner" at bounding box center [89, 84] width 149 height 26
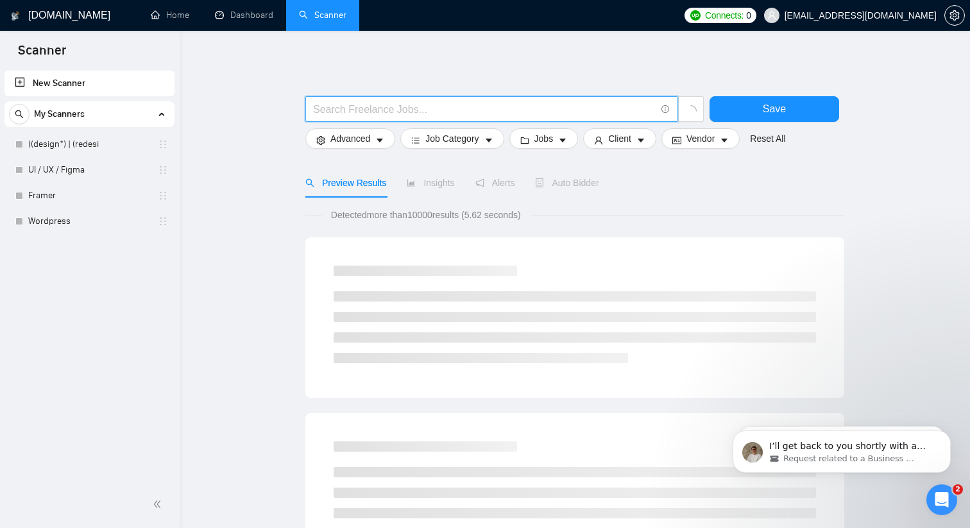
click at [409, 117] on input "text" at bounding box center [484, 109] width 342 height 16
paste input "((design*) | (redesign*)) (web*) | wordpress"
click at [455, 105] on input "((design*) | (redesign*)) (web*) | wordpress" at bounding box center [484, 109] width 342 height 16
click at [553, 112] on input "((design*) | (redesign*)) (social media) | wordpress" at bounding box center [484, 109] width 342 height 16
click at [428, 106] on input "((design*) | (redesign*)) (social media" at bounding box center [484, 109] width 342 height 16
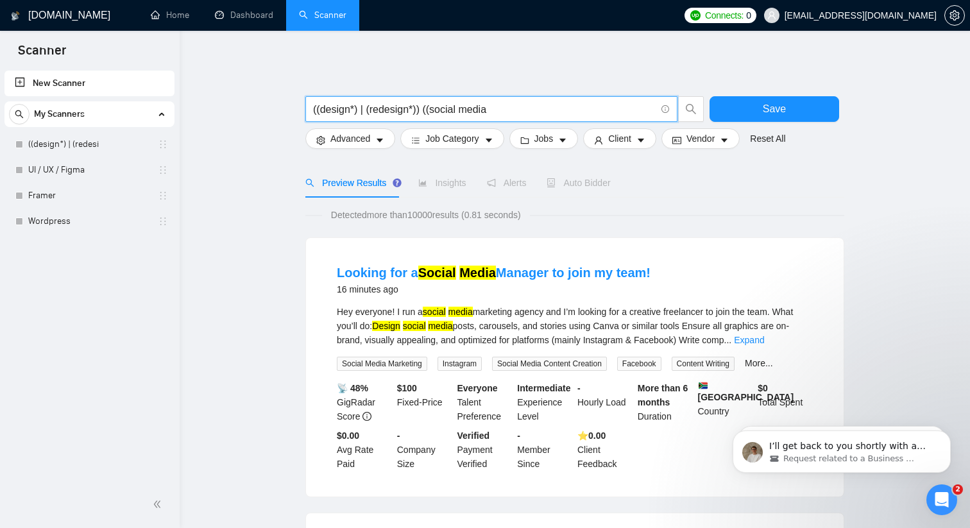
click at [507, 106] on input "((design*) | (redesign*)) ((social media" at bounding box center [484, 109] width 342 height 16
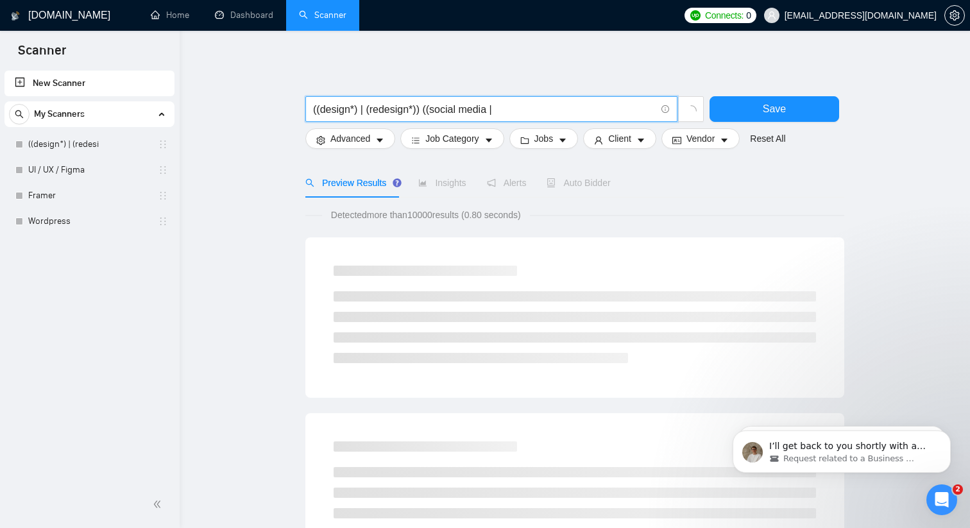
click at [488, 108] on input "((design*) | (redesign*)) ((social media |" at bounding box center [484, 109] width 342 height 16
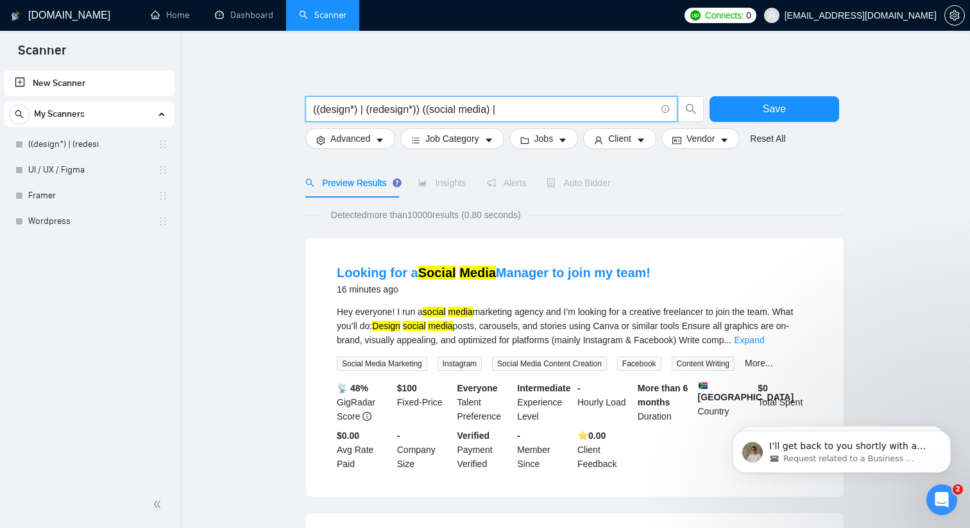
click at [565, 112] on input "((design*) | (redesign*)) ((social media) |" at bounding box center [484, 109] width 342 height 16
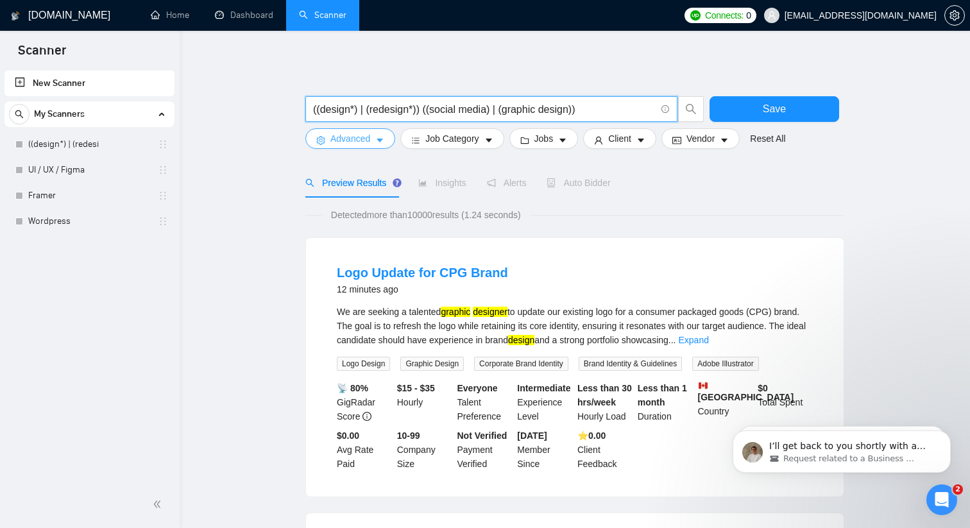
type input "((design*) | (redesign*)) ((social media) | (graphic design))"
click at [371, 140] on button "Advanced" at bounding box center [350, 138] width 90 height 21
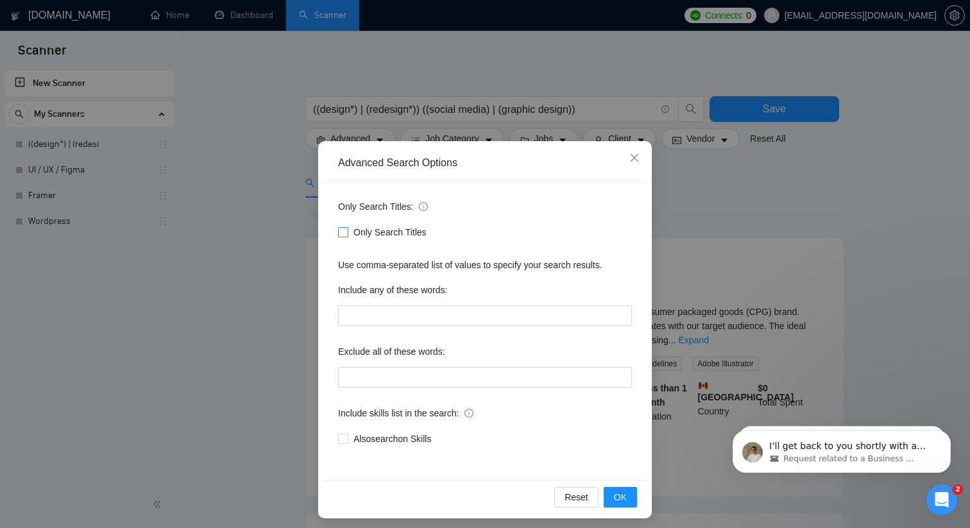
click at [342, 231] on input "Only Search Titles" at bounding box center [342, 231] width 9 height 9
checkbox input "true"
click at [623, 504] on button "OK" at bounding box center [619, 497] width 33 height 21
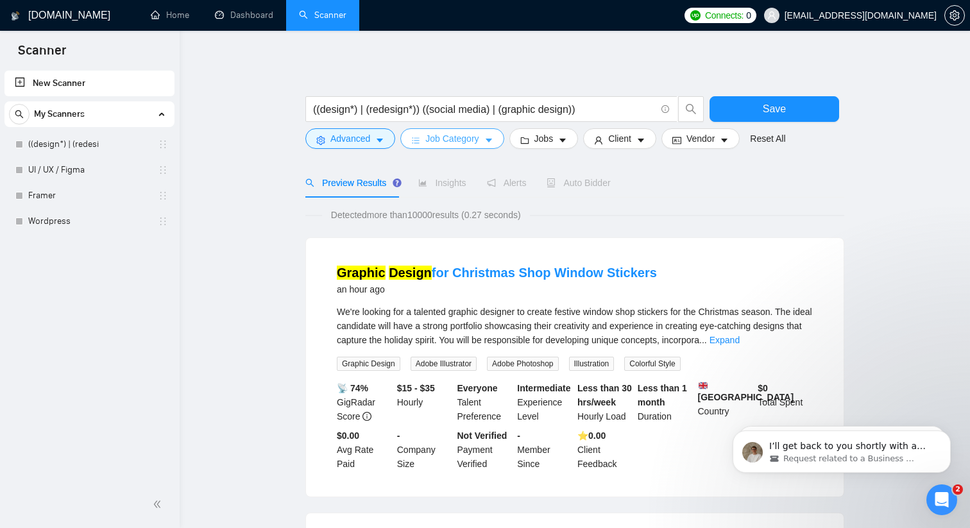
click at [475, 132] on span "Job Category" at bounding box center [451, 138] width 53 height 14
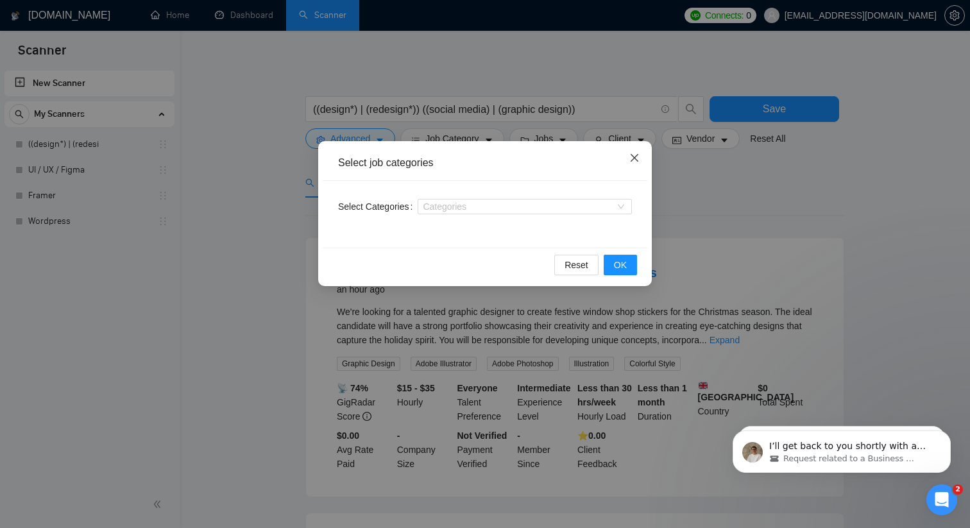
click at [635, 158] on icon "close" at bounding box center [634, 158] width 8 height 8
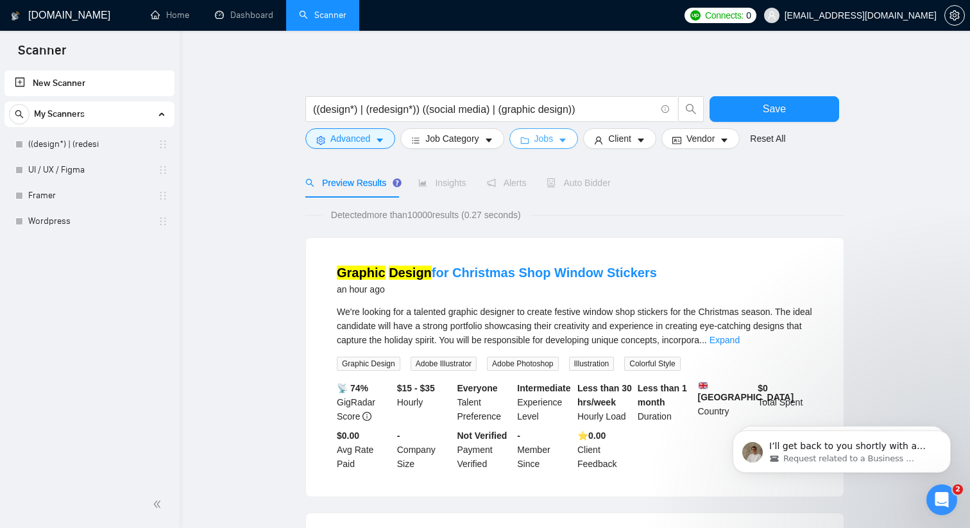
click at [559, 140] on button "Jobs" at bounding box center [543, 138] width 69 height 21
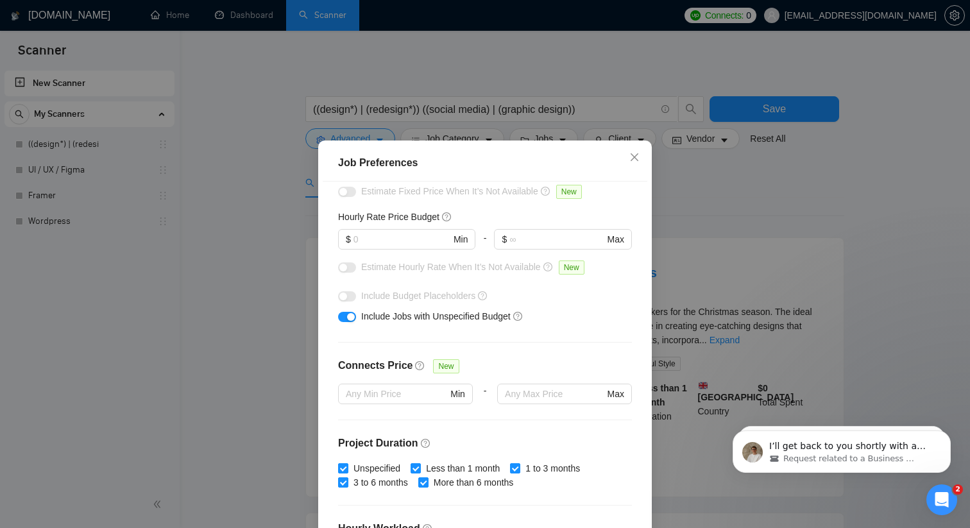
scroll to position [353, 0]
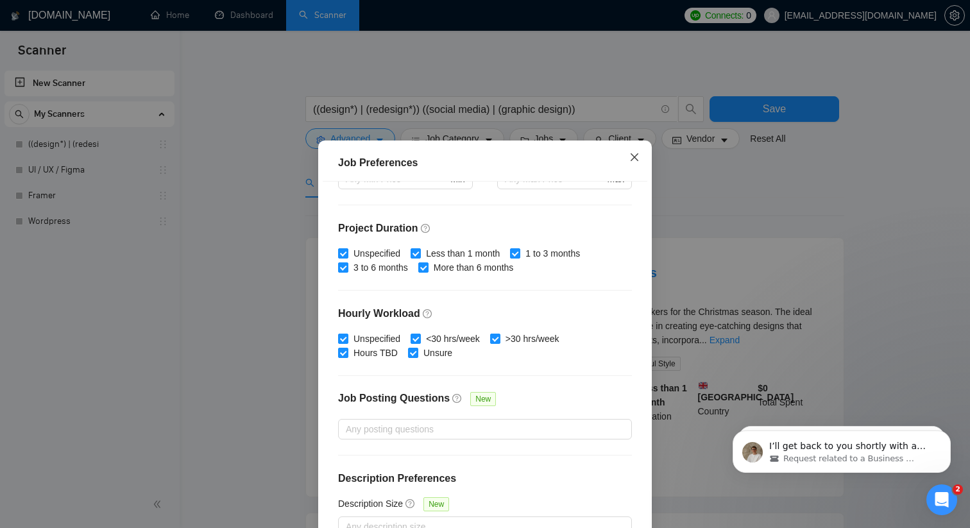
click at [630, 168] on span "Close" at bounding box center [634, 157] width 35 height 35
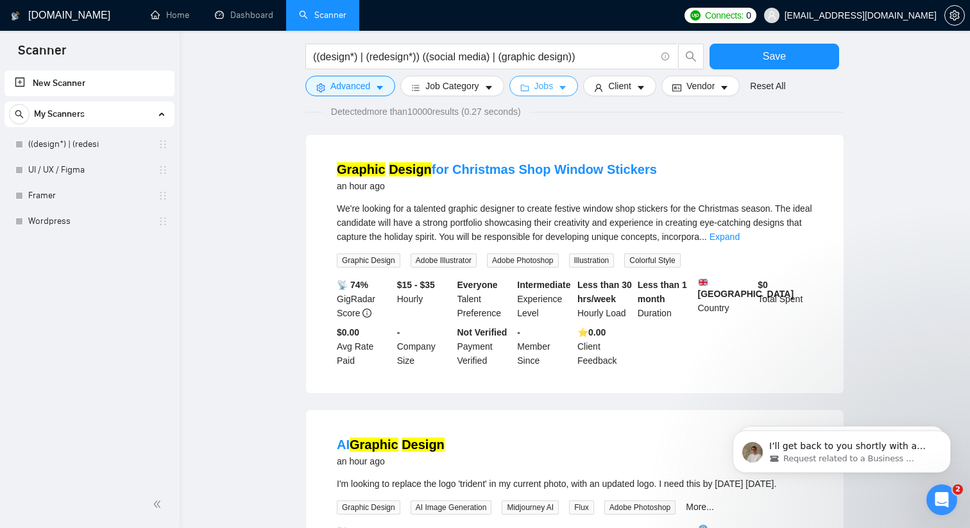
scroll to position [114, 0]
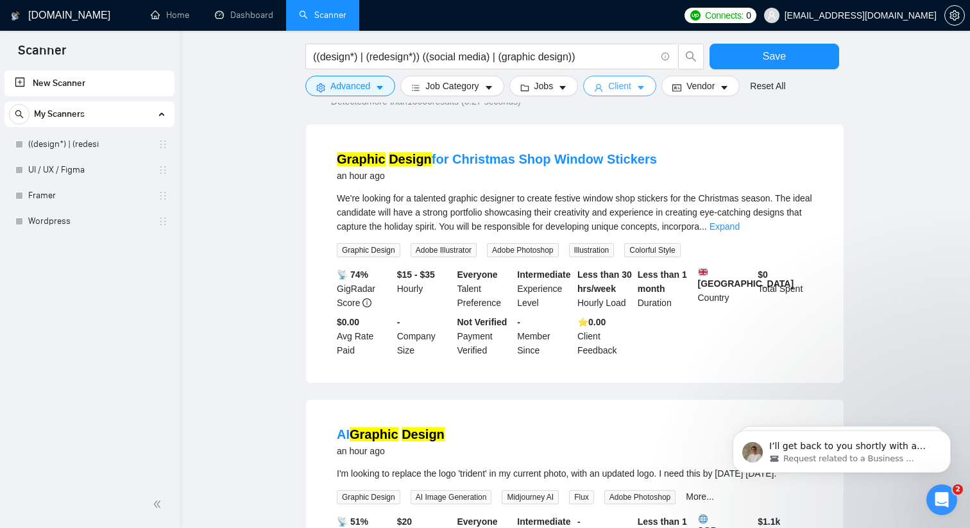
click at [639, 87] on button "Client" at bounding box center [619, 86] width 73 height 21
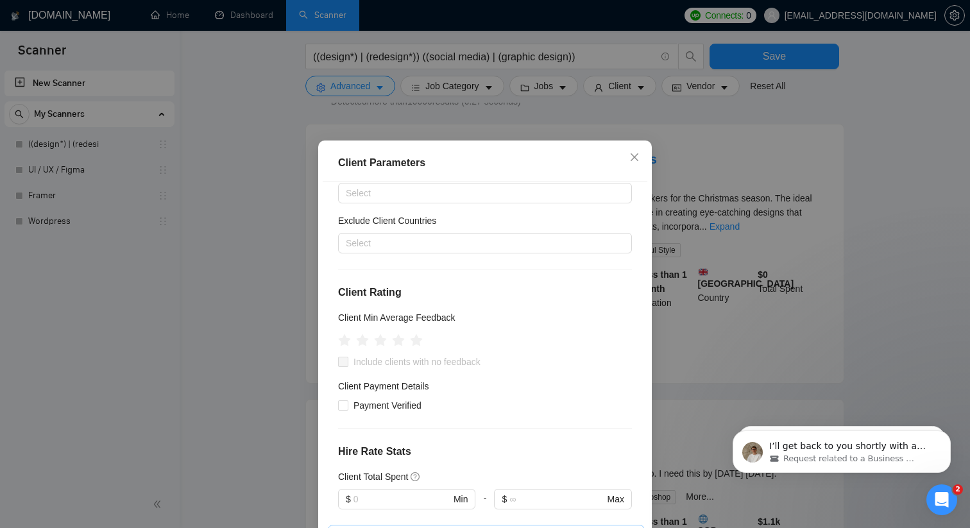
scroll to position [53, 0]
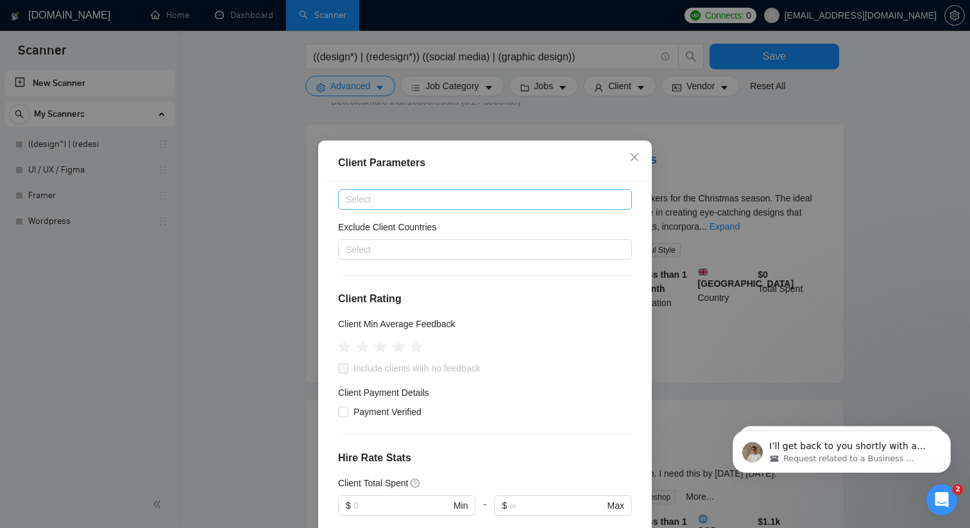
click at [410, 208] on div "Select" at bounding box center [485, 199] width 294 height 21
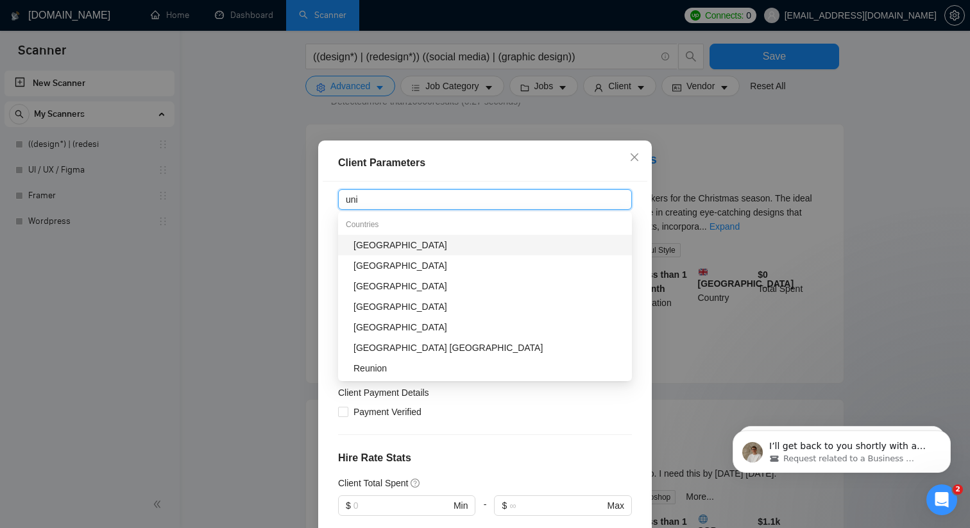
type input "unit"
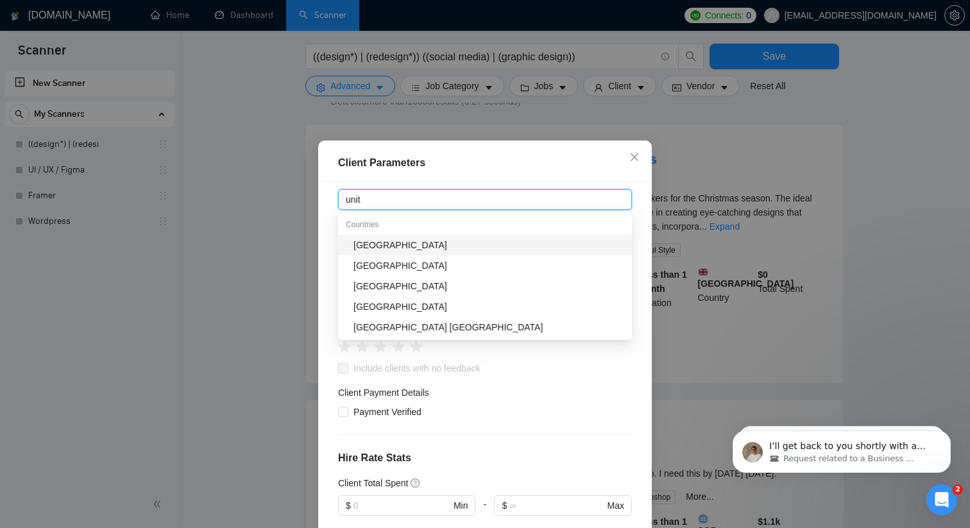
click at [388, 241] on div "[GEOGRAPHIC_DATA]" at bounding box center [488, 245] width 271 height 14
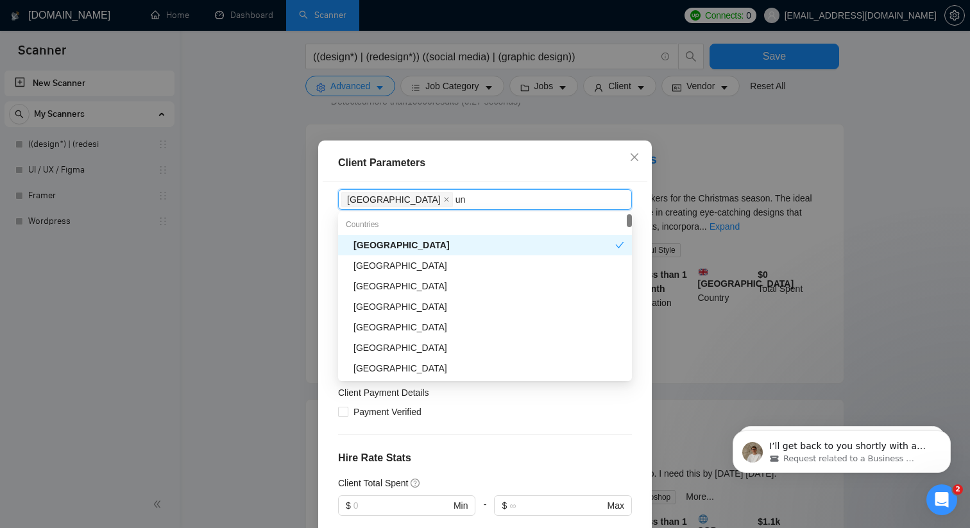
type input "uni"
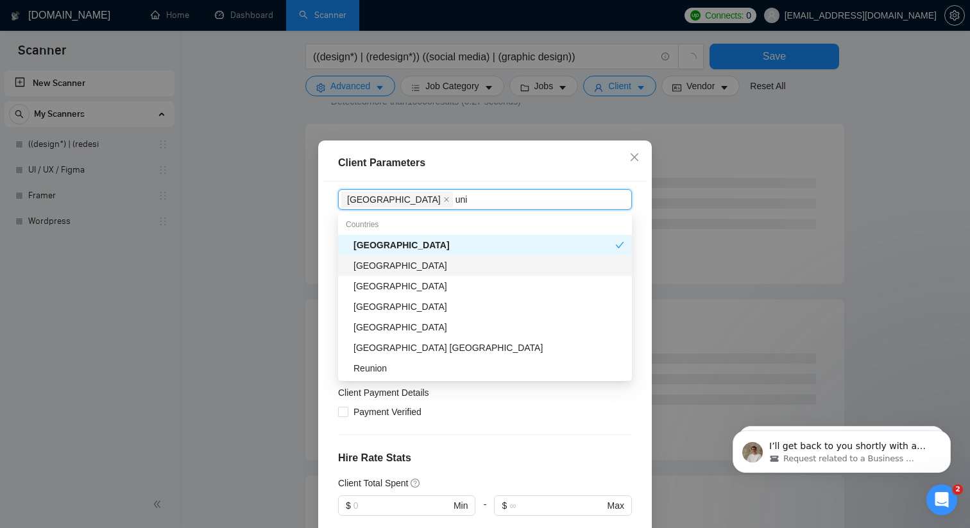
click at [374, 273] on div "[GEOGRAPHIC_DATA]" at bounding box center [485, 265] width 294 height 21
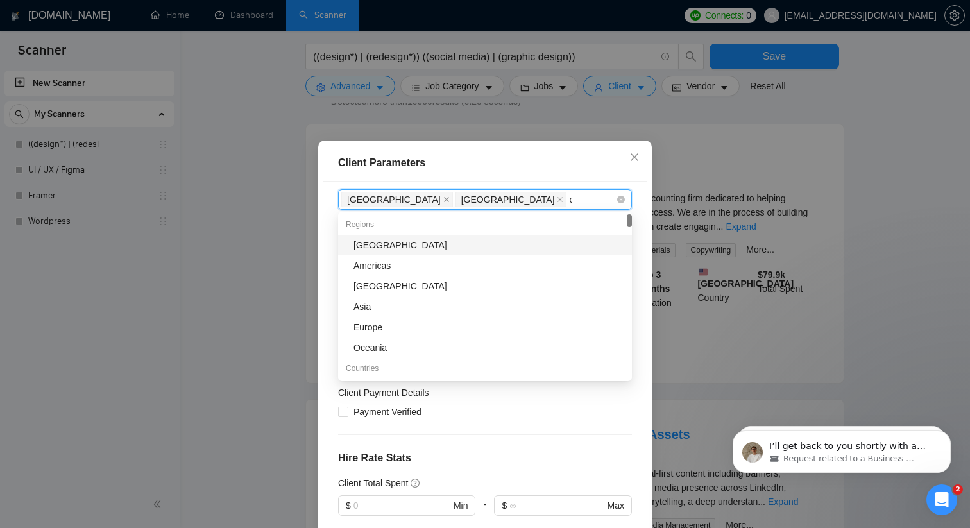
type input "can"
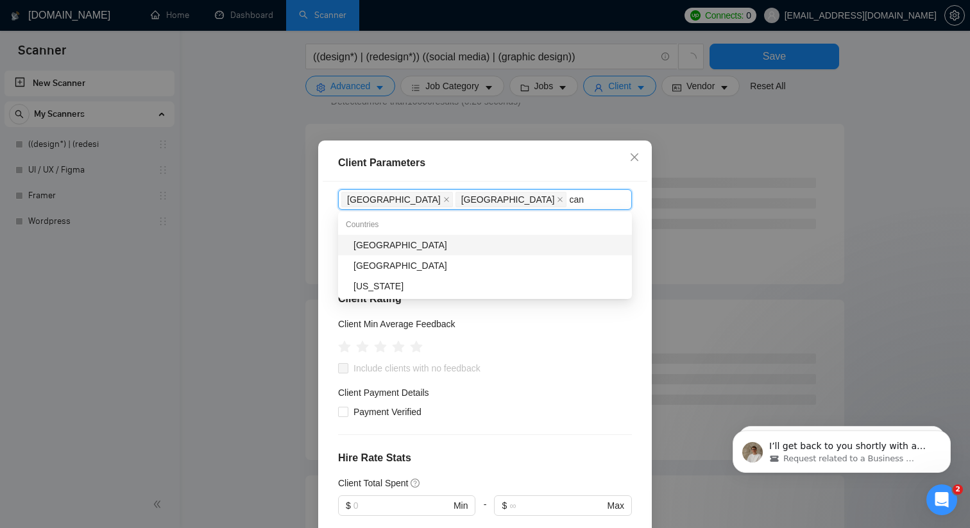
click at [484, 243] on div "[GEOGRAPHIC_DATA]" at bounding box center [488, 245] width 271 height 14
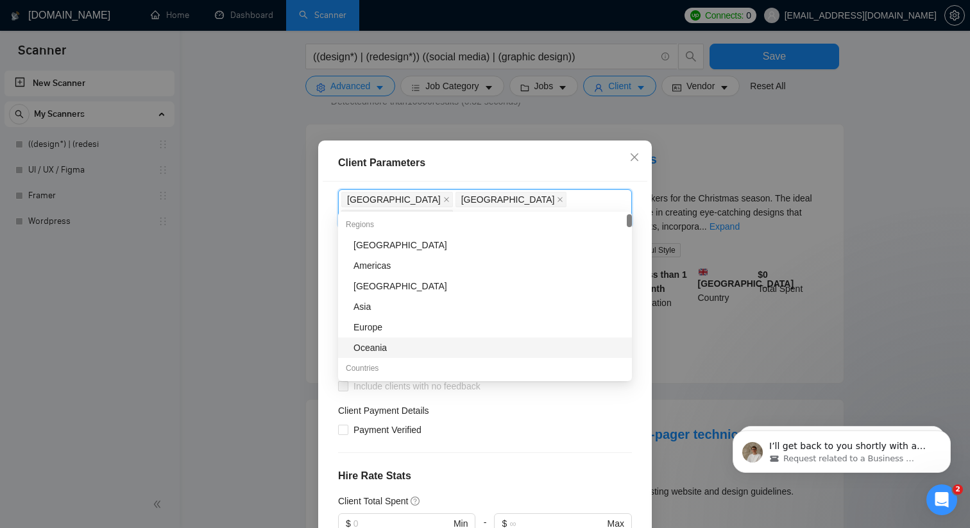
click at [536, 403] on div "Client Payment Details" at bounding box center [485, 412] width 294 height 19
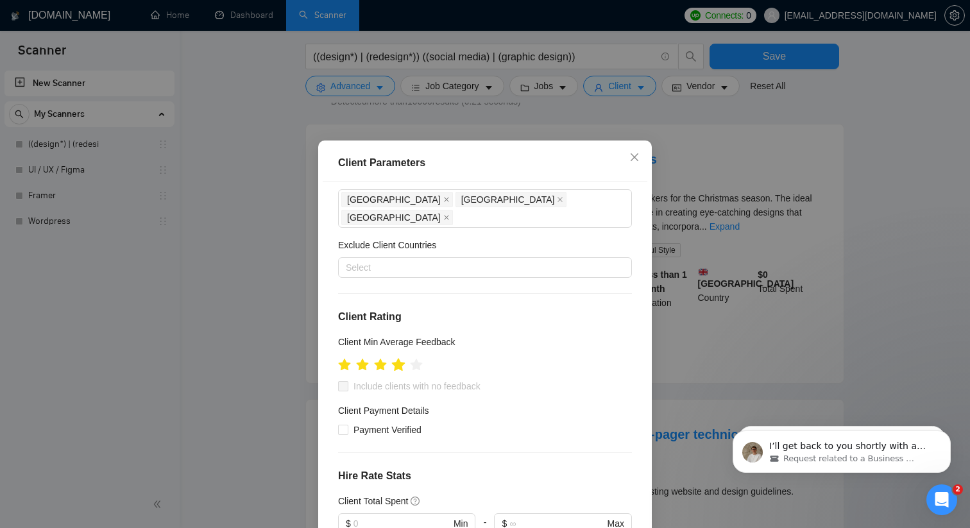
click at [401, 358] on icon "star" at bounding box center [398, 364] width 13 height 13
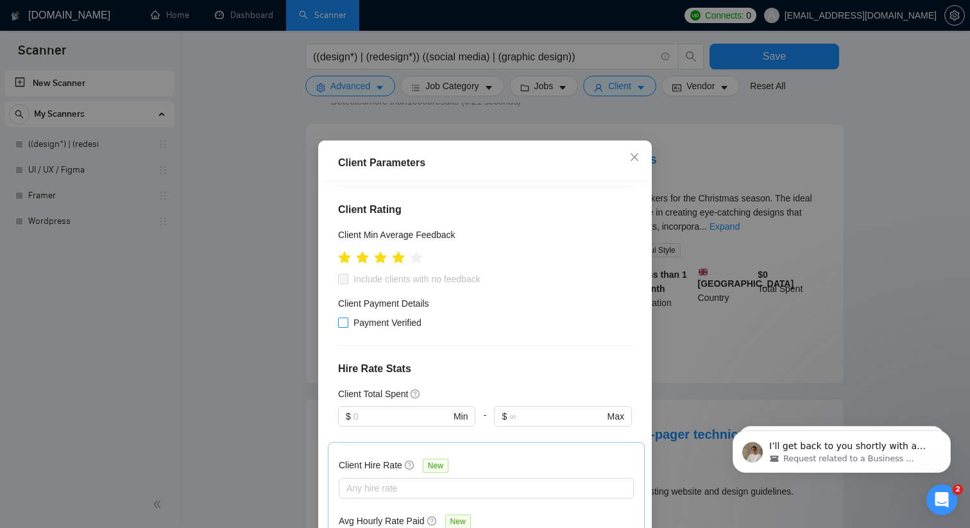
click at [341, 317] on input "Payment Verified" at bounding box center [342, 321] width 9 height 9
checkbox input "true"
click at [369, 409] on input "text" at bounding box center [401, 416] width 97 height 14
type input "1"
click at [476, 330] on div "Client Location Include Client Countries [GEOGRAPHIC_DATA] [GEOGRAPHIC_DATA] [G…" at bounding box center [485, 365] width 325 height 369
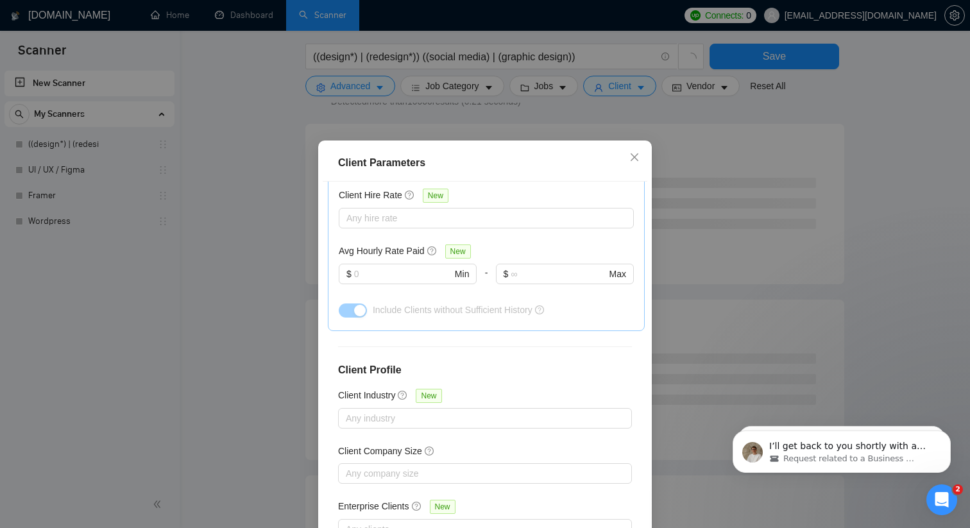
scroll to position [408, 0]
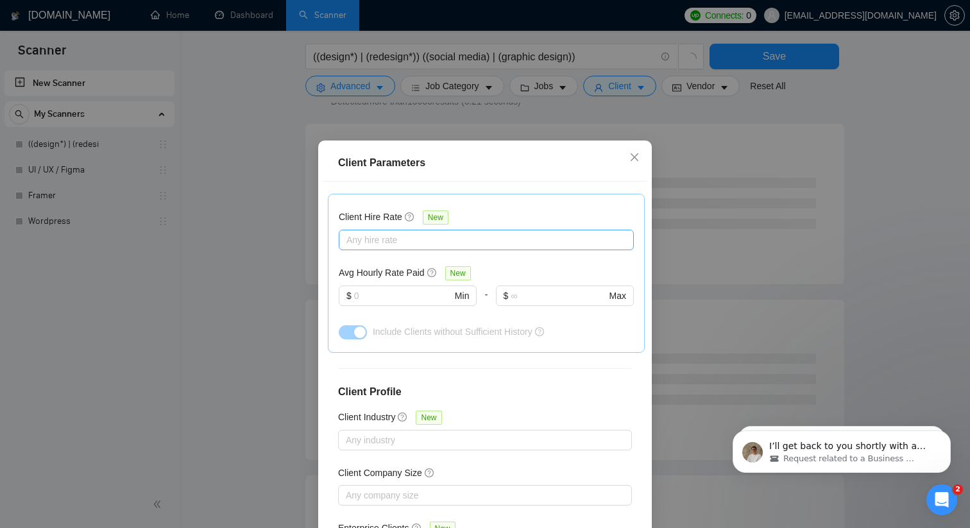
click at [431, 232] on div at bounding box center [480, 239] width 276 height 15
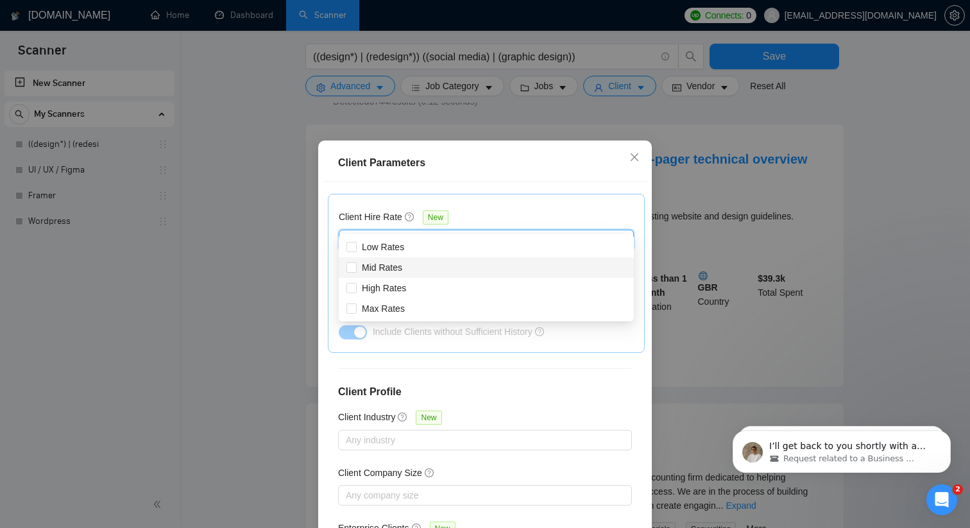
click at [346, 272] on div "Mid Rates" at bounding box center [486, 267] width 295 height 21
checkbox input "true"
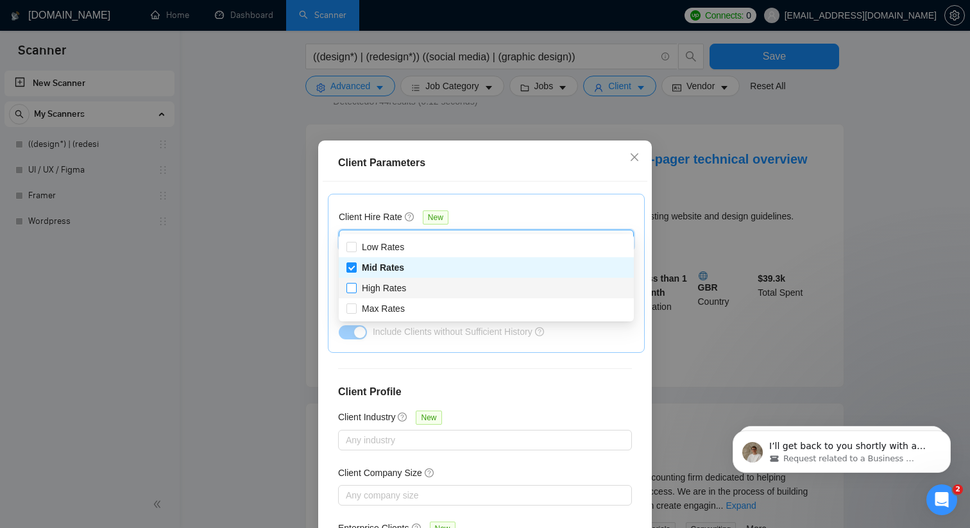
click at [349, 288] on input "High Rates" at bounding box center [350, 287] width 9 height 9
checkbox input "true"
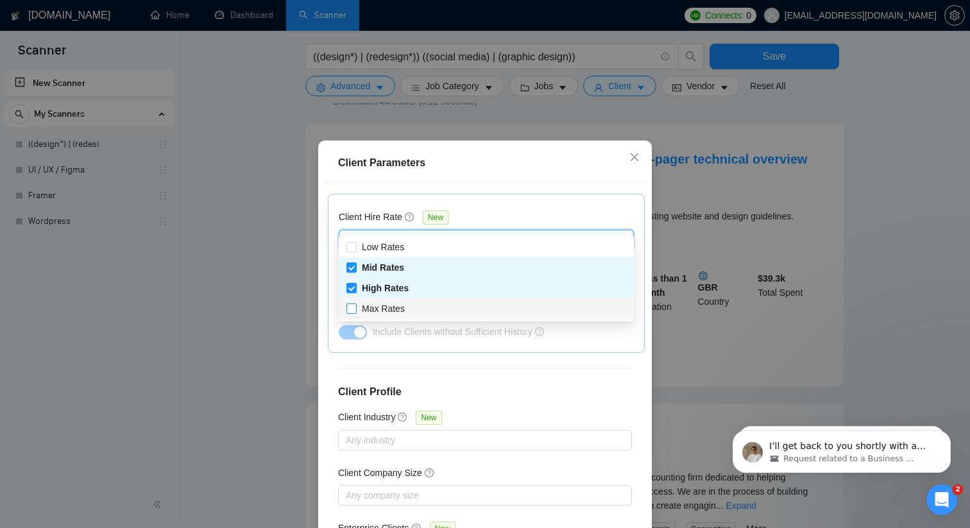
click at [351, 310] on input "Max Rates" at bounding box center [350, 307] width 9 height 9
checkbox input "true"
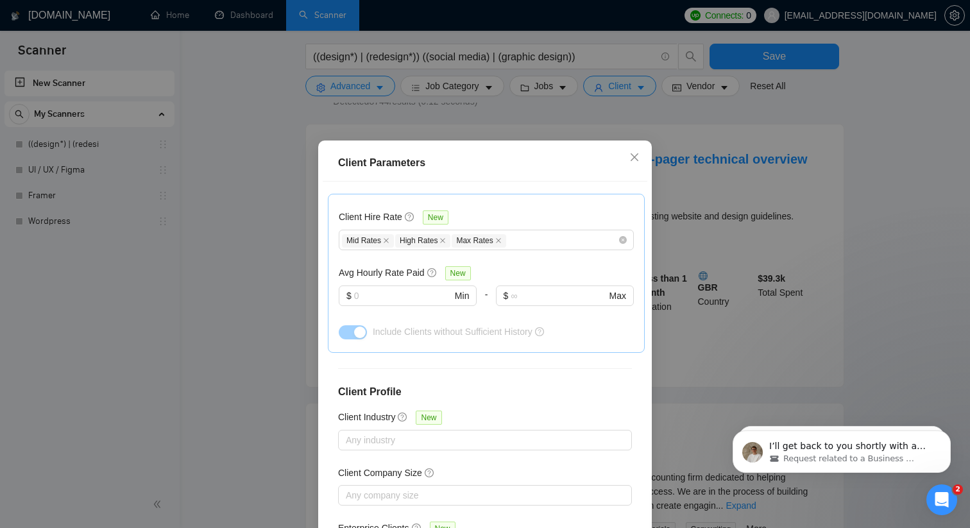
click at [454, 384] on h4 "Client Profile" at bounding box center [485, 391] width 294 height 15
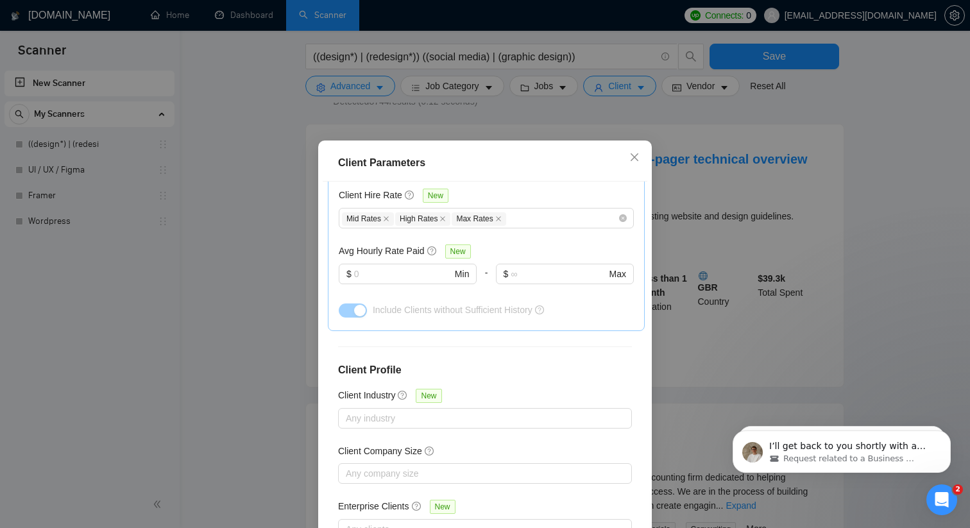
scroll to position [80, 0]
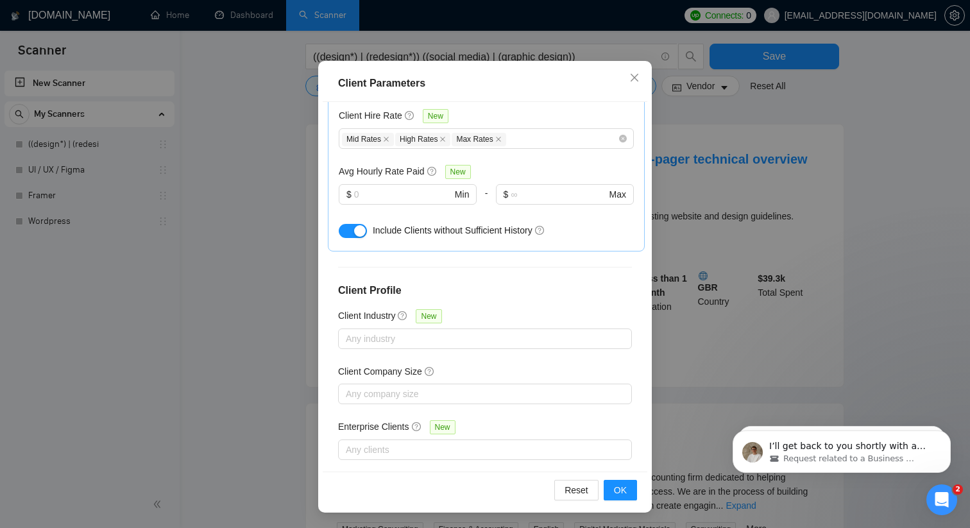
click at [630, 478] on div "Reset OK" at bounding box center [485, 489] width 325 height 37
click at [628, 491] on button "OK" at bounding box center [619, 490] width 33 height 21
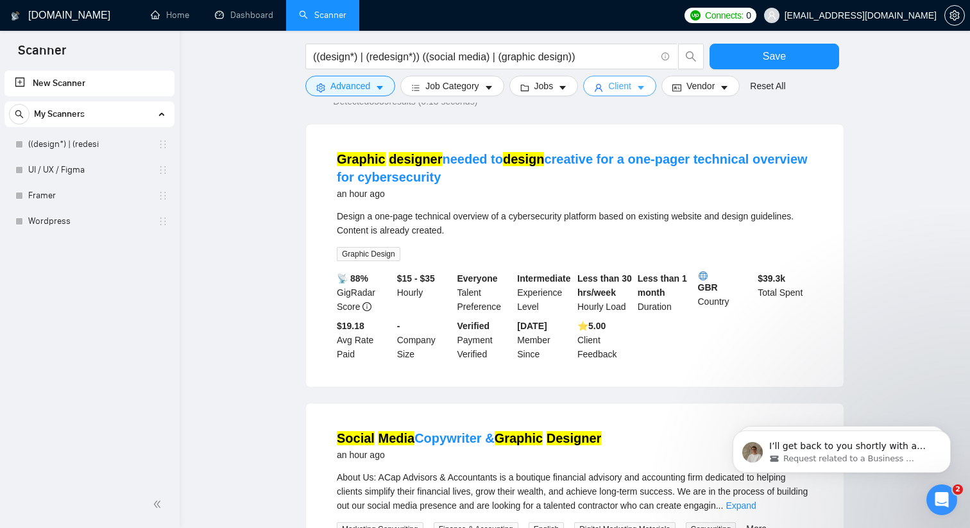
scroll to position [0, 0]
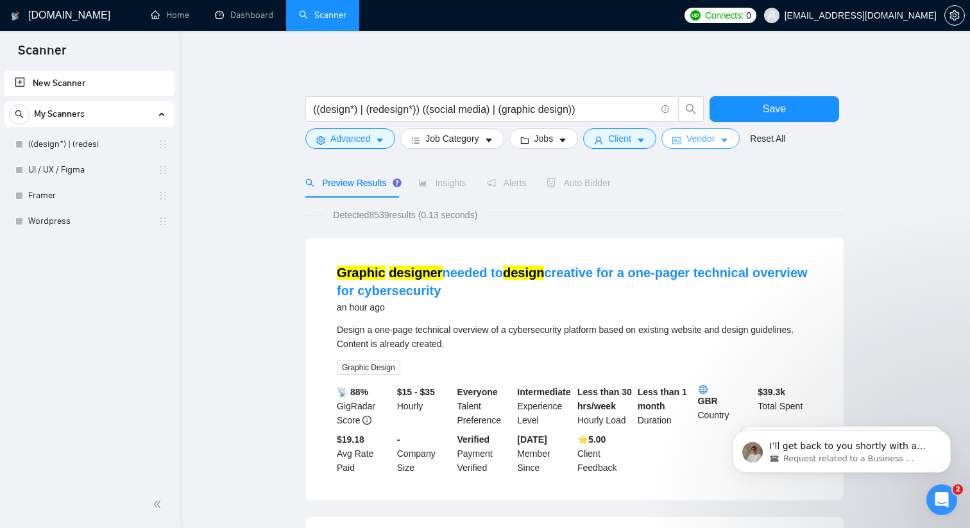
click at [725, 134] on button "Vendor" at bounding box center [700, 138] width 78 height 21
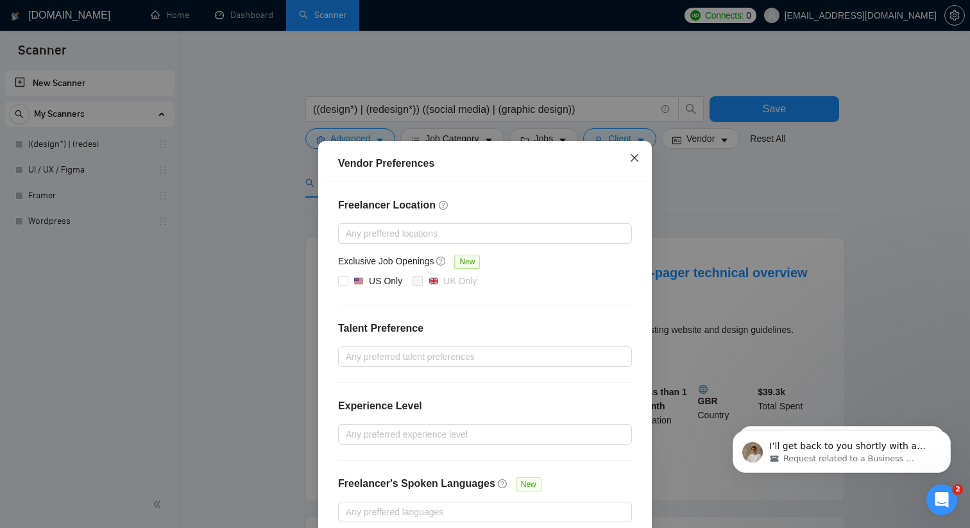
click at [633, 155] on icon "close" at bounding box center [634, 158] width 10 height 10
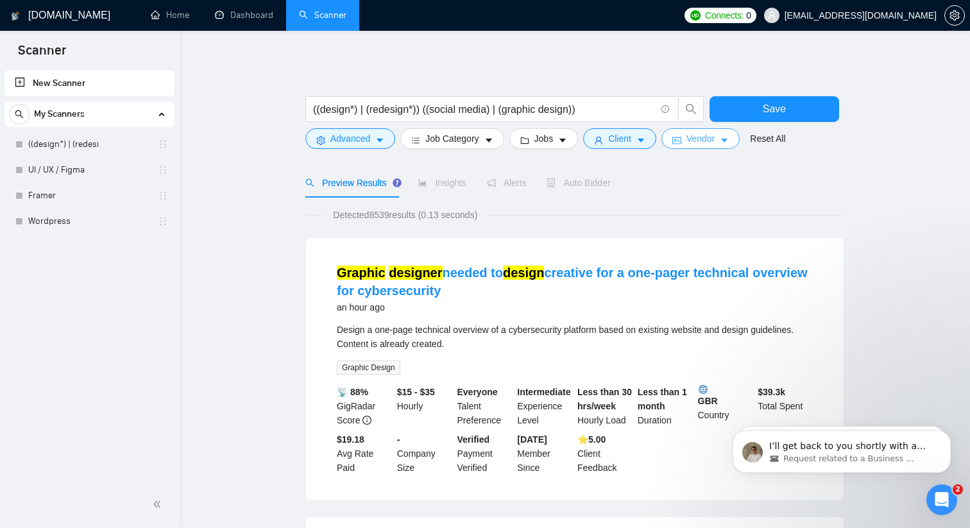
click at [695, 130] on button "Vendor" at bounding box center [700, 138] width 78 height 21
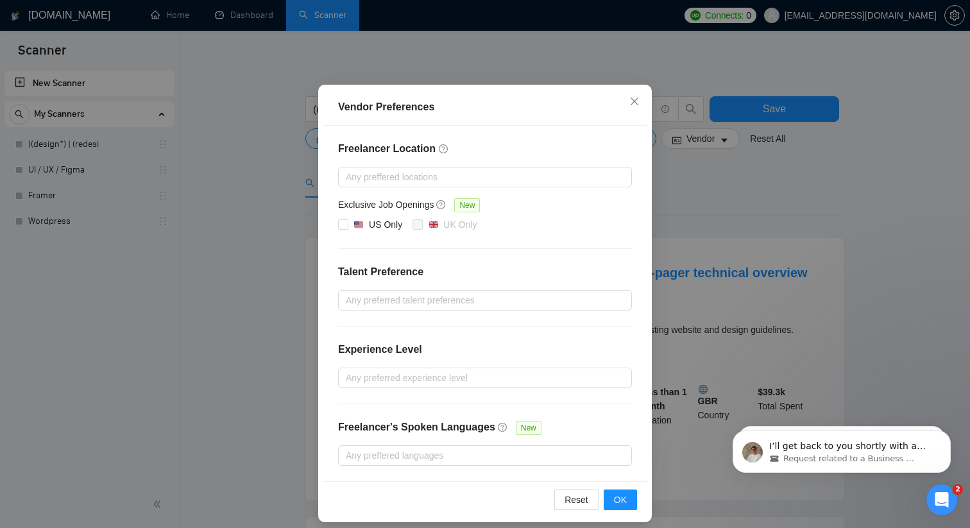
scroll to position [65, 0]
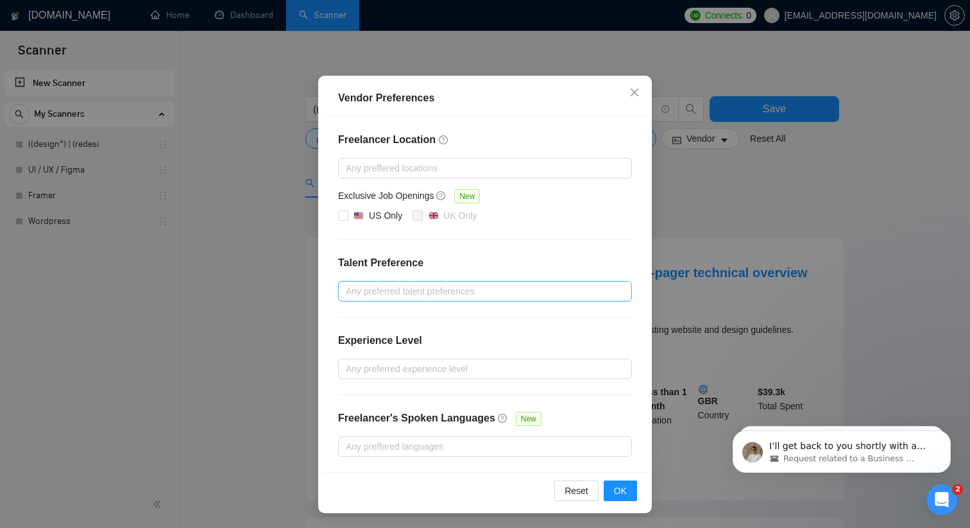
click at [455, 290] on div at bounding box center [478, 290] width 274 height 15
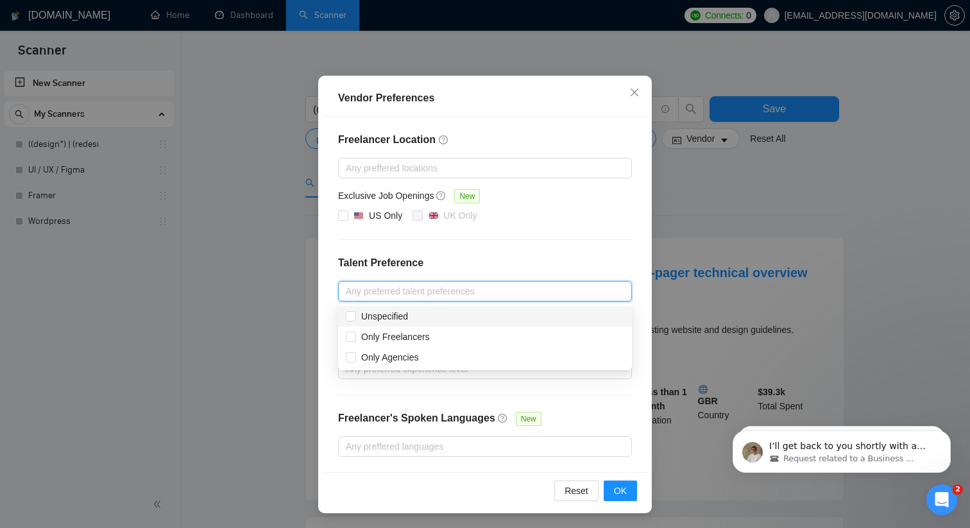
click at [496, 258] on h4 "Talent Preference" at bounding box center [485, 262] width 294 height 15
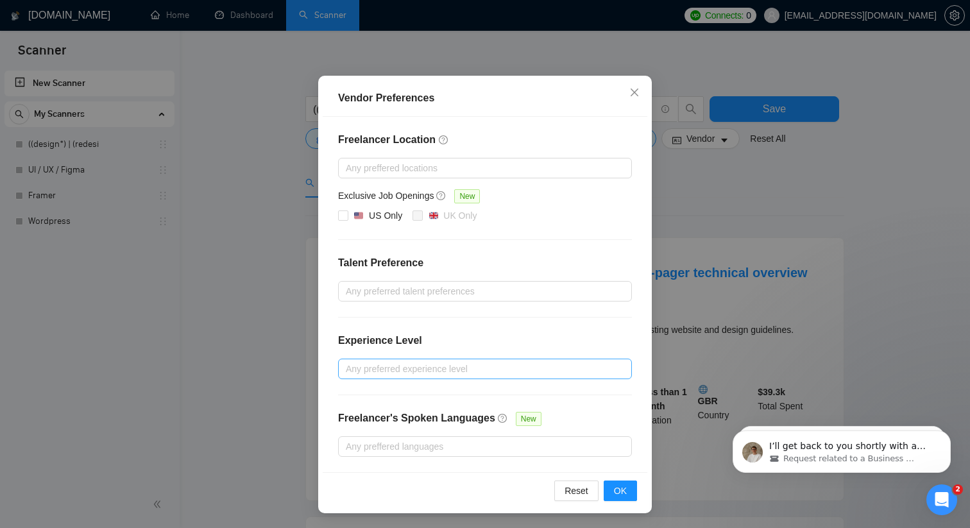
click at [430, 374] on div at bounding box center [478, 368] width 274 height 15
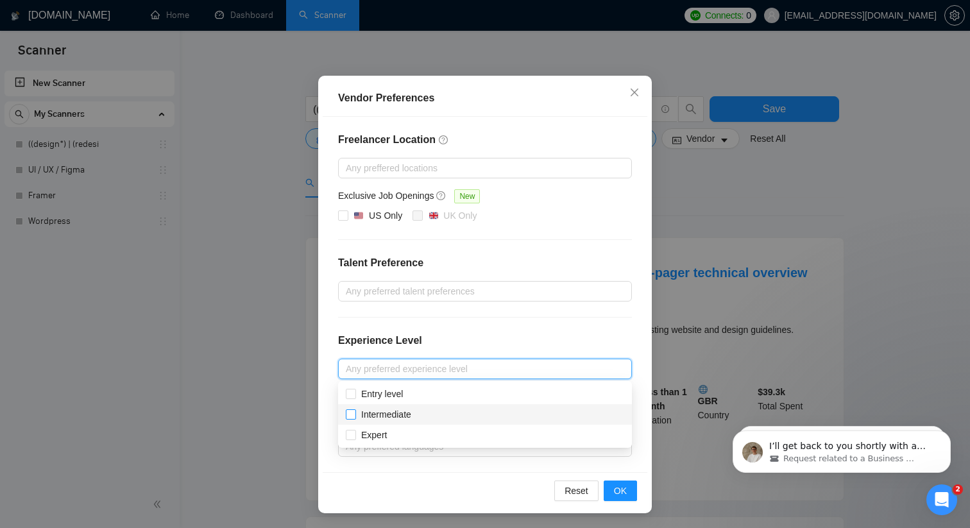
click at [352, 412] on input "Intermediate" at bounding box center [350, 413] width 9 height 9
checkbox input "true"
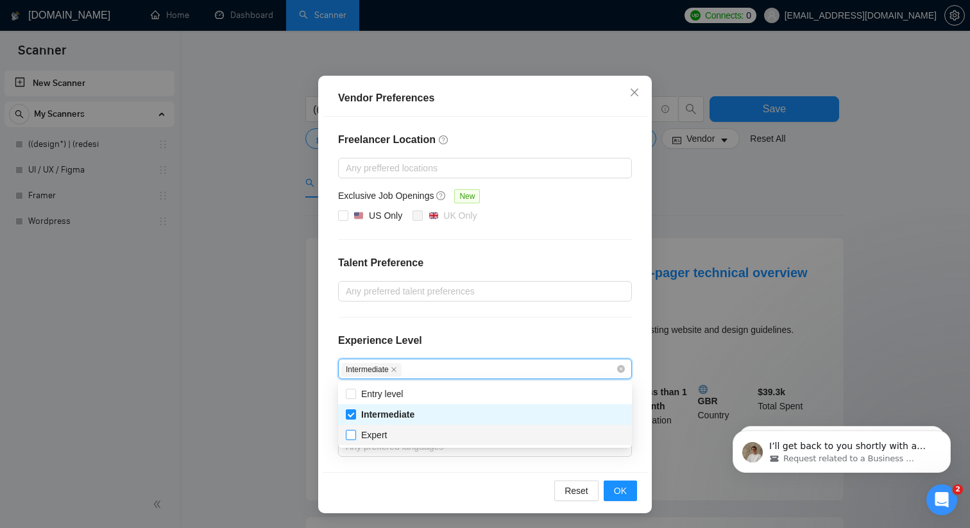
click at [352, 436] on input "Expert" at bounding box center [350, 434] width 9 height 9
checkbox input "true"
click at [611, 485] on button "OK" at bounding box center [619, 490] width 33 height 21
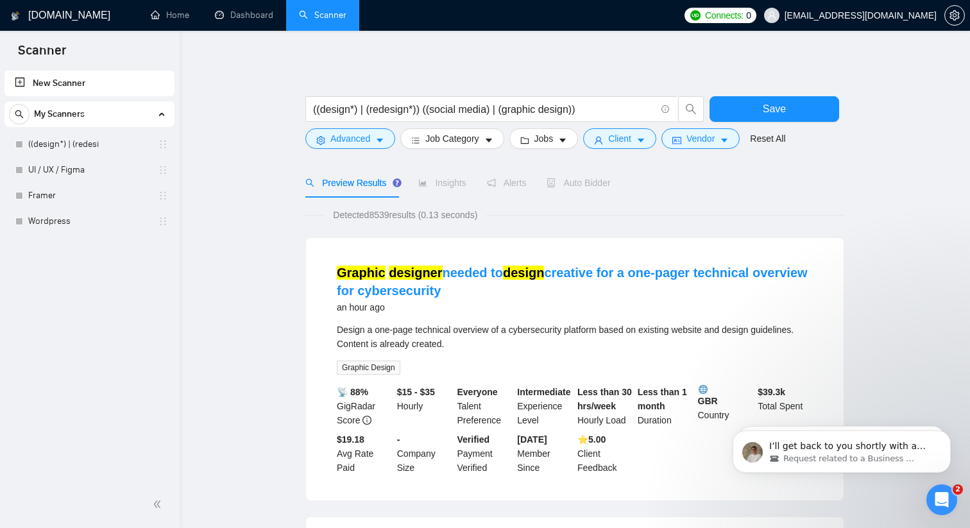
scroll to position [1, 0]
click at [681, 142] on icon "idcard" at bounding box center [676, 140] width 9 height 9
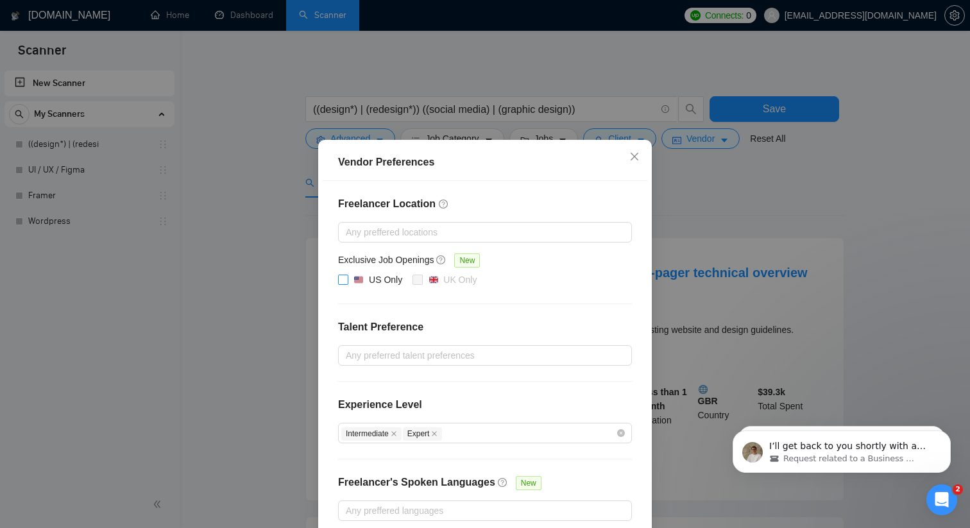
click at [345, 283] on input "US Only" at bounding box center [342, 278] width 9 height 9
checkbox input "true"
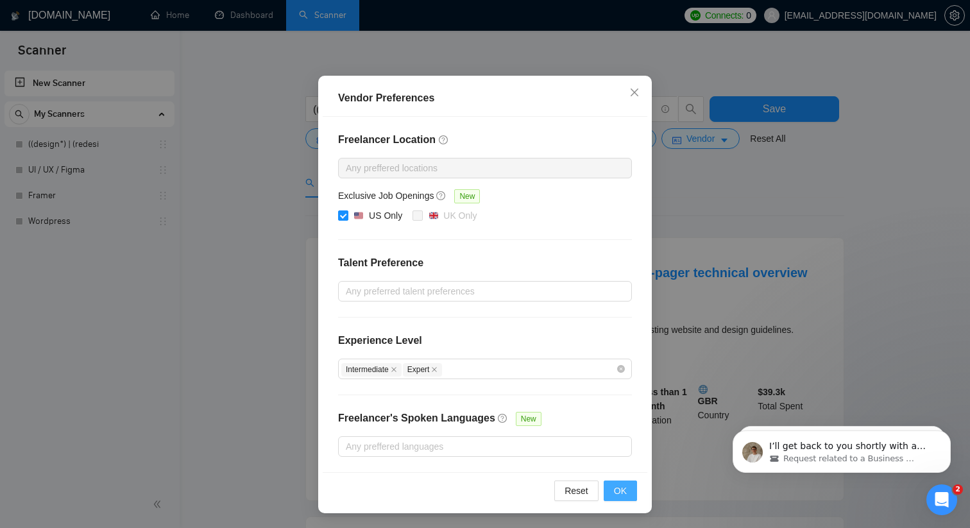
click at [630, 483] on button "OK" at bounding box center [619, 490] width 33 height 21
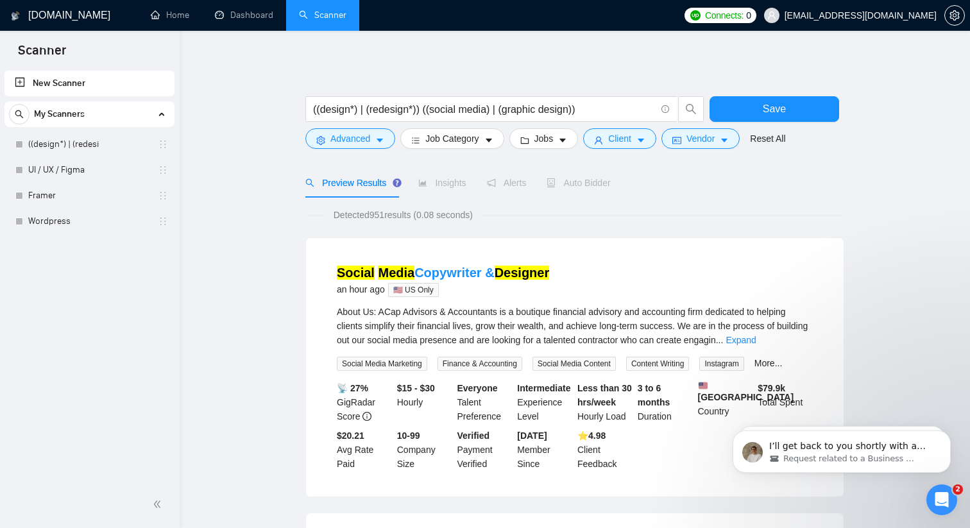
click at [461, 181] on span "Insights" at bounding box center [441, 183] width 47 height 10
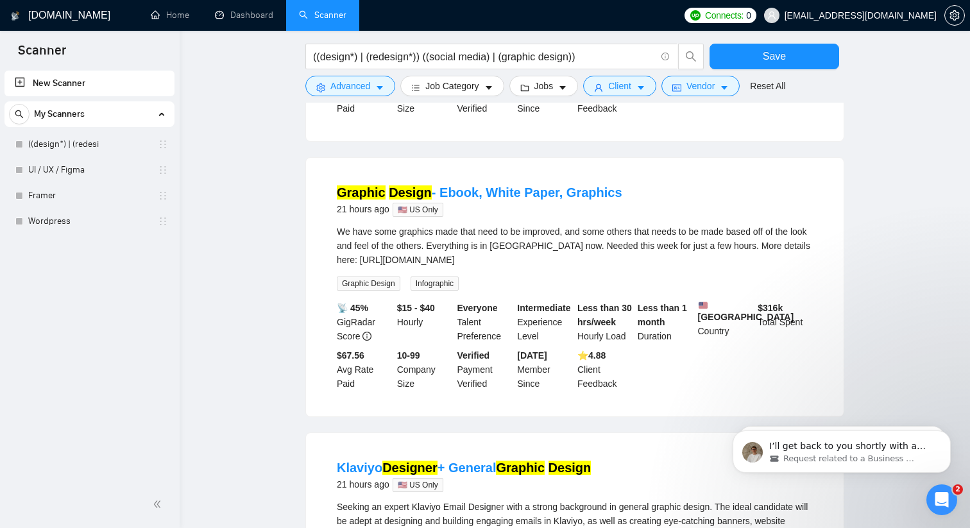
scroll to position [0, 0]
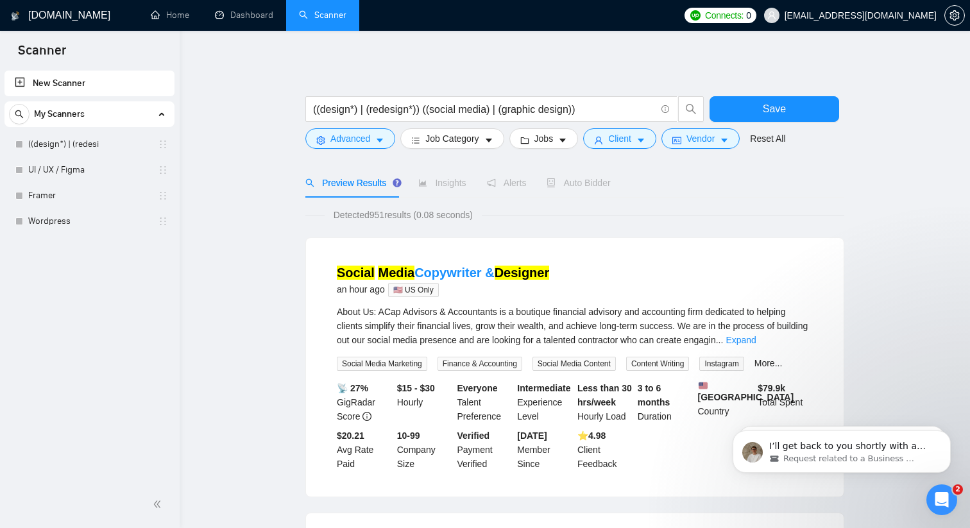
click at [754, 102] on button "Save" at bounding box center [774, 109] width 130 height 26
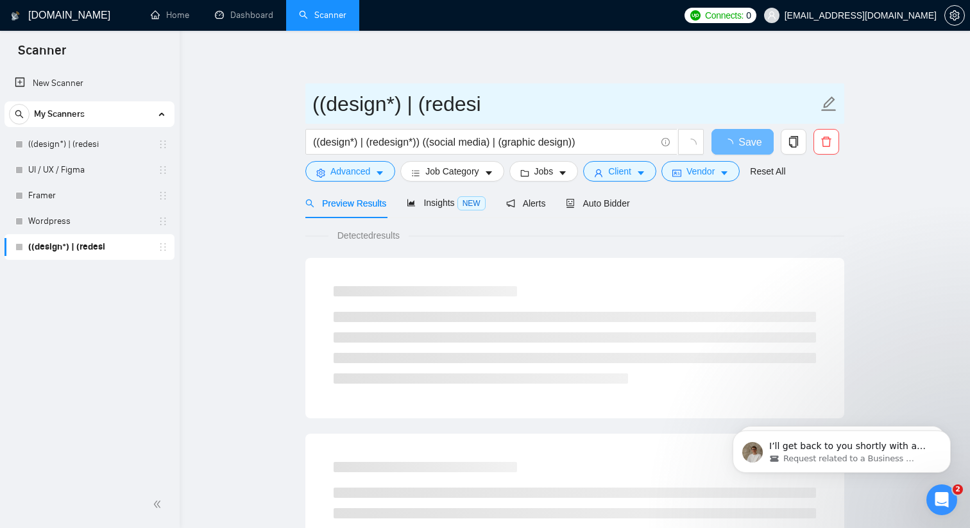
click at [599, 105] on input "((design*) | (redesi" at bounding box center [564, 104] width 505 height 32
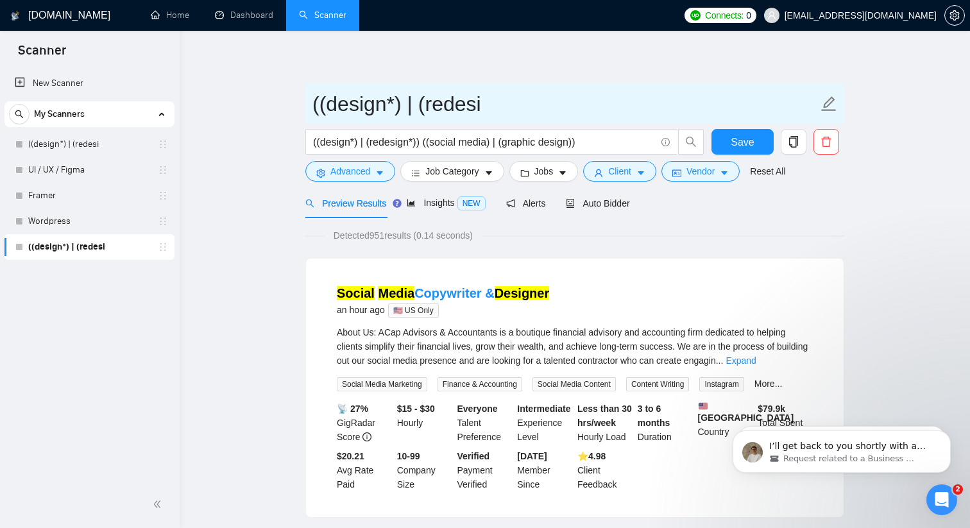
drag, startPoint x: 599, startPoint y: 105, endPoint x: 302, endPoint y: 103, distance: 296.9
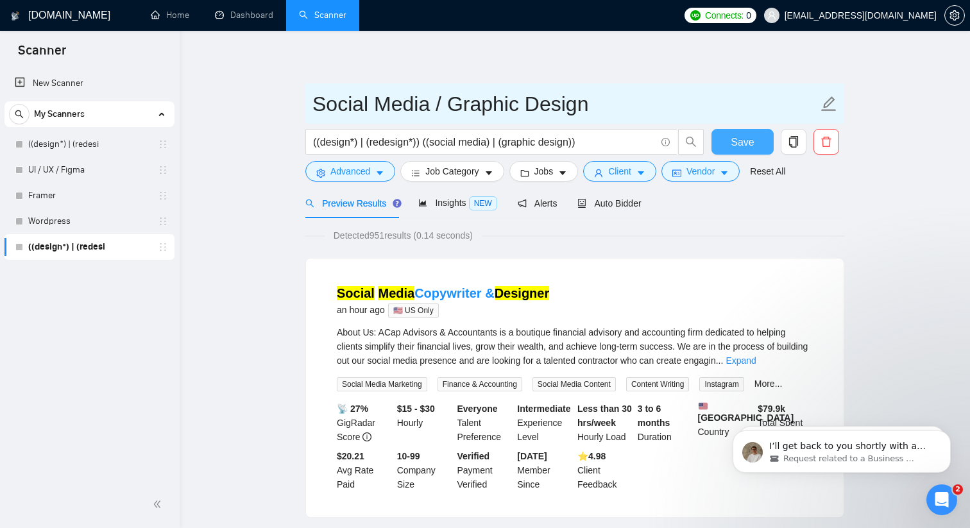
type input "Social Media / Graphic Design"
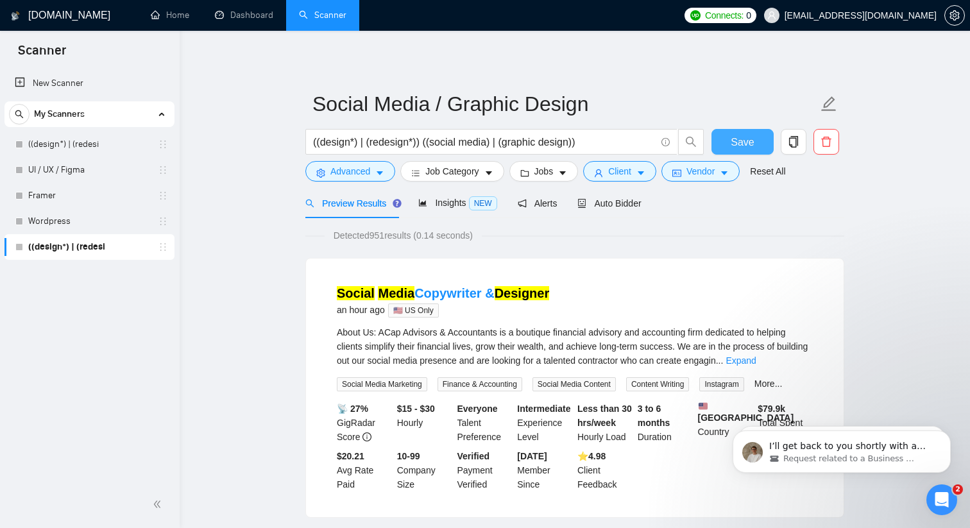
click at [738, 136] on span "Save" at bounding box center [741, 142] width 23 height 16
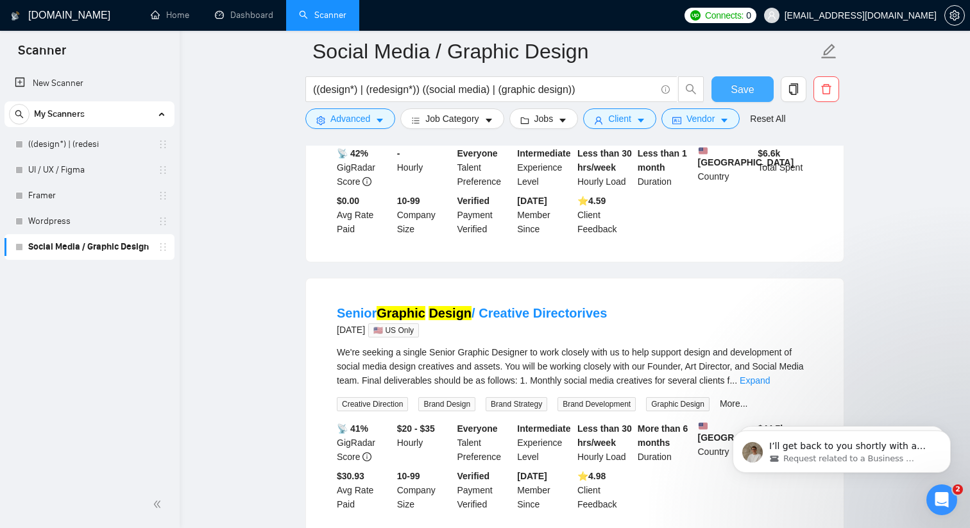
scroll to position [997, 0]
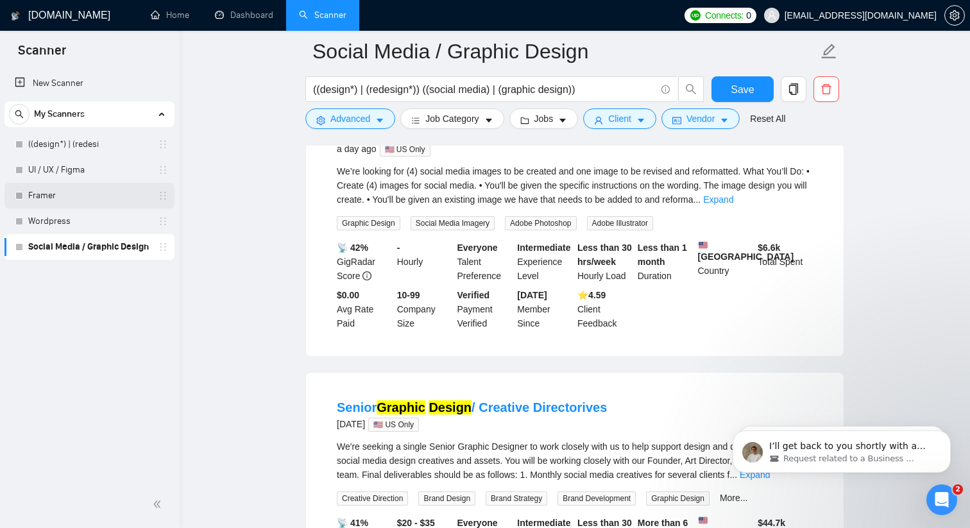
click at [62, 195] on link "Framer" at bounding box center [89, 196] width 122 height 26
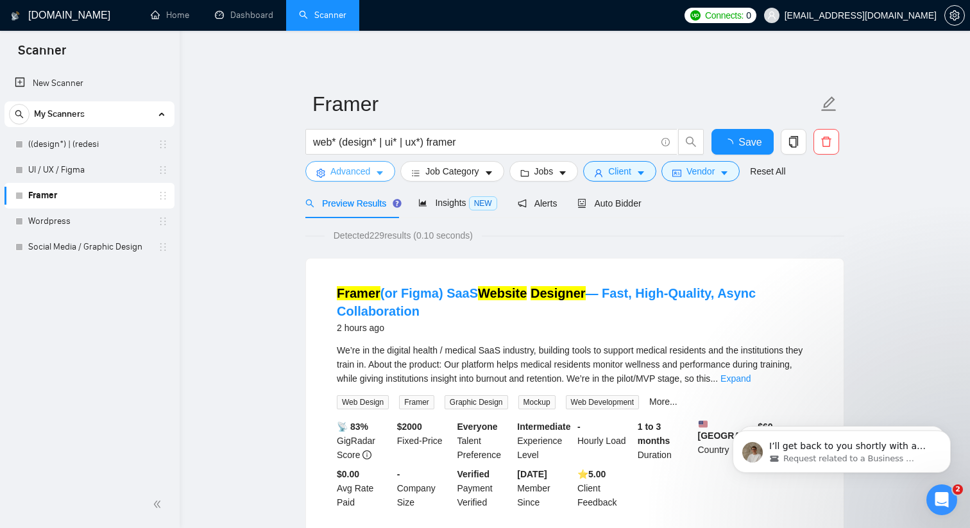
click at [383, 169] on icon "caret-down" at bounding box center [379, 173] width 9 height 9
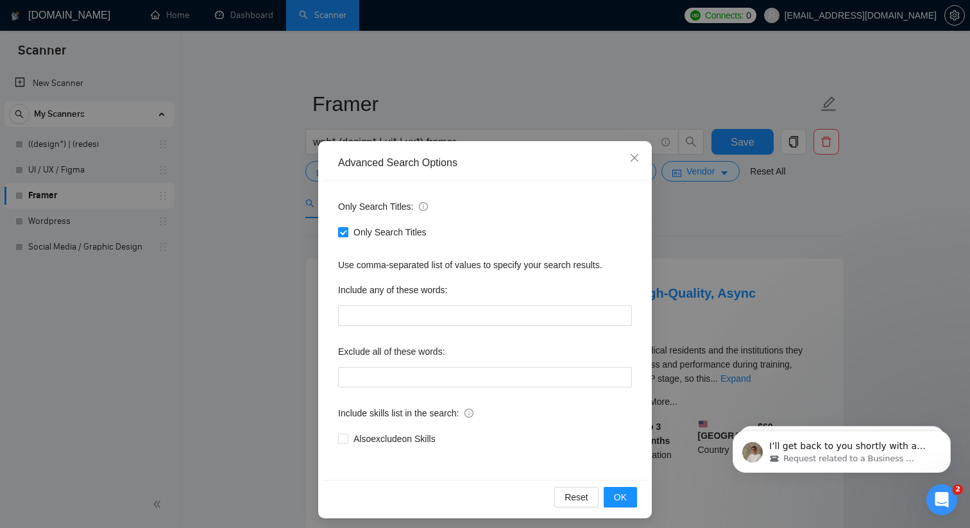
click at [346, 233] on input "Only Search Titles" at bounding box center [342, 231] width 9 height 9
checkbox input "false"
click at [620, 502] on span "OK" at bounding box center [620, 497] width 13 height 14
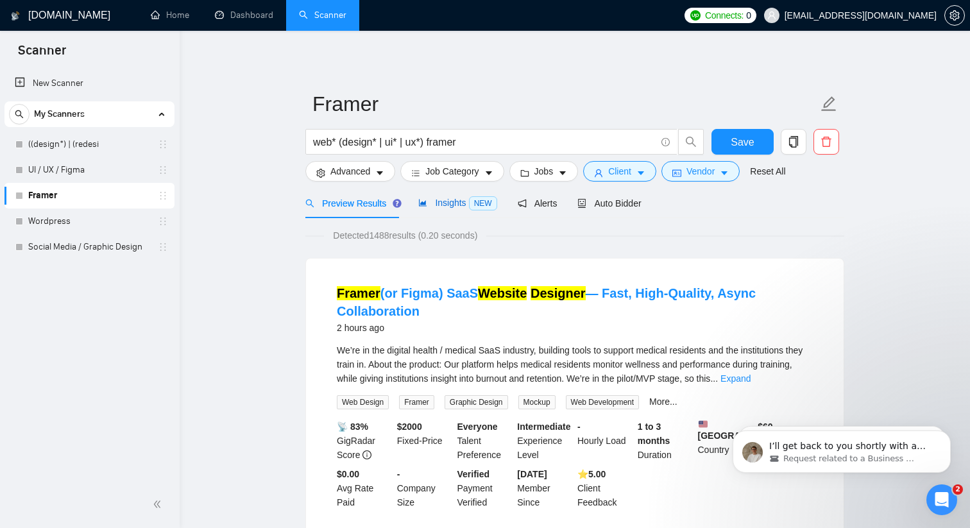
click at [442, 201] on span "Insights NEW" at bounding box center [457, 203] width 78 height 10
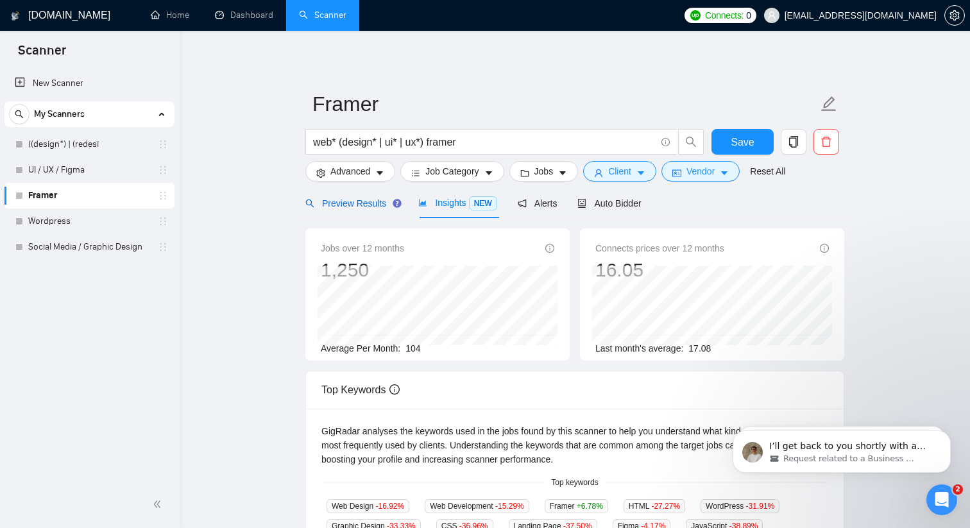
click at [376, 201] on span "Preview Results" at bounding box center [351, 203] width 92 height 10
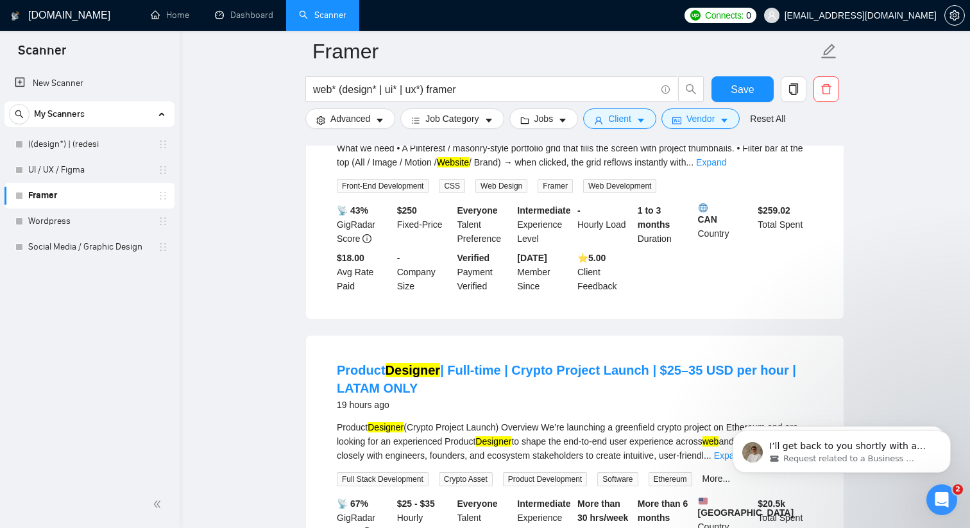
scroll to position [618, 0]
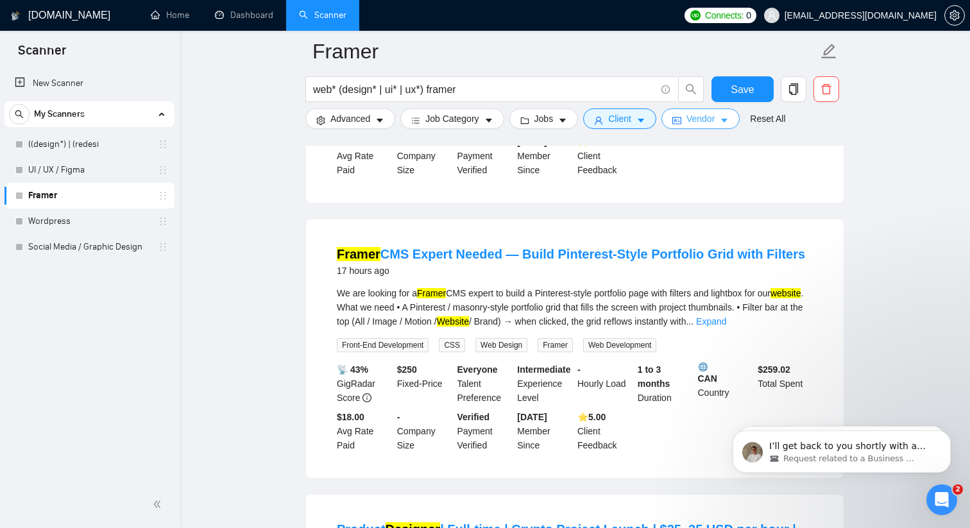
click at [708, 117] on span "Vendor" at bounding box center [700, 119] width 28 height 14
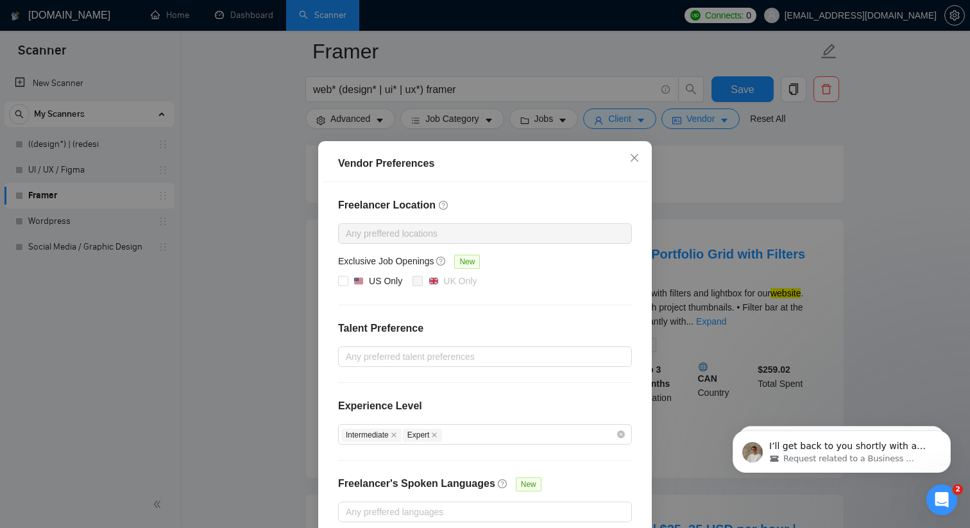
click at [529, 240] on div at bounding box center [478, 233] width 274 height 15
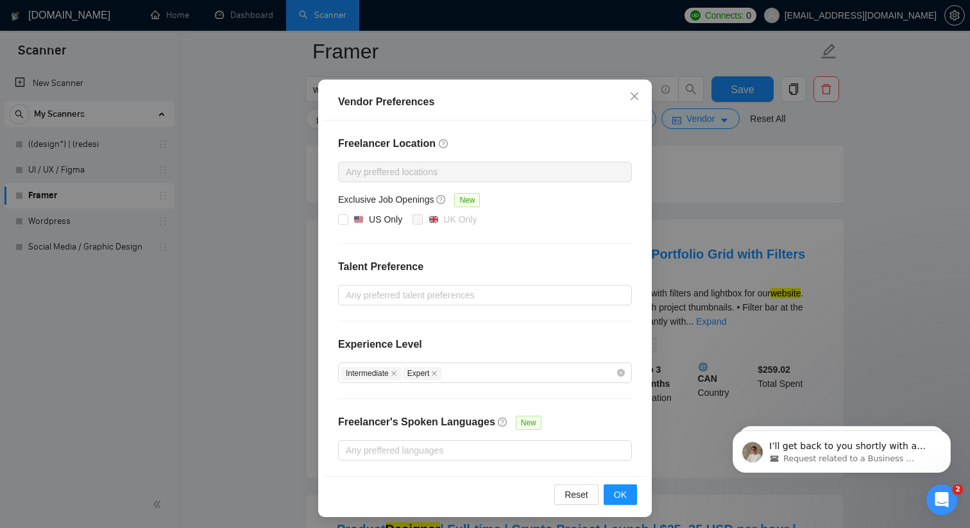
scroll to position [61, 0]
click at [360, 165] on div at bounding box center [478, 172] width 274 height 15
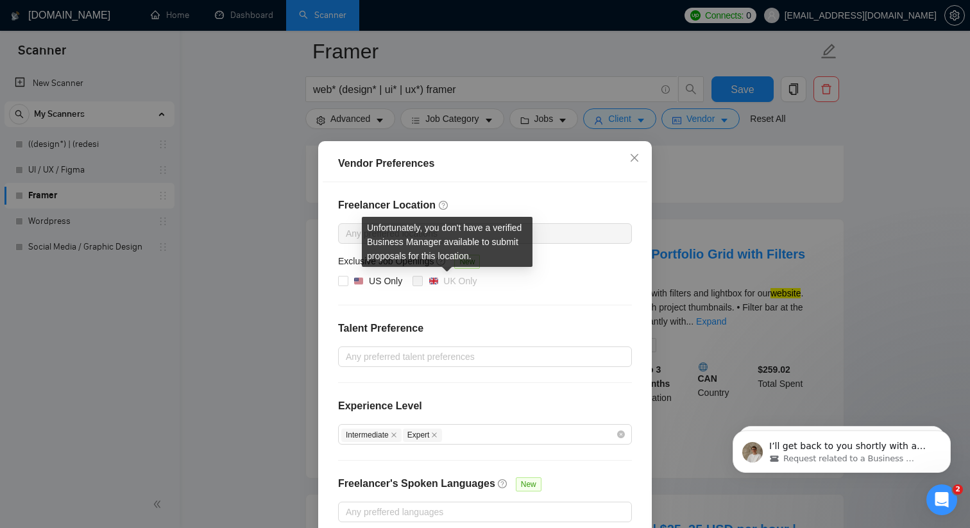
scroll to position [65, 0]
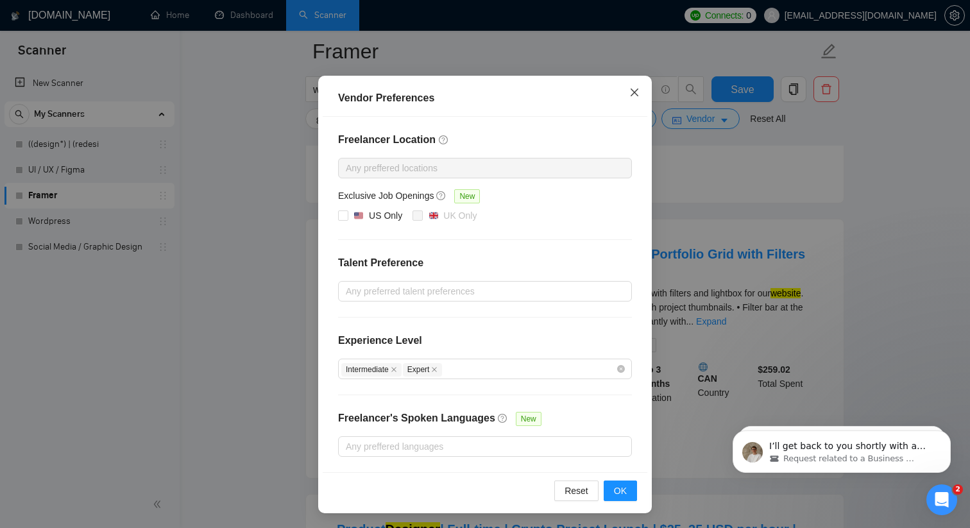
click at [639, 92] on icon "close" at bounding box center [634, 92] width 10 height 10
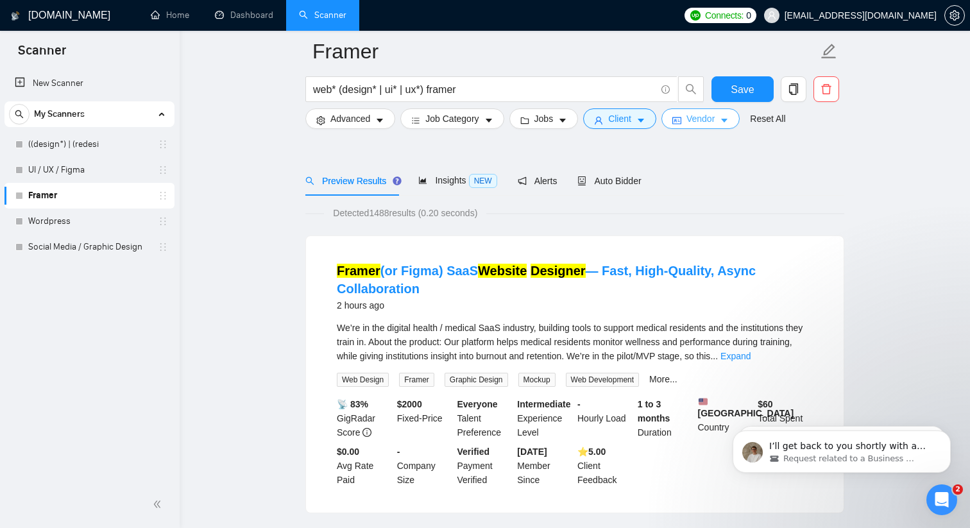
scroll to position [0, 0]
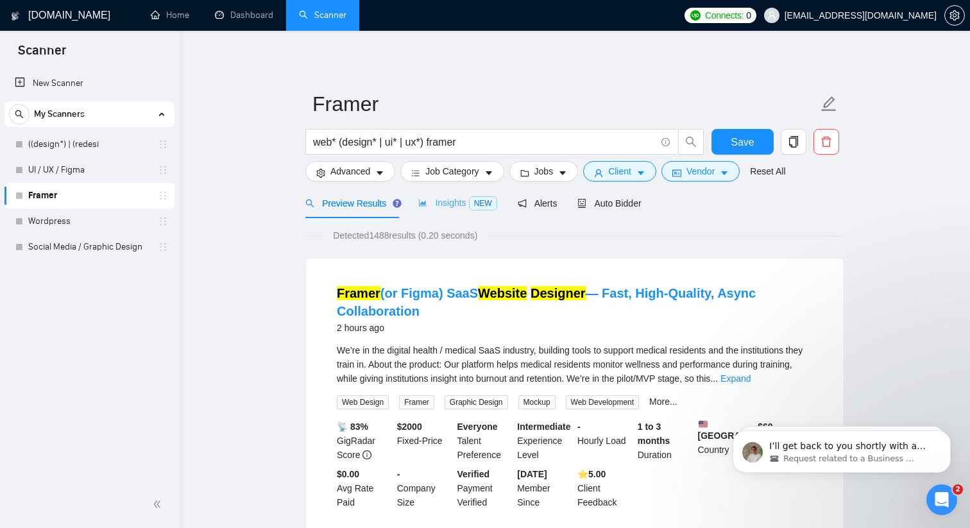
click at [441, 196] on div "Insights NEW" at bounding box center [457, 203] width 78 height 30
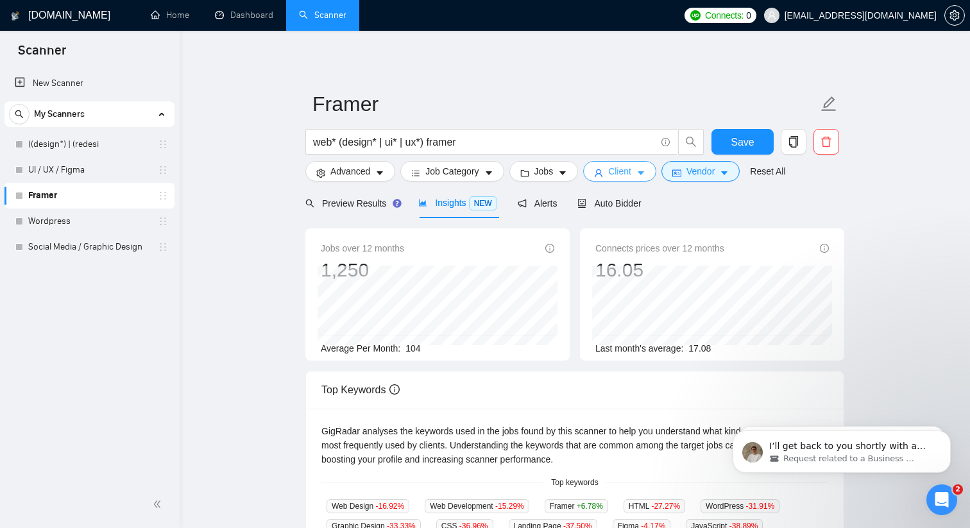
click at [623, 169] on span "Client" at bounding box center [619, 171] width 23 height 14
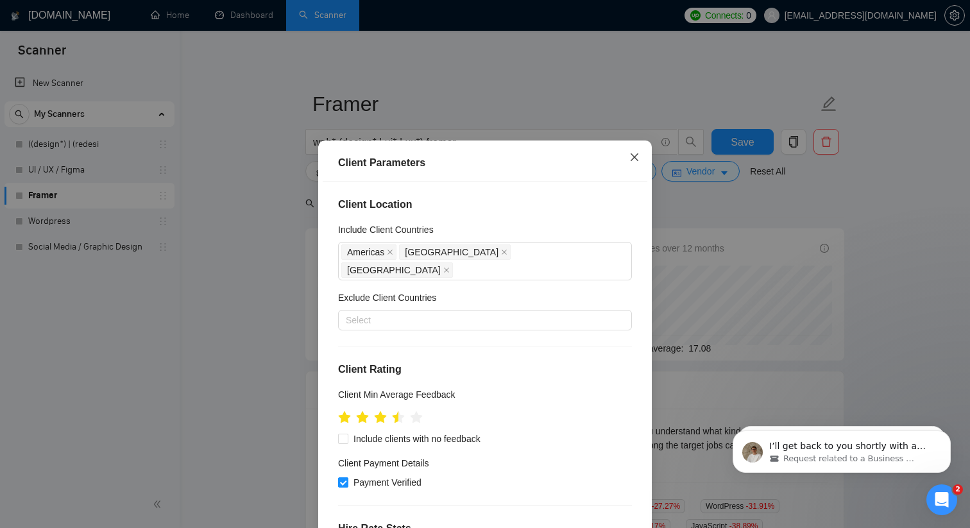
click at [629, 160] on icon "close" at bounding box center [634, 157] width 10 height 10
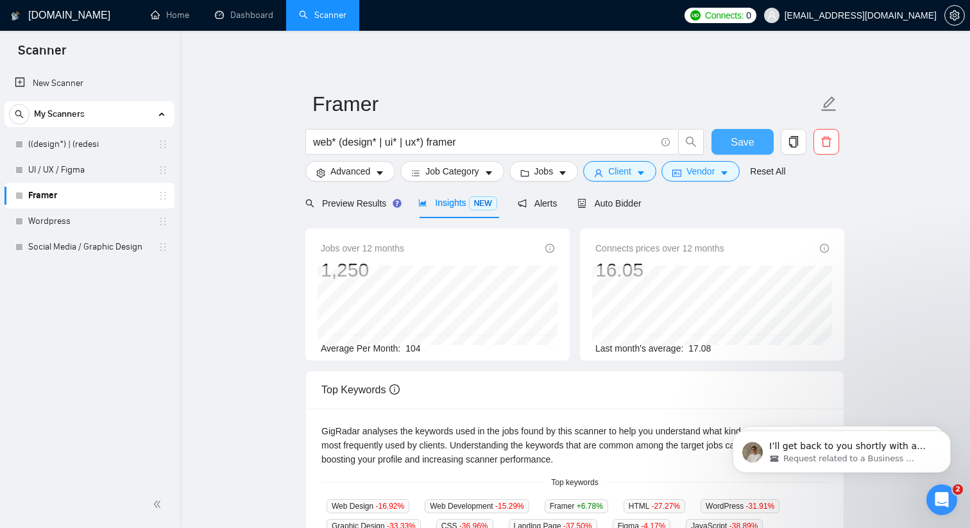
click at [735, 146] on span "Save" at bounding box center [741, 142] width 23 height 16
click at [70, 167] on link "UI / UX / Figma" at bounding box center [89, 170] width 122 height 26
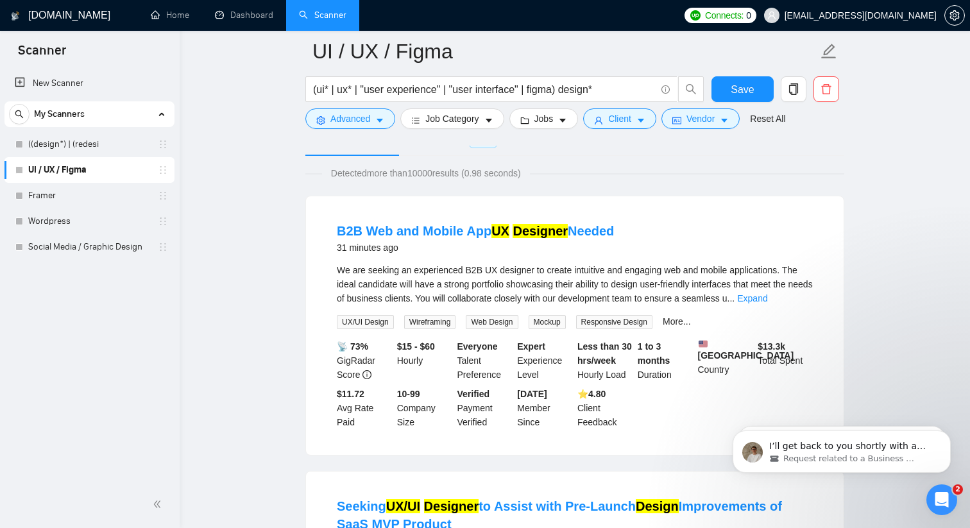
scroll to position [65, 0]
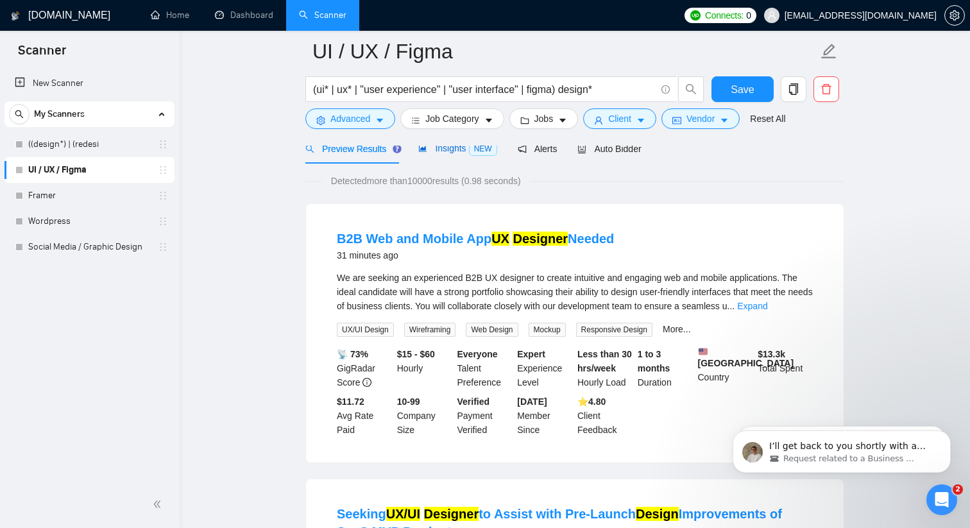
click at [432, 154] on div "Insights NEW" at bounding box center [457, 148] width 78 height 15
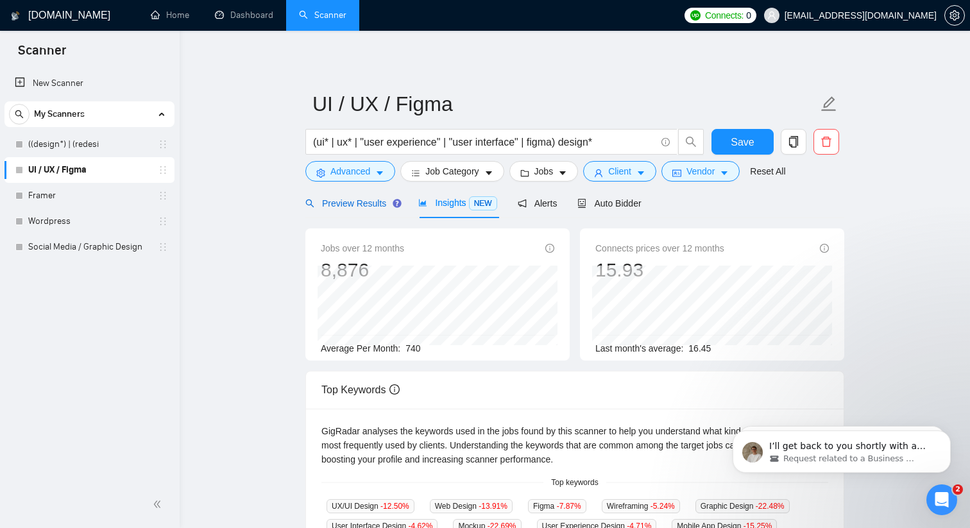
click at [355, 203] on span "Preview Results" at bounding box center [351, 203] width 92 height 10
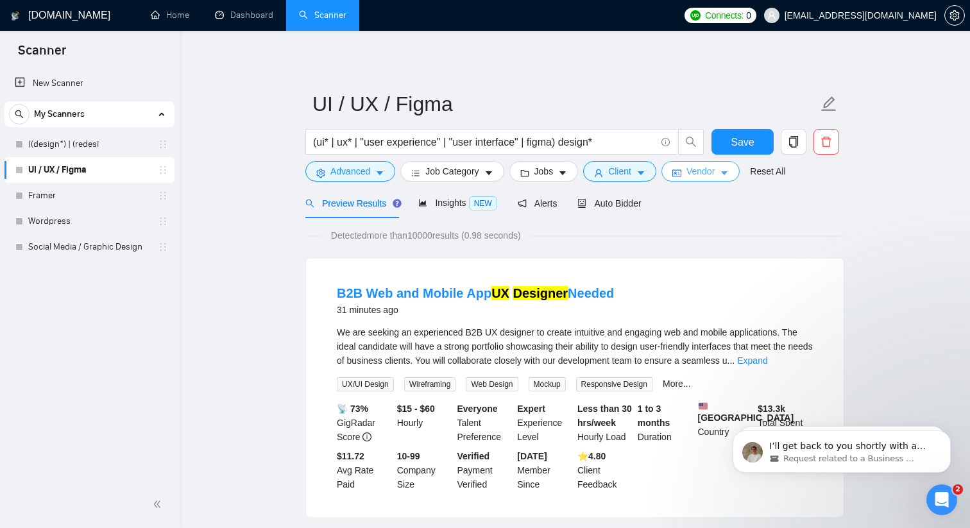
click at [703, 174] on span "Vendor" at bounding box center [700, 171] width 28 height 14
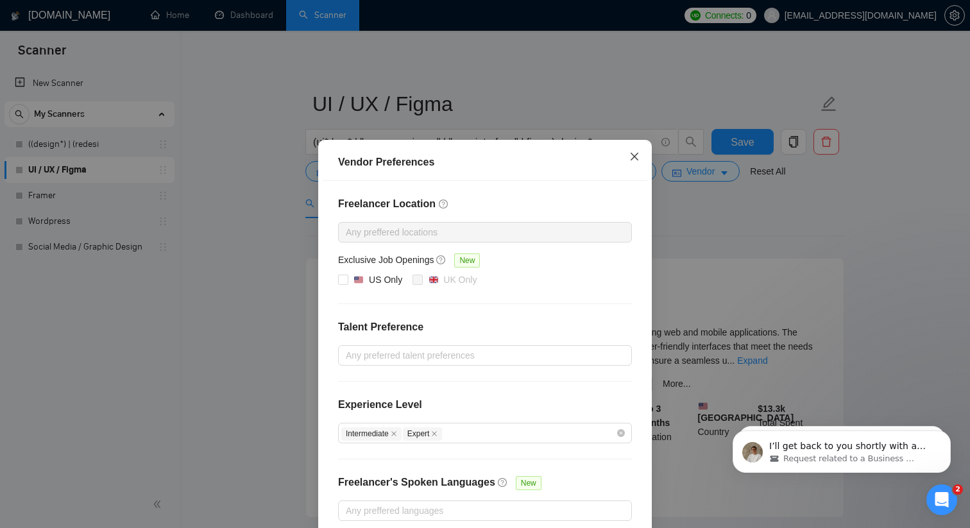
click at [629, 153] on icon "close" at bounding box center [634, 156] width 10 height 10
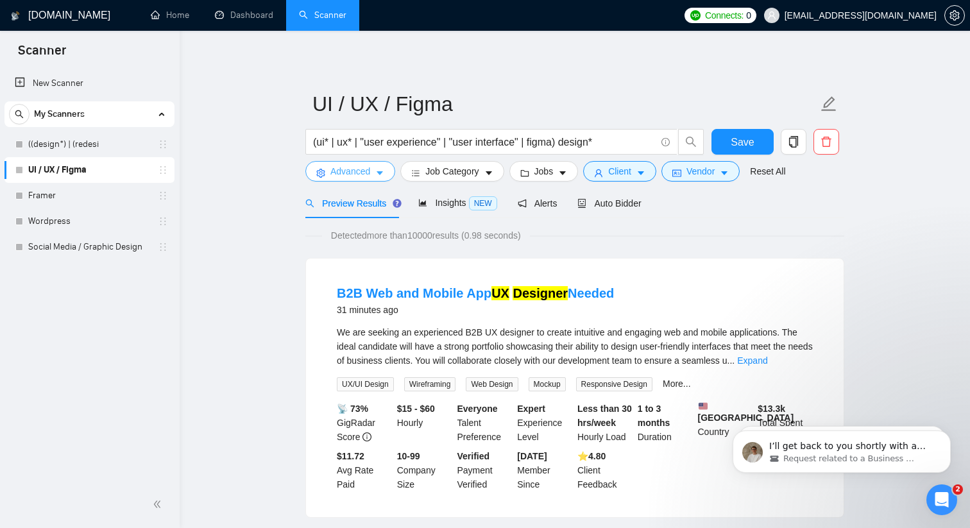
click at [353, 170] on span "Advanced" at bounding box center [350, 171] width 40 height 14
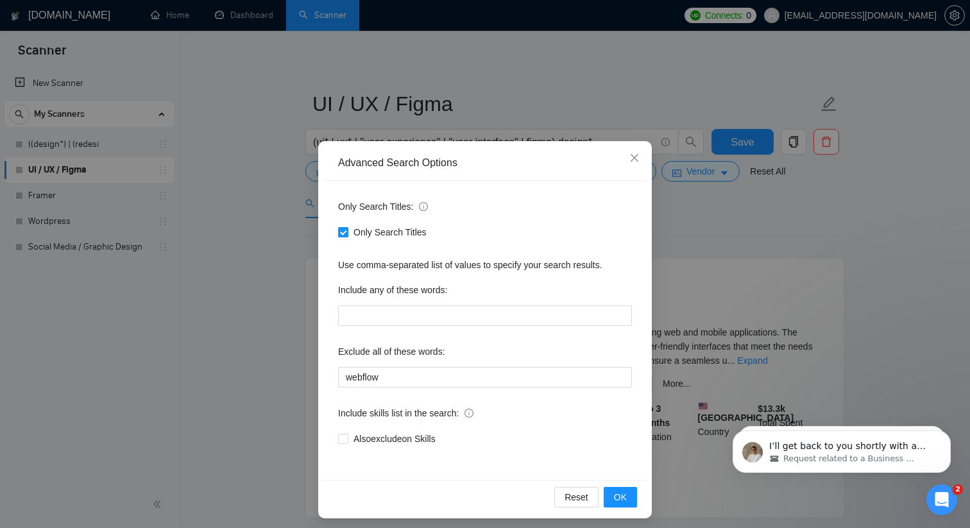
click at [341, 232] on input "Only Search Titles" at bounding box center [342, 231] width 9 height 9
checkbox input "false"
click at [626, 498] on span "OK" at bounding box center [620, 497] width 13 height 14
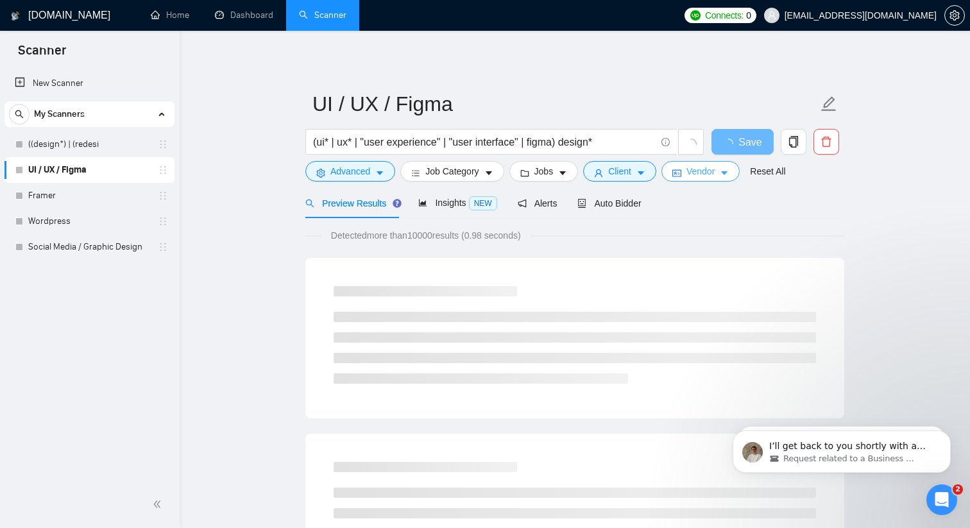
click at [698, 174] on span "Vendor" at bounding box center [700, 171] width 28 height 14
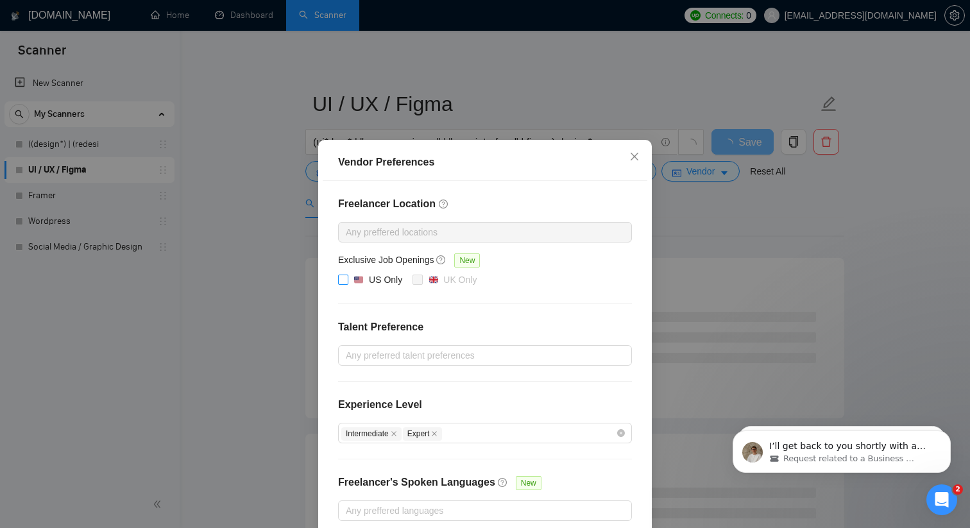
click at [341, 280] on input "US Only" at bounding box center [342, 278] width 9 height 9
checkbox input "true"
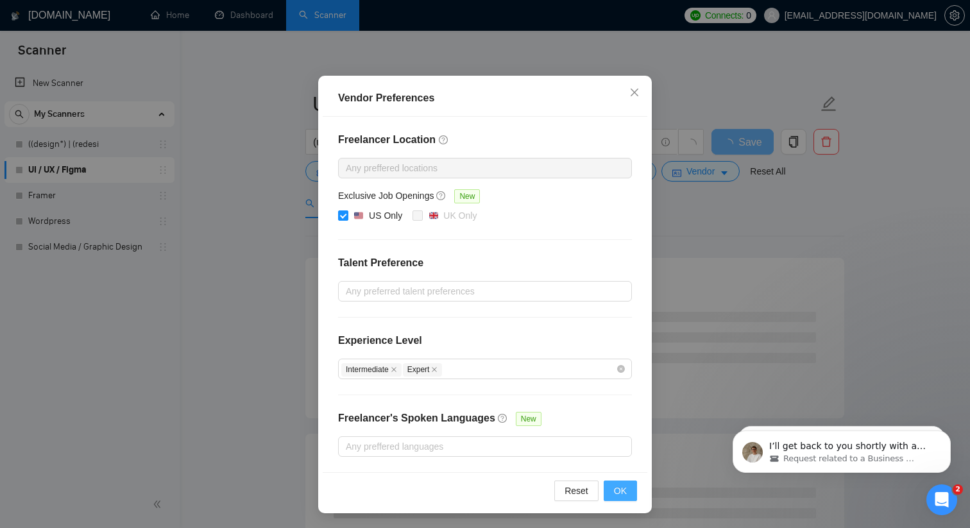
click at [623, 493] on span "OK" at bounding box center [620, 491] width 13 height 14
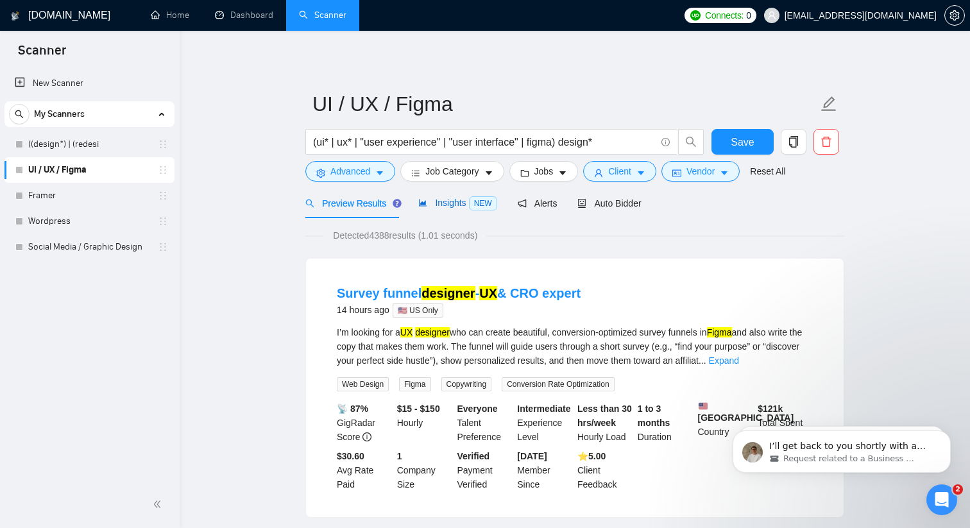
click at [437, 203] on span "Insights NEW" at bounding box center [457, 203] width 78 height 10
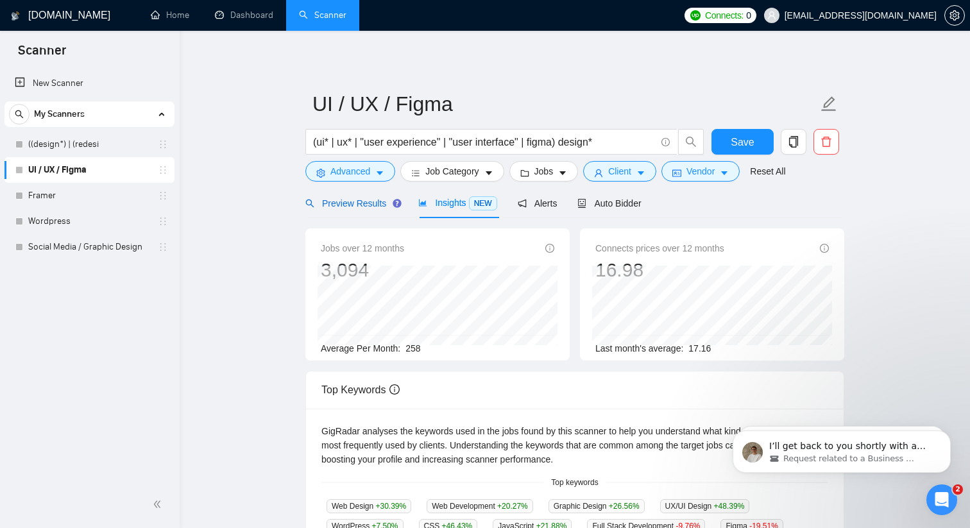
click at [366, 198] on span "Preview Results" at bounding box center [351, 203] width 92 height 10
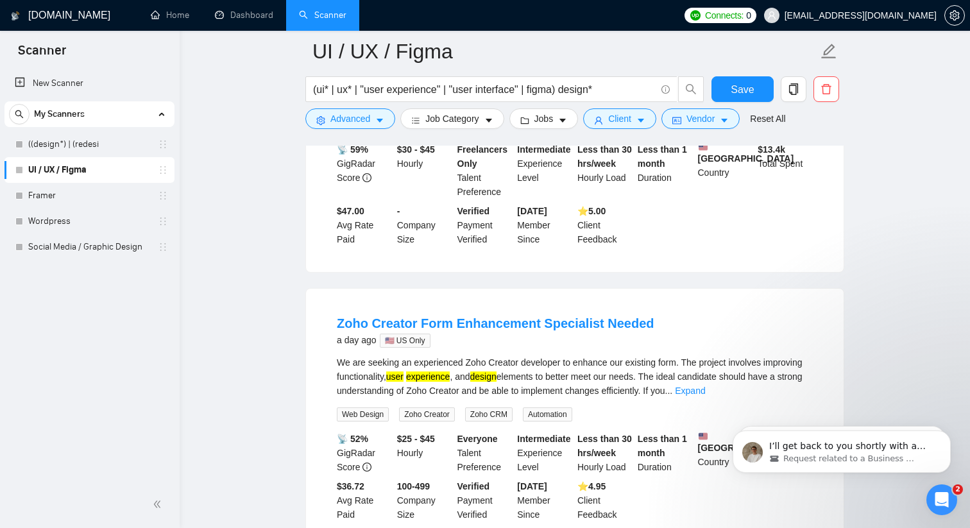
scroll to position [1767, 0]
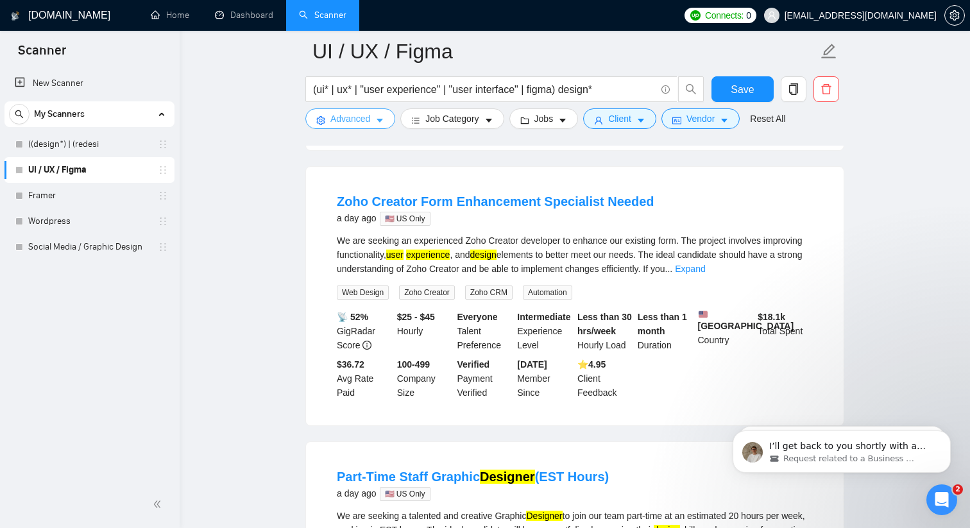
click at [366, 112] on span "Advanced" at bounding box center [350, 119] width 40 height 14
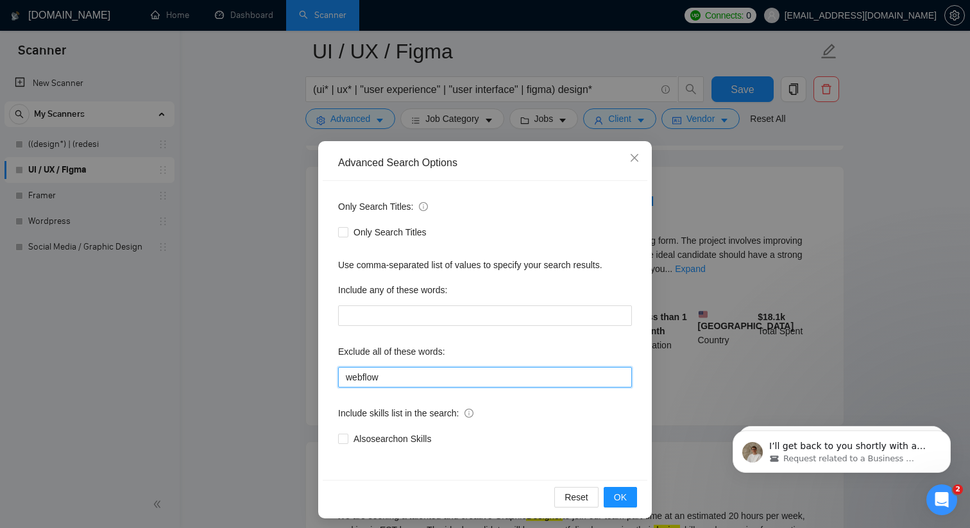
click at [411, 376] on input "webflow" at bounding box center [485, 377] width 294 height 21
click at [619, 505] on button "OK" at bounding box center [619, 497] width 33 height 21
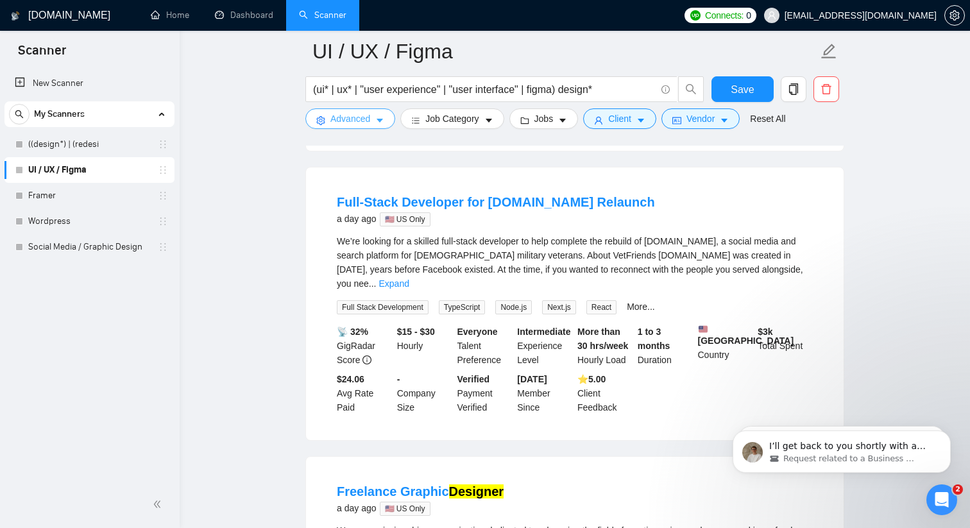
scroll to position [2096, 0]
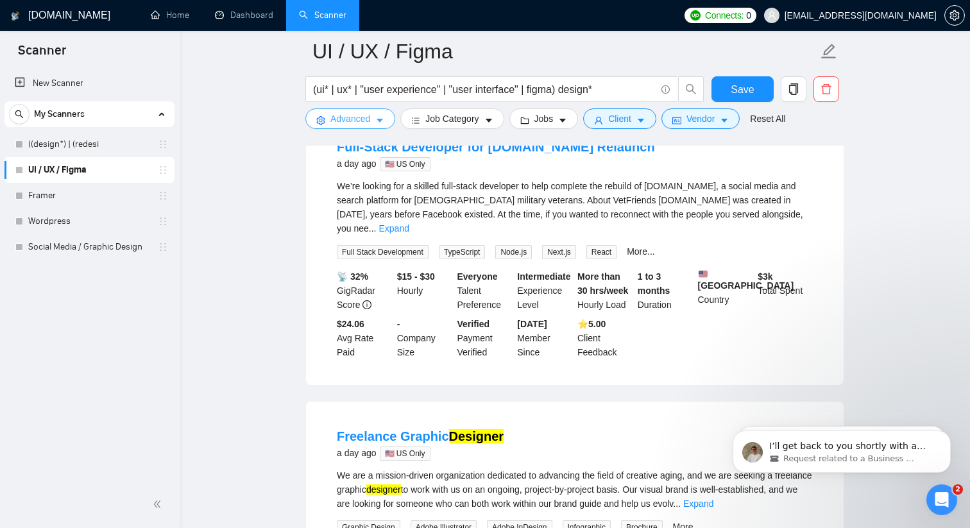
click at [375, 116] on button "Advanced" at bounding box center [350, 118] width 90 height 21
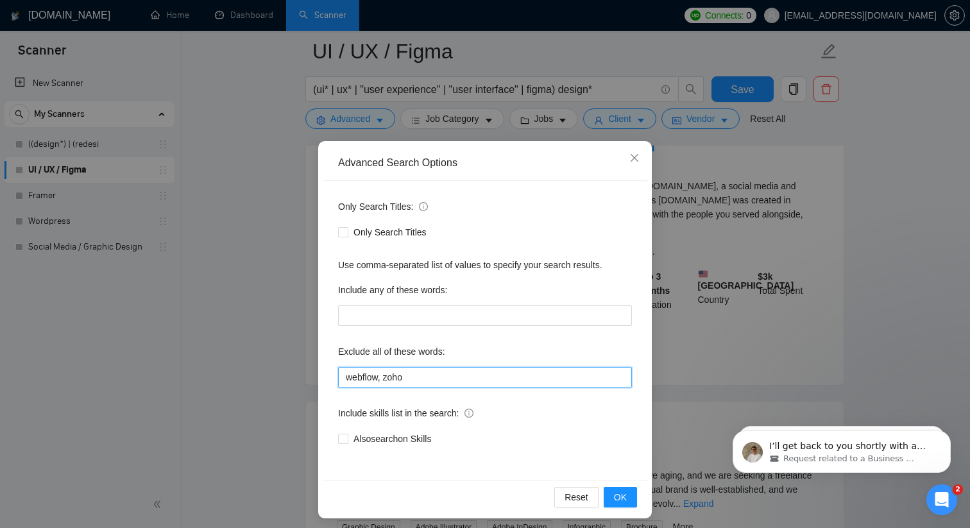
click at [423, 378] on input "webflow, zoho" at bounding box center [485, 377] width 294 height 21
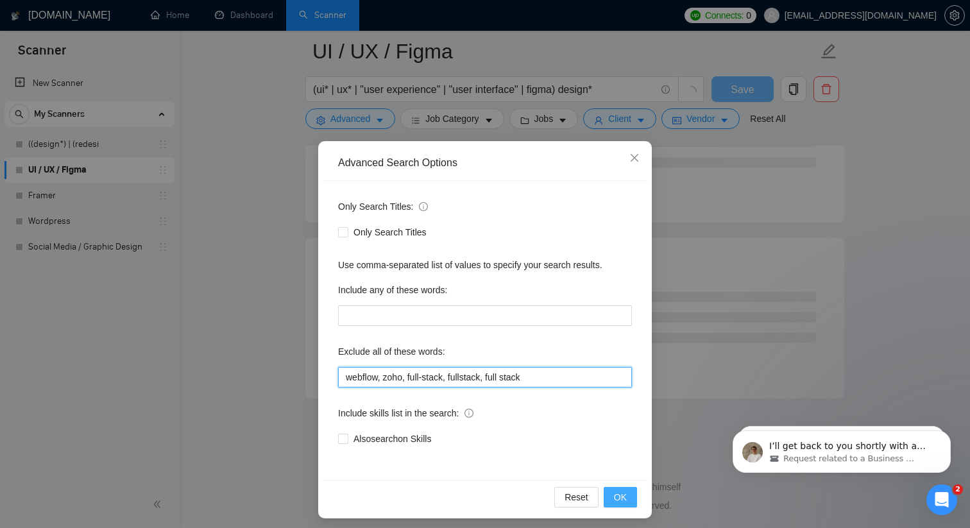
scroll to position [1612, 0]
type input "webflow, zoho, full-stack, fullstack, full stack"
click at [615, 500] on span "OK" at bounding box center [620, 497] width 13 height 14
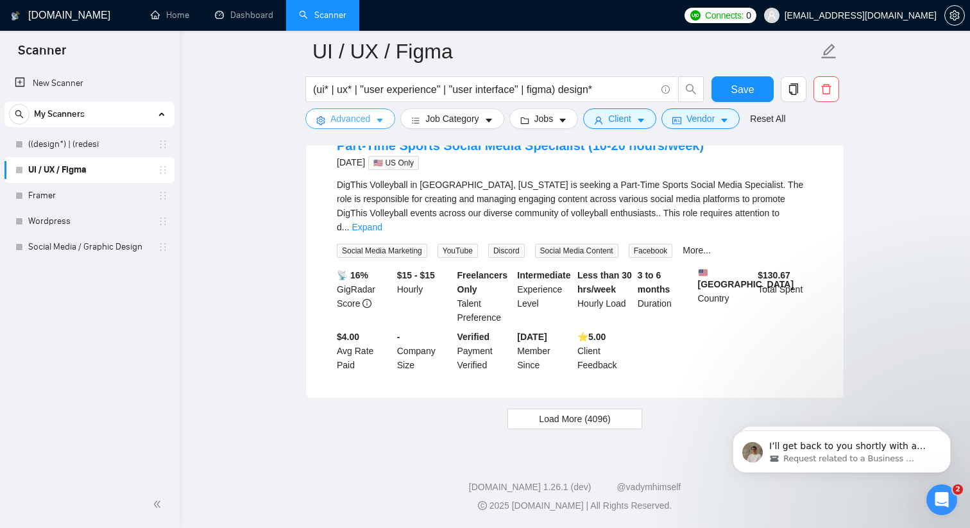
scroll to position [2685, 0]
click at [576, 426] on span "Load More (4096)" at bounding box center [574, 419] width 71 height 14
click at [618, 117] on span "Client" at bounding box center [619, 119] width 23 height 14
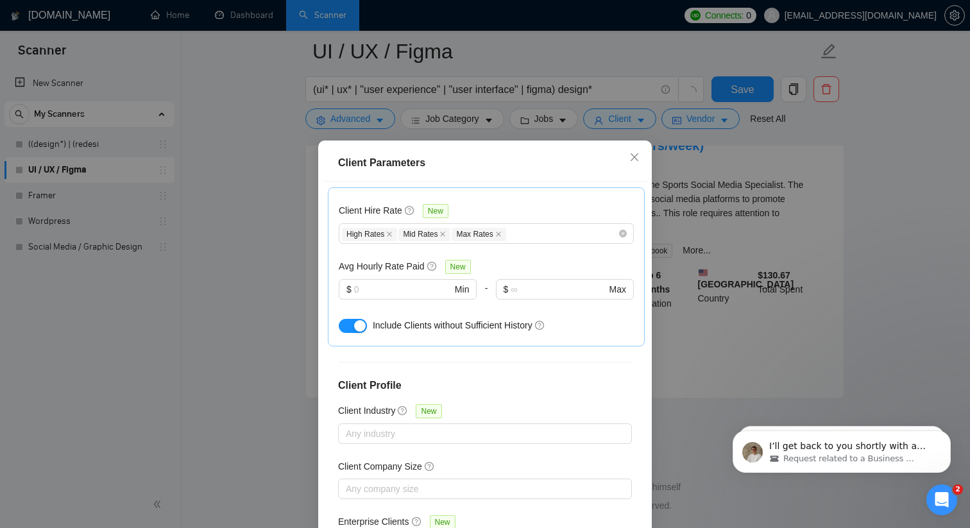
scroll to position [417, 0]
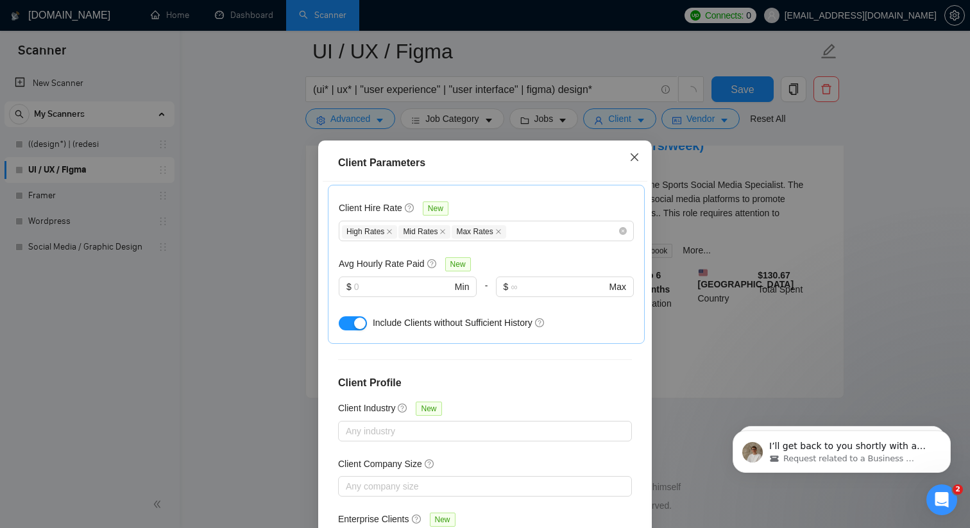
click at [637, 140] on span "Close" at bounding box center [634, 157] width 35 height 35
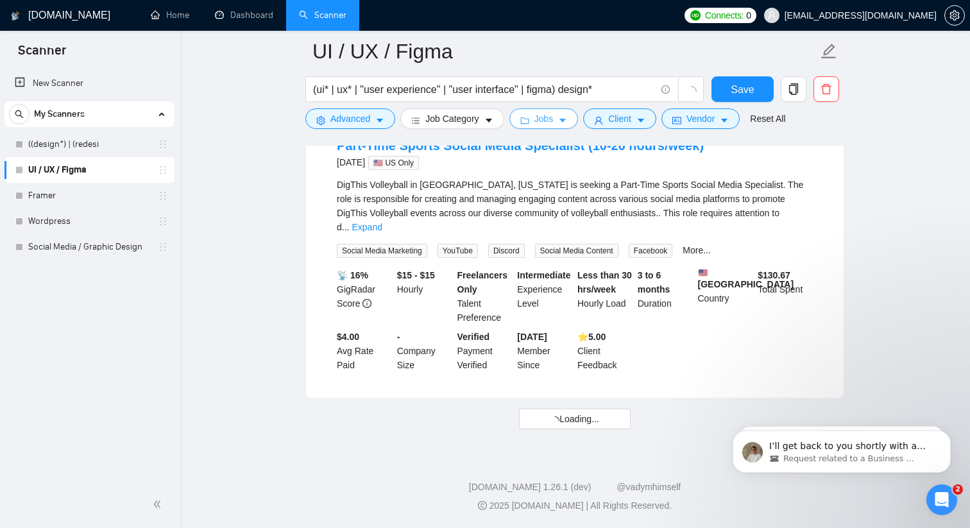
click at [553, 116] on span "Jobs" at bounding box center [543, 119] width 19 height 14
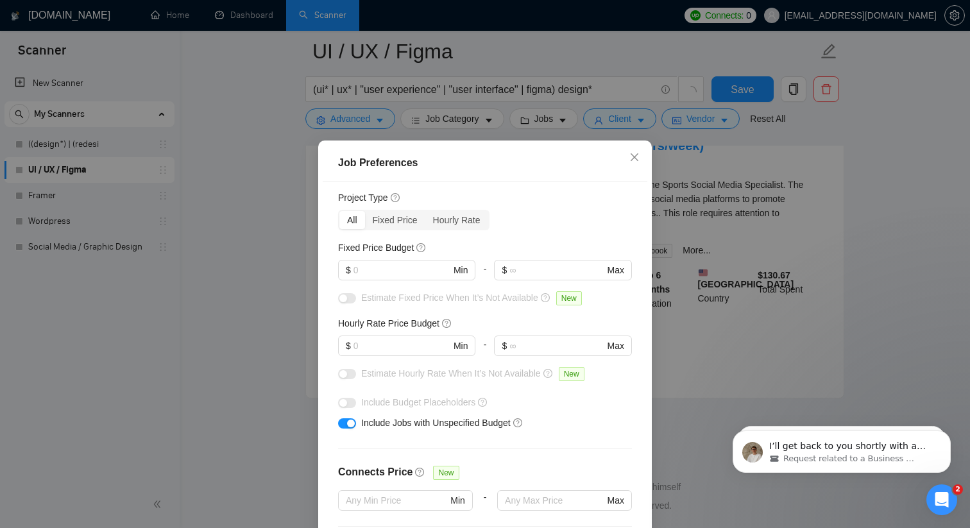
scroll to position [33, 0]
click at [387, 344] on input "text" at bounding box center [401, 344] width 97 height 14
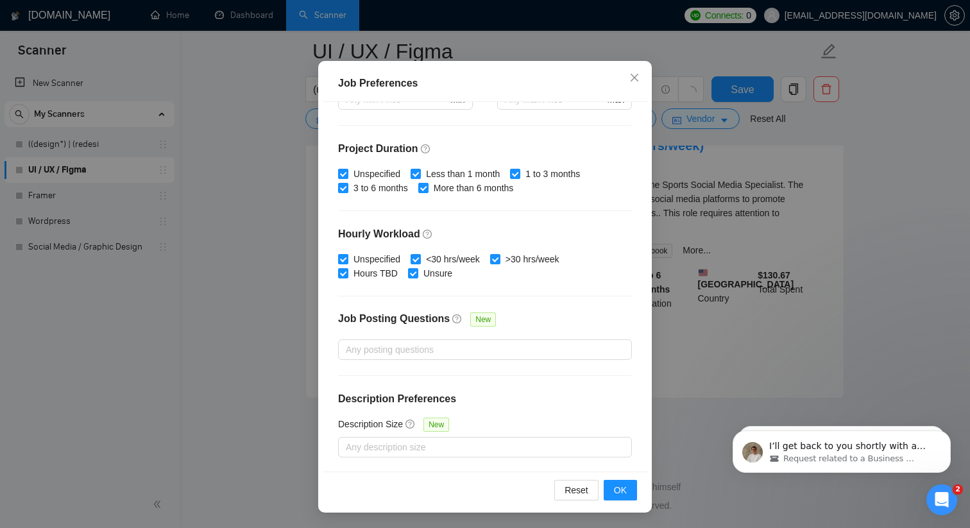
scroll to position [1612, 0]
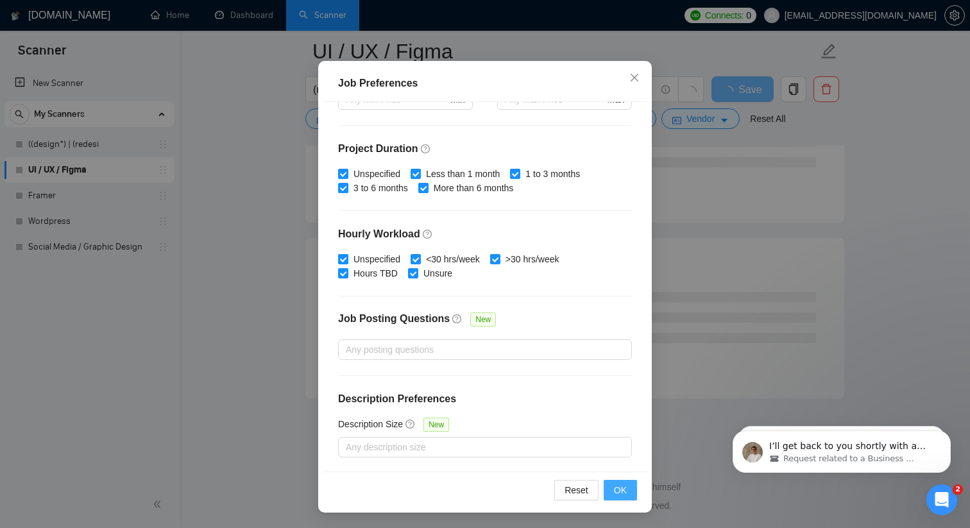
type input "30"
click at [626, 491] on span "OK" at bounding box center [620, 490] width 13 height 14
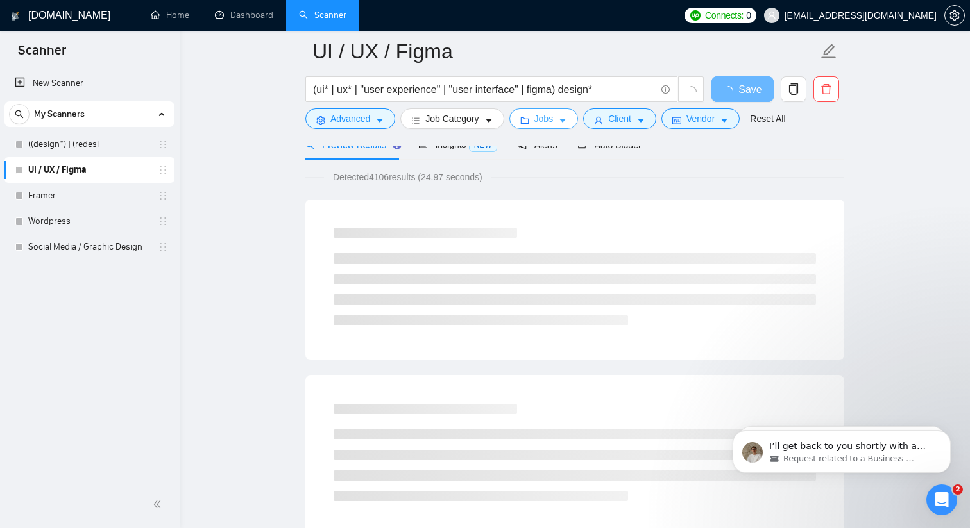
scroll to position [0, 0]
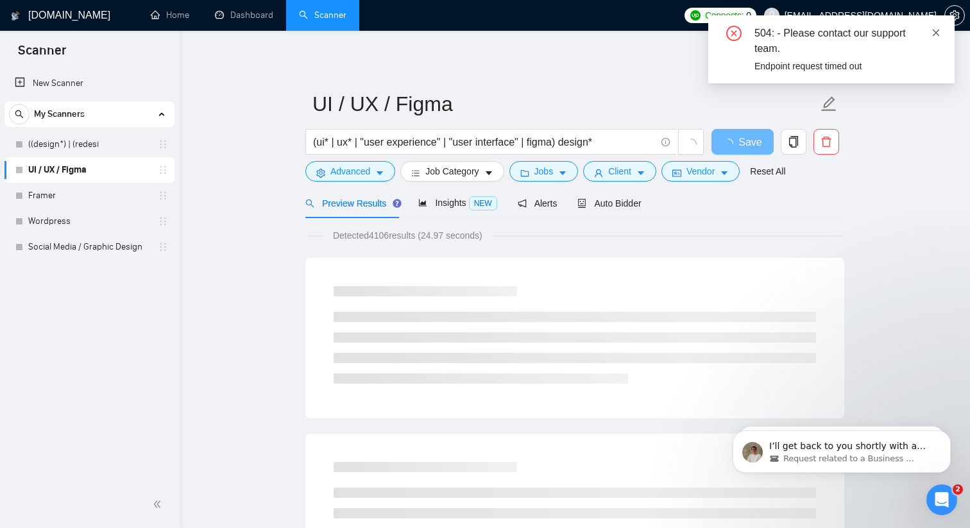
click at [934, 26] on link at bounding box center [935, 33] width 9 height 14
